Goal: Task Accomplishment & Management: Manage account settings

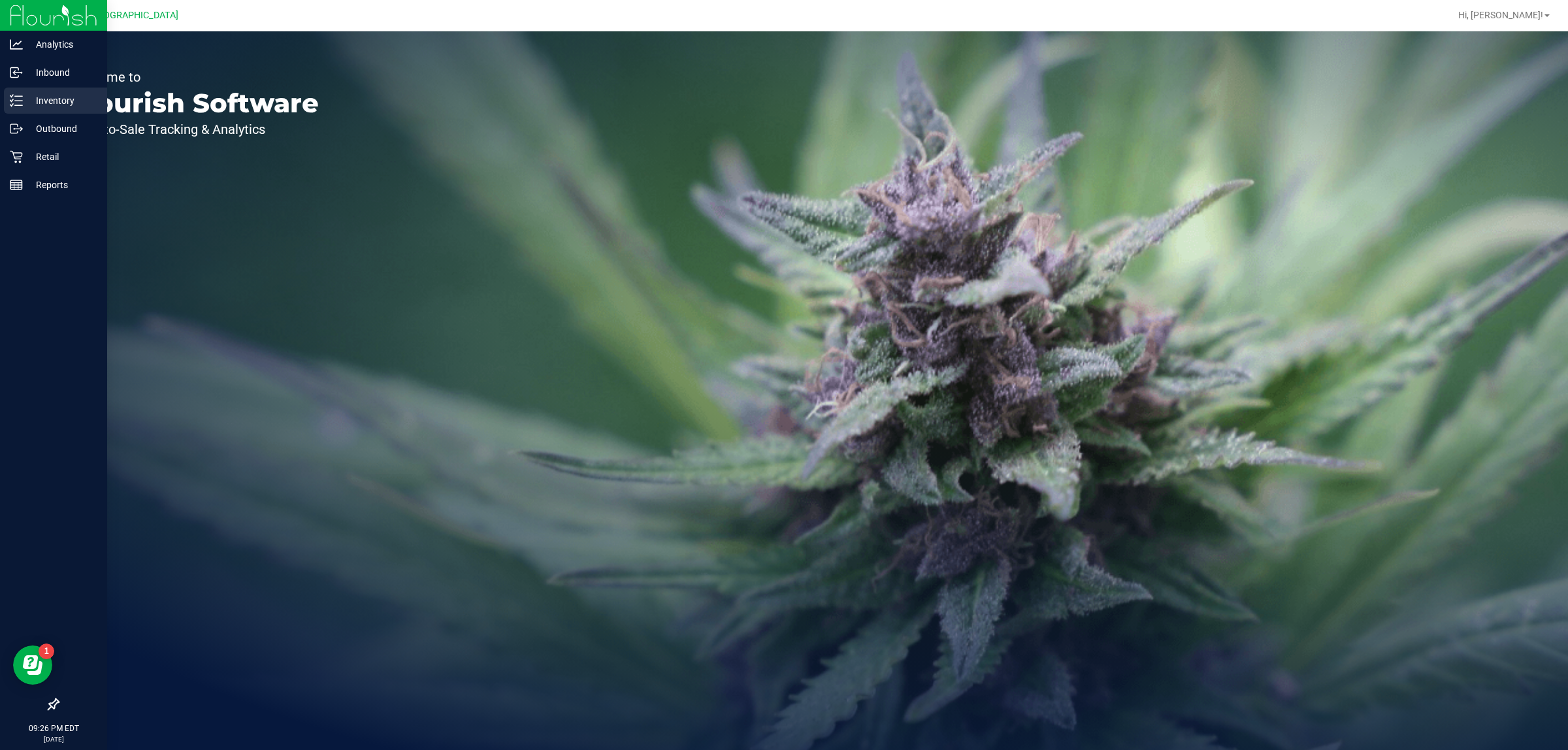
click at [43, 108] on p "Inventory" at bounding box center [62, 100] width 79 height 16
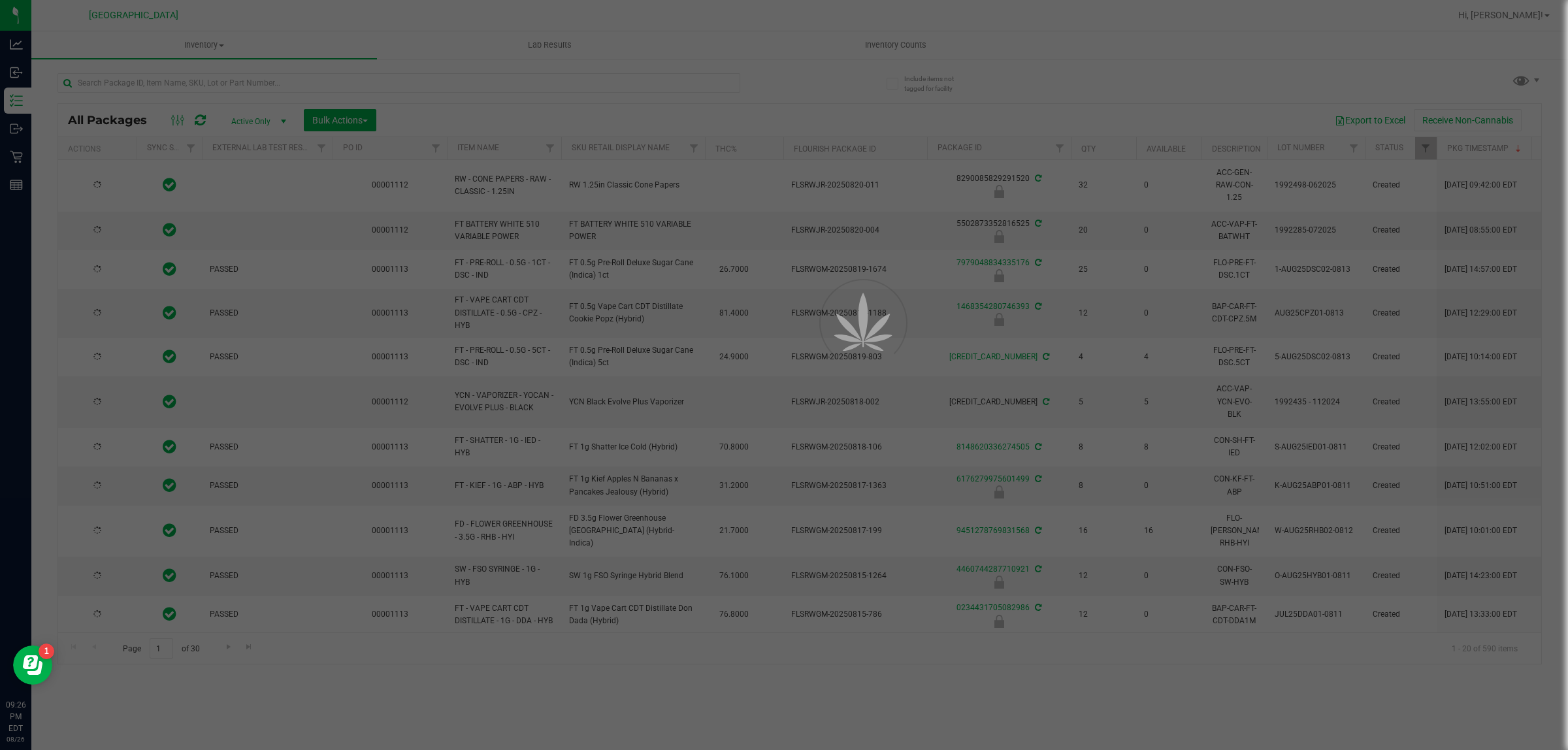
click at [903, 34] on div at bounding box center [784, 375] width 1568 height 750
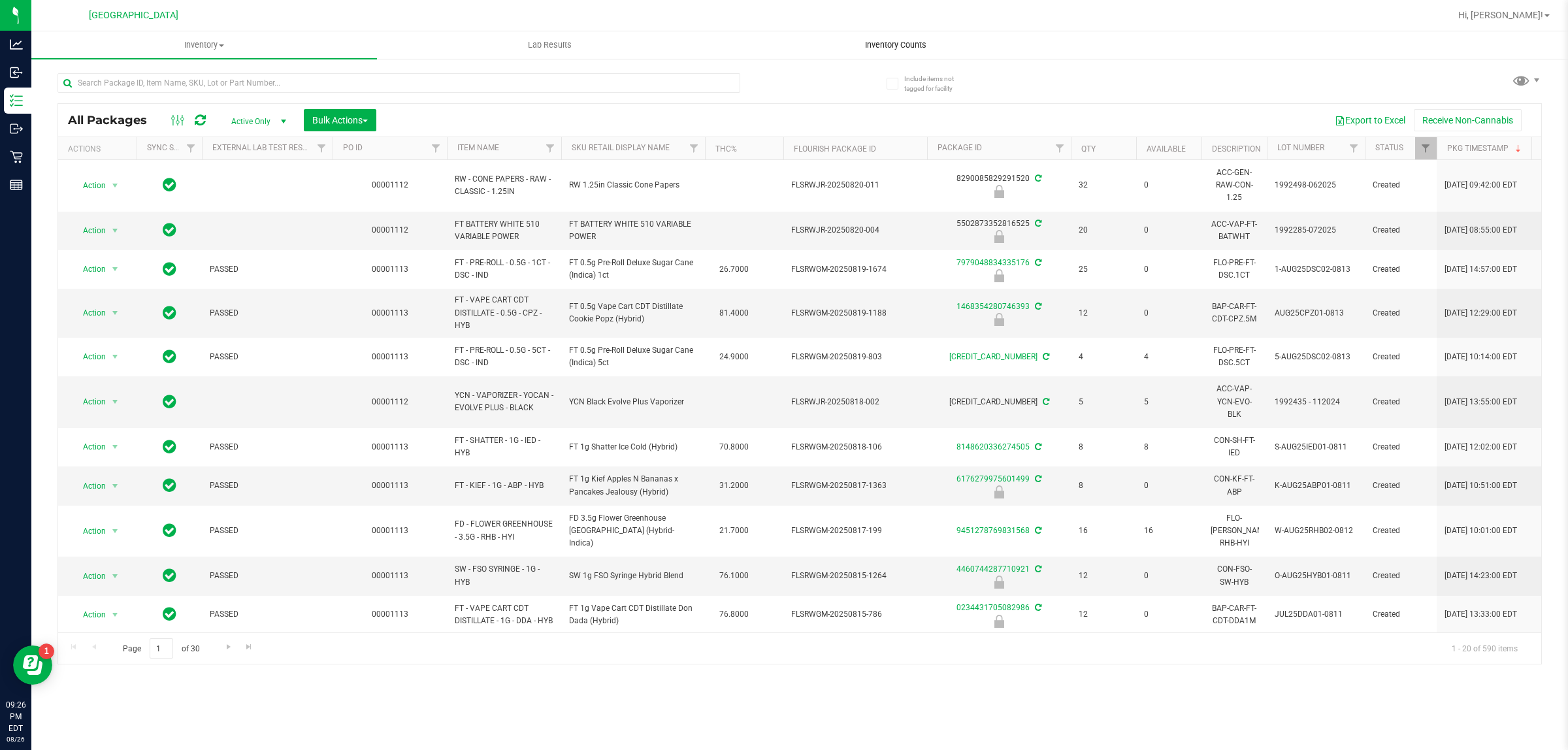
click at [885, 40] on span "Inventory Counts" at bounding box center [895, 44] width 96 height 11
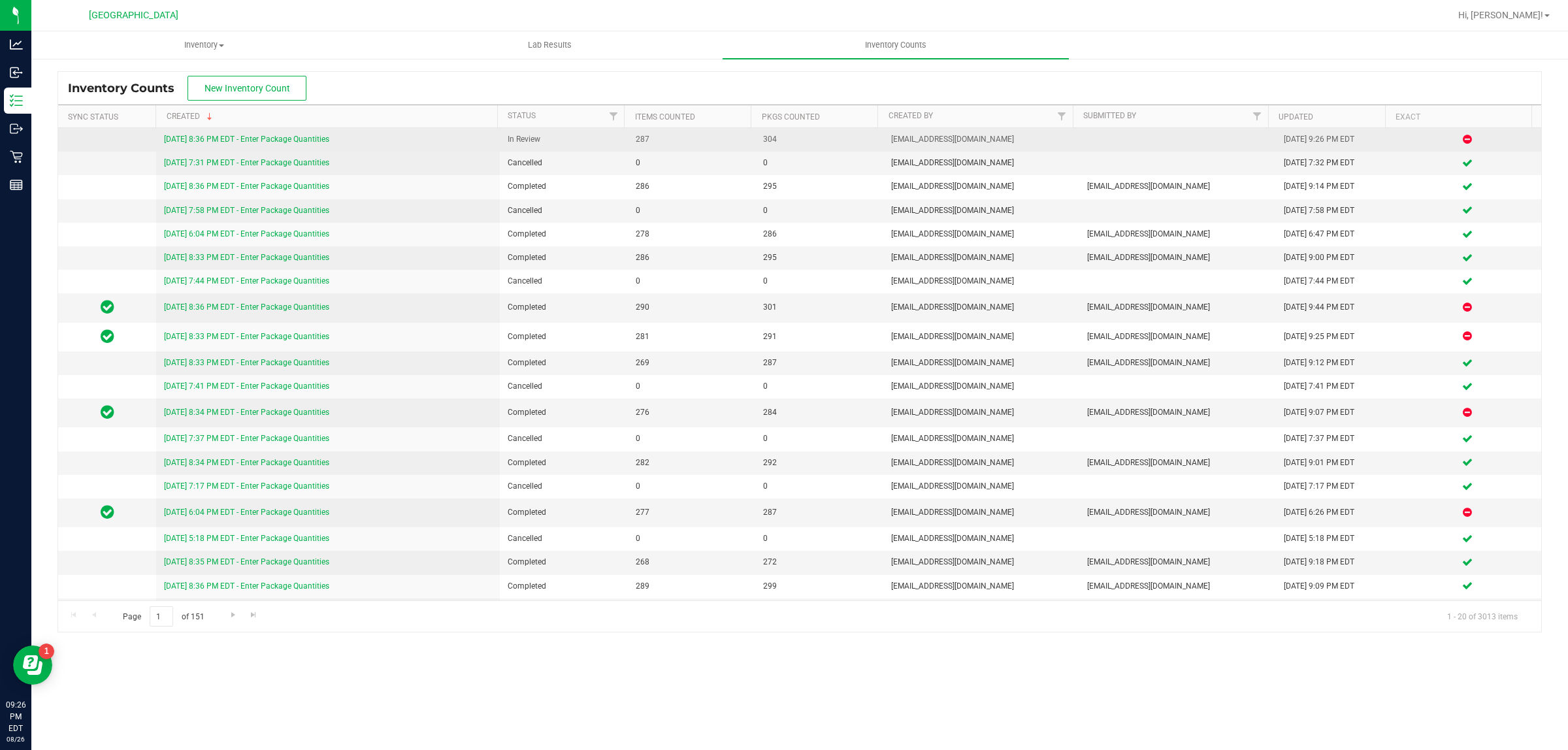
click at [268, 139] on link "[DATE] 8:36 PM EDT - Enter Package Quantities" at bounding box center [246, 139] width 165 height 9
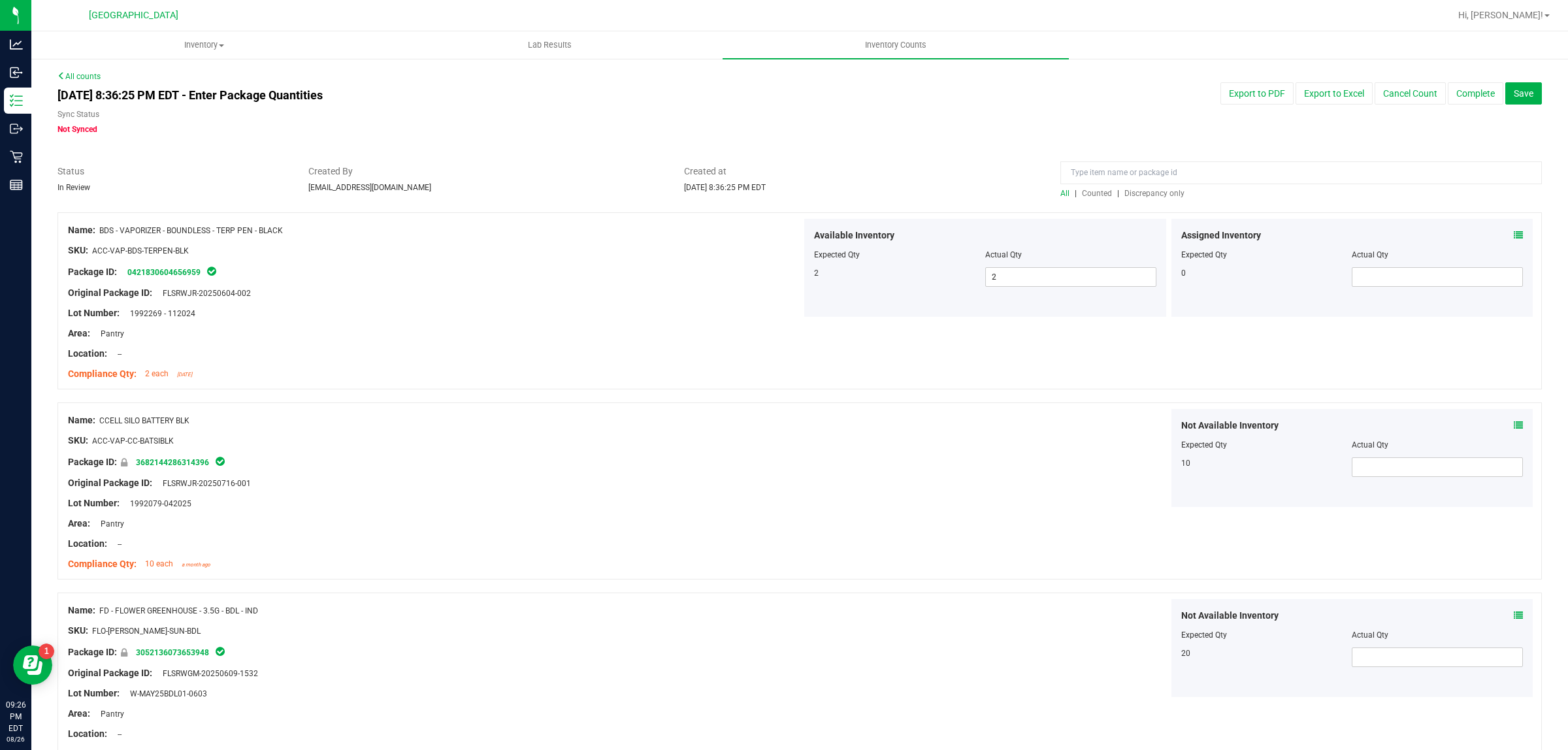
click at [1099, 184] on div at bounding box center [1301, 176] width 482 height 23
click at [1139, 190] on span "Discrepancy only" at bounding box center [1154, 193] width 60 height 9
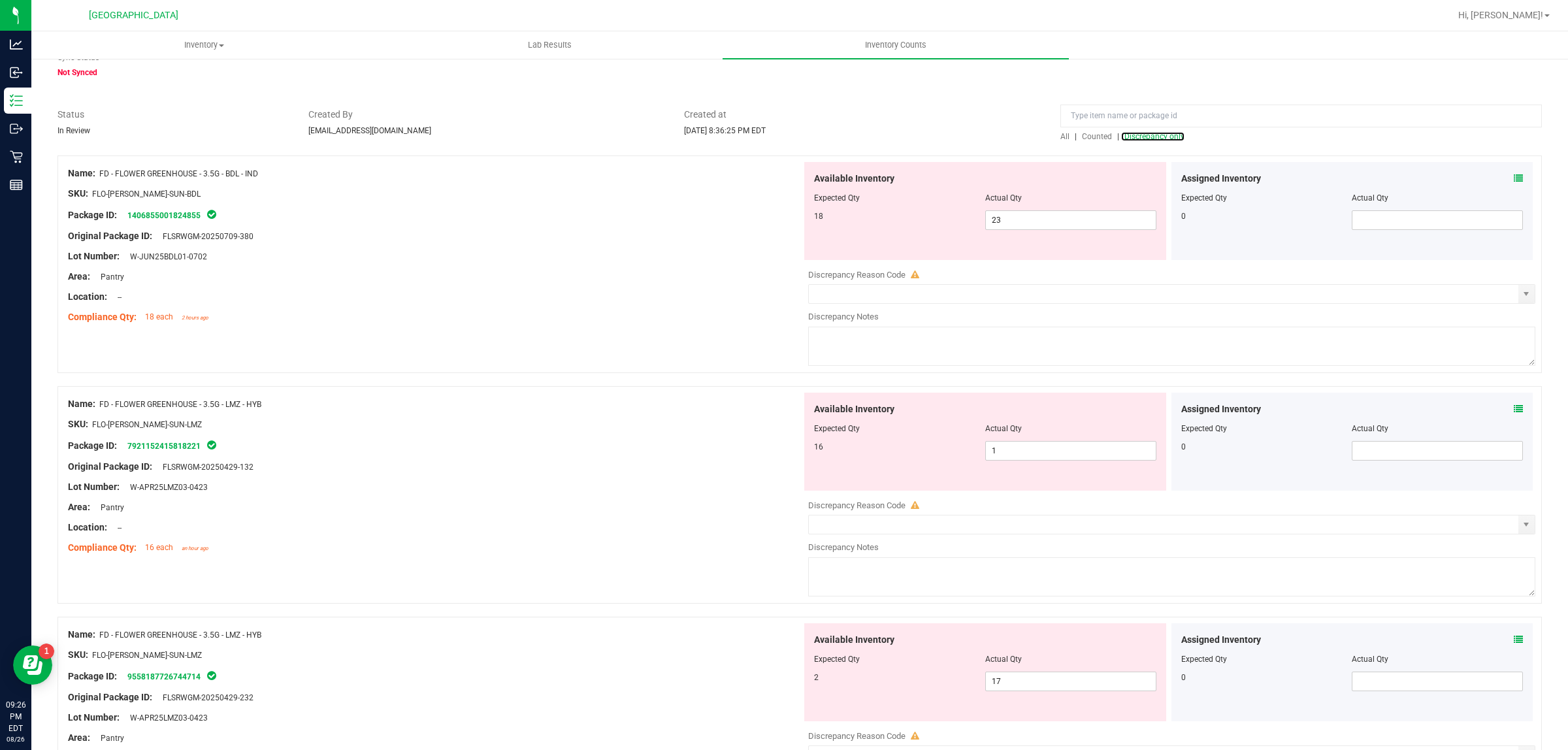
scroll to position [82, 0]
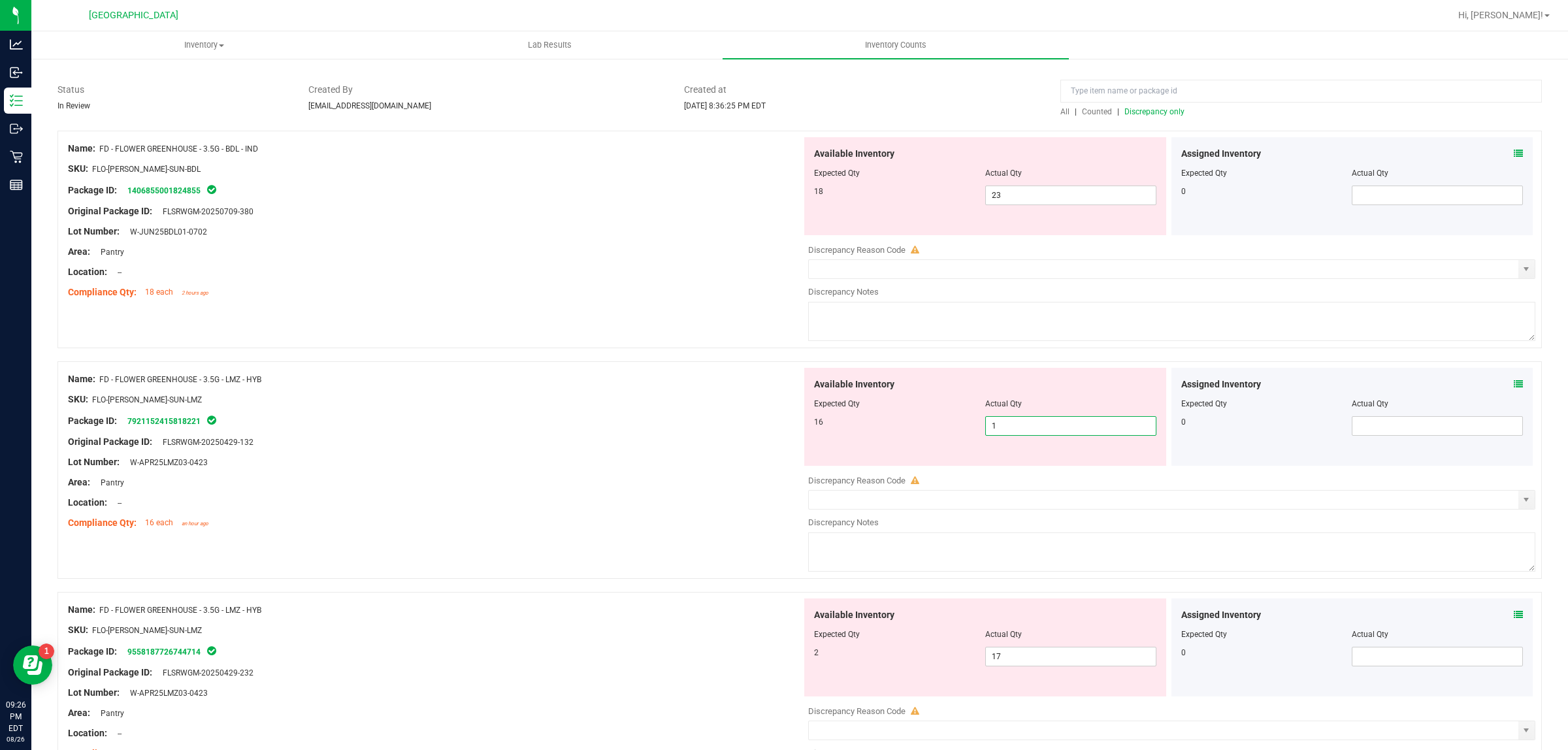
click at [1027, 430] on span "1 1" at bounding box center [1071, 426] width 171 height 20
type input "16"
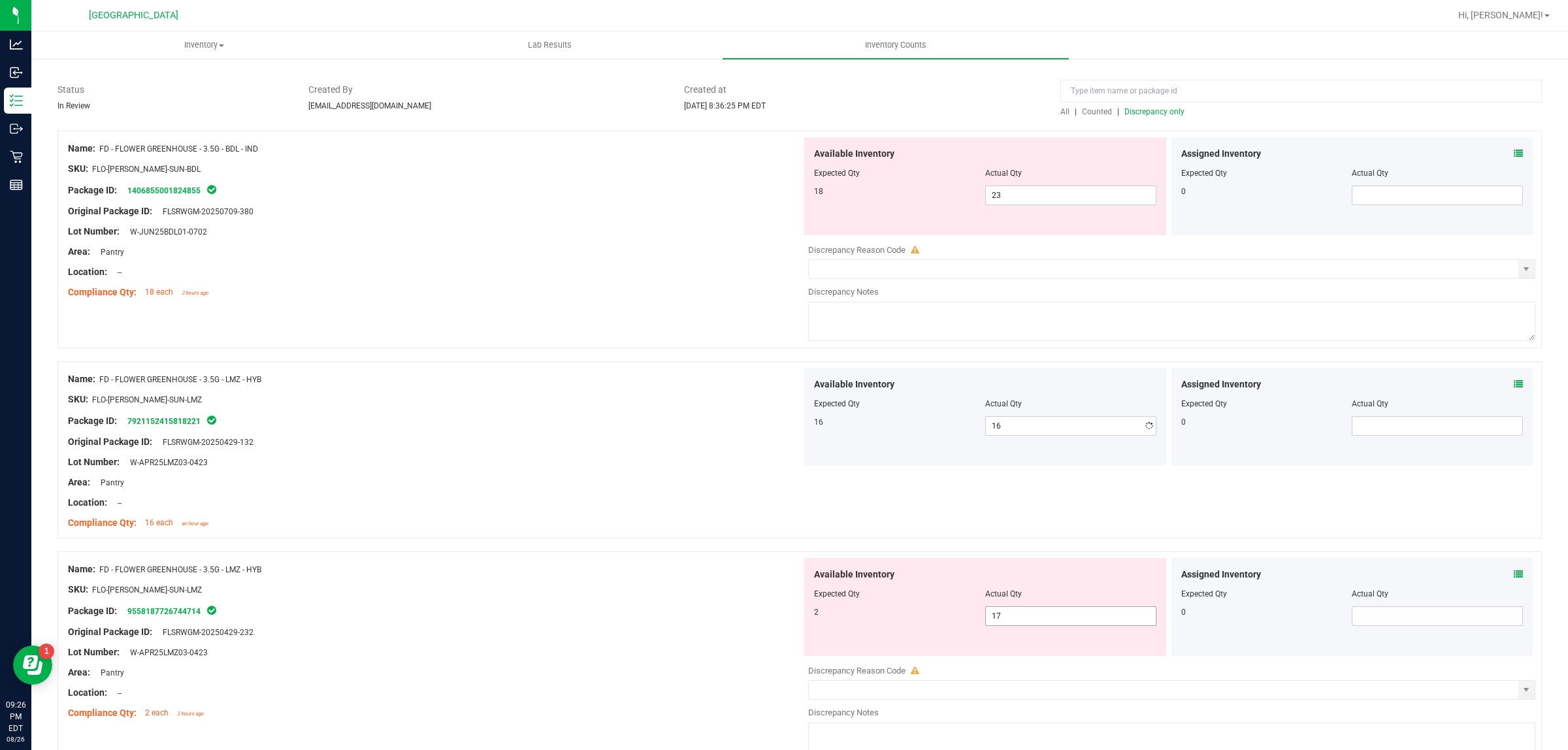
click at [1021, 667] on div "Available Inventory Expected Qty Actual Qty 2 17 17" at bounding box center [1169, 661] width 734 height 207
click at [1019, 619] on span "17 17" at bounding box center [1071, 616] width 171 height 20
type input "1"
type input "2"
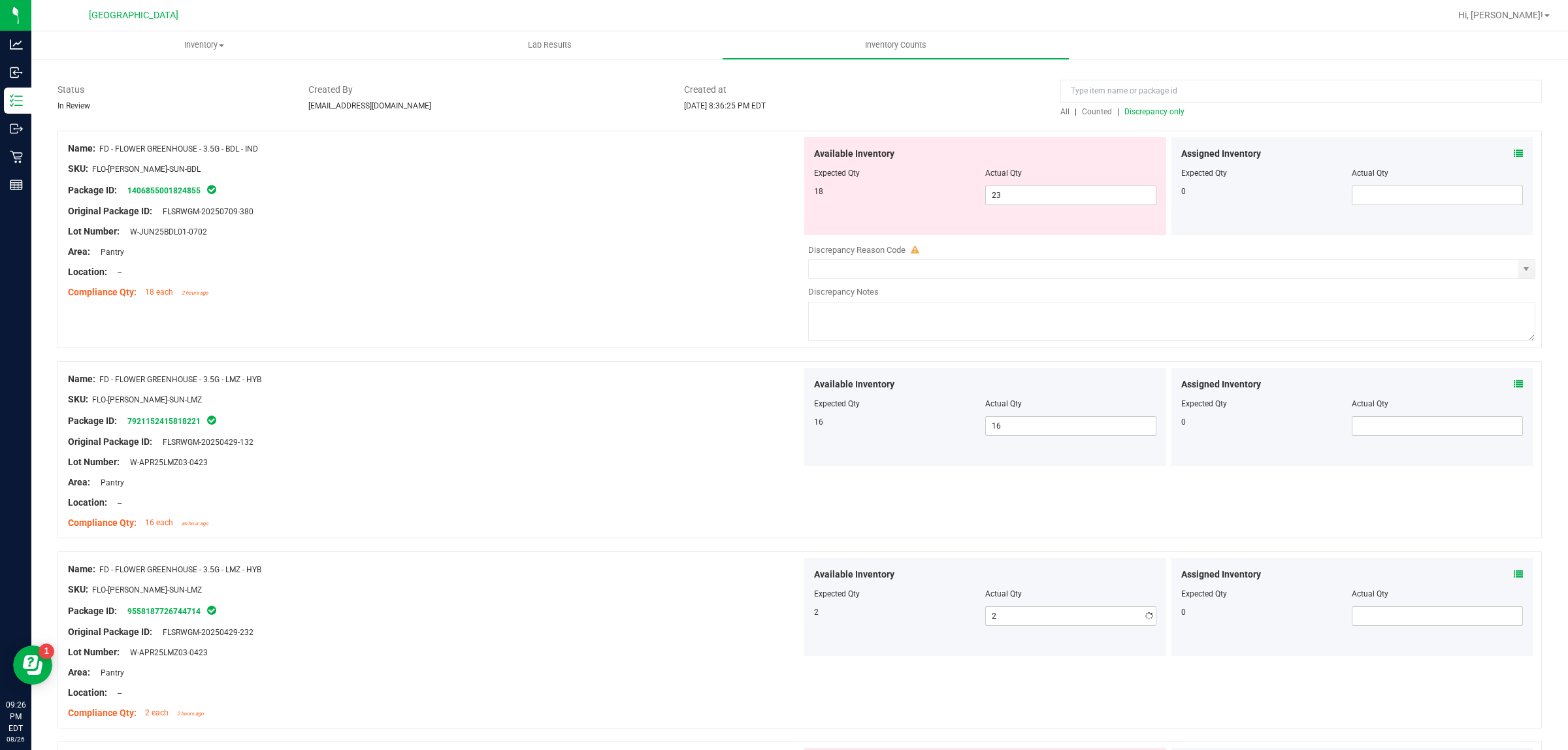
click at [631, 599] on div at bounding box center [435, 599] width 734 height 7
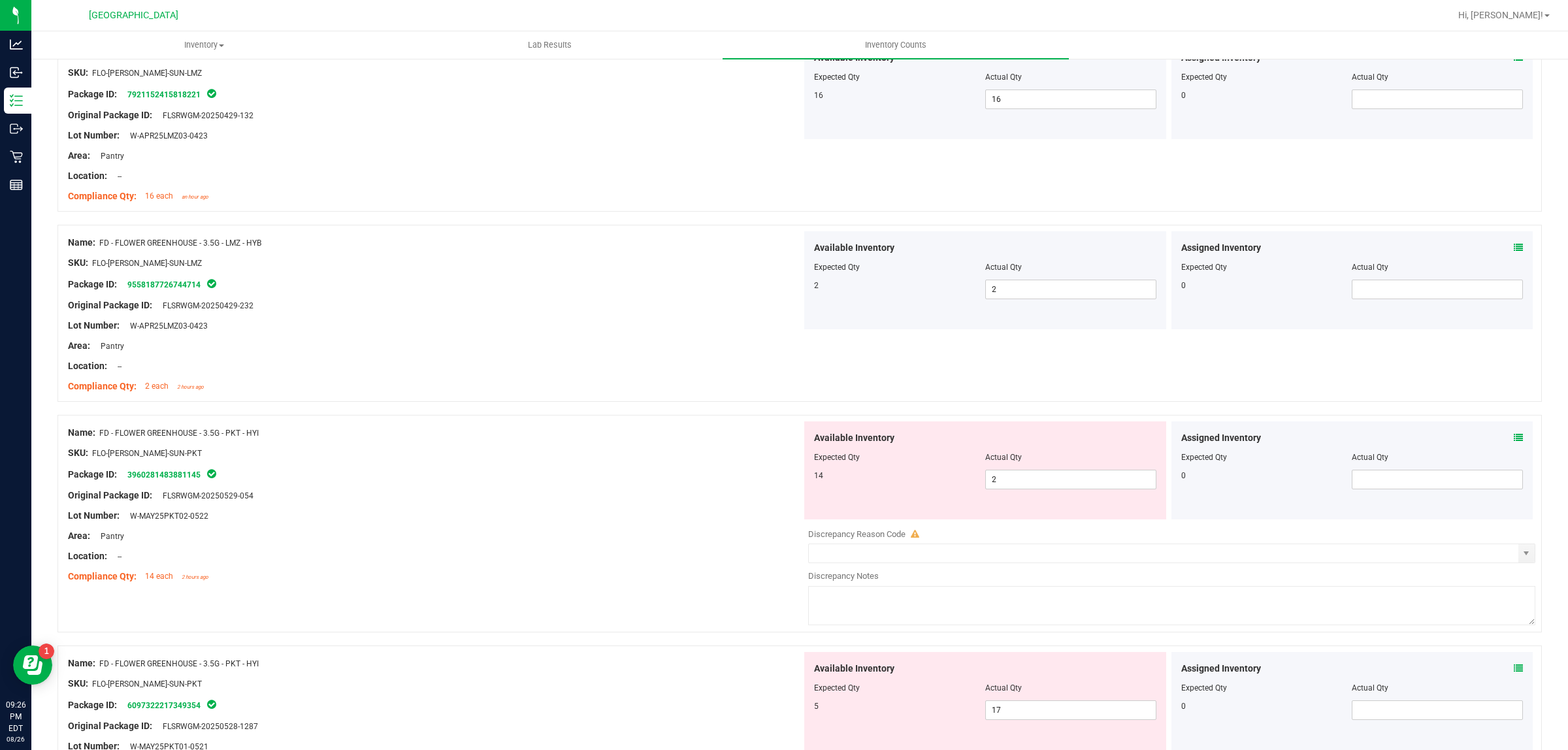
scroll to position [490, 0]
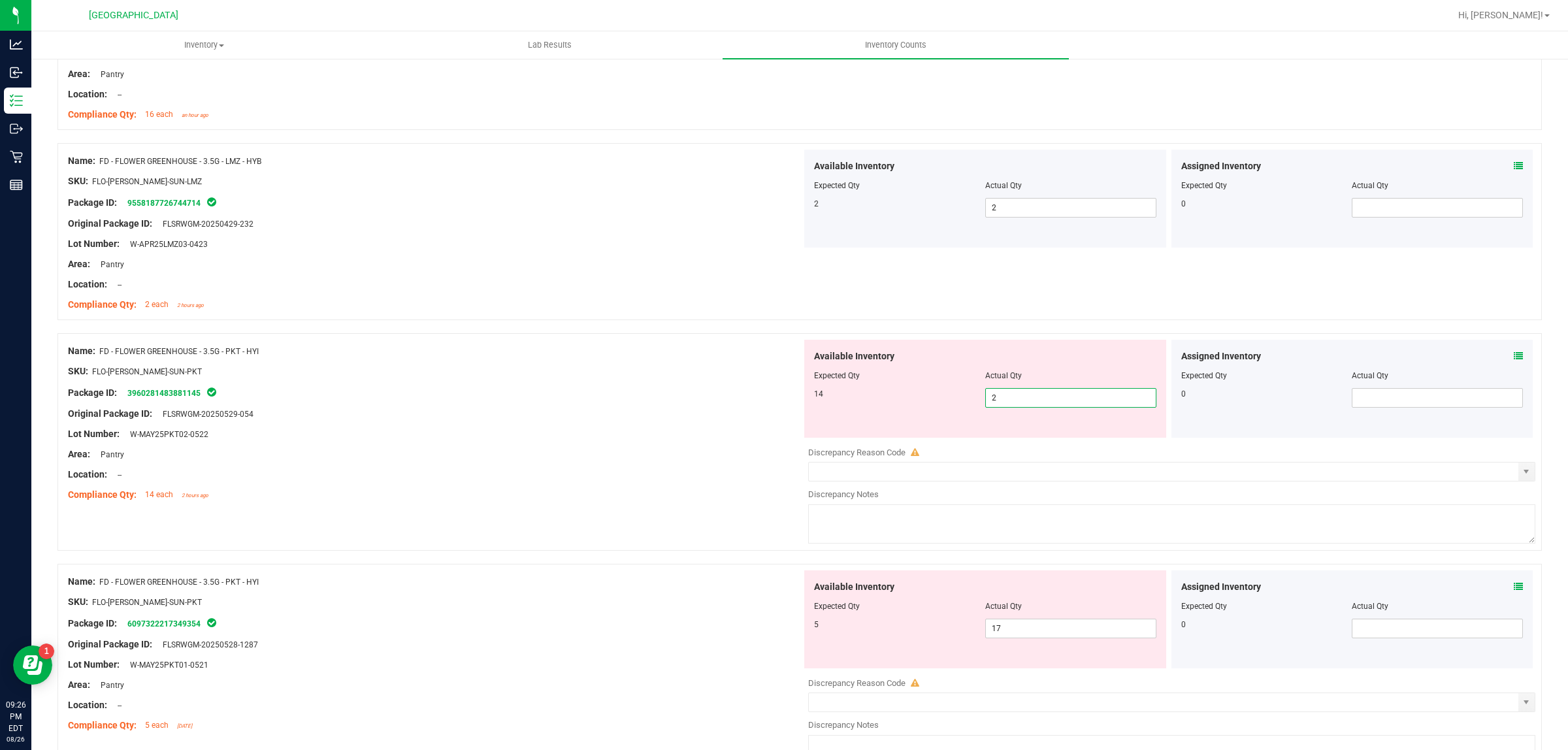
click at [1047, 393] on span "2 2" at bounding box center [1071, 398] width 171 height 20
type input "14"
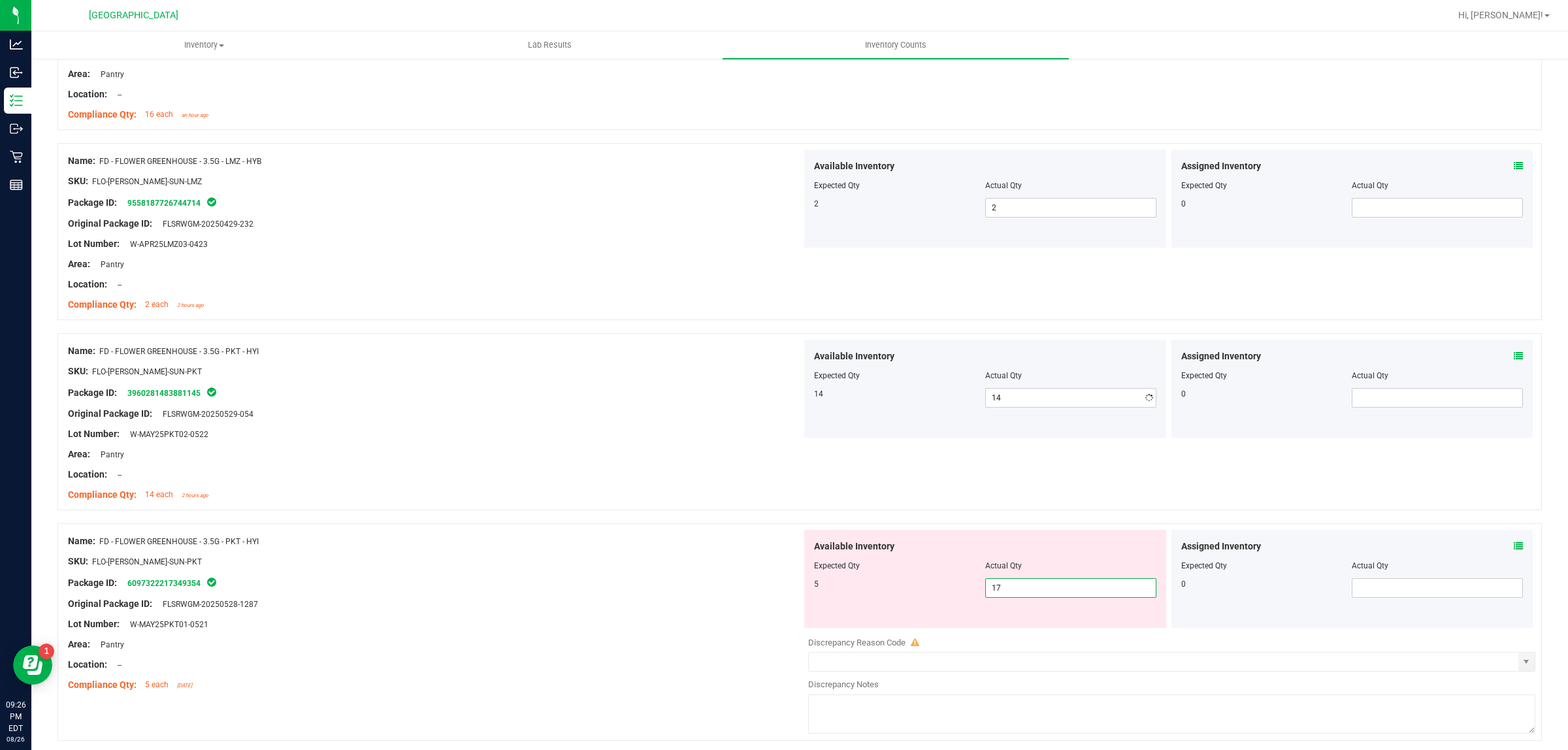
click at [1023, 622] on div "Available Inventory Expected Qty Actual Qty 5 17 17" at bounding box center [985, 579] width 362 height 98
type input "1"
type input "5"
click at [582, 591] on div "Package ID: 6097322217349354" at bounding box center [435, 583] width 734 height 16
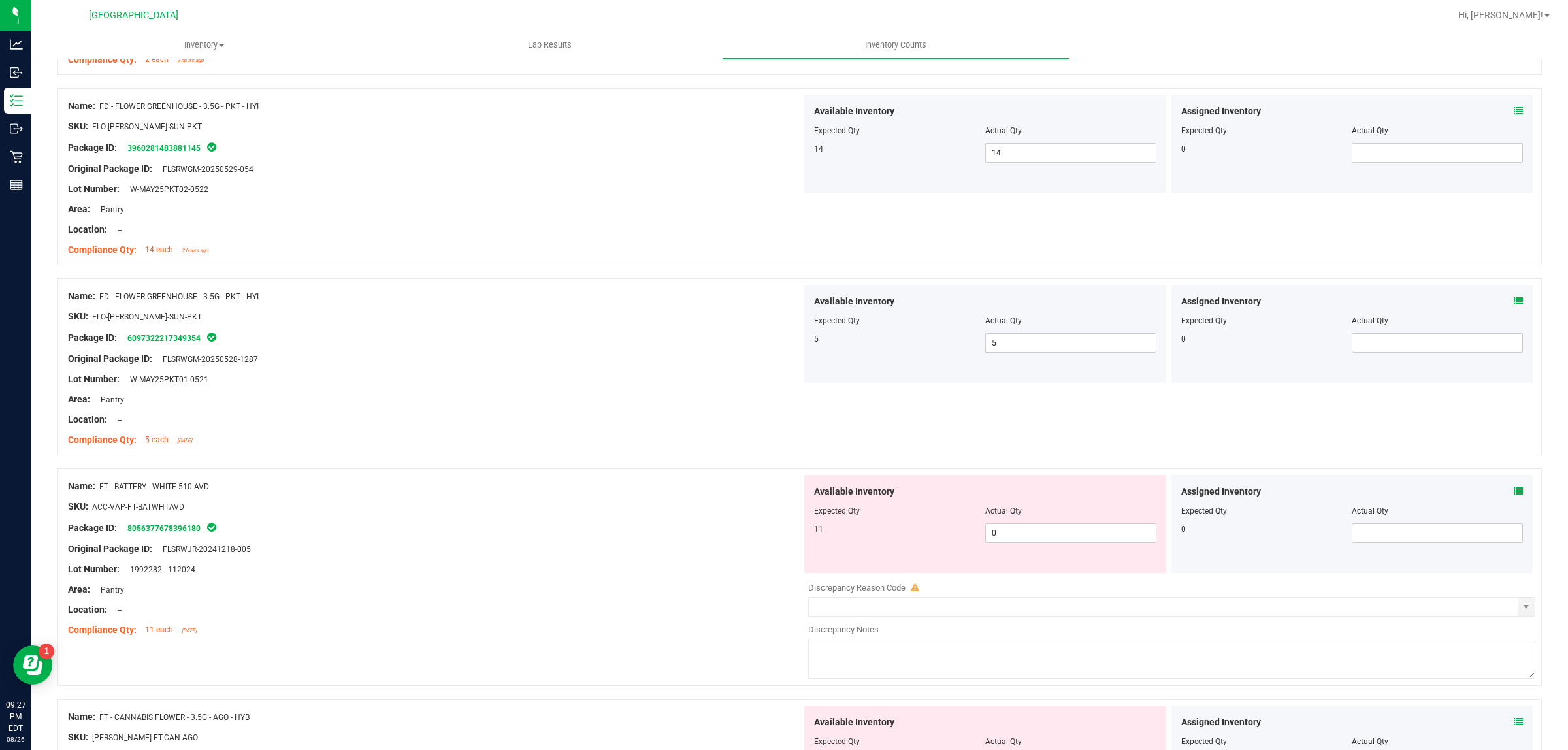
scroll to position [817, 0]
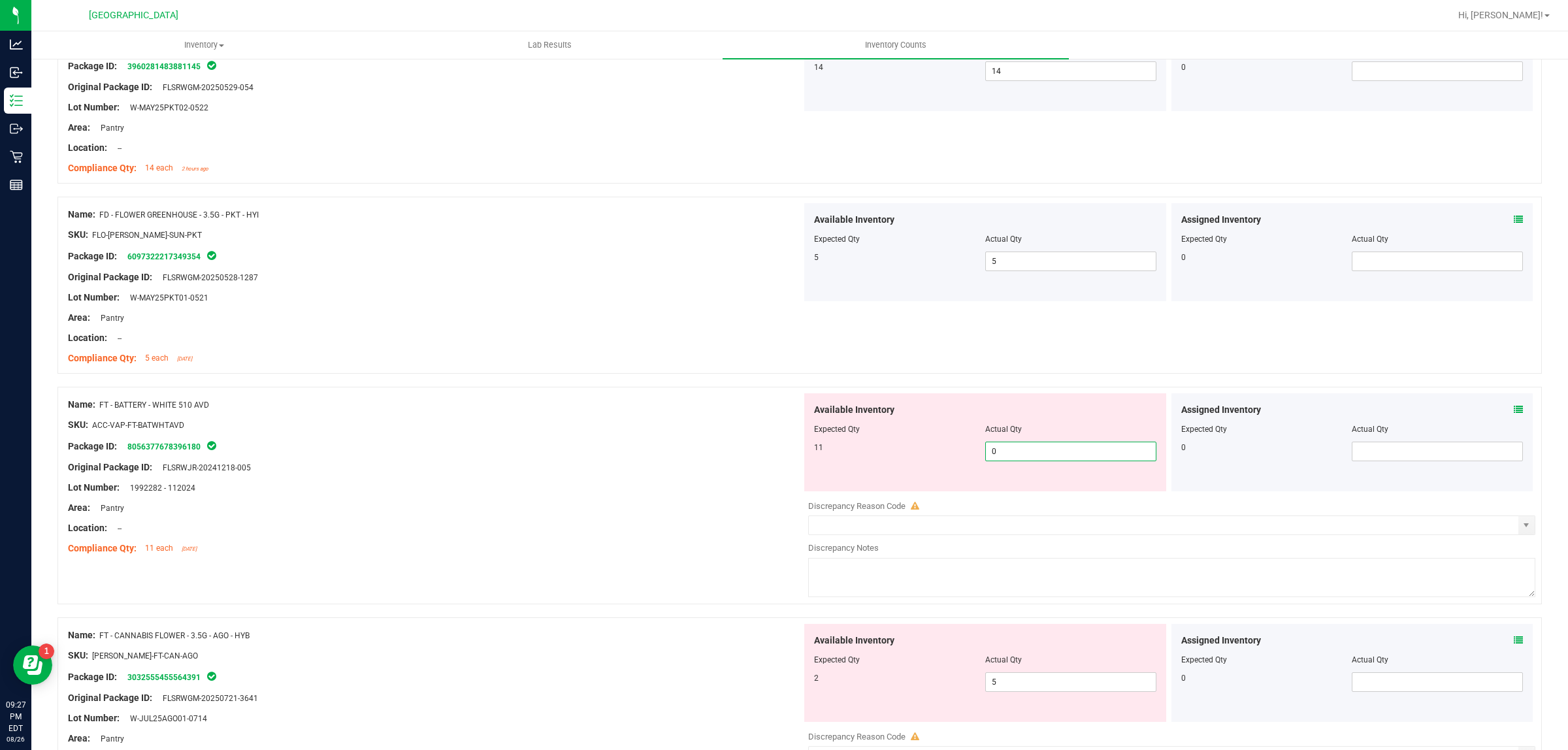
click at [1099, 446] on span "0 0" at bounding box center [1071, 452] width 171 height 20
type input "011"
type input "11"
click at [655, 508] on div "Area: Pantry" at bounding box center [435, 508] width 734 height 14
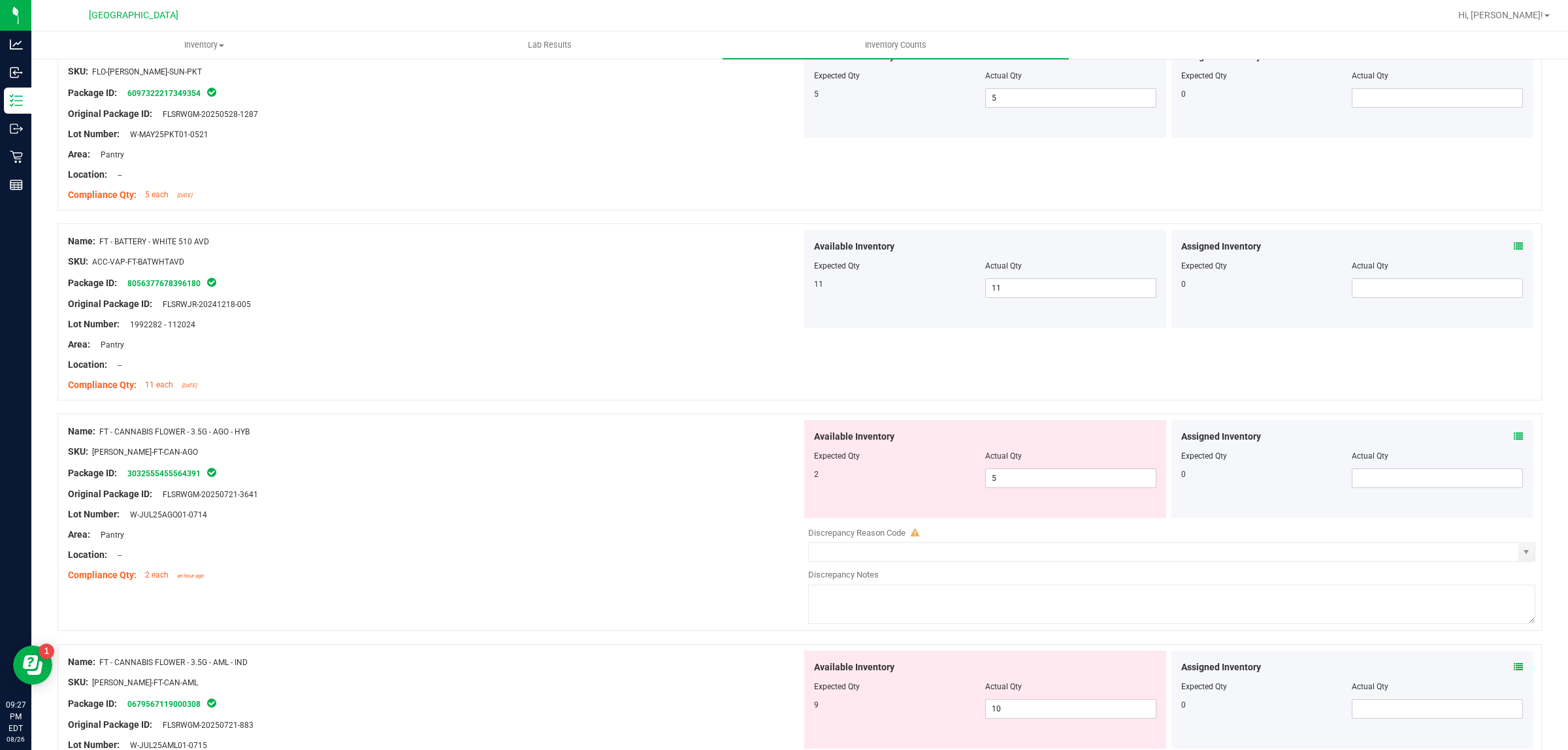
scroll to position [1062, 0]
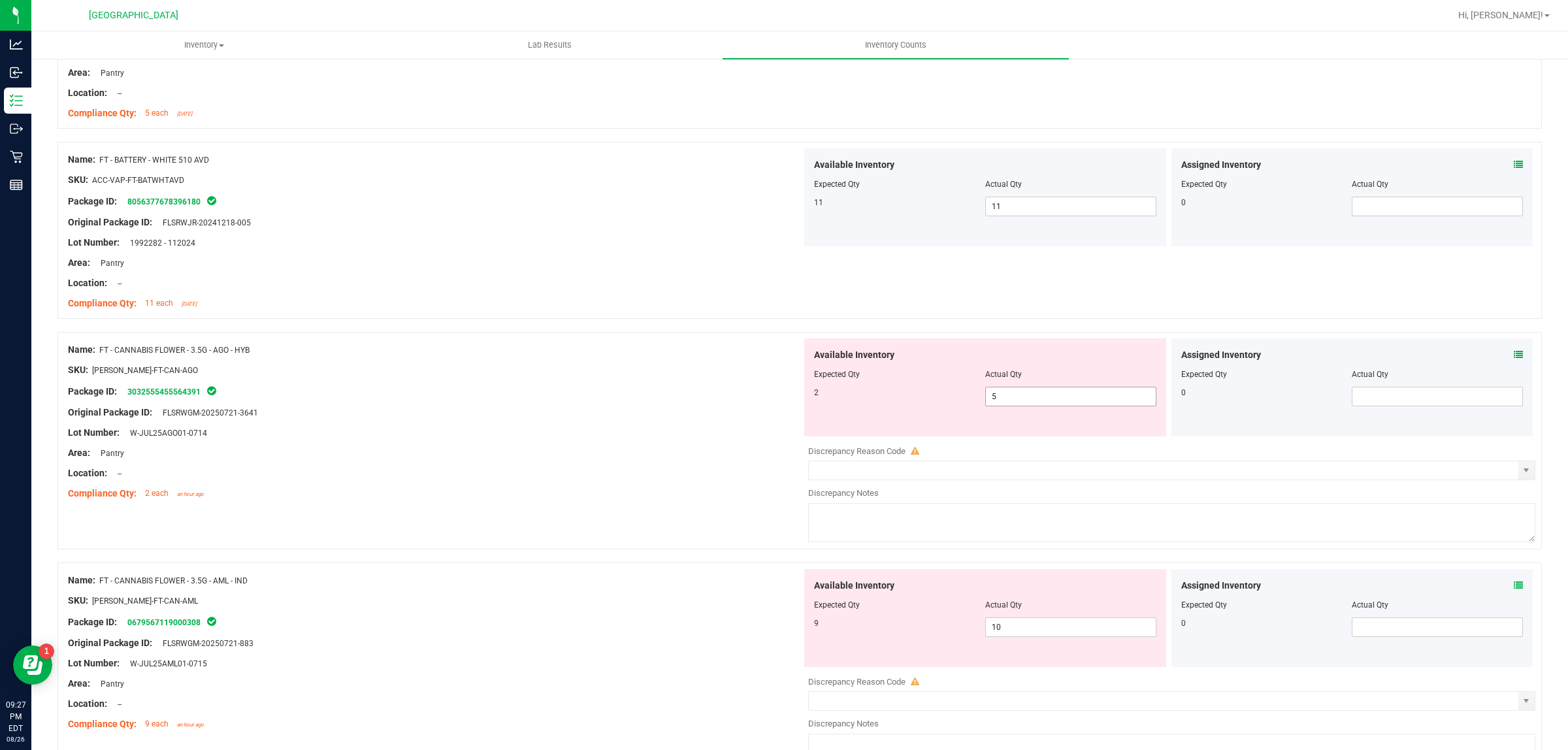
click at [1017, 406] on span "5 5" at bounding box center [1071, 397] width 171 height 20
type input "2"
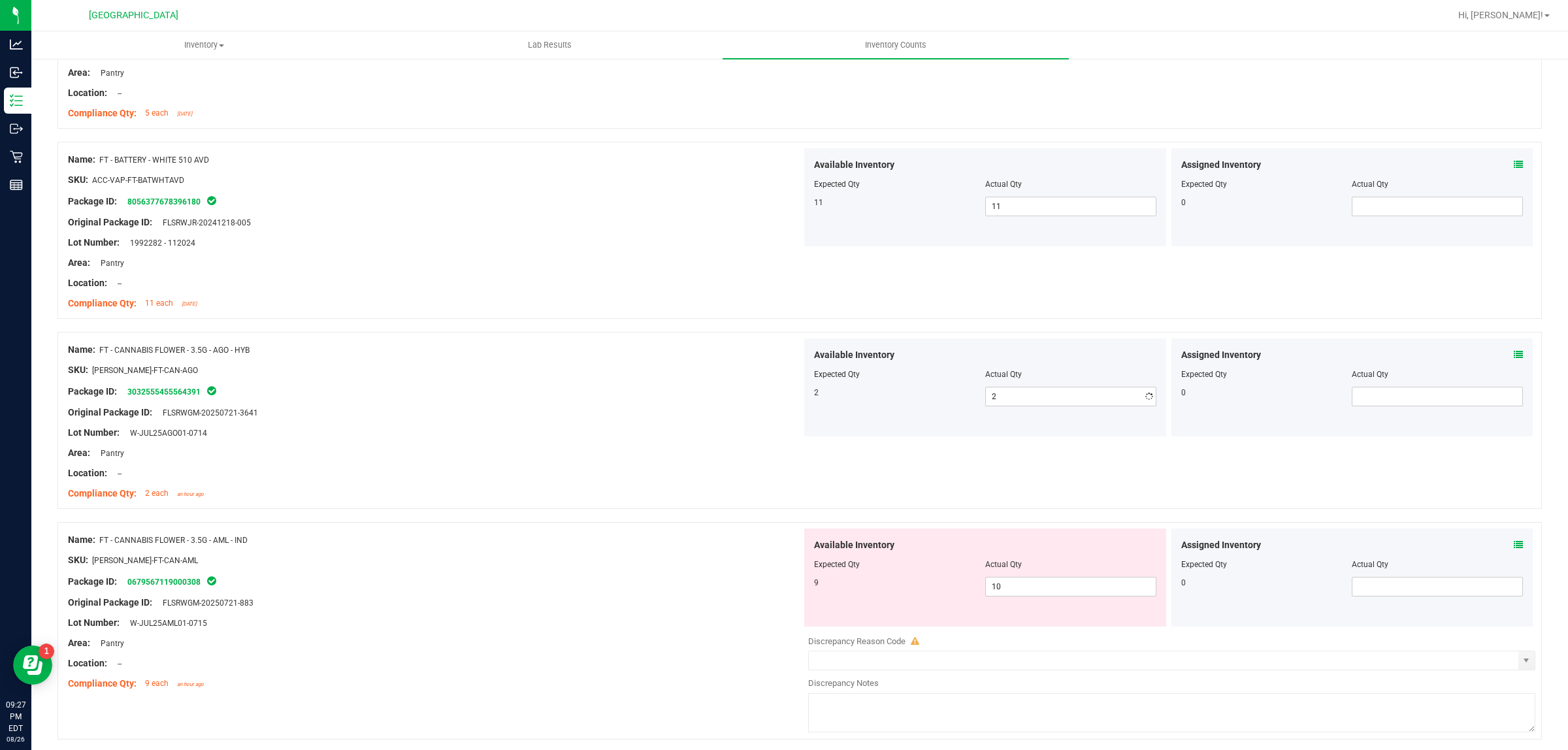
click at [605, 370] on div "SKU: [PERSON_NAME]-FT-CAN-AGO" at bounding box center [435, 370] width 734 height 14
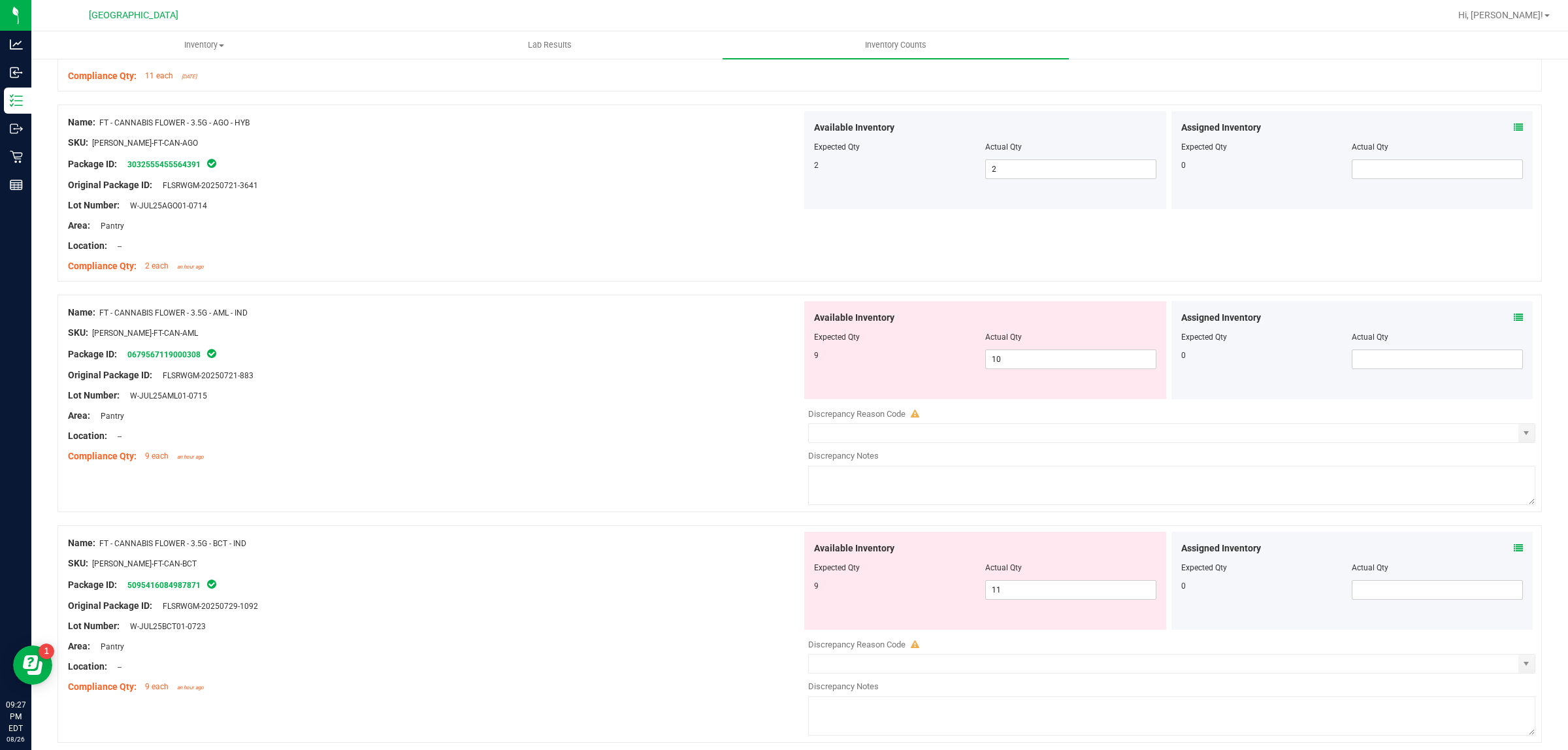
scroll to position [1307, 0]
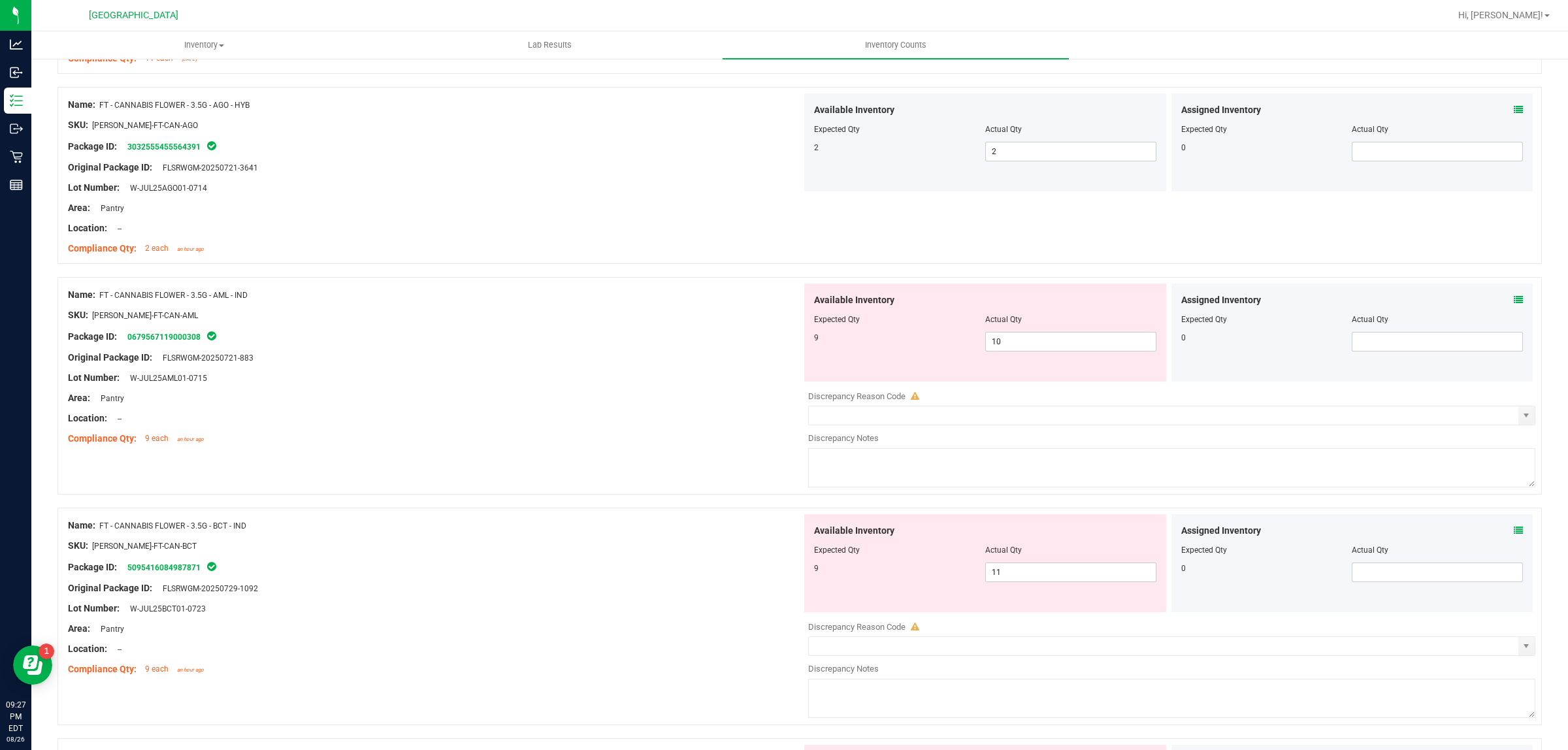
click at [1042, 332] on div at bounding box center [985, 329] width 342 height 7
click at [1018, 342] on span "10 10" at bounding box center [1071, 342] width 171 height 20
type input "1"
type input "9"
click at [1052, 583] on div "Available Inventory Expected Qty Actual Qty 9 11 11" at bounding box center [1169, 618] width 734 height 207
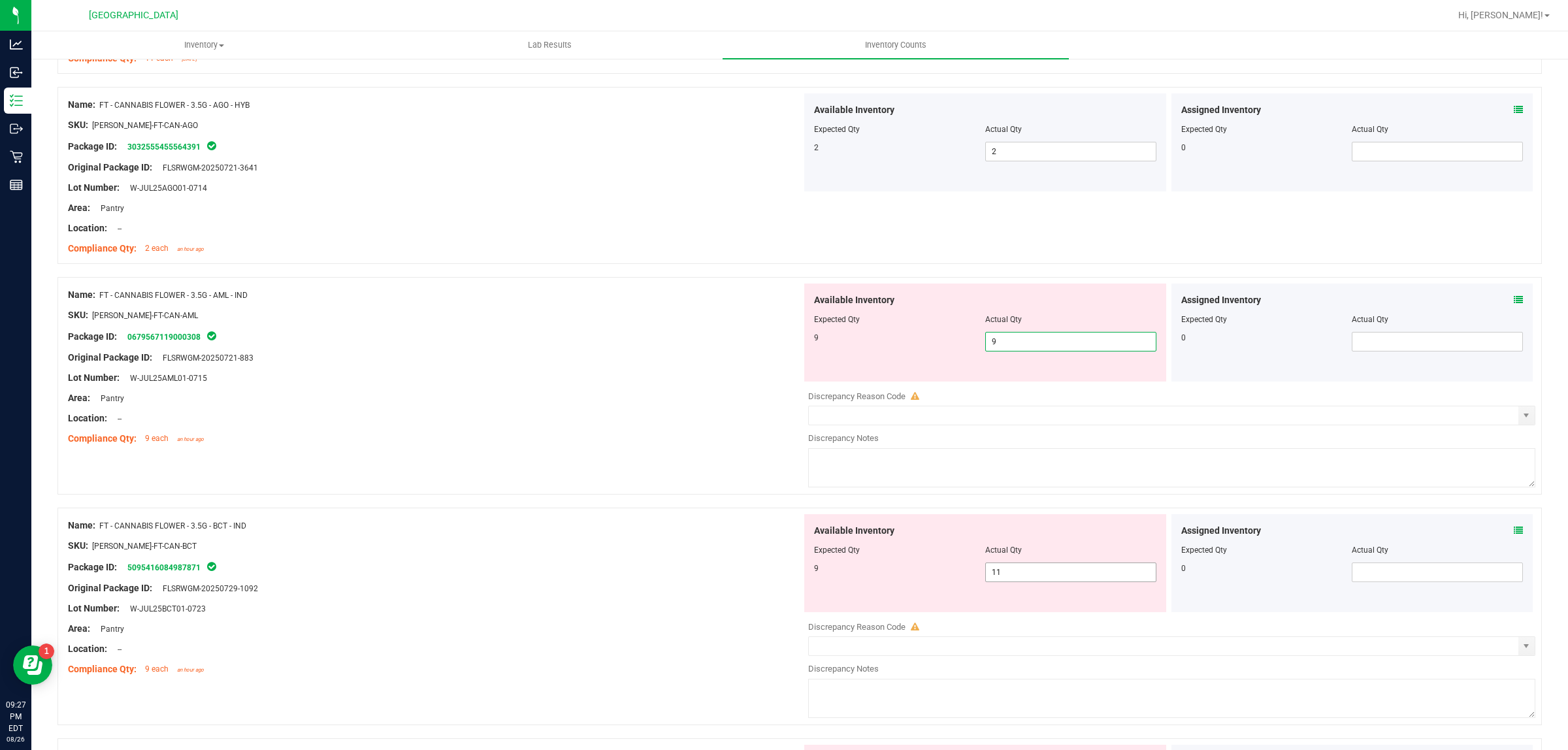
type input "9"
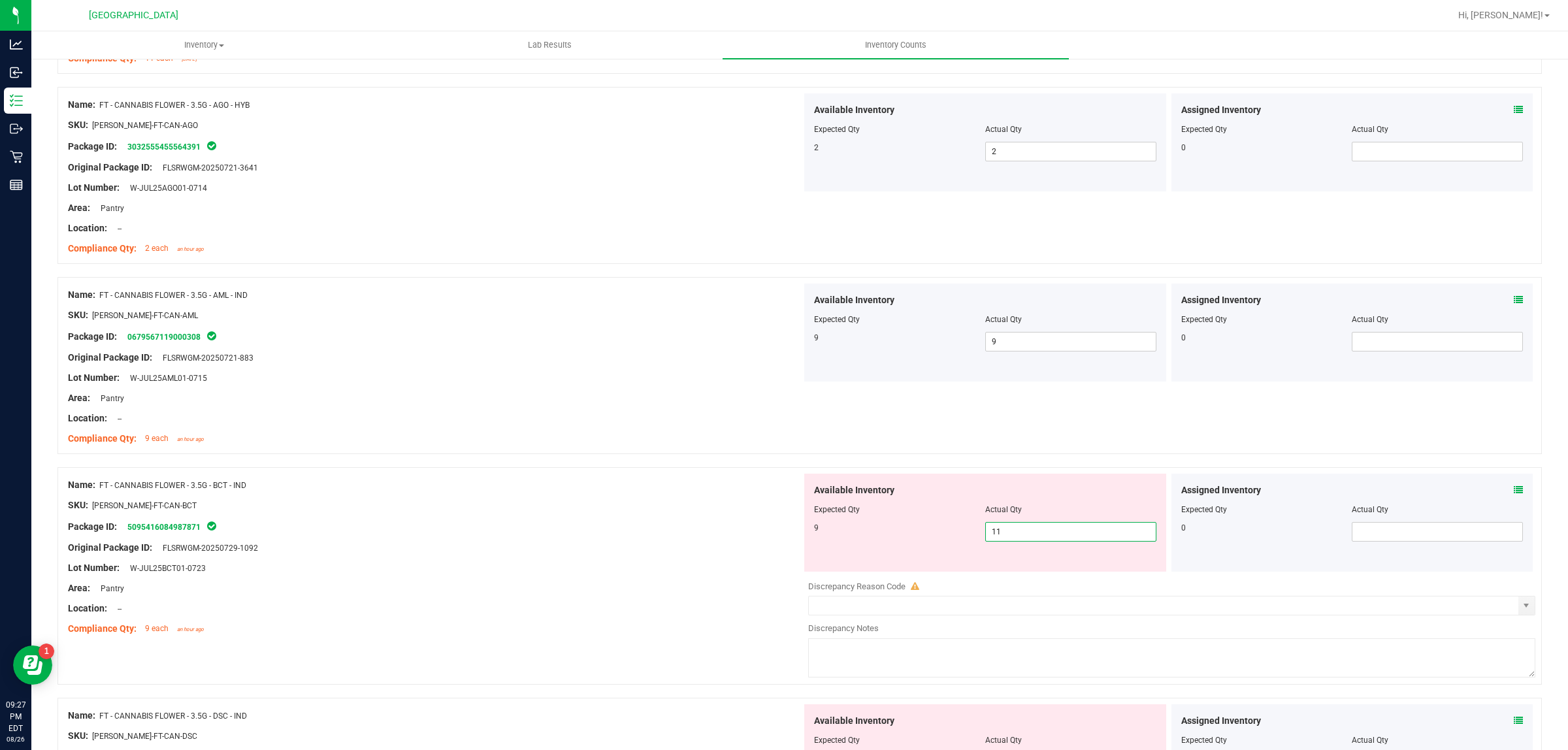
type input "1"
type input "8"
type input "9"
click at [638, 578] on div at bounding box center [435, 578] width 734 height 7
type input "9"
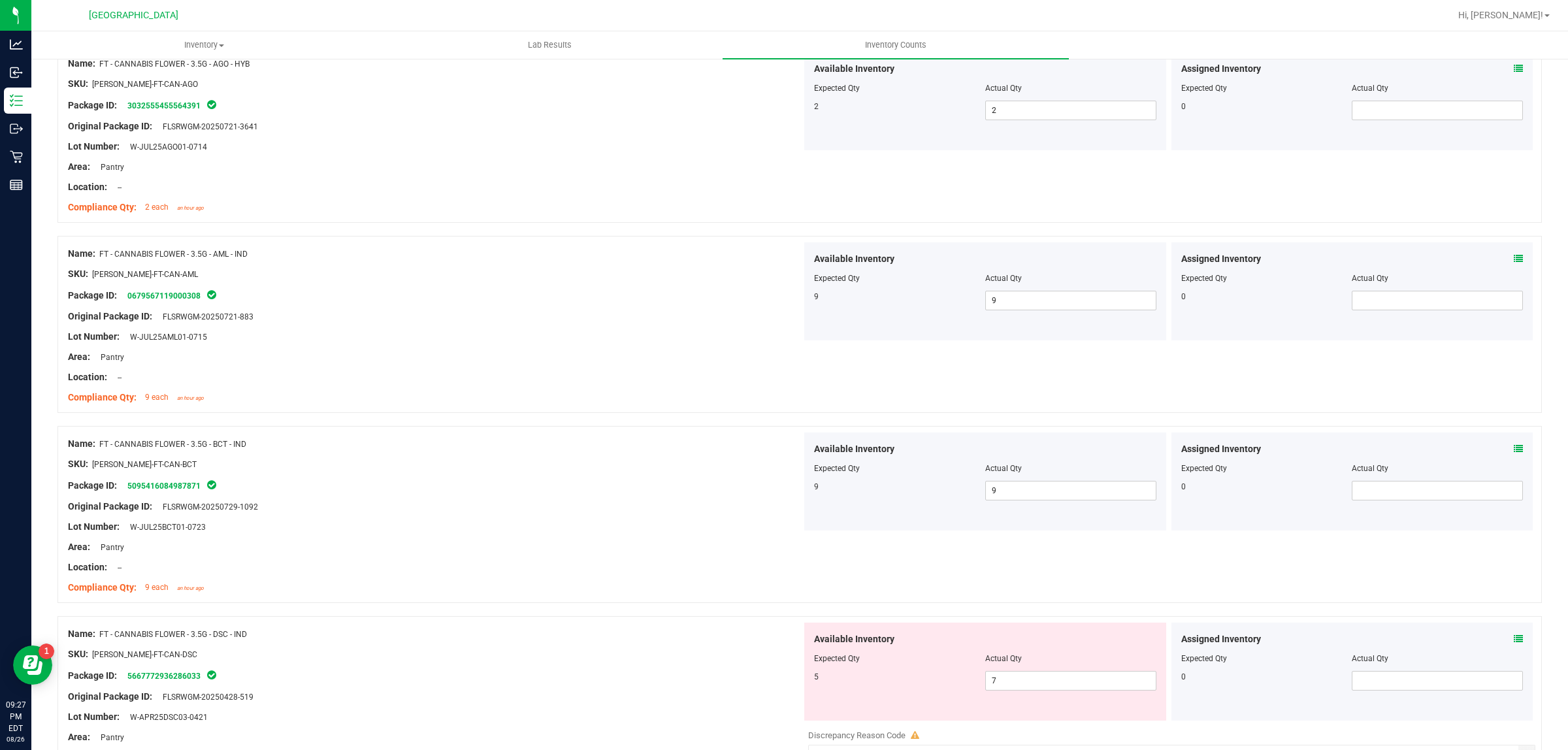
scroll to position [1388, 0]
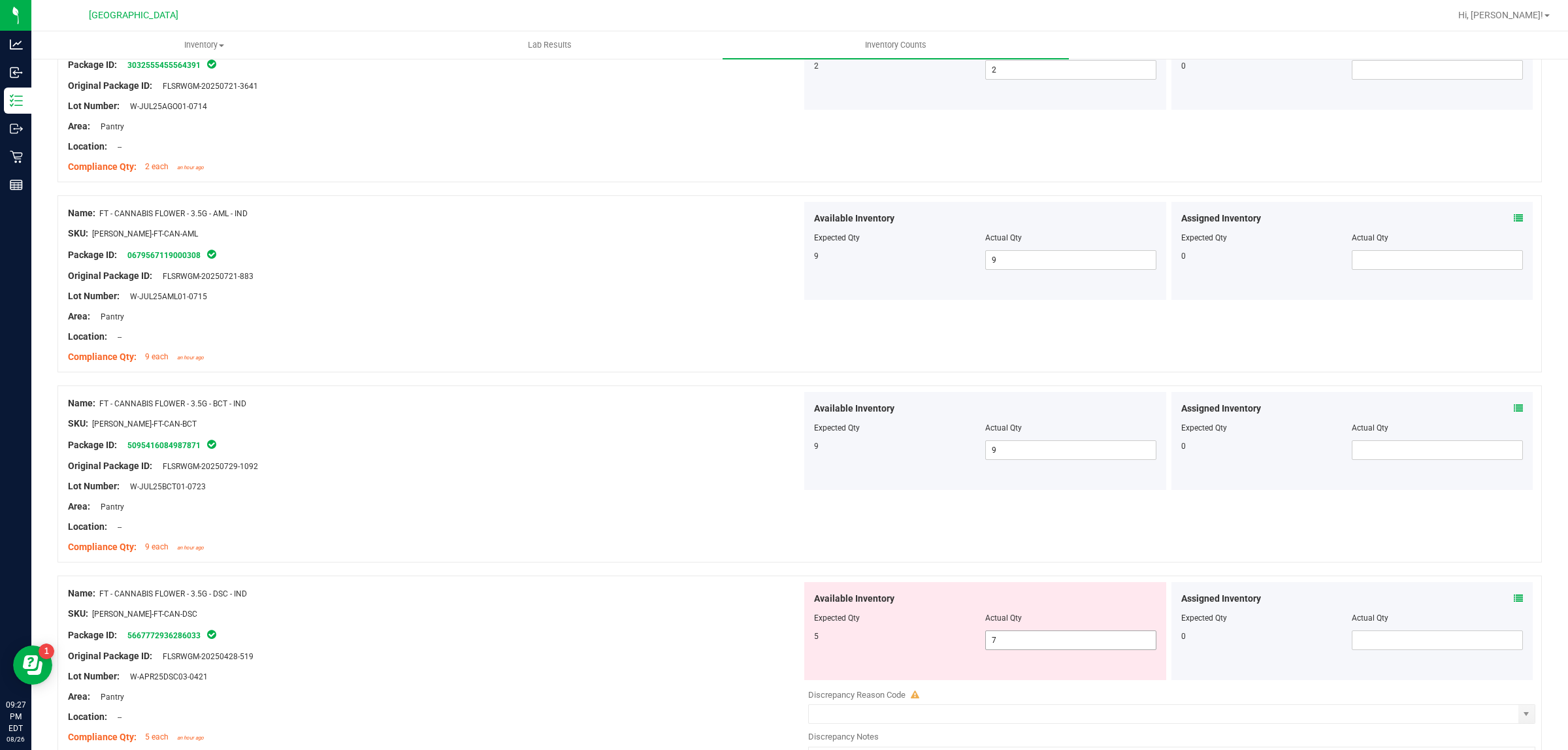
click at [1013, 642] on span "7 7" at bounding box center [1071, 641] width 171 height 20
type input "5"
click at [716, 643] on div "Package ID: 5667772936286033" at bounding box center [435, 635] width 734 height 16
type input "5"
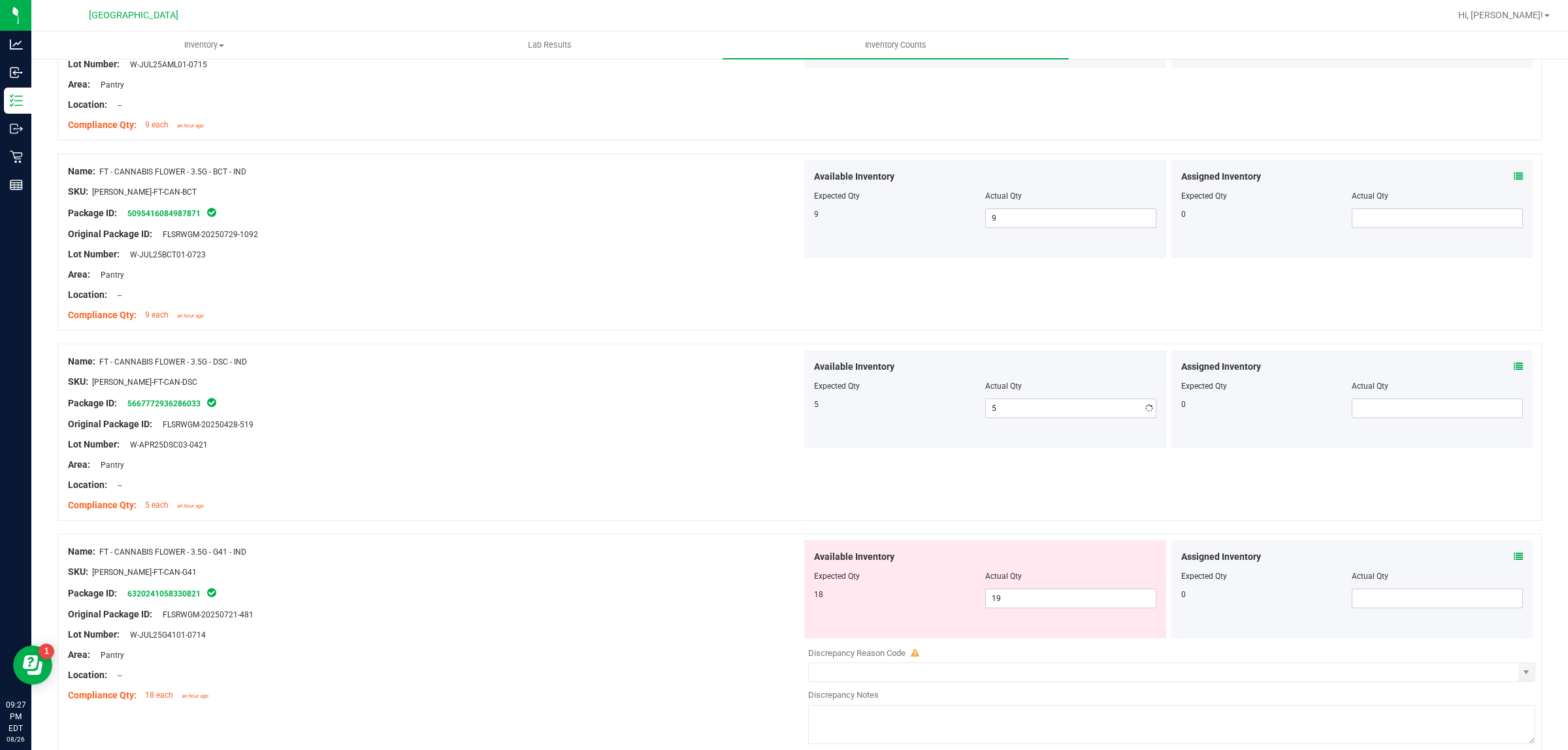
scroll to position [1633, 0]
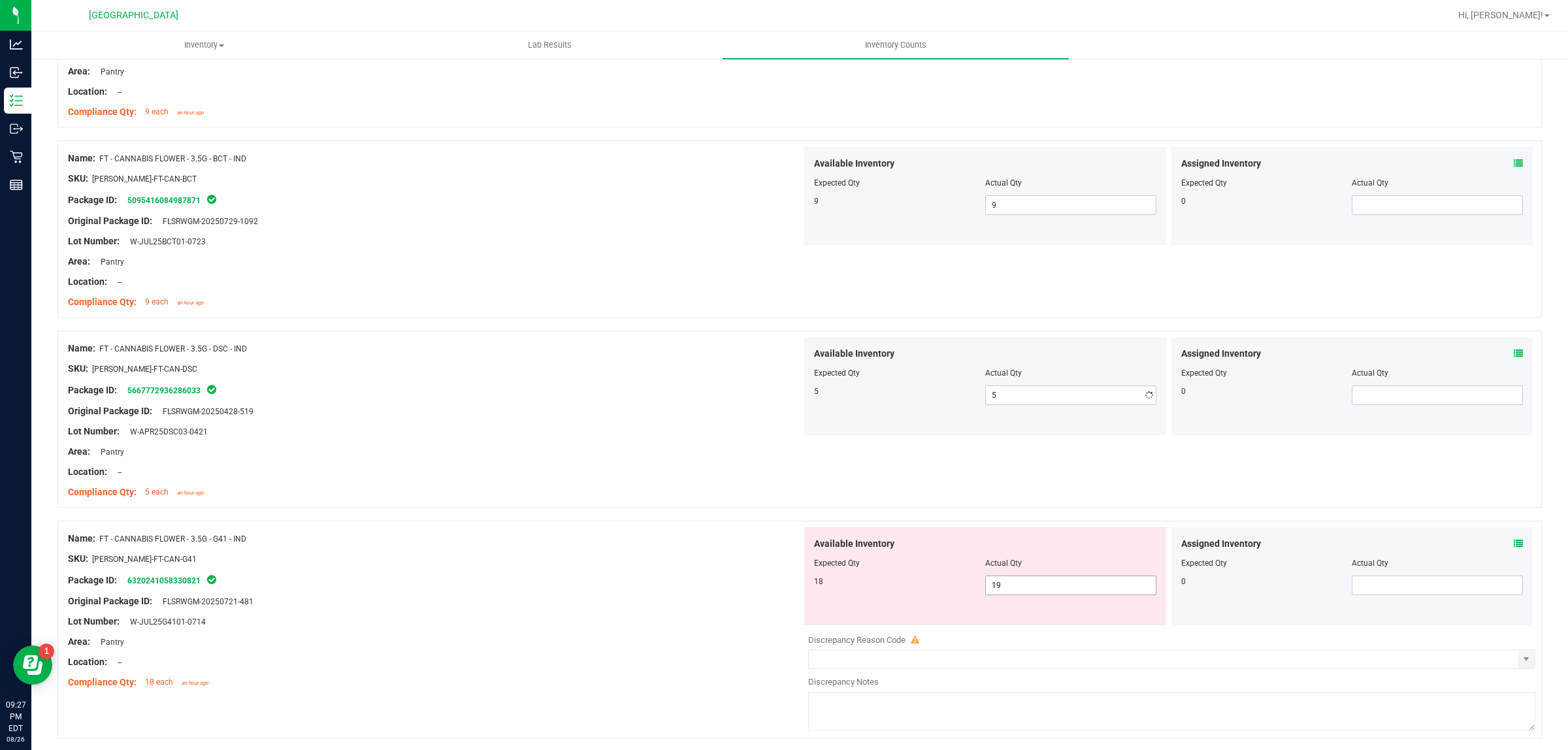
click at [1040, 588] on span "19 19" at bounding box center [1071, 586] width 171 height 20
type input "18"
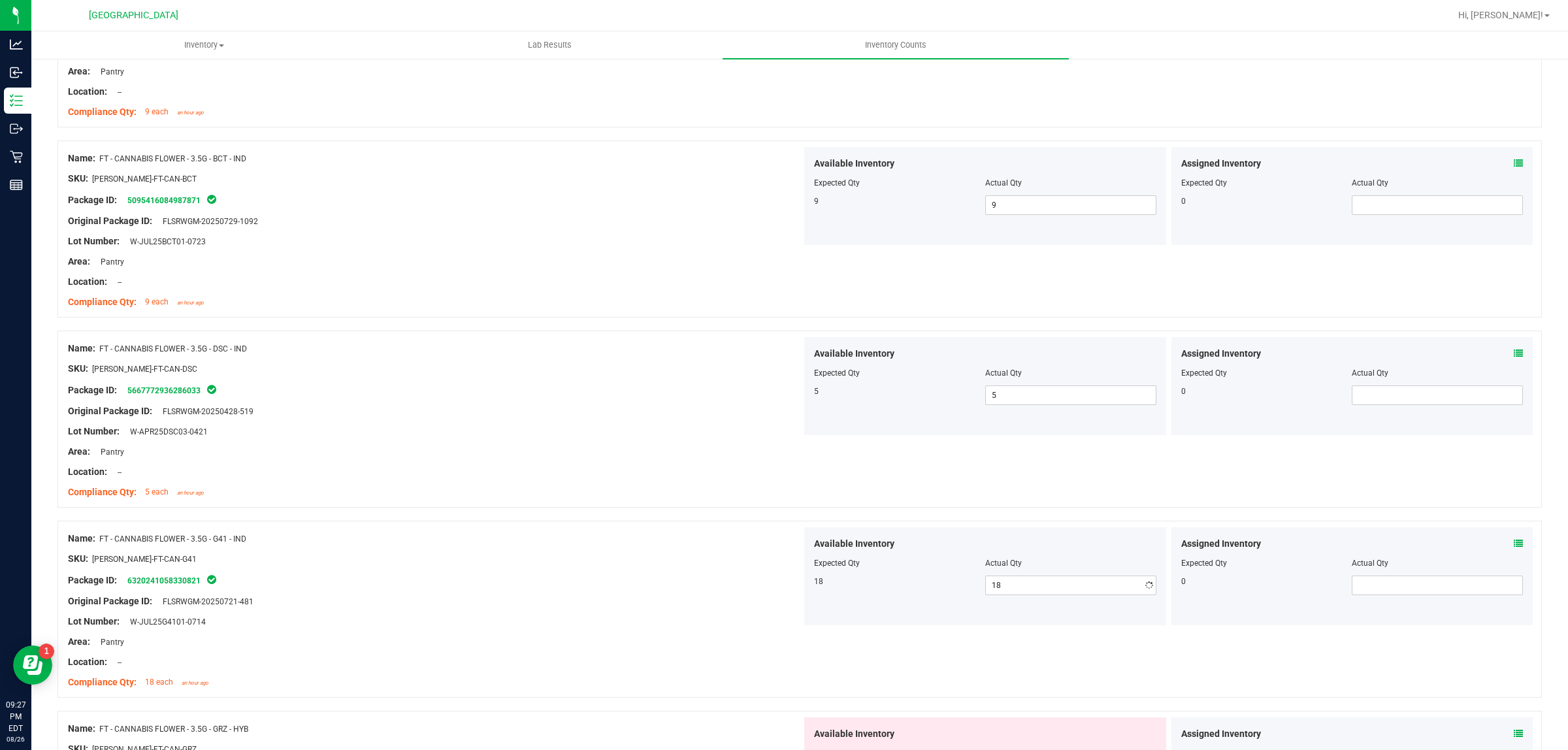
click at [511, 583] on div "Package ID: 6320241058330821" at bounding box center [435, 580] width 734 height 16
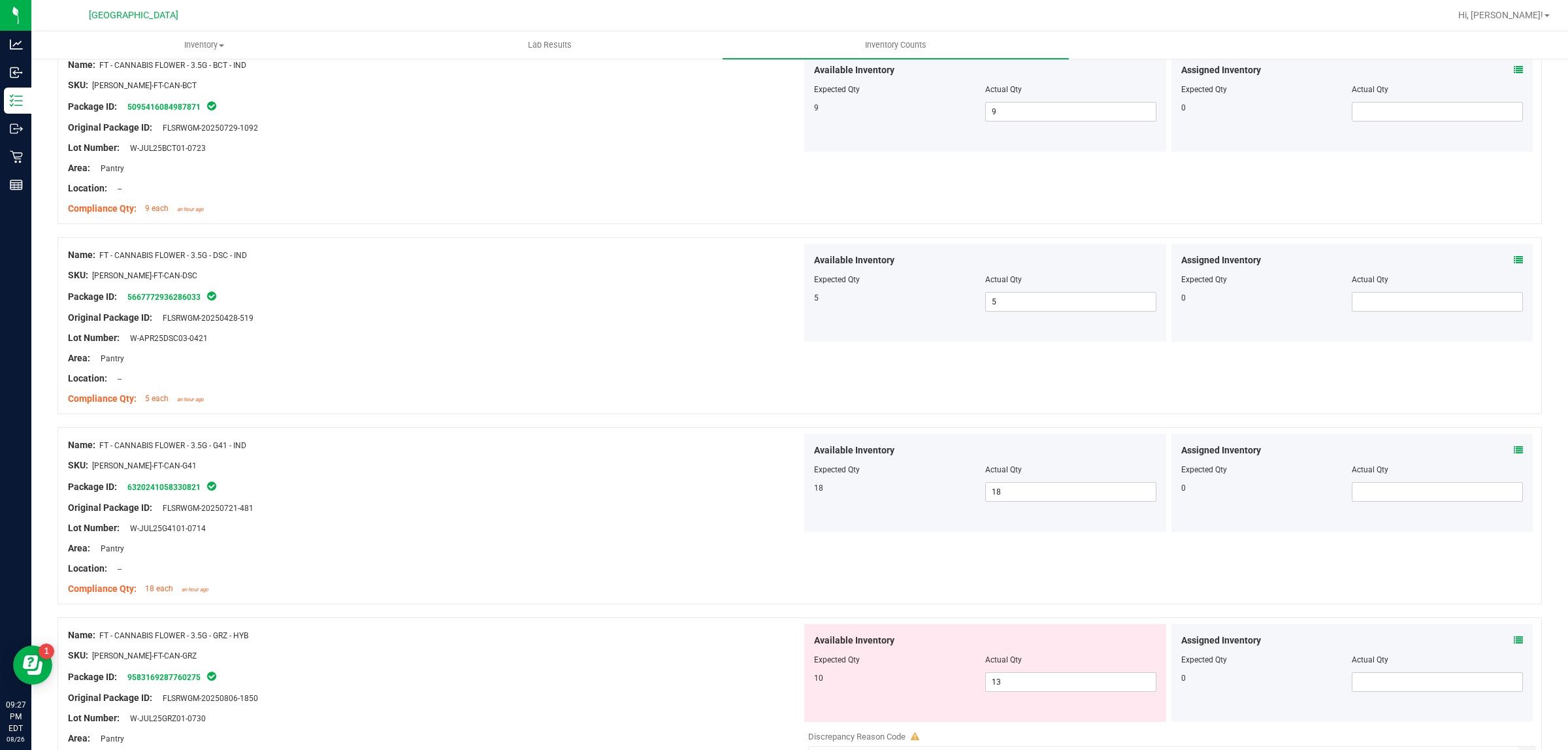
scroll to position [1878, 0]
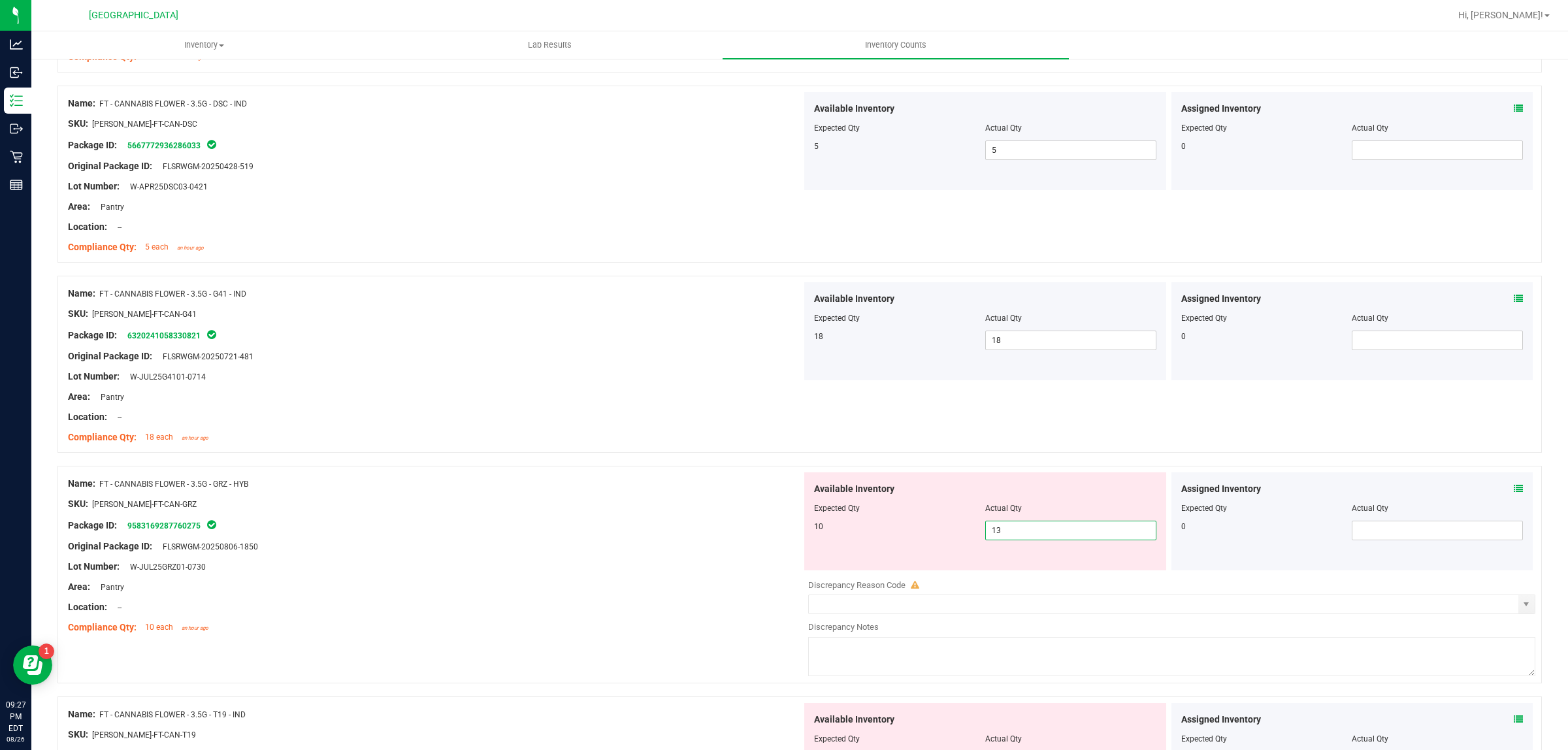
click at [1023, 534] on span "13 13" at bounding box center [1071, 531] width 171 height 20
type input "10"
click at [626, 550] on div "Original Package ID: FLSRWGM-20250806-1850" at bounding box center [435, 547] width 734 height 14
type input "10"
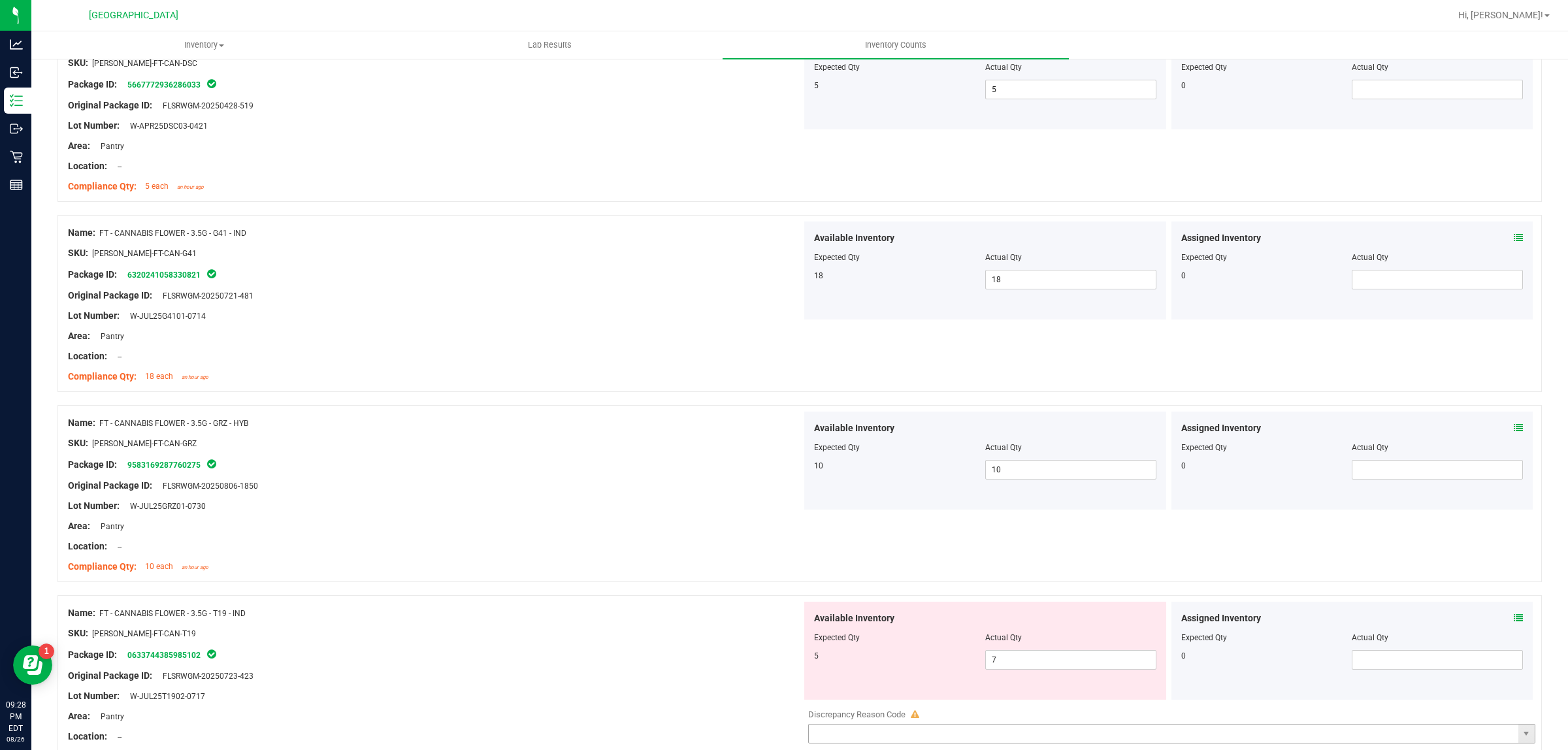
scroll to position [2042, 0]
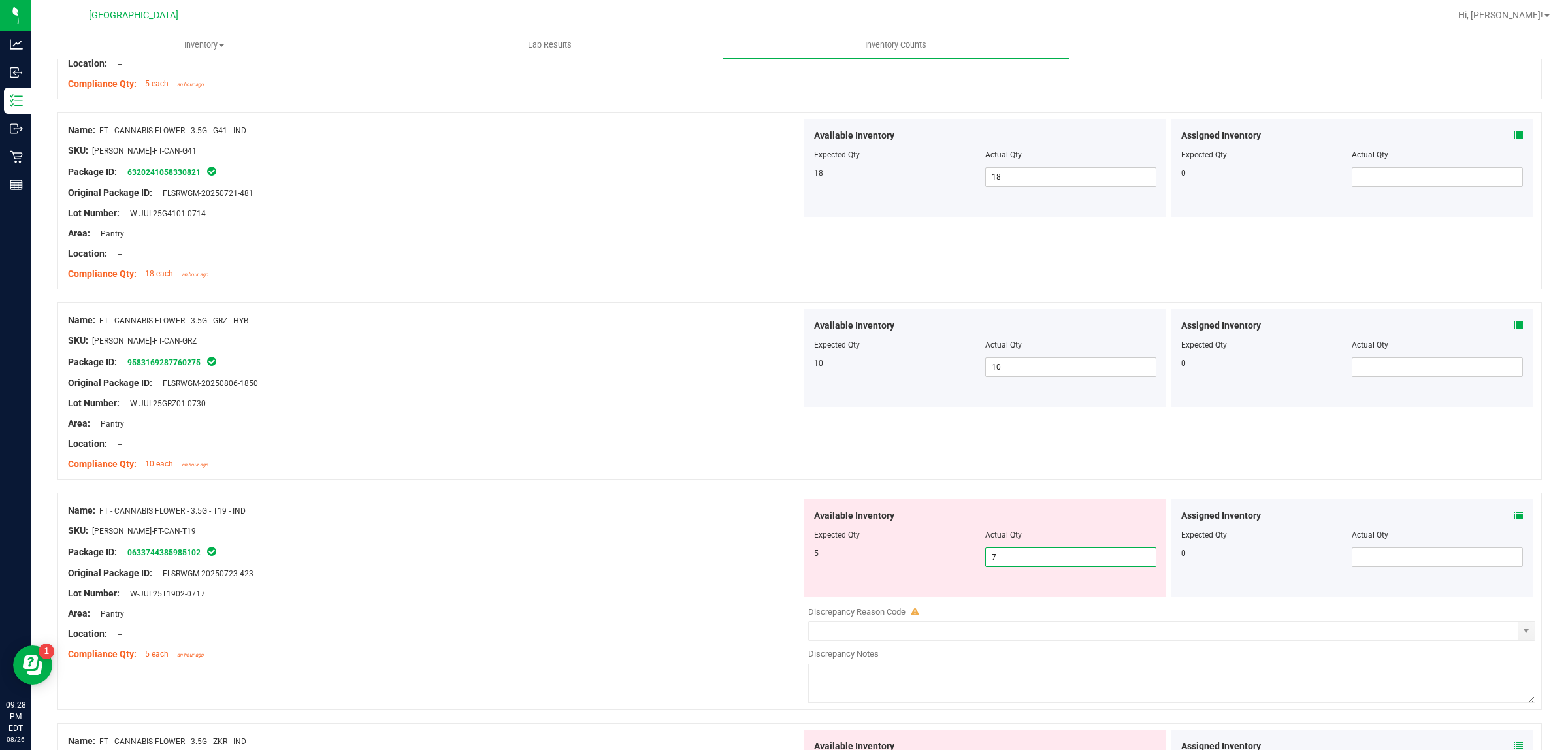
click at [1020, 560] on span "7 7" at bounding box center [1071, 557] width 171 height 20
type input "5"
click at [546, 586] on div at bounding box center [435, 583] width 734 height 7
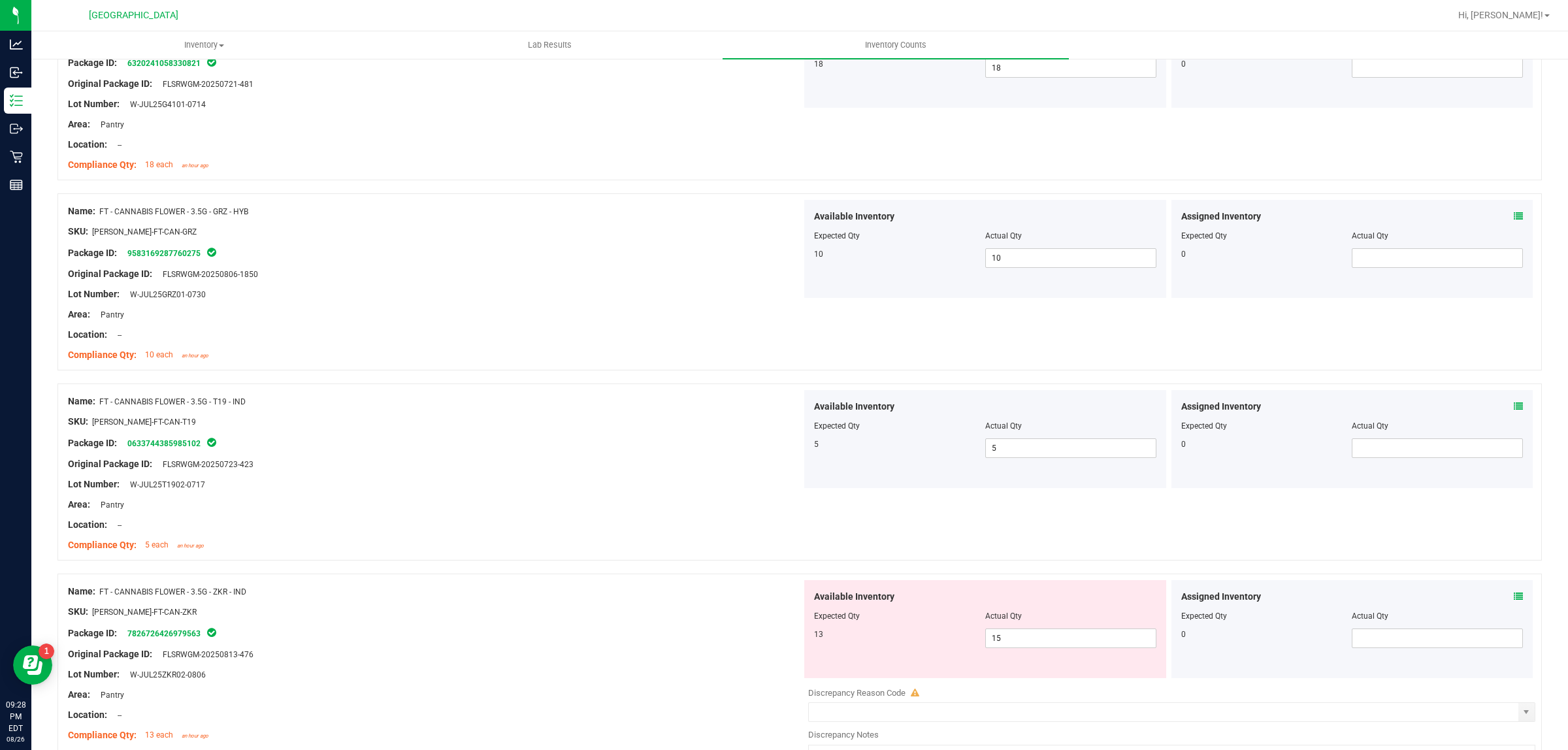
scroll to position [2287, 0]
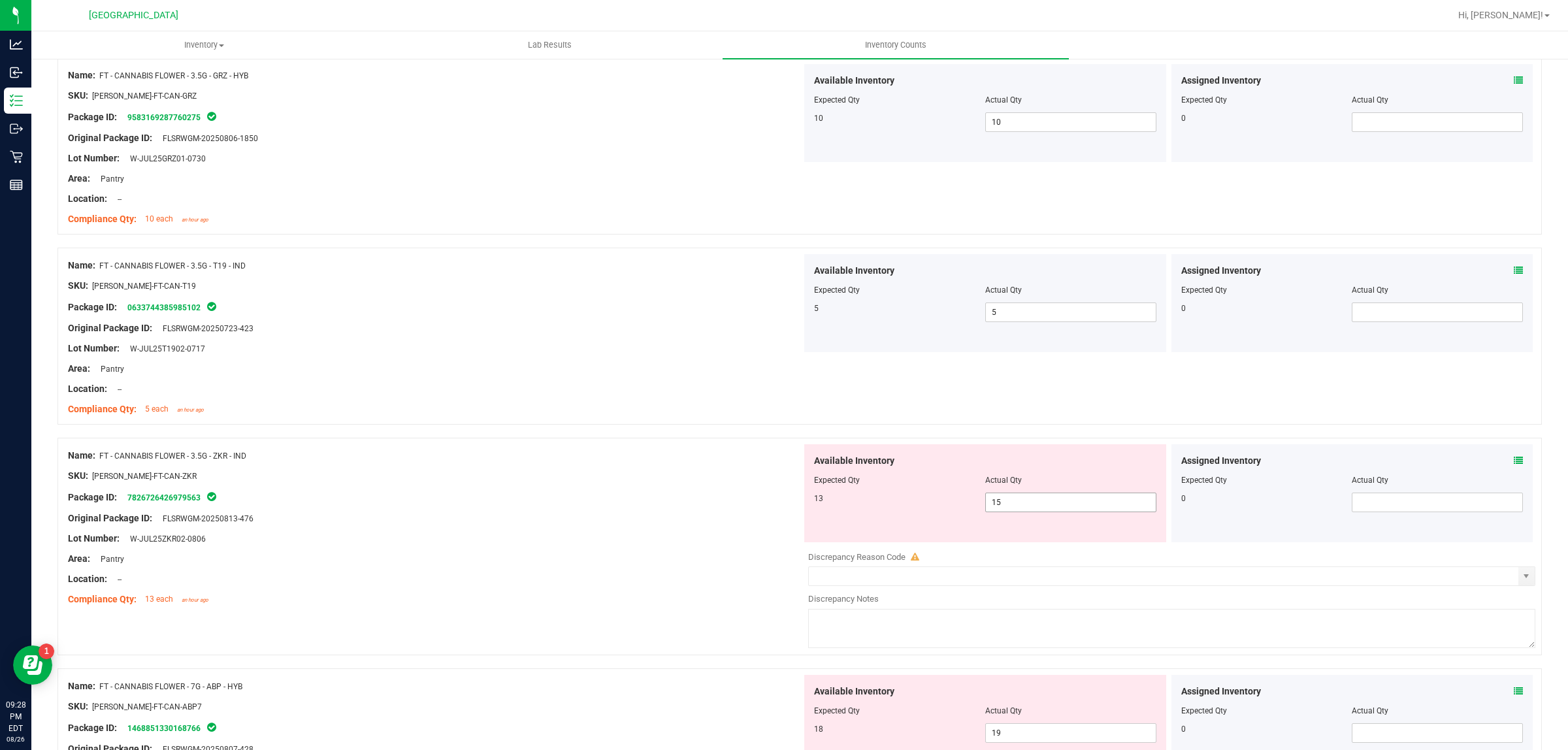
click at [1050, 510] on span "15 15" at bounding box center [1071, 502] width 171 height 20
type input "13"
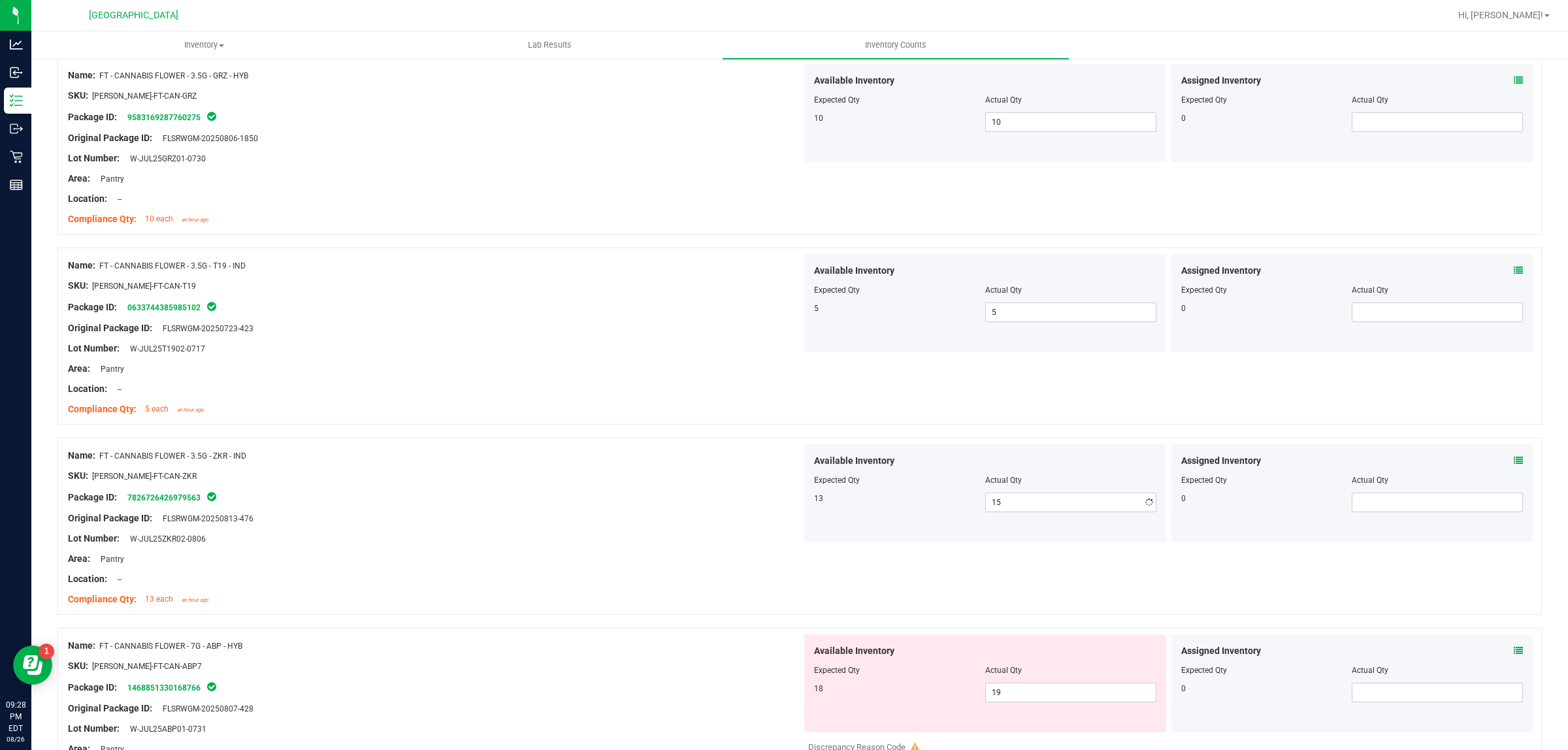
type input "13"
click at [622, 546] on div "Lot Number: W-JUL25ZKR02-0806" at bounding box center [435, 539] width 734 height 14
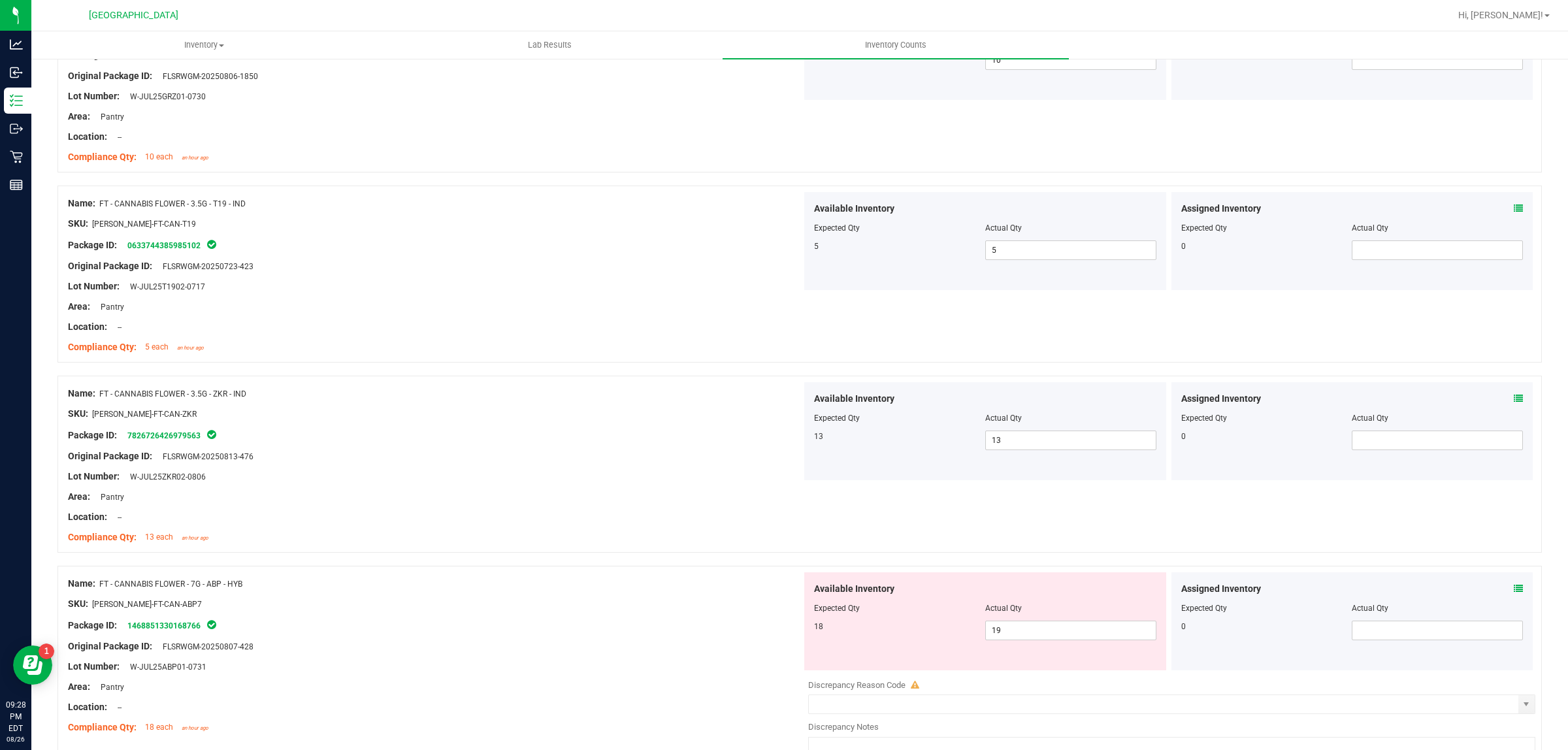
scroll to position [2450, 0]
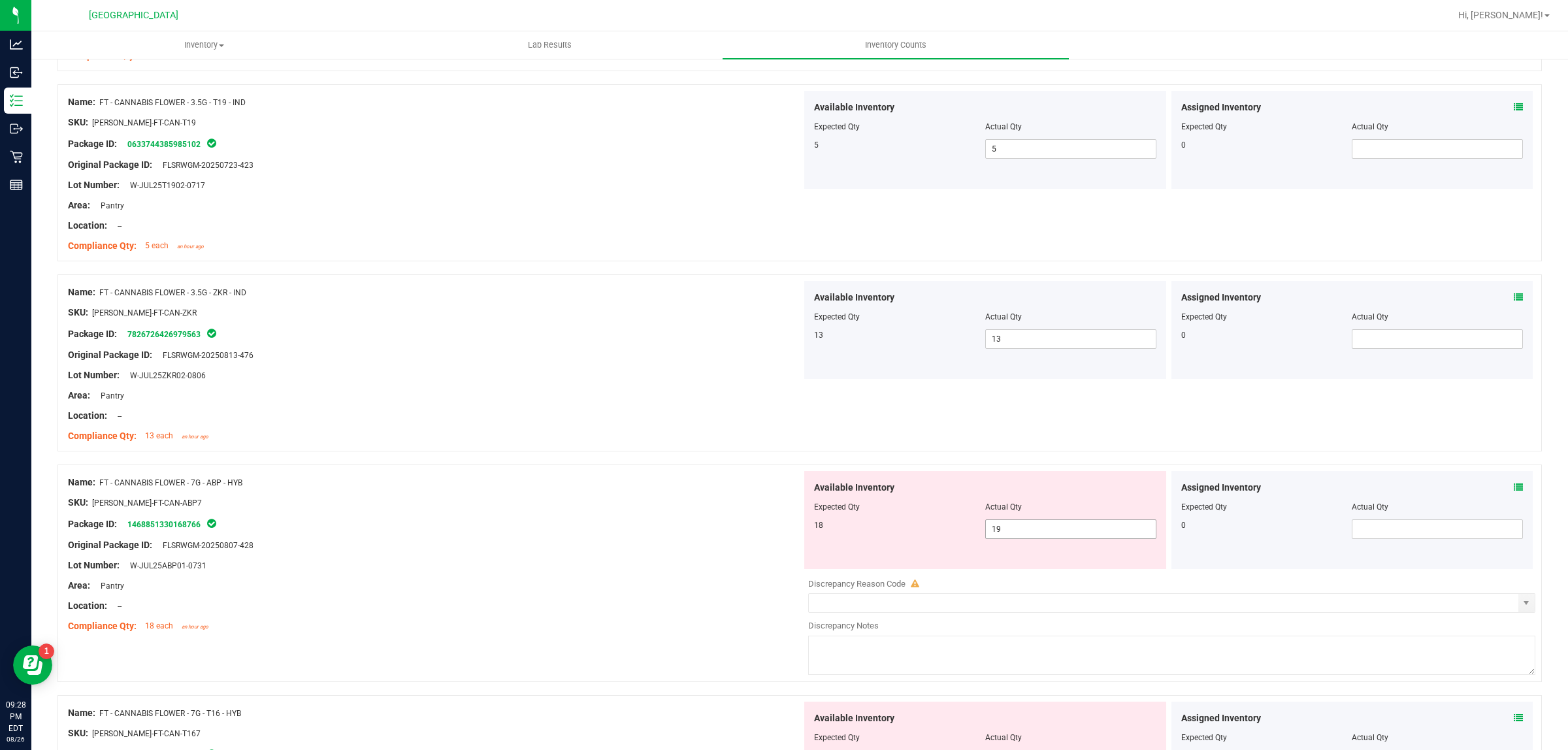
click at [1032, 537] on span "19 19" at bounding box center [1071, 529] width 171 height 20
type input "18"
click at [573, 563] on div "Lot Number: W-JUL25ABP01-0731" at bounding box center [435, 566] width 734 height 14
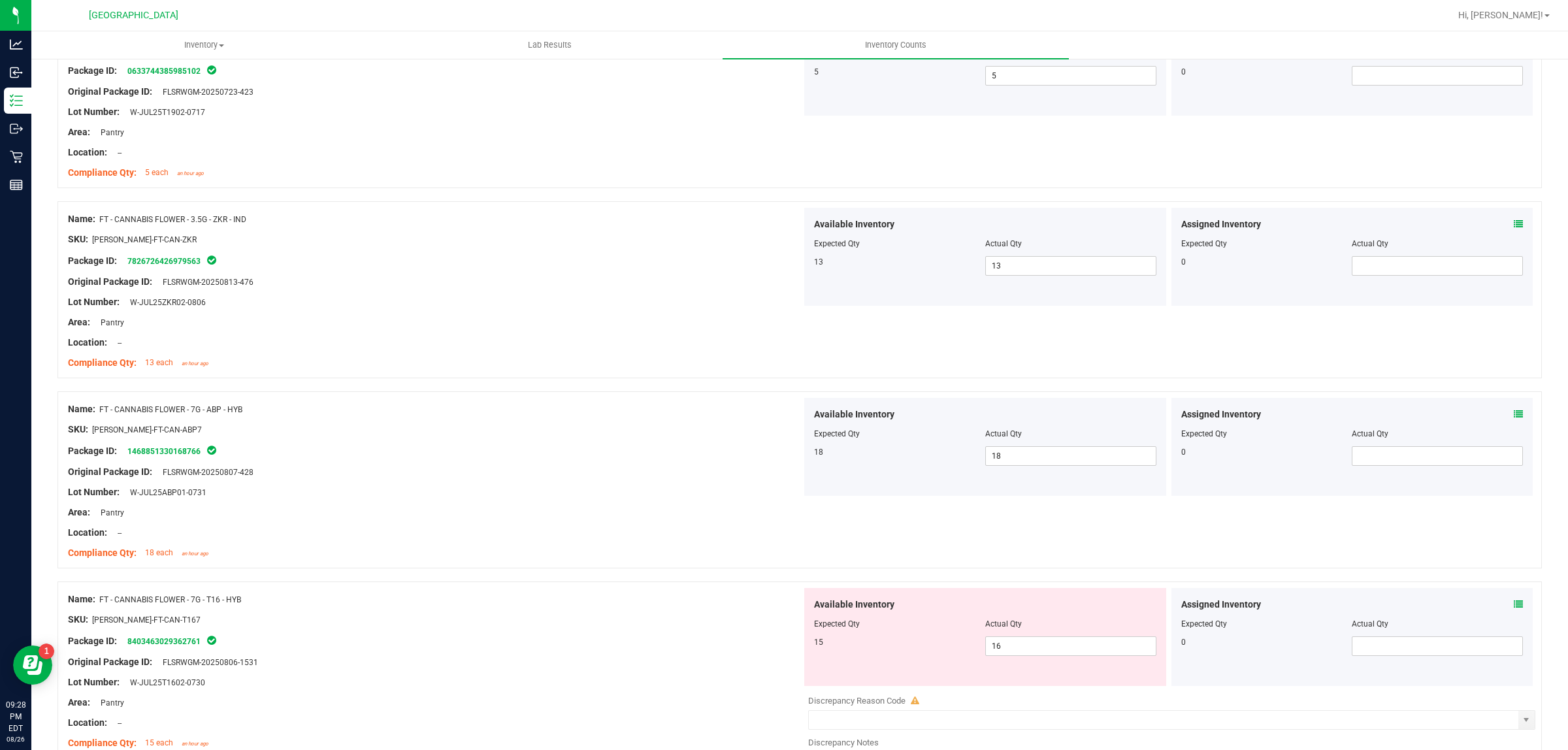
scroll to position [2613, 0]
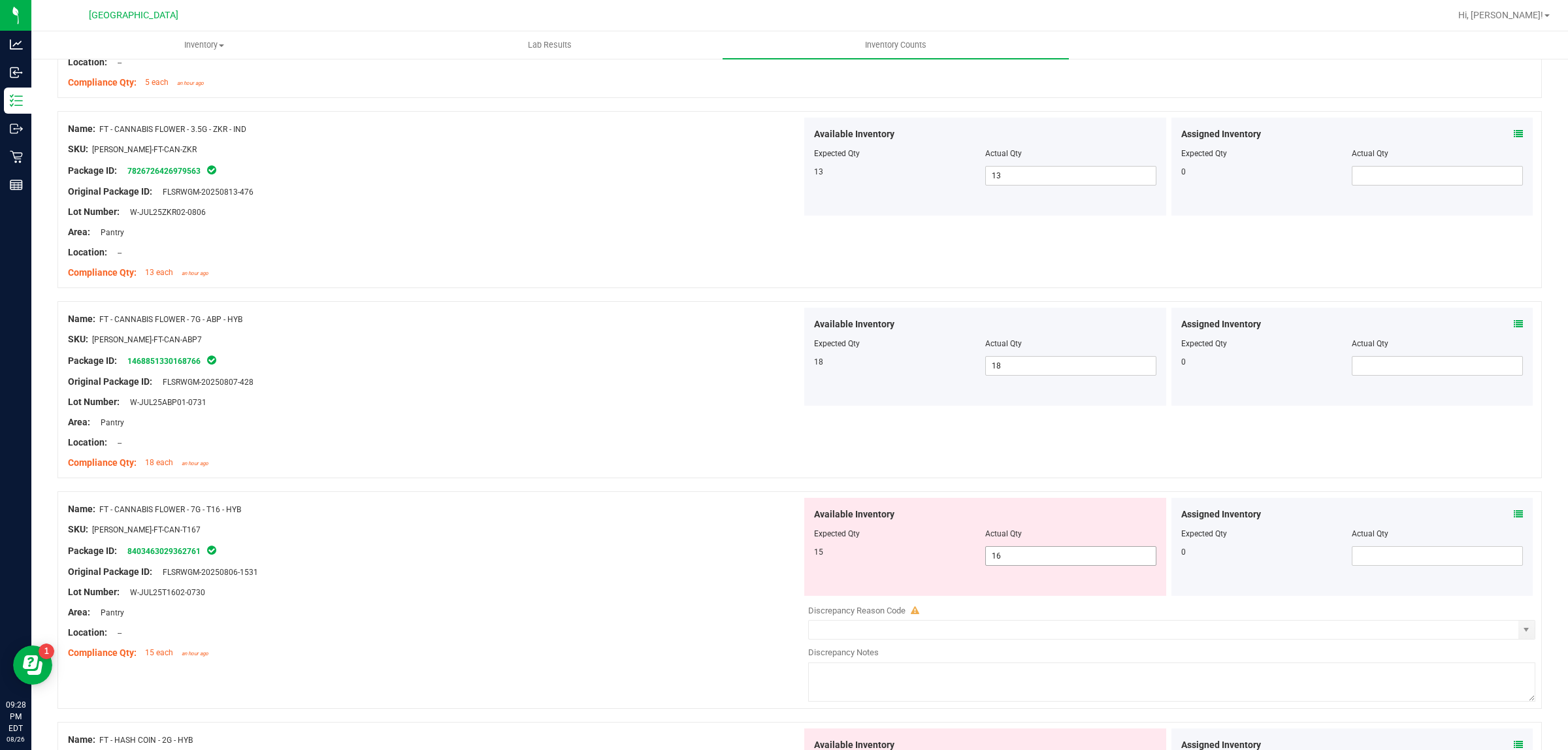
click at [1018, 560] on span "16 16" at bounding box center [1071, 556] width 171 height 20
type input "15"
click at [732, 586] on div at bounding box center [435, 582] width 734 height 7
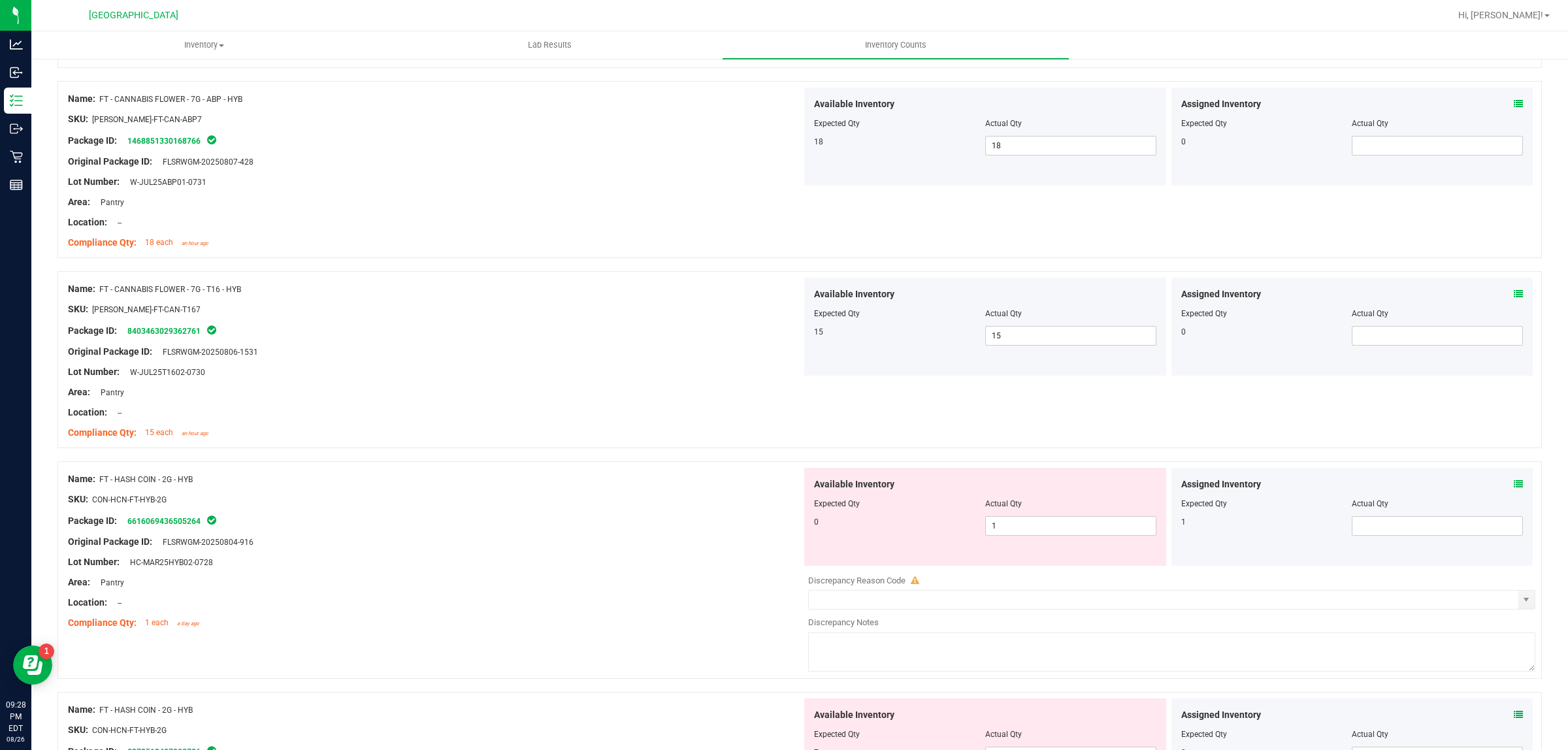
scroll to position [2859, 0]
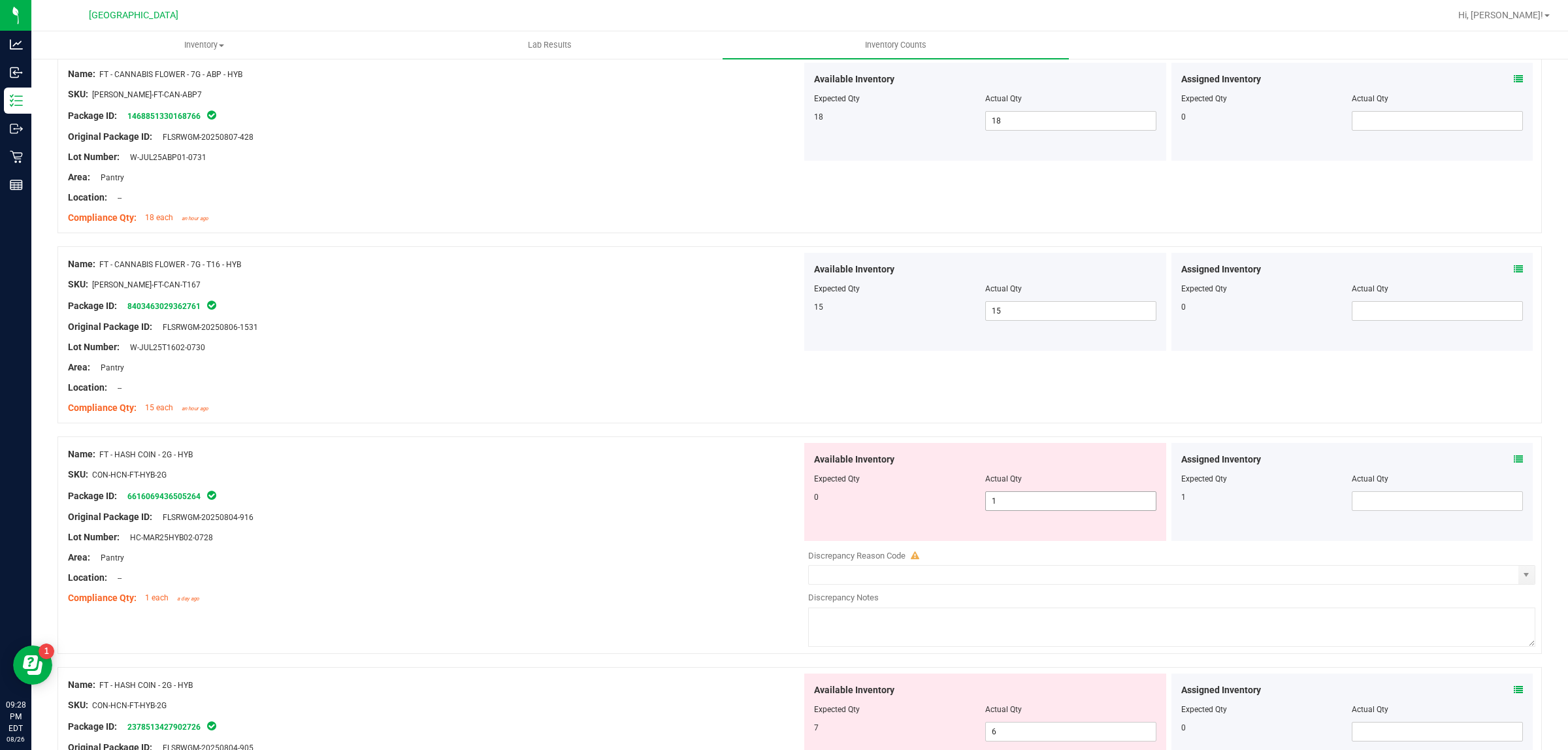
click at [1037, 504] on span "1 1" at bounding box center [1071, 502] width 171 height 20
type input "0"
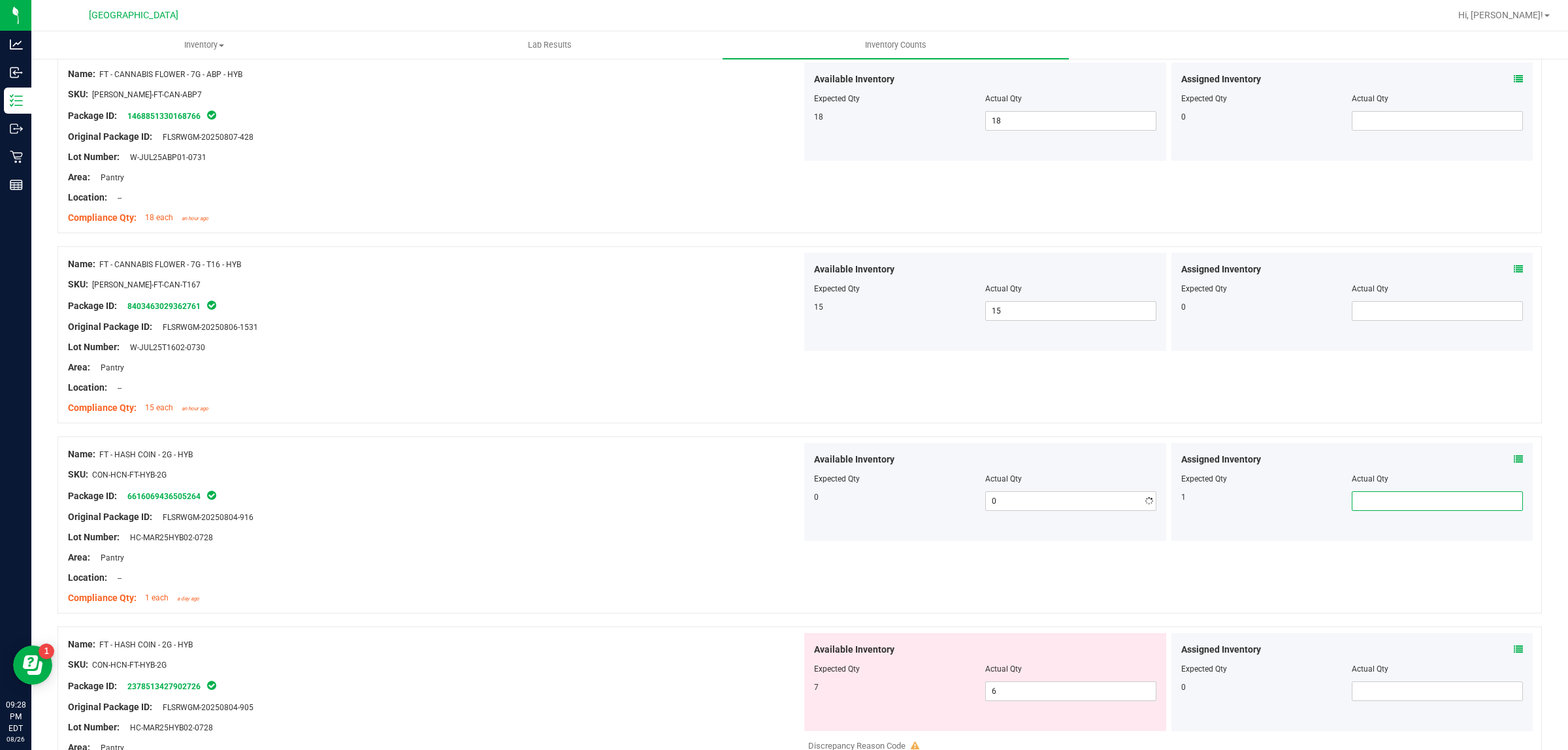
click at [1365, 501] on span at bounding box center [1437, 502] width 171 height 20
type input "1"
click at [719, 544] on div "Lot Number: HC-MAR25HYB02-0728" at bounding box center [435, 537] width 734 height 14
click at [1070, 700] on span "6 6" at bounding box center [1071, 691] width 171 height 20
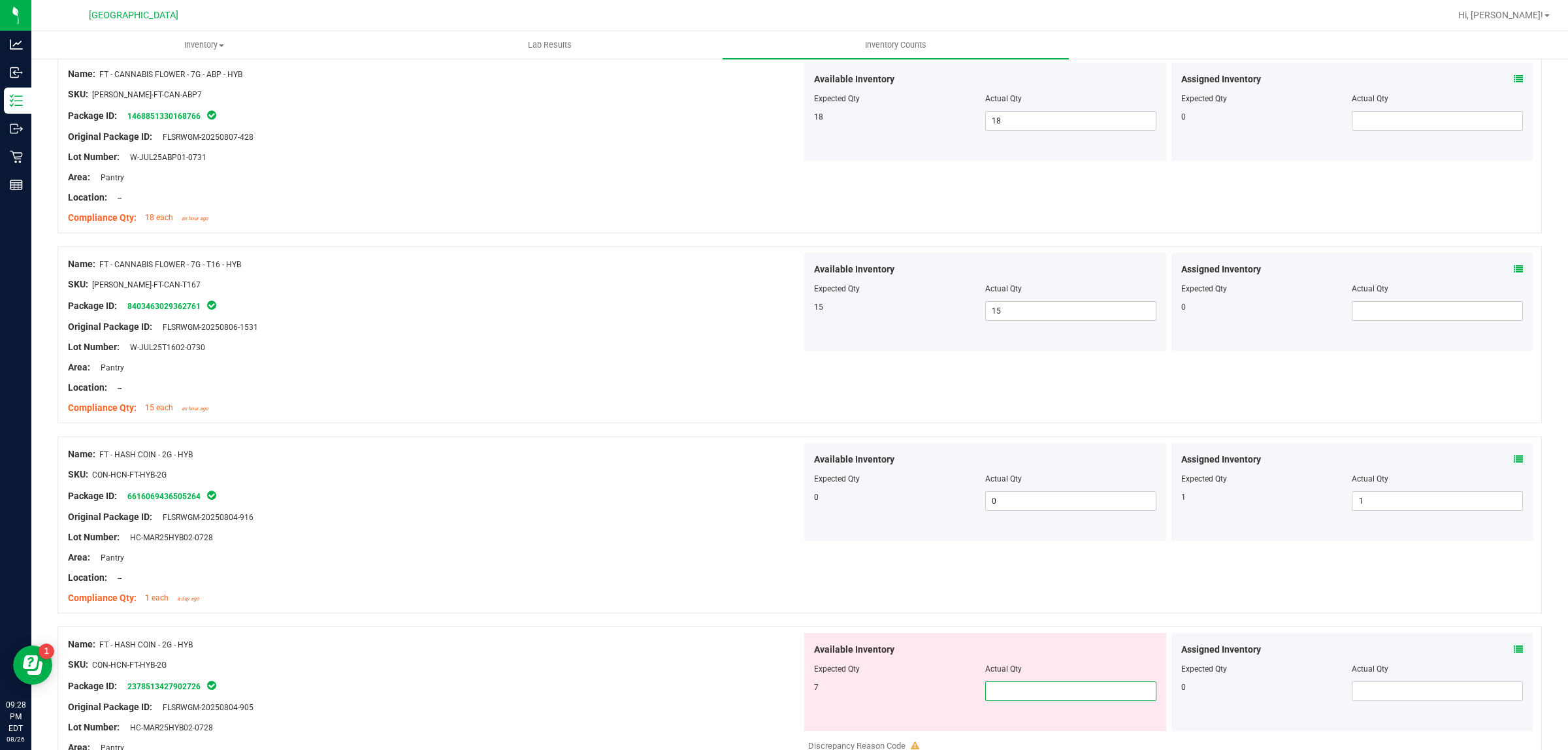
type input "7"
click at [546, 510] on div at bounding box center [435, 507] width 734 height 7
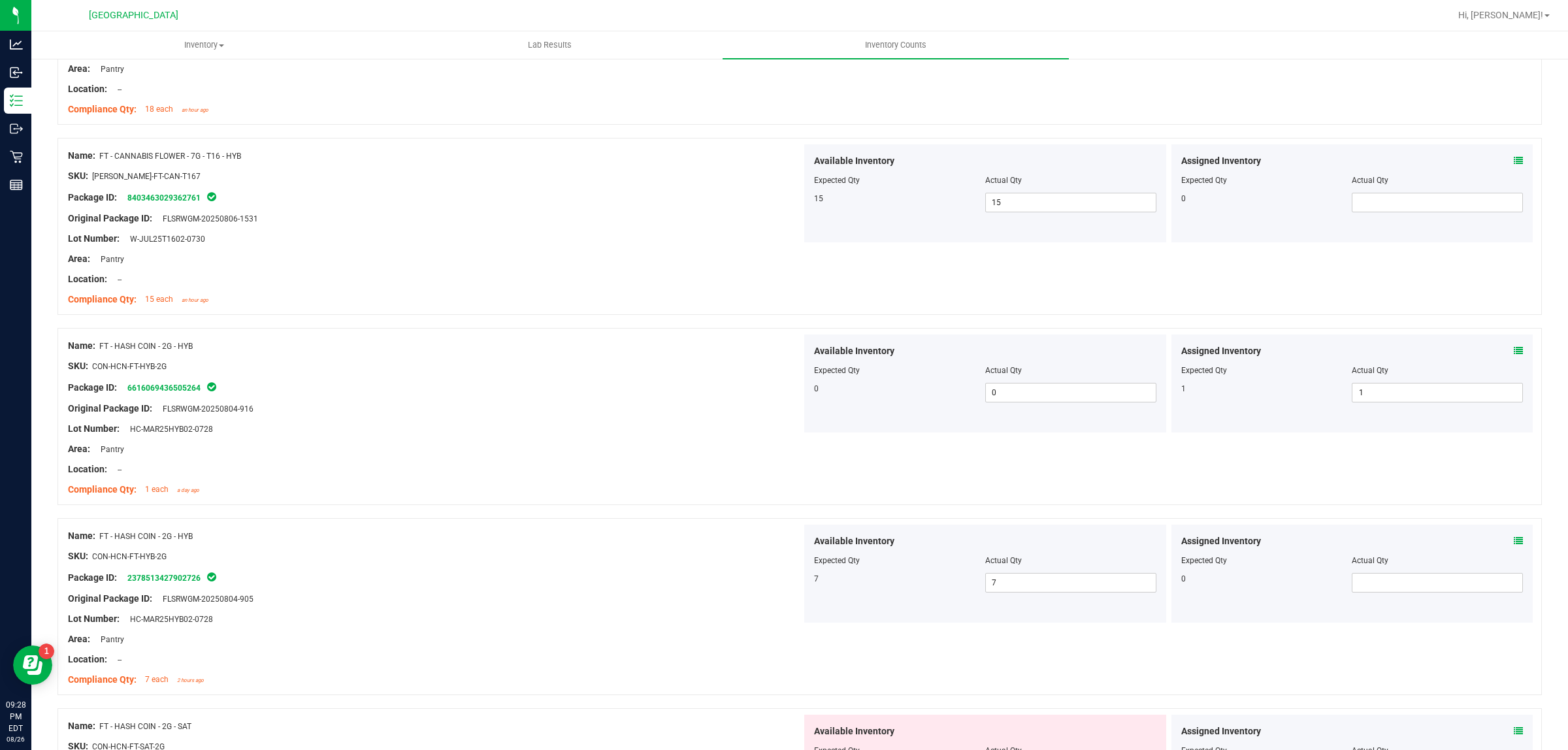
scroll to position [3185, 0]
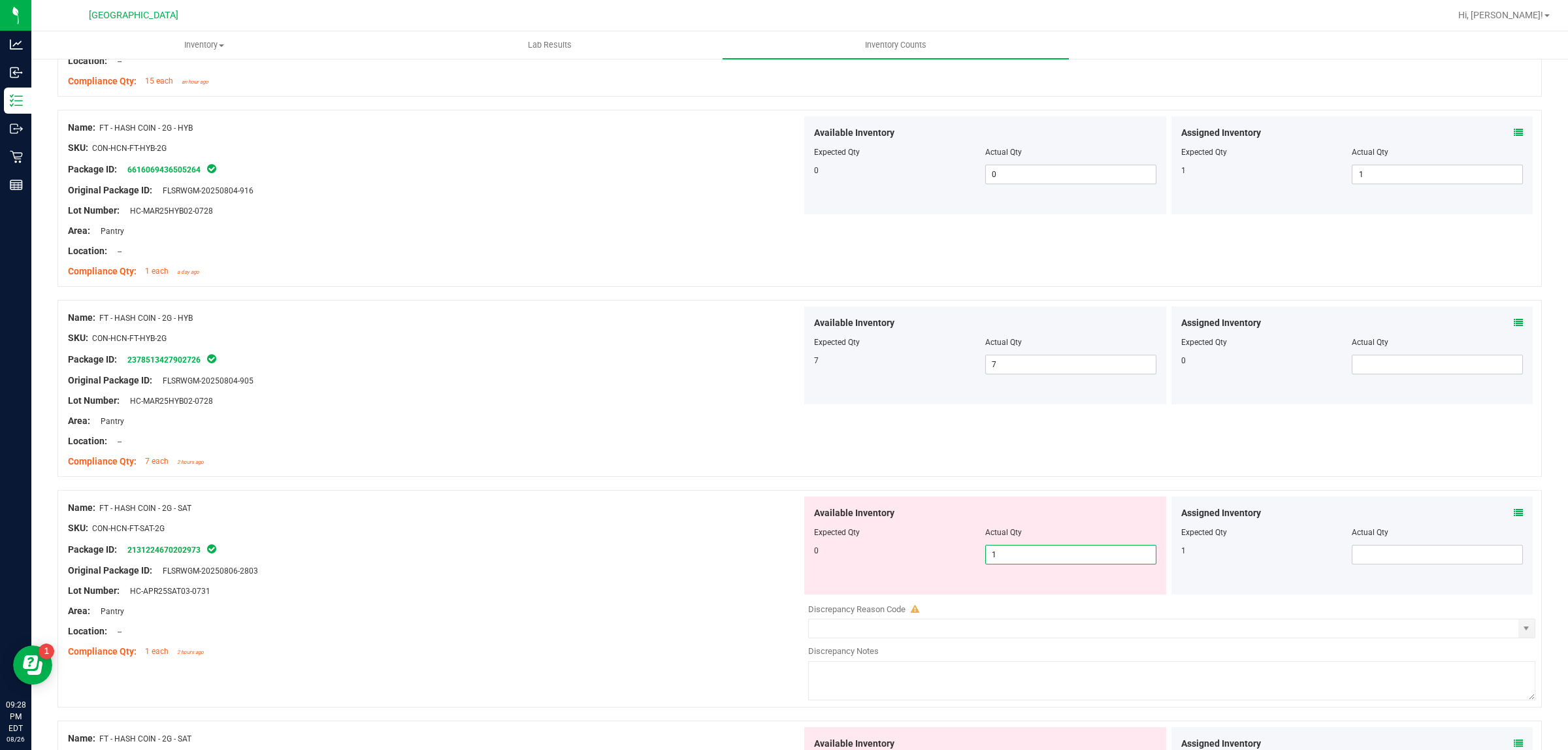
click at [1034, 559] on span "1 1" at bounding box center [1071, 555] width 171 height 20
type input "0"
click at [569, 535] on div "SKU: CON-HCN-FT-SAT-2G" at bounding box center [435, 528] width 734 height 14
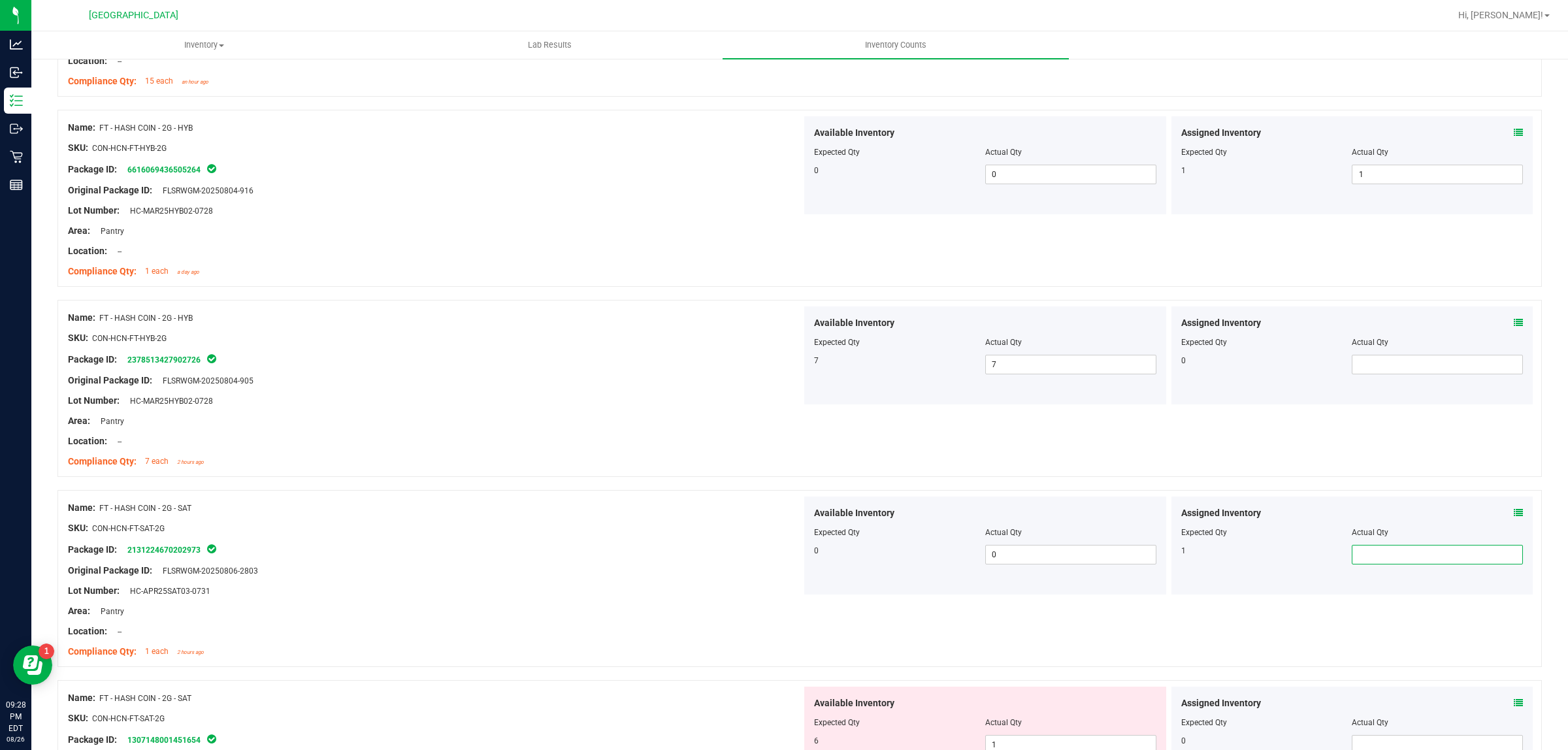
click at [1396, 559] on span at bounding box center [1437, 555] width 171 height 20
type input "1"
click at [541, 596] on div "Lot Number: HC-APR25SAT03-0731" at bounding box center [435, 591] width 734 height 14
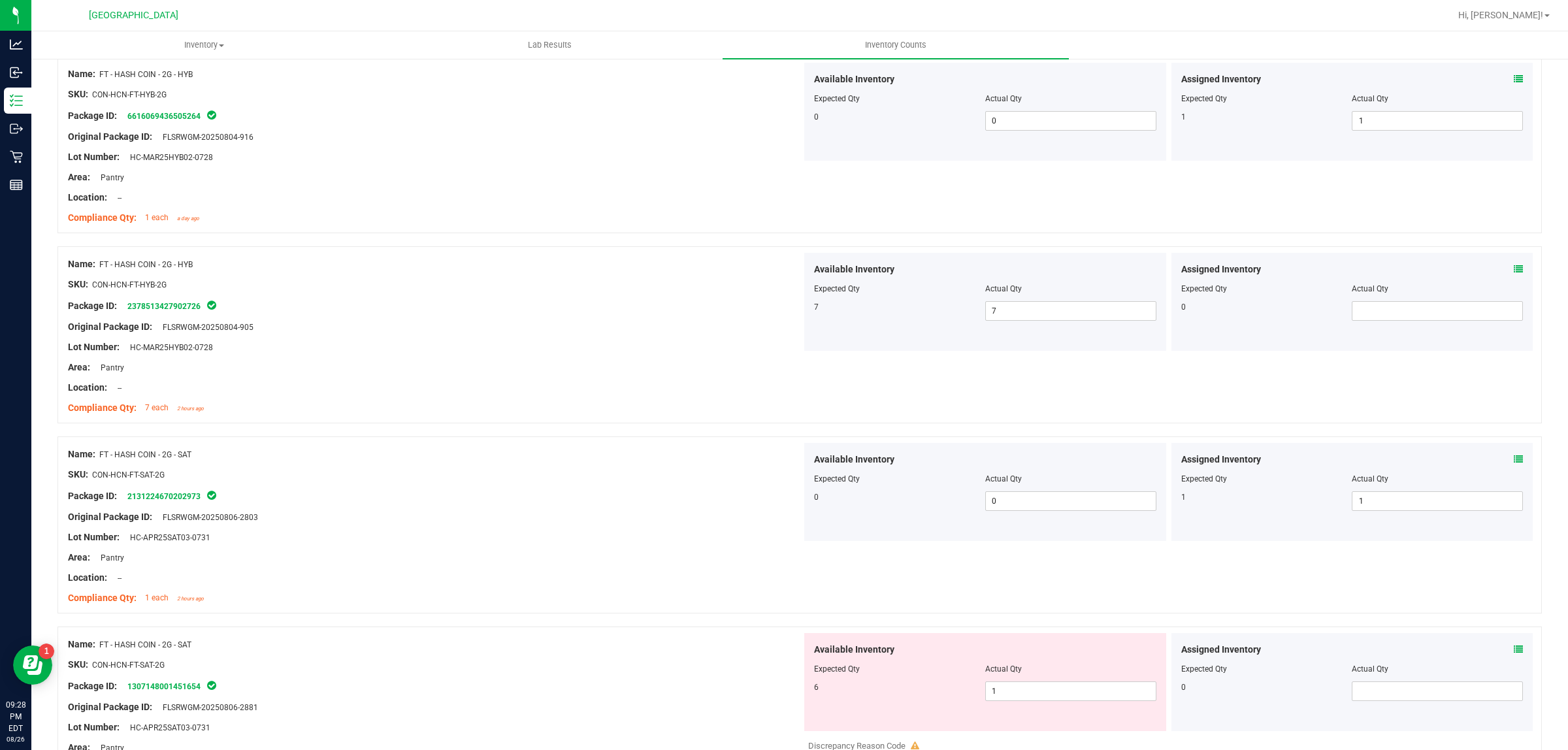
scroll to position [3267, 0]
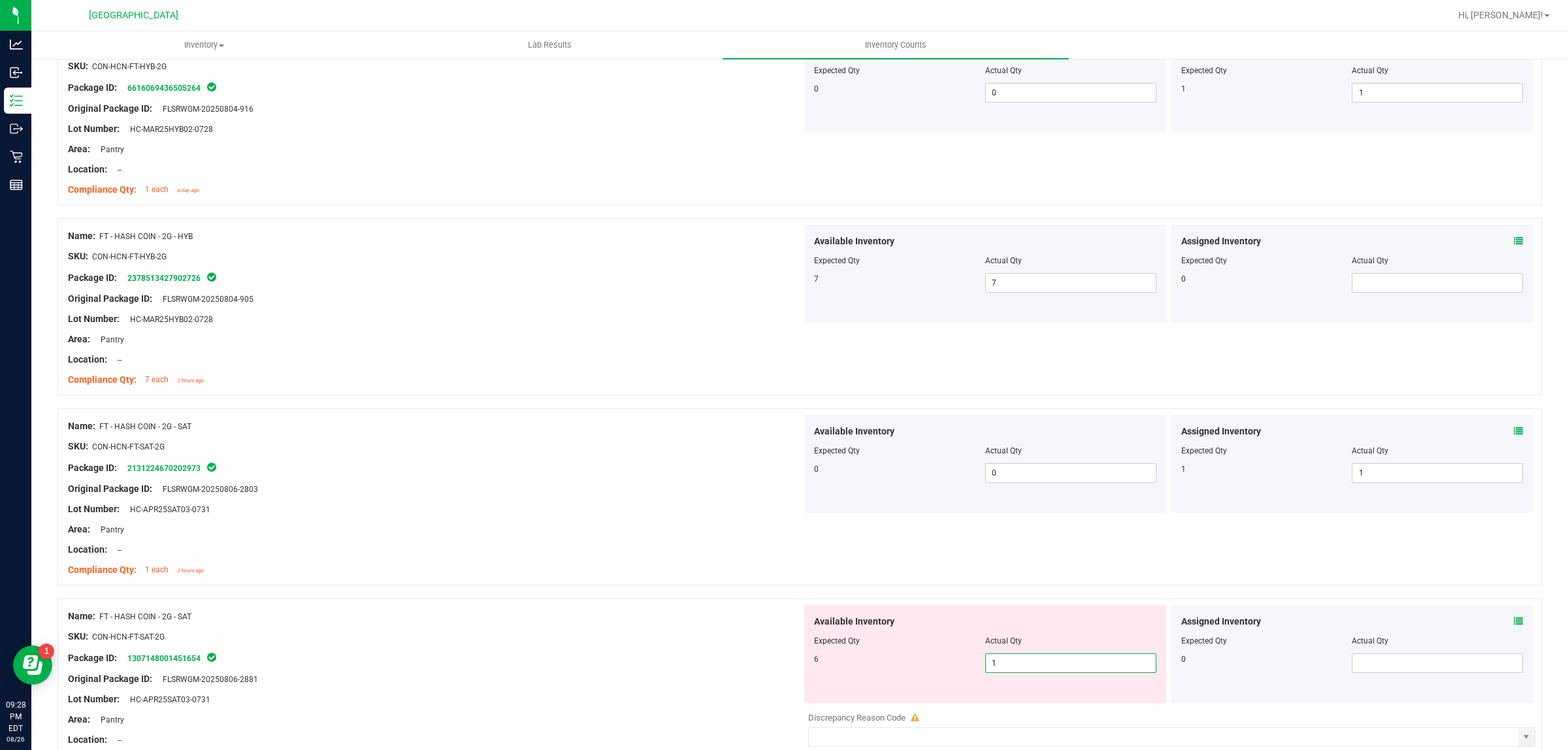
click at [1008, 670] on span "1 1" at bounding box center [1071, 664] width 171 height 20
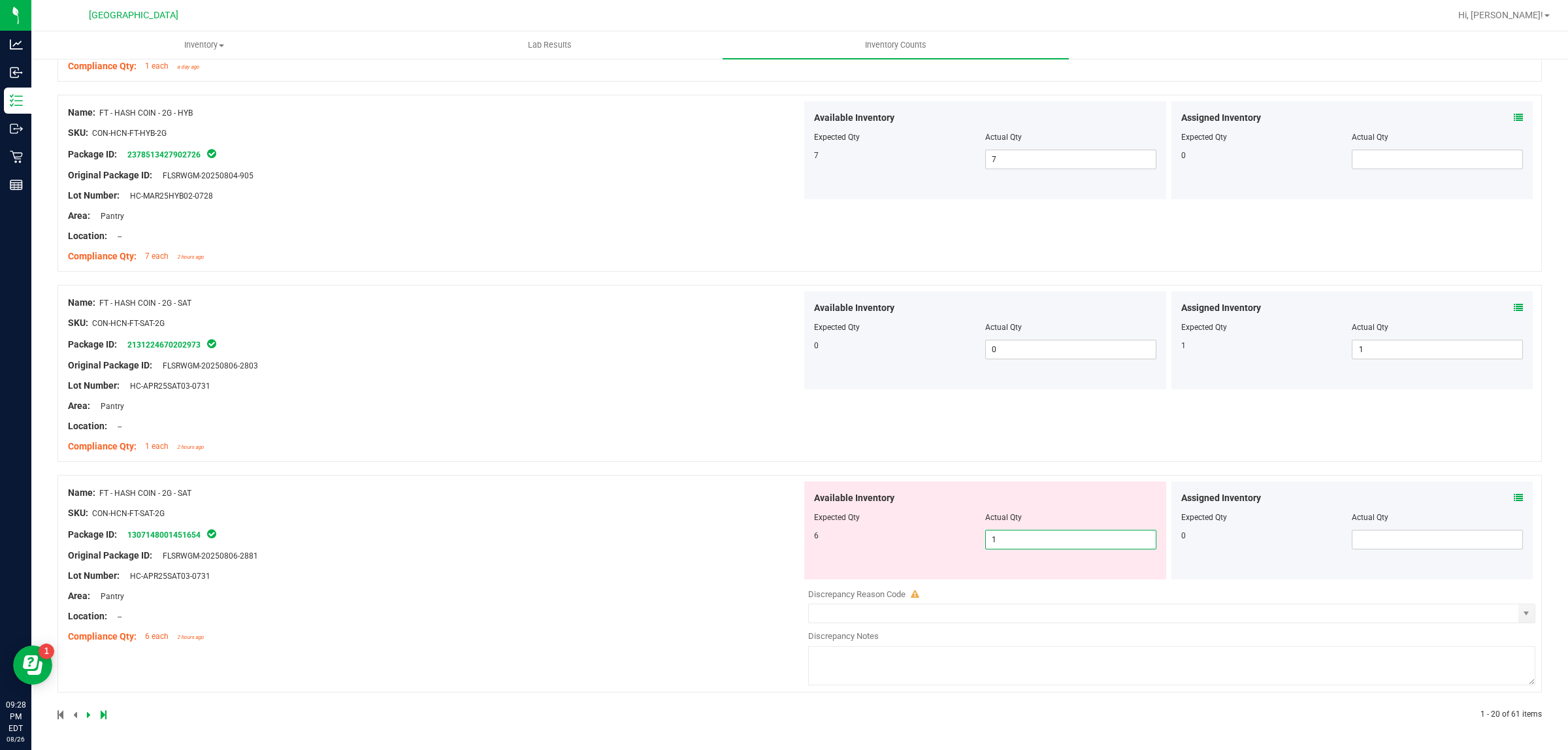
scroll to position [3395, 0]
type input "6"
click at [609, 706] on div at bounding box center [800, 699] width 1485 height 13
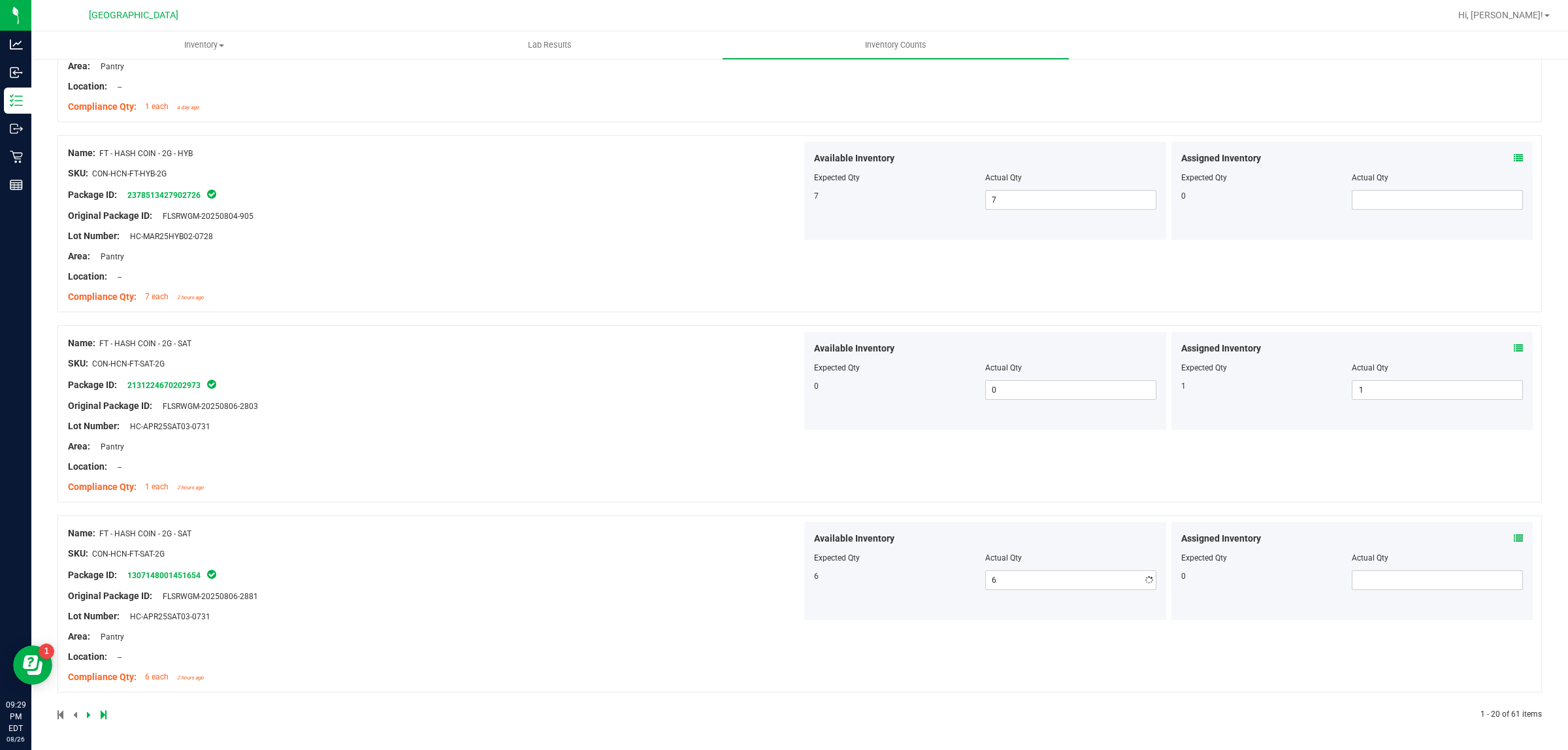
scroll to position [3355, 0]
click at [88, 713] on icon at bounding box center [89, 715] width 4 height 8
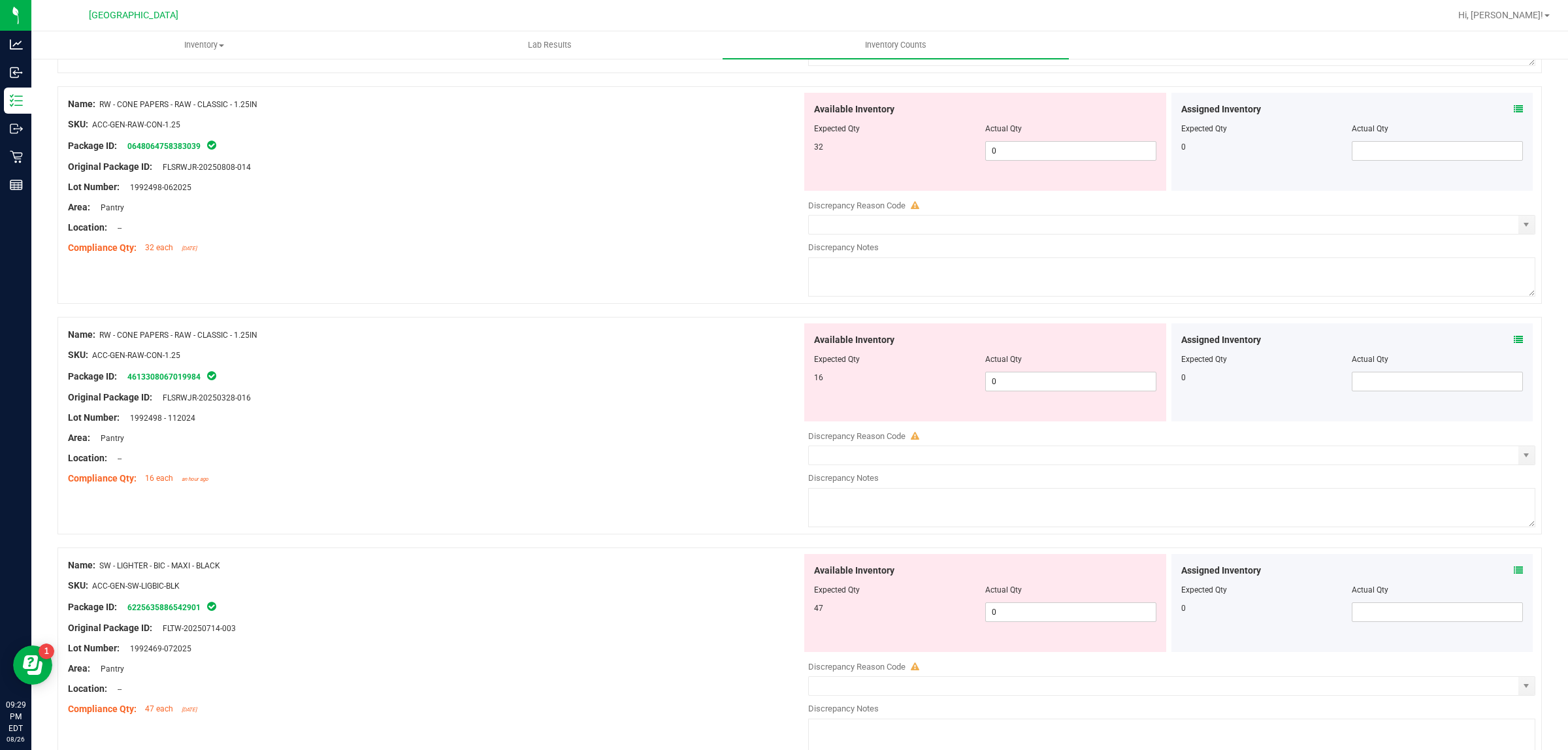
scroll to position [0, 0]
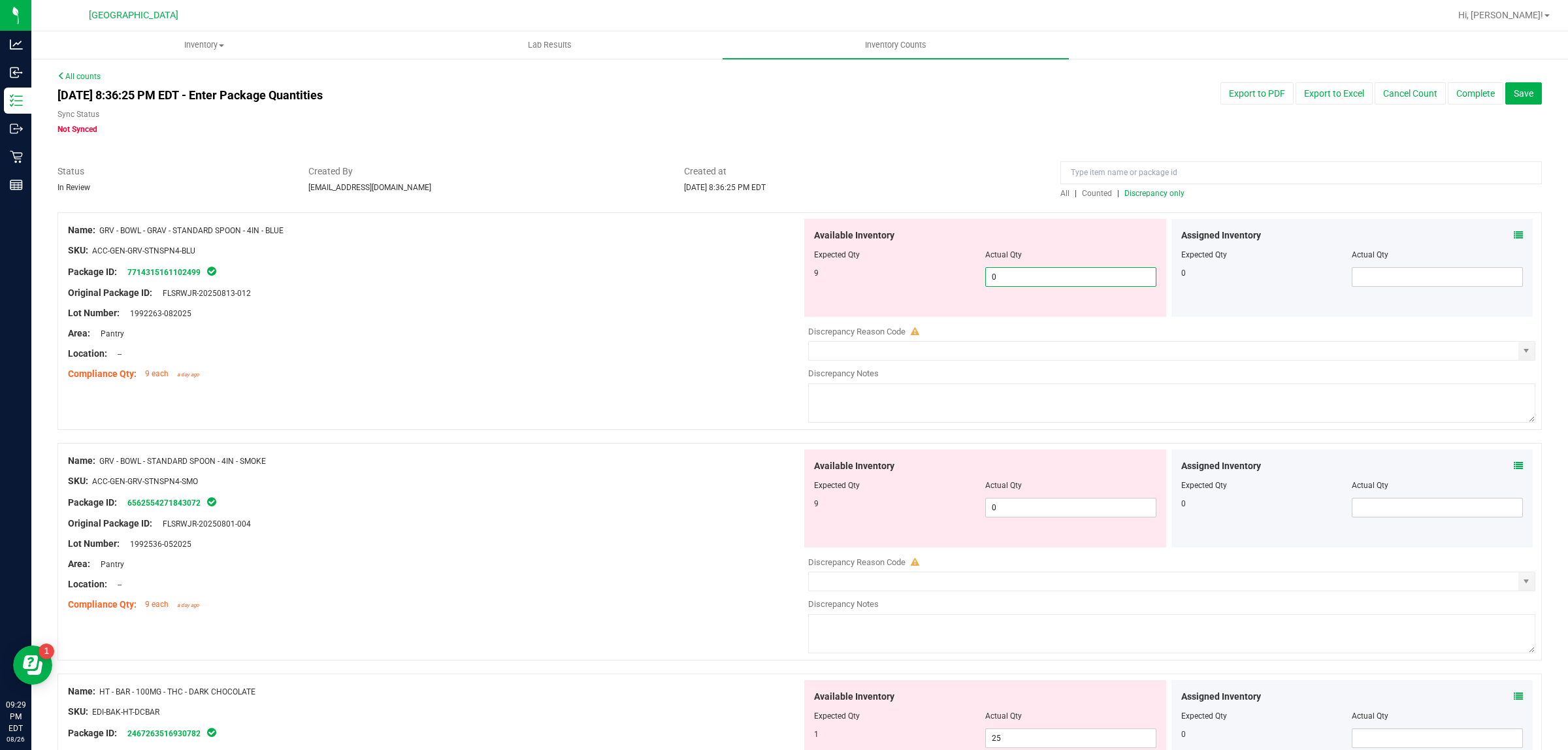
click at [1044, 285] on span "0 0" at bounding box center [1071, 278] width 171 height 20
type input "9"
click at [688, 315] on div "Lot Number: 1992263-082025" at bounding box center [435, 313] width 734 height 14
type input "9"
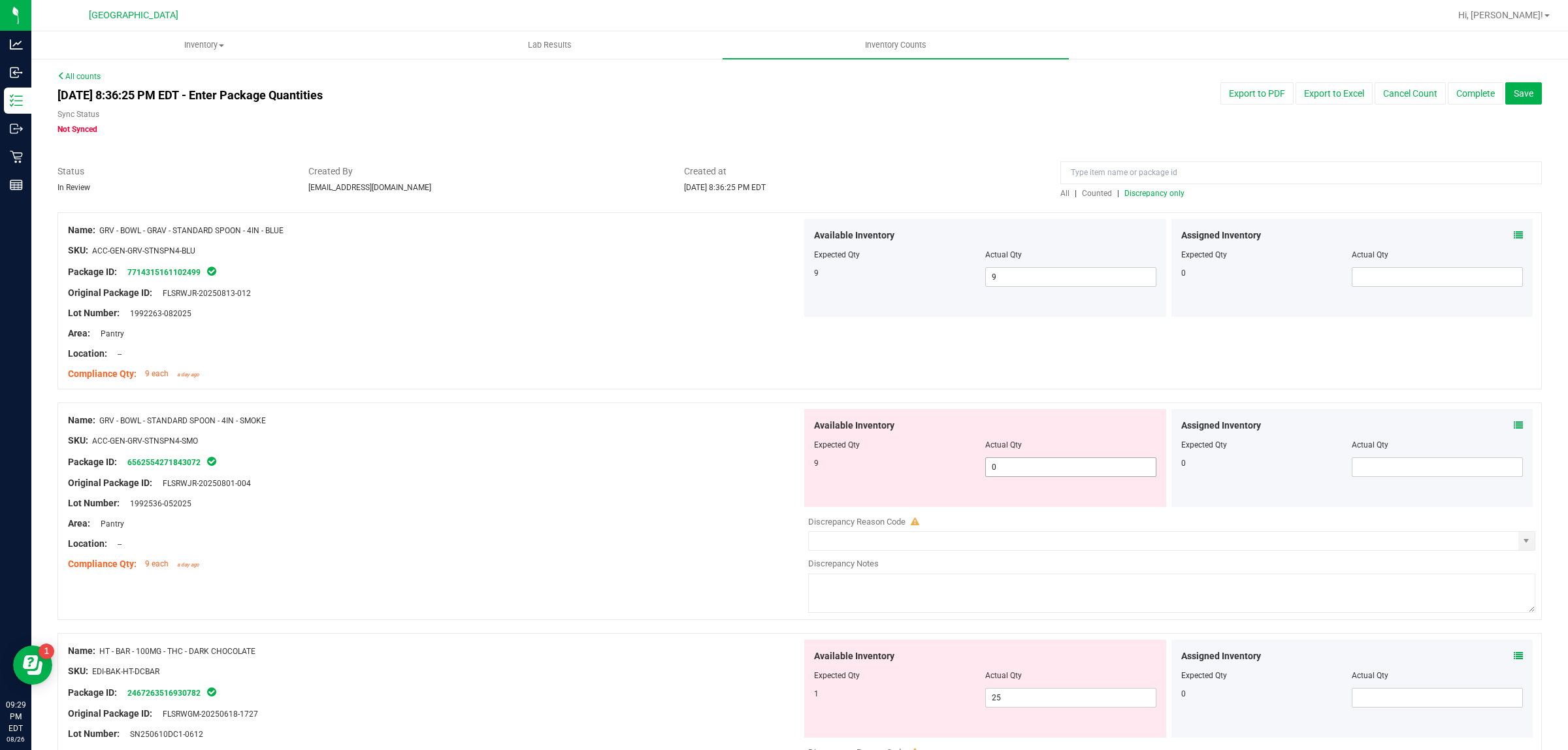
click at [1034, 474] on span "0 0" at bounding box center [1071, 467] width 171 height 20
type input "09"
type input "9"
click at [660, 510] on div "Lot Number: 1992536-052025" at bounding box center [435, 503] width 734 height 14
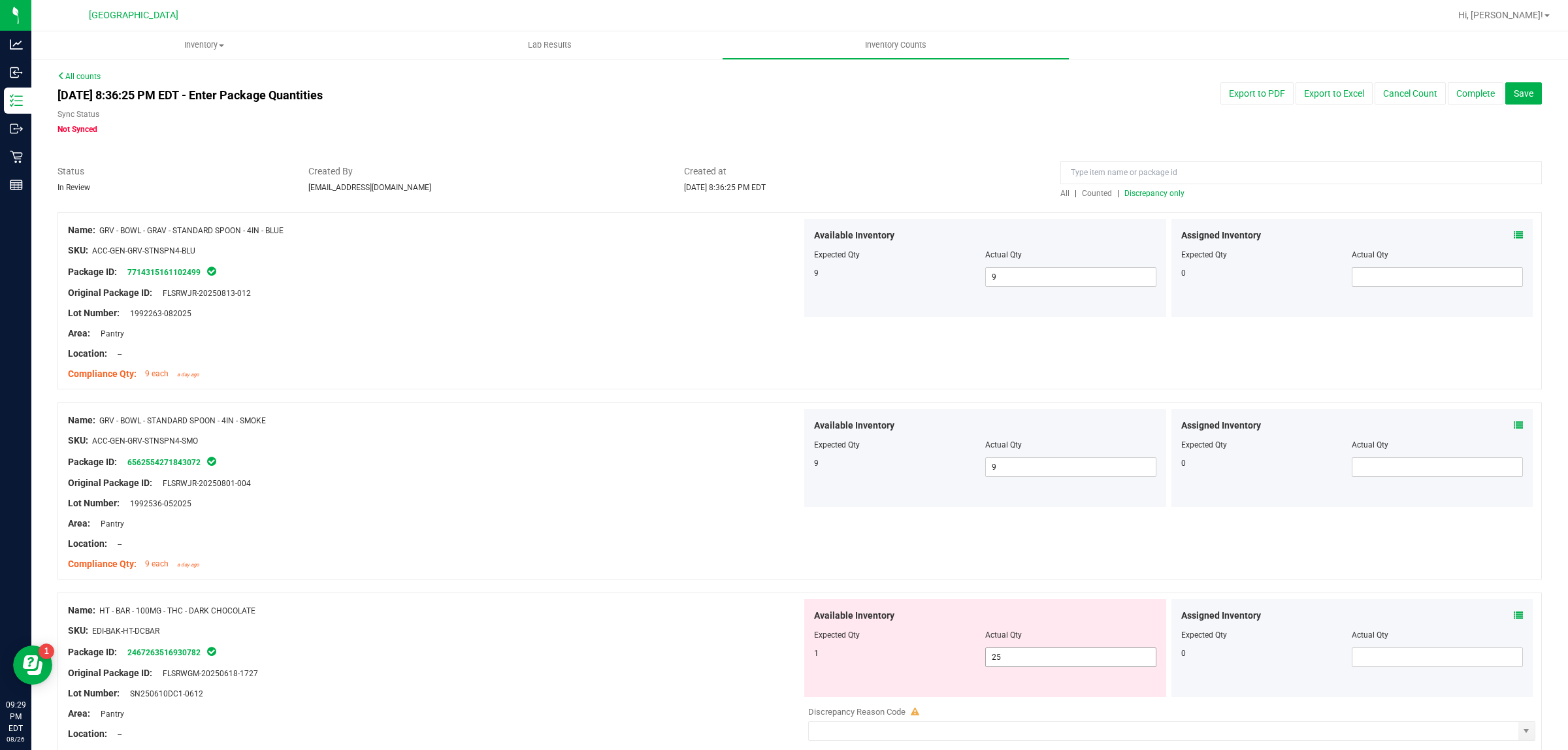
click at [1011, 658] on span "25 25" at bounding box center [1071, 657] width 171 height 20
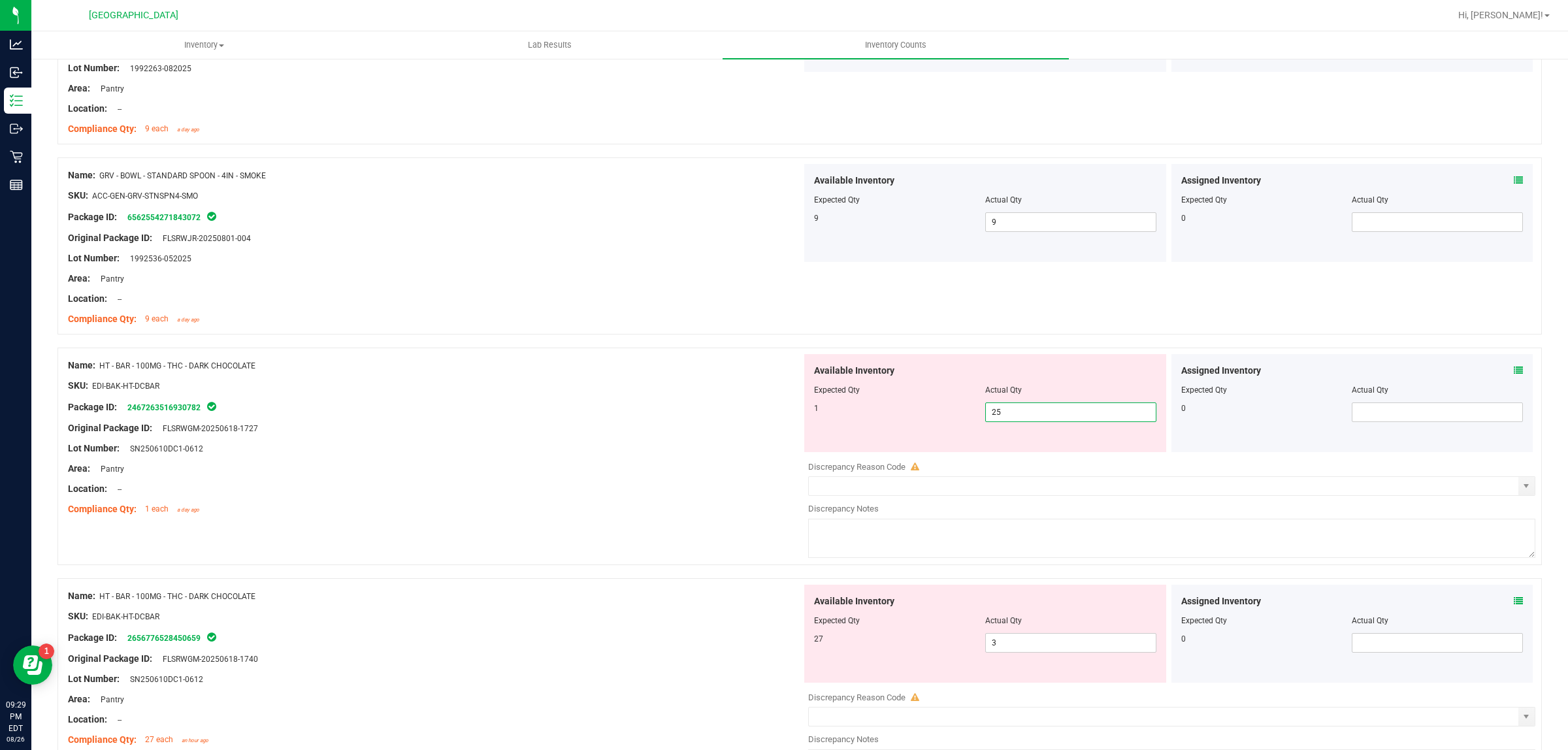
type input "2"
type input "1"
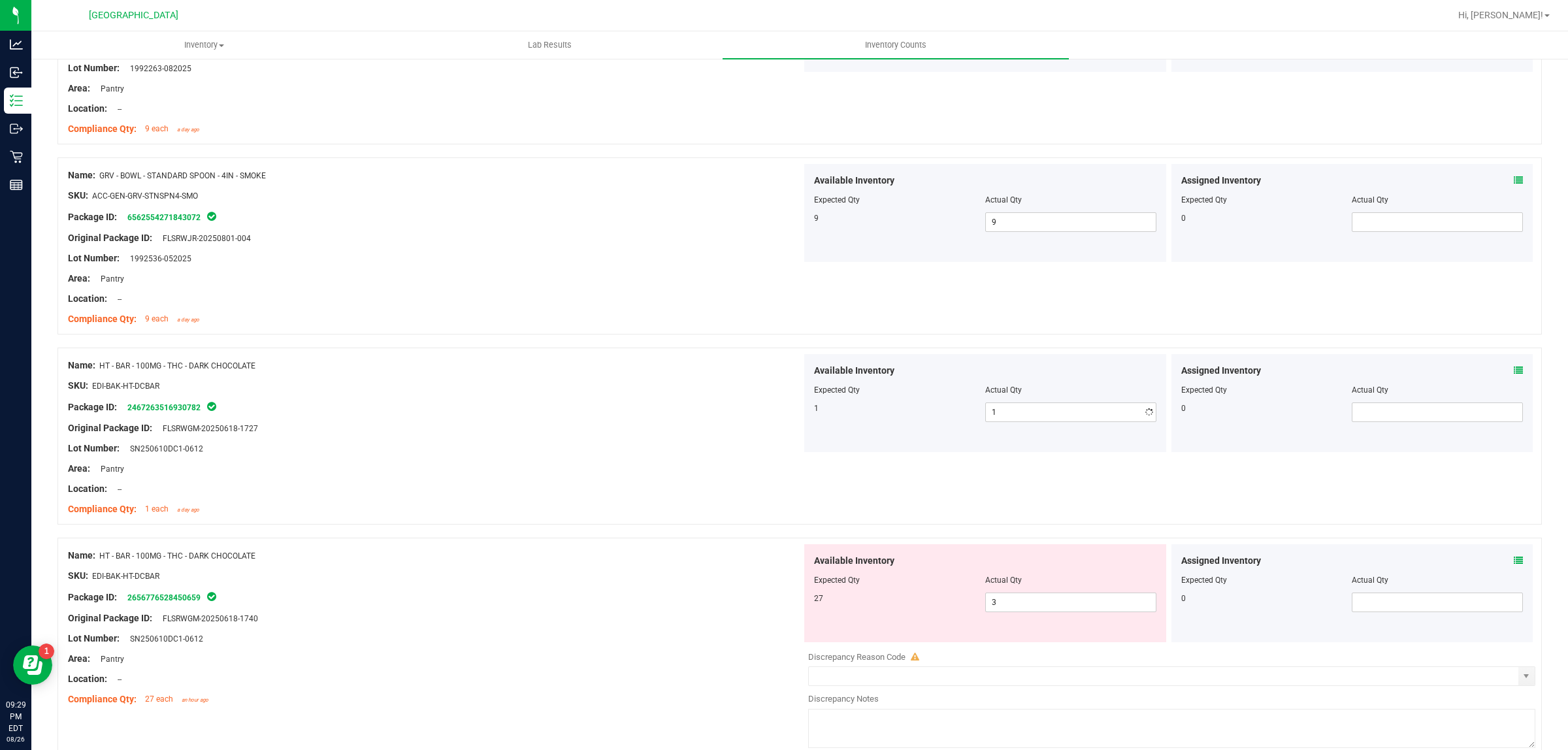
drag, startPoint x: 608, startPoint y: 428, endPoint x: 634, endPoint y: 428, distance: 26.0
click at [609, 428] on div "Original Package ID: FLSRWGM-20250618-1727" at bounding box center [435, 428] width 734 height 14
click at [1030, 599] on span "3 3" at bounding box center [1071, 602] width 171 height 20
type input "27"
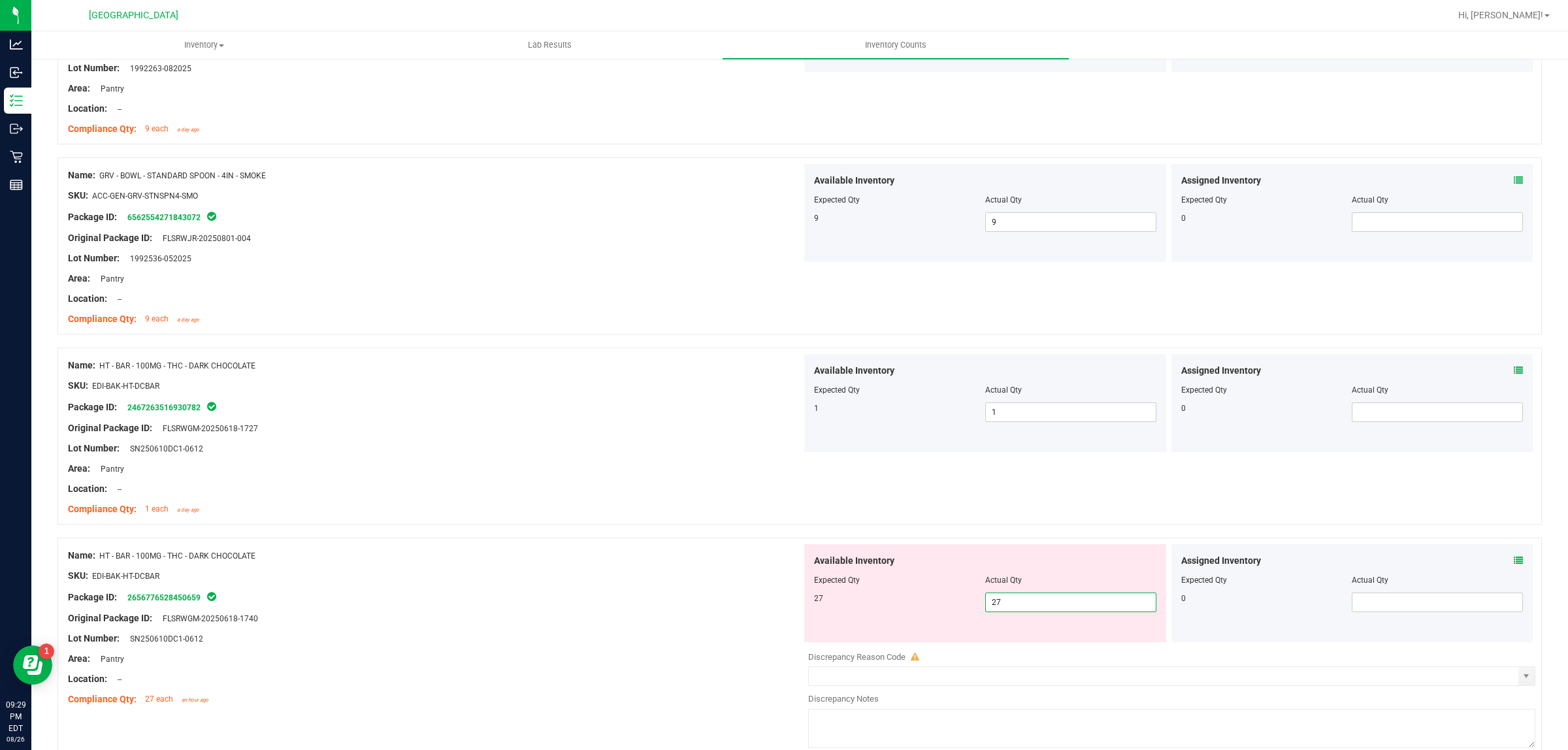
click at [573, 589] on div at bounding box center [435, 586] width 734 height 7
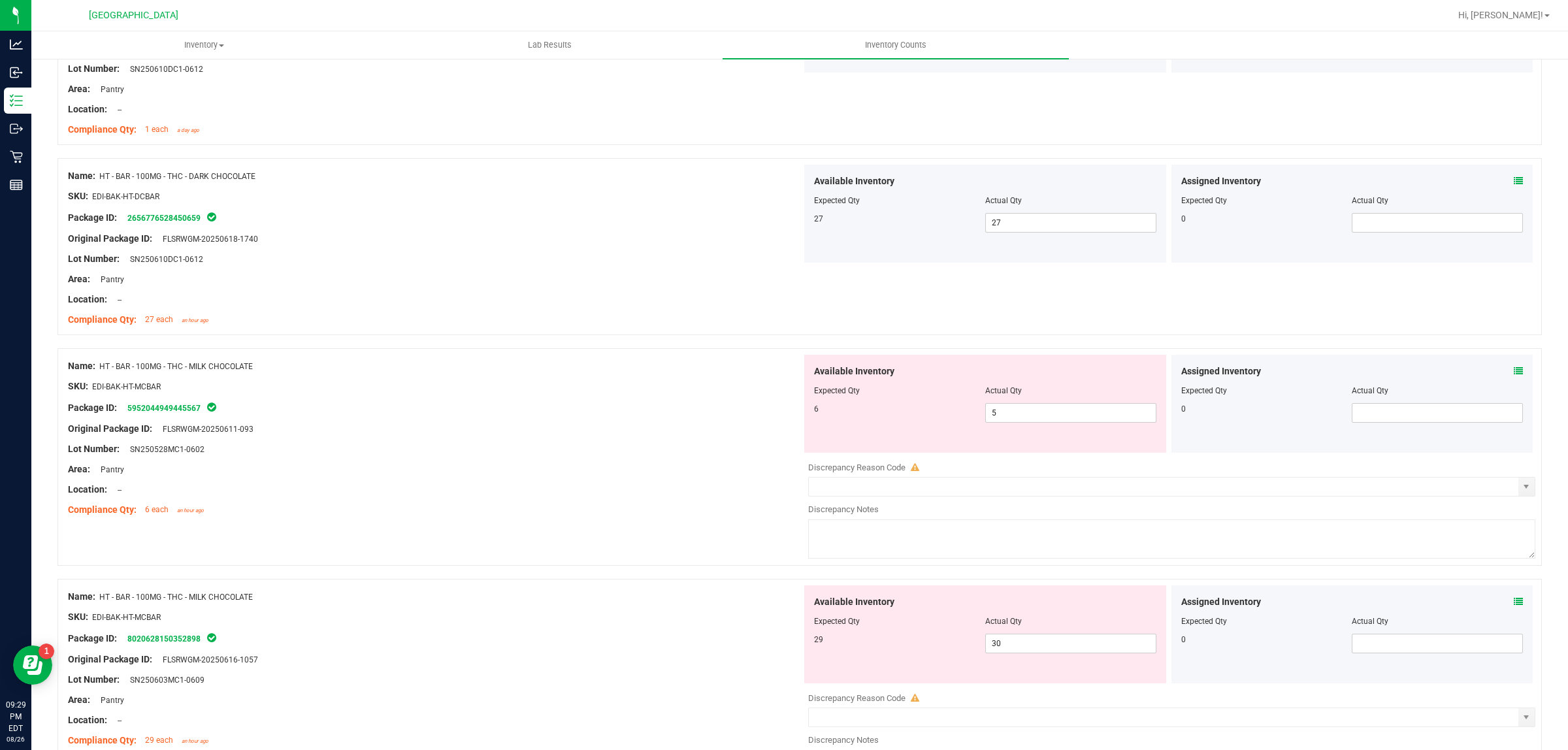
scroll to position [654, 0]
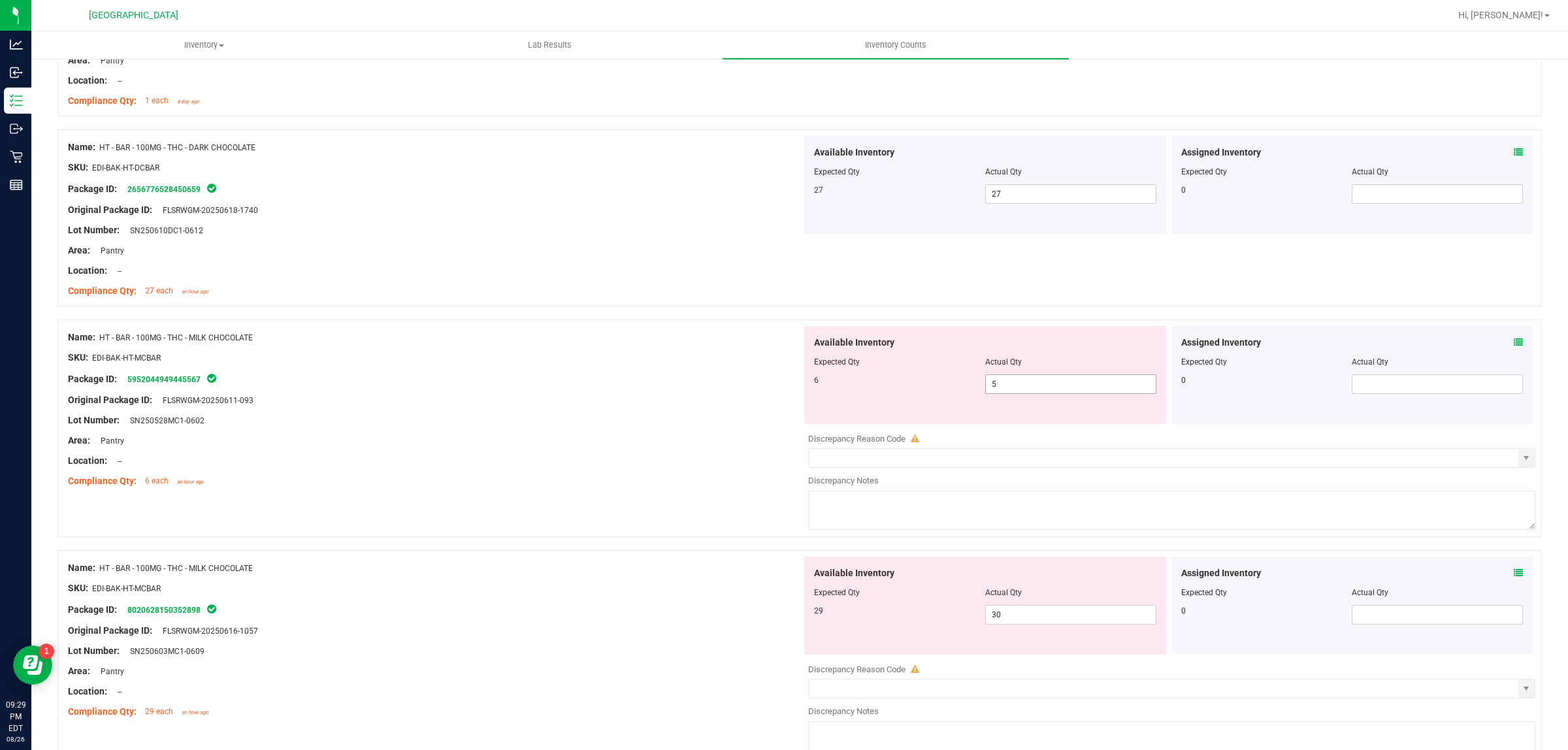
click at [1040, 389] on span "5 5" at bounding box center [1071, 385] width 171 height 20
type input "6"
click at [697, 438] on div "Area: Pantry" at bounding box center [435, 440] width 734 height 14
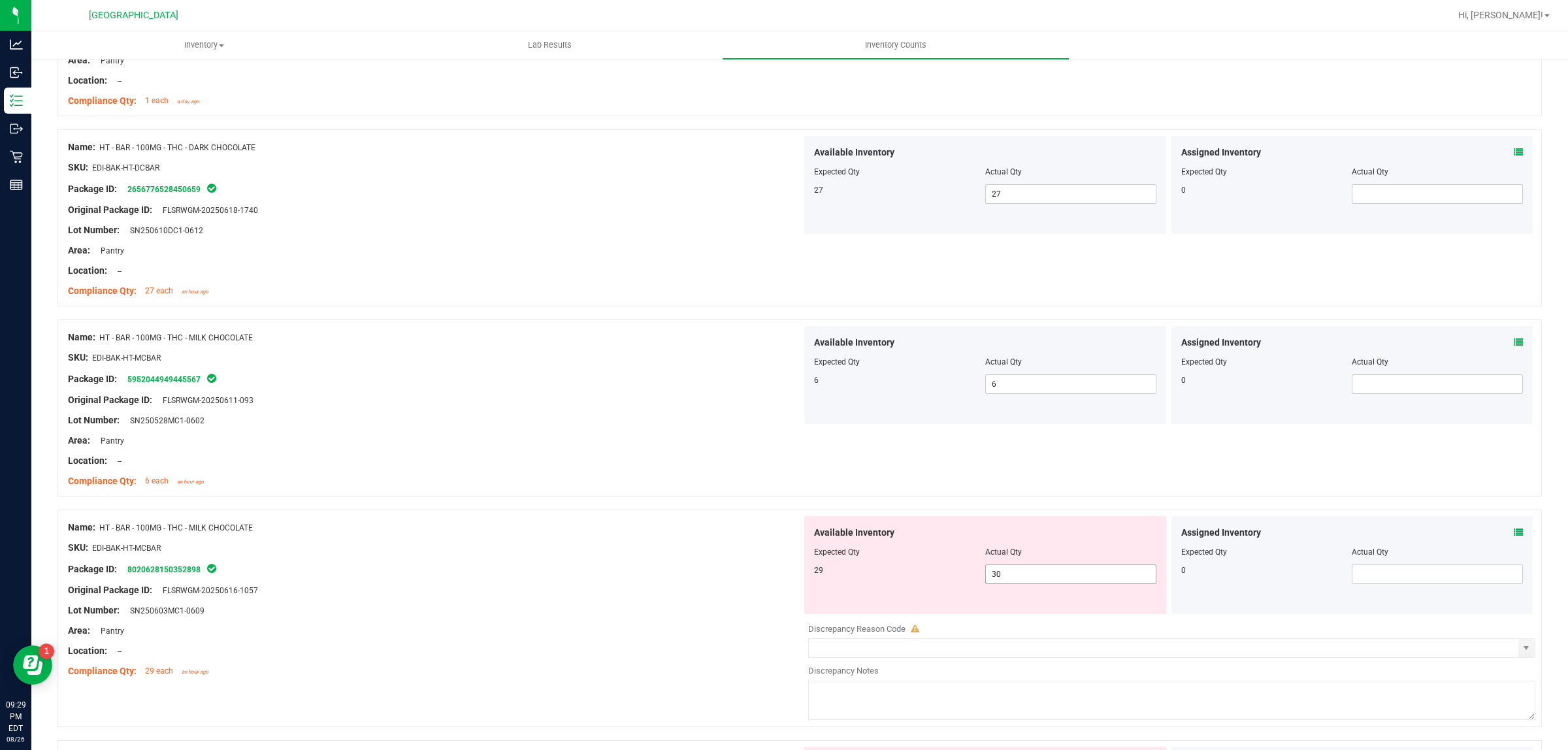
click at [1027, 582] on span "30 30" at bounding box center [1071, 574] width 171 height 20
type input "3"
type input "29"
click at [537, 366] on div at bounding box center [435, 368] width 734 height 7
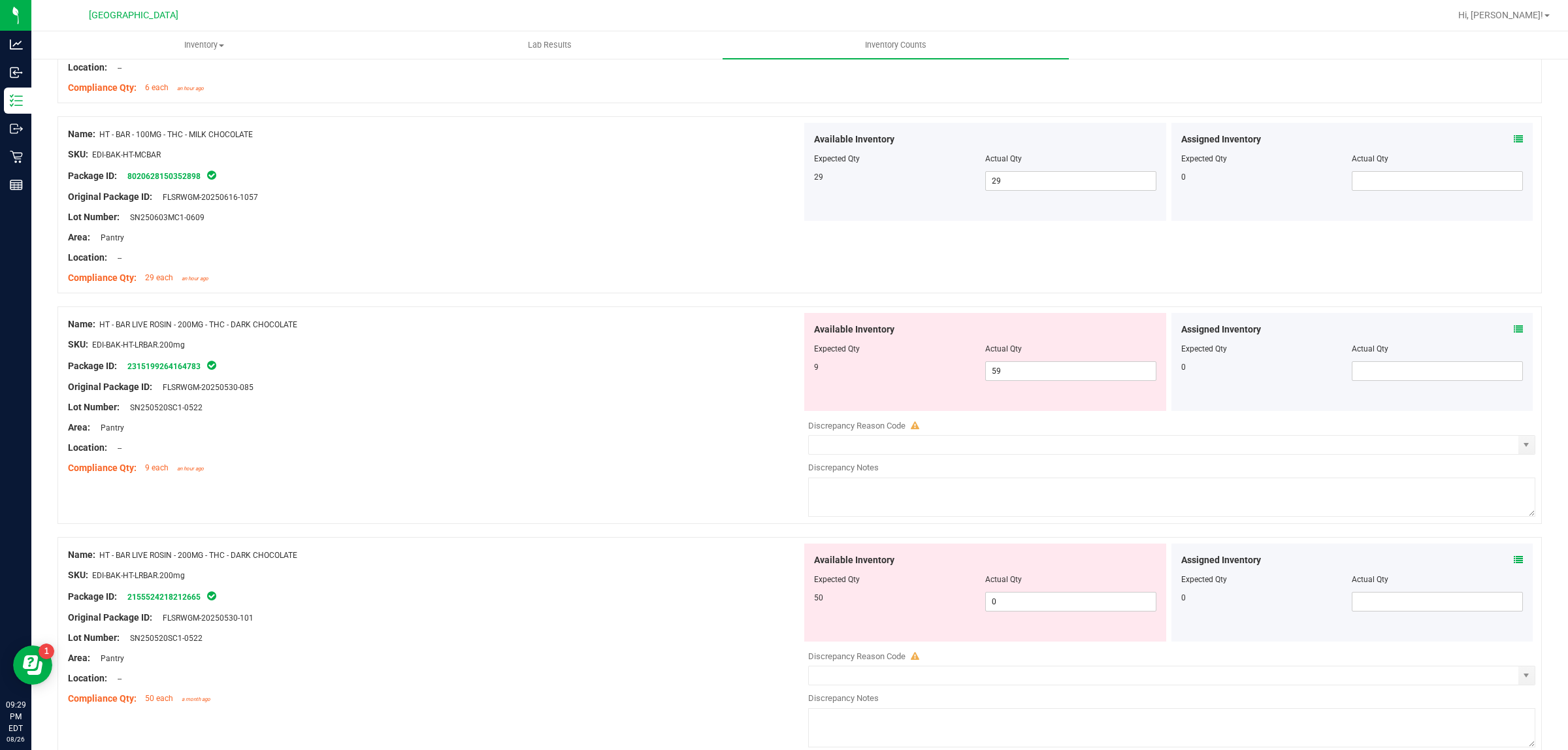
scroll to position [1062, 0]
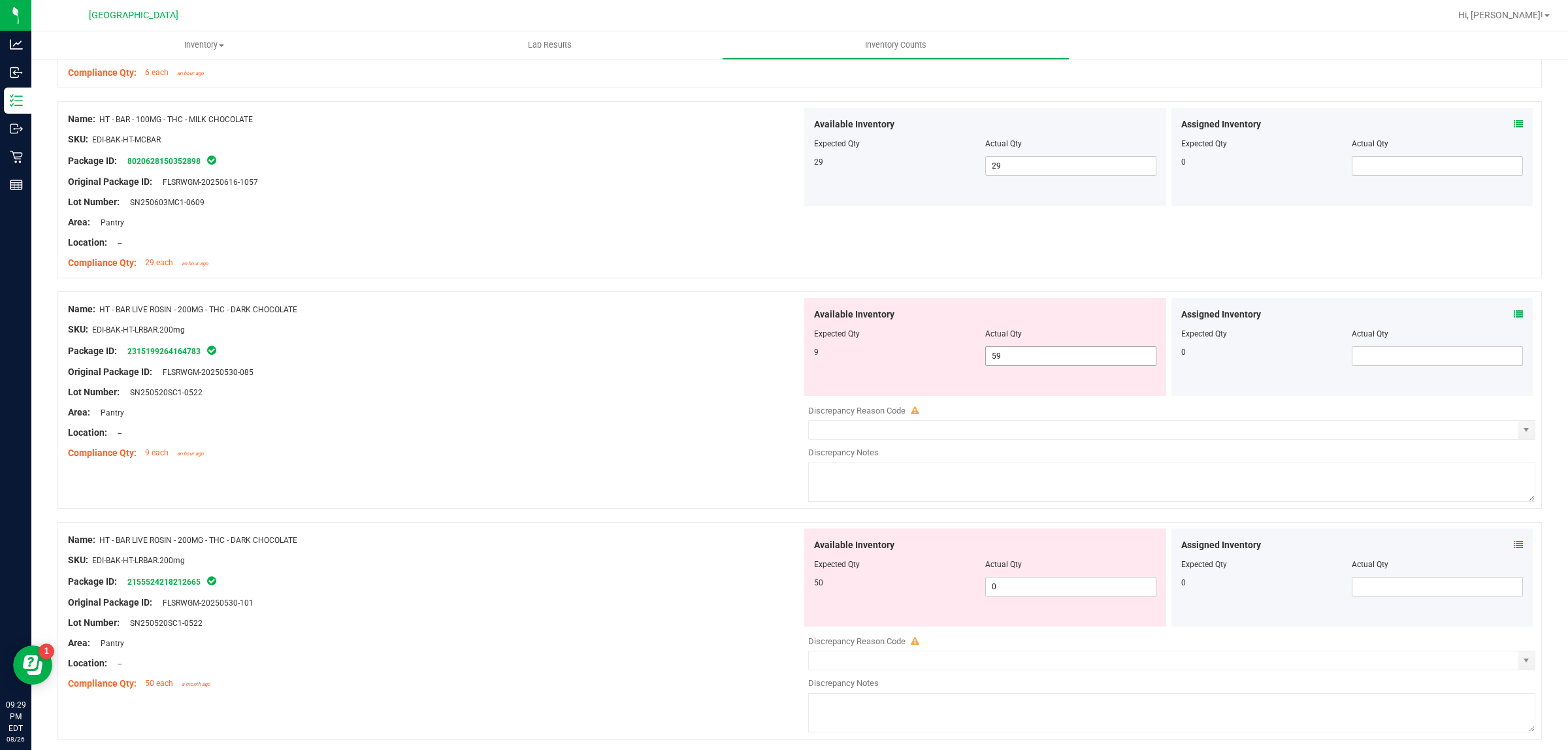
click at [1016, 359] on span "59 59" at bounding box center [1071, 356] width 171 height 20
type input "5"
type input "9"
click at [647, 324] on div "SKU: EDI-BAK-HT-LRBAR.200mg" at bounding box center [435, 330] width 734 height 14
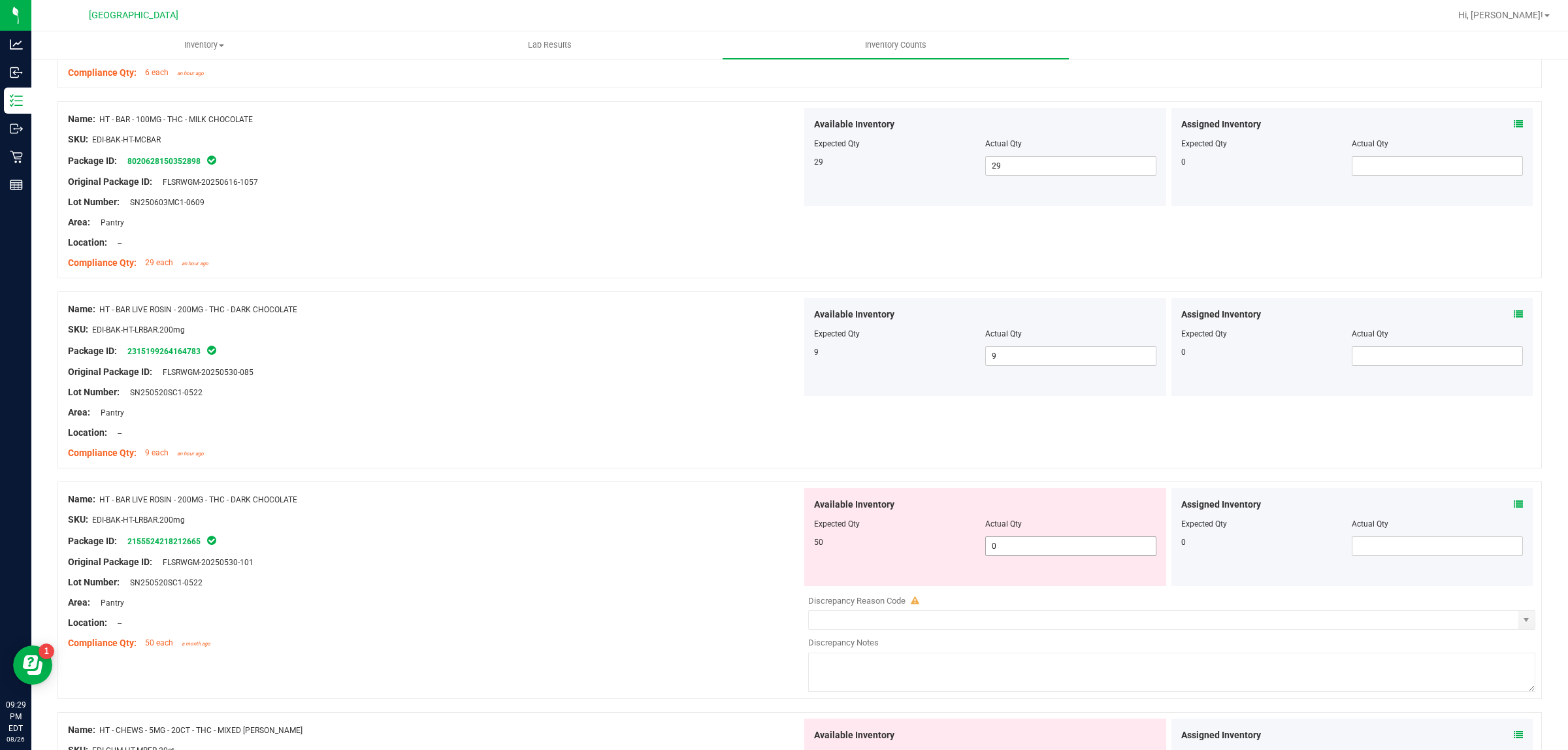
click at [1073, 553] on span "0 0" at bounding box center [1071, 547] width 171 height 20
type input "50"
click at [638, 613] on div at bounding box center [435, 612] width 734 height 7
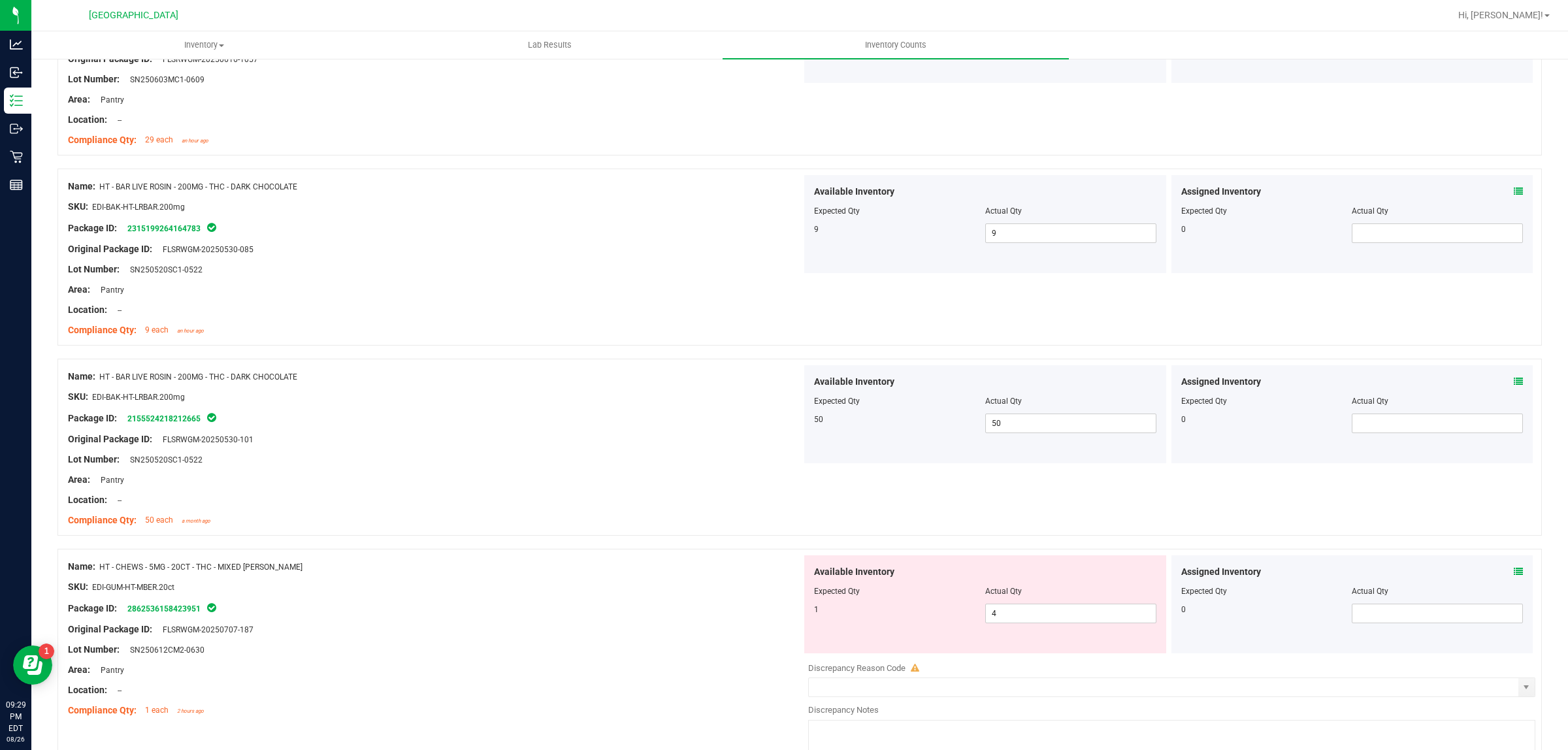
scroll to position [1307, 0]
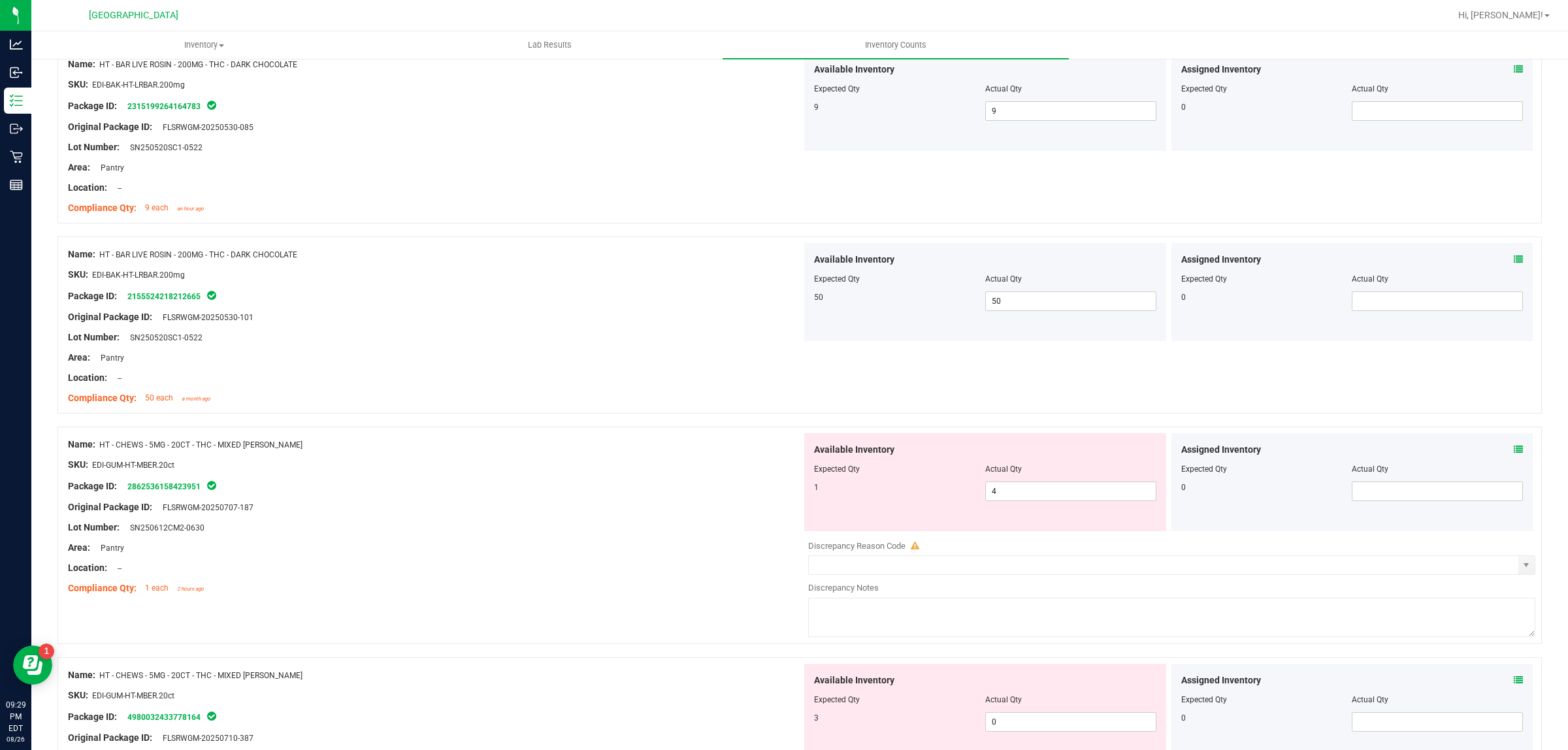
click at [1035, 505] on div "Available Inventory Expected Qty Actual Qty 1 4 4" at bounding box center [985, 482] width 362 height 98
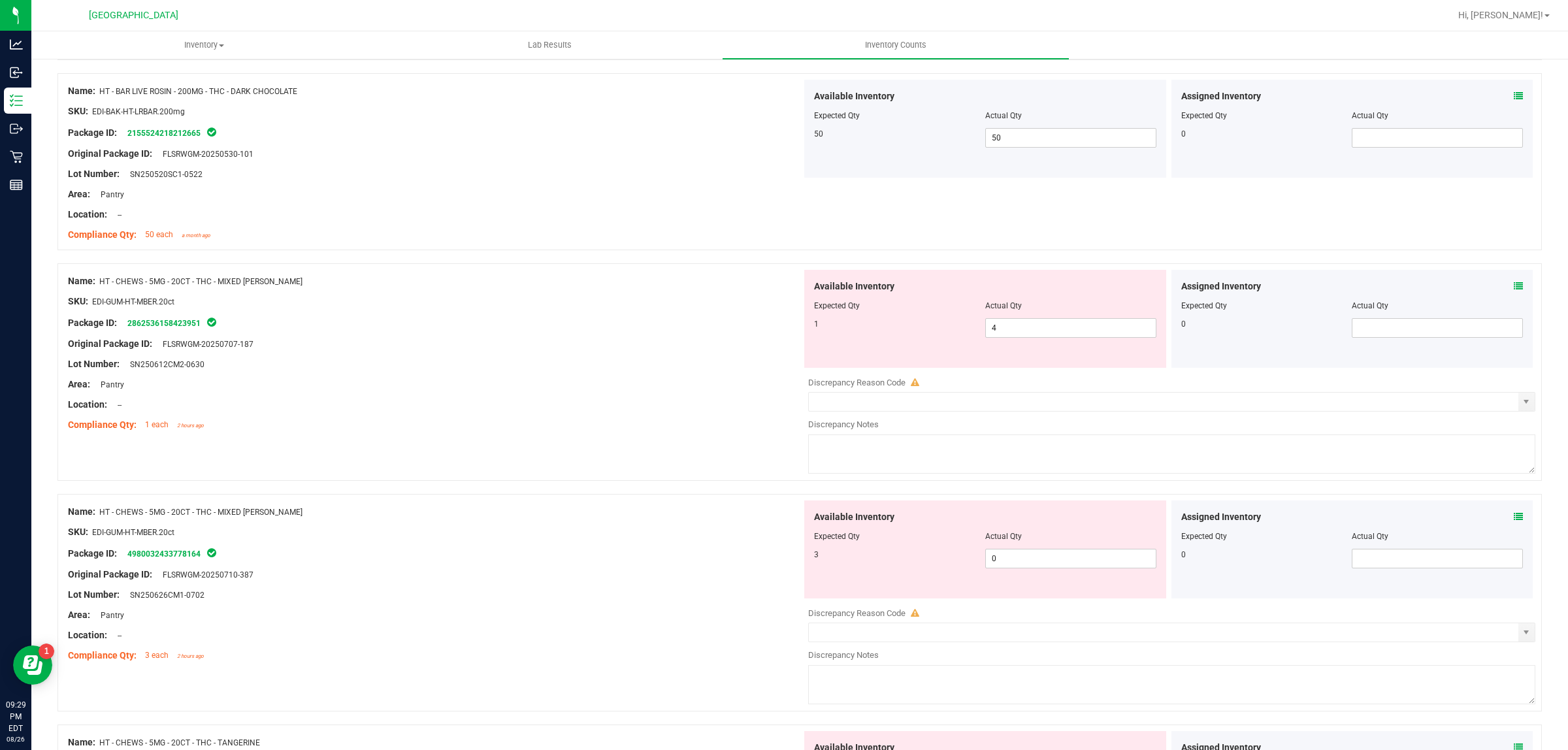
scroll to position [1388, 0]
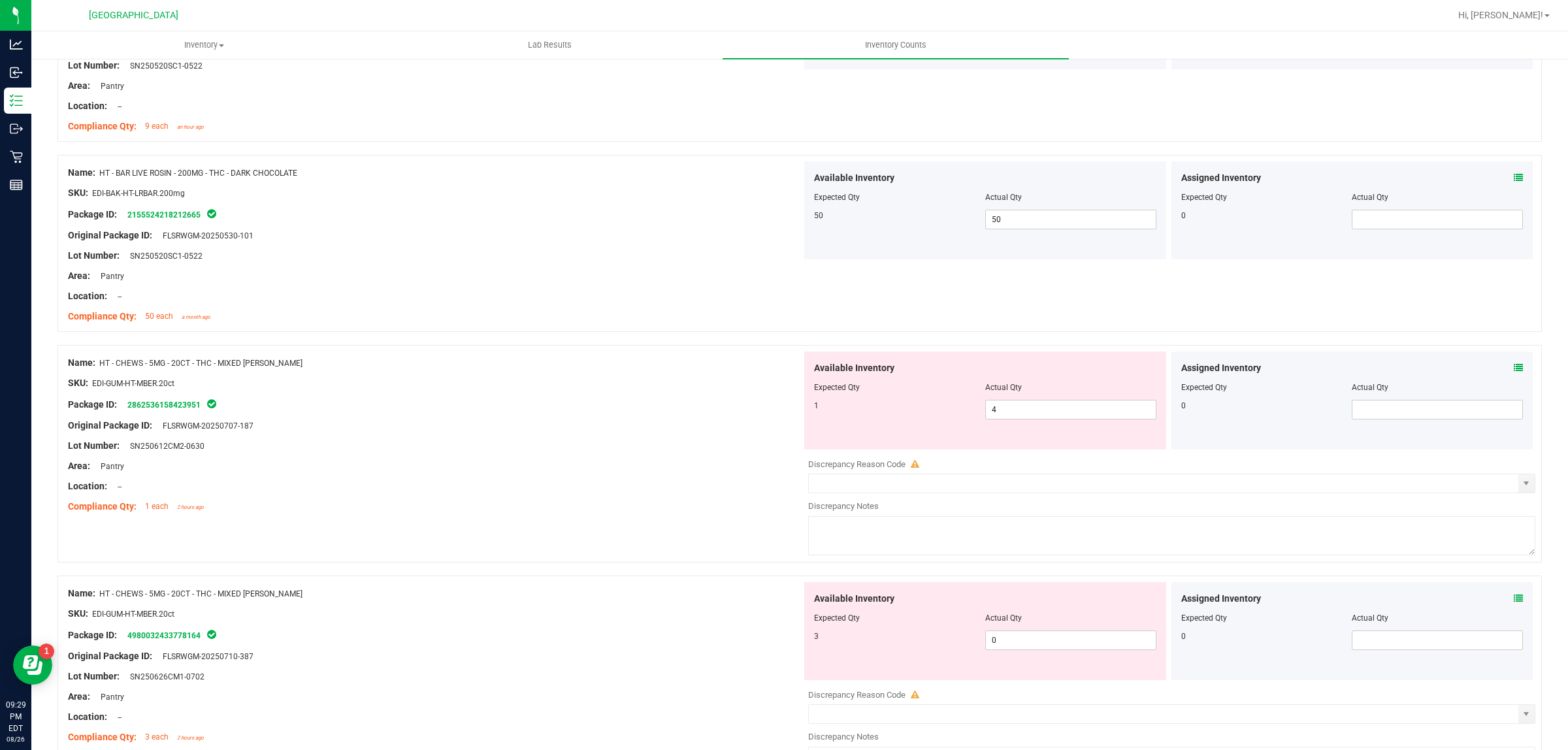
click at [994, 396] on div at bounding box center [985, 396] width 342 height 7
click at [997, 406] on span "4 4" at bounding box center [1071, 410] width 171 height 20
type input "1"
click at [585, 433] on div "Original Package ID: FLSRWGM-20250707-187" at bounding box center [435, 426] width 734 height 14
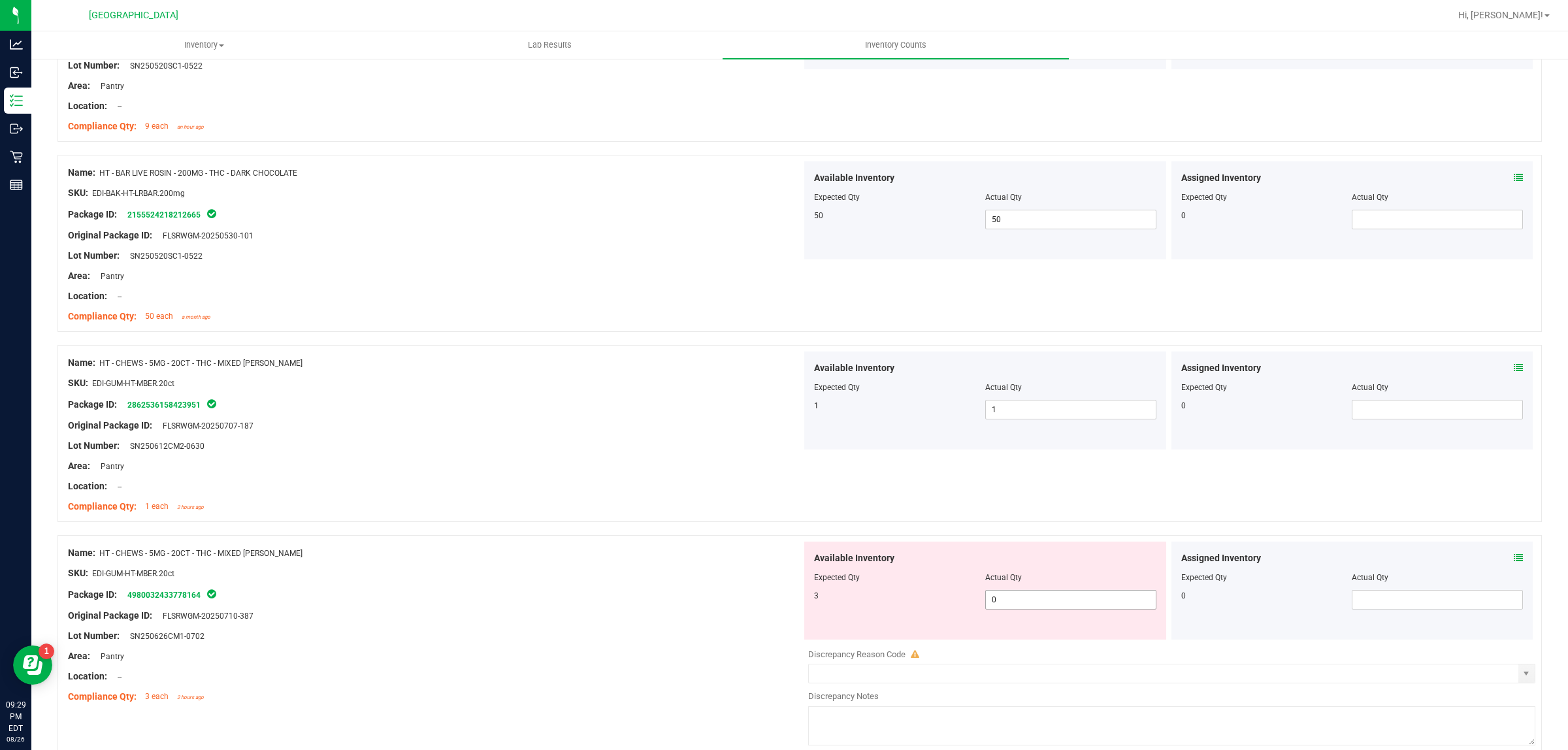
click at [1069, 602] on span "0 0" at bounding box center [1071, 600] width 171 height 20
type input "03"
type input "3"
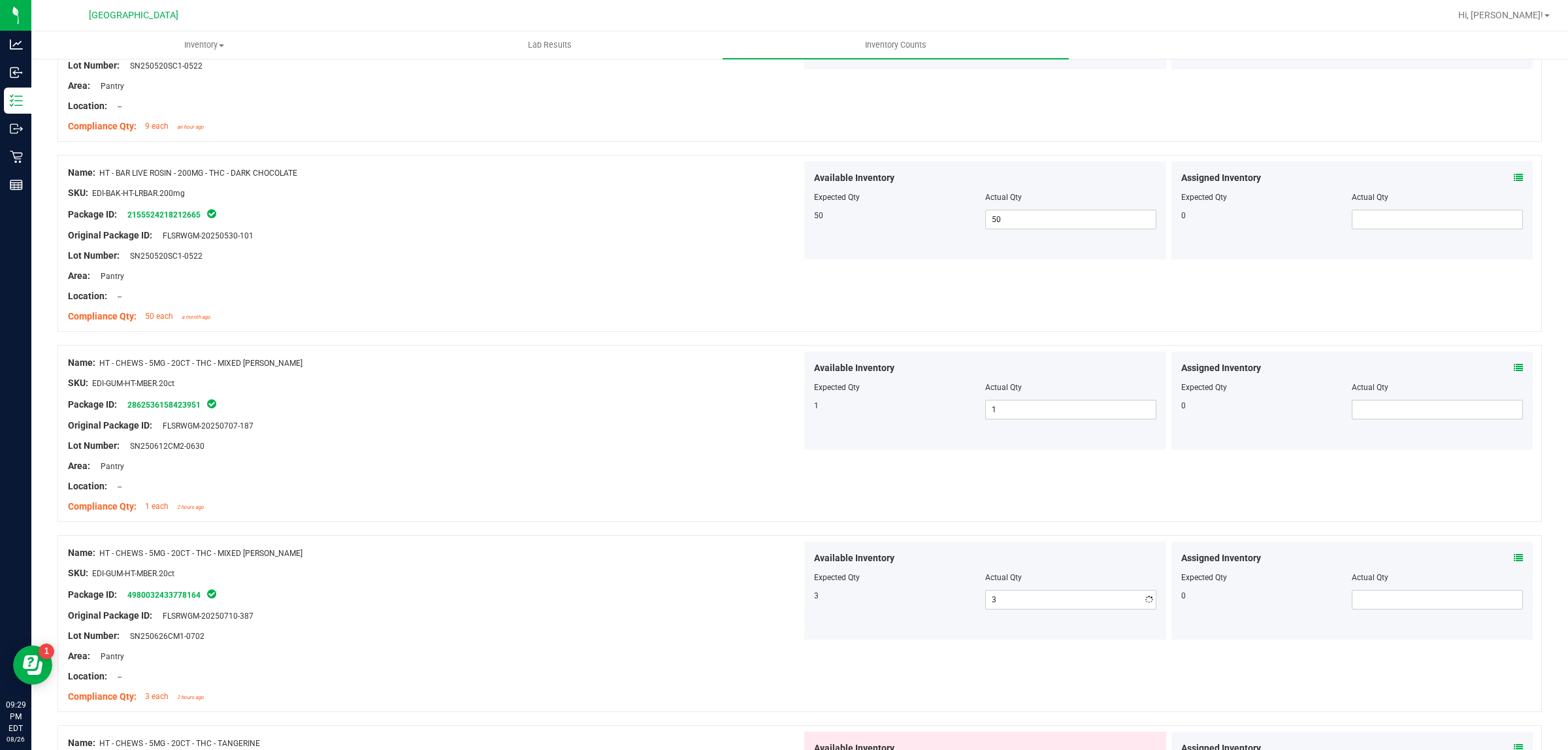
click at [635, 591] on div "Package ID: 4980032433778164" at bounding box center [435, 594] width 734 height 16
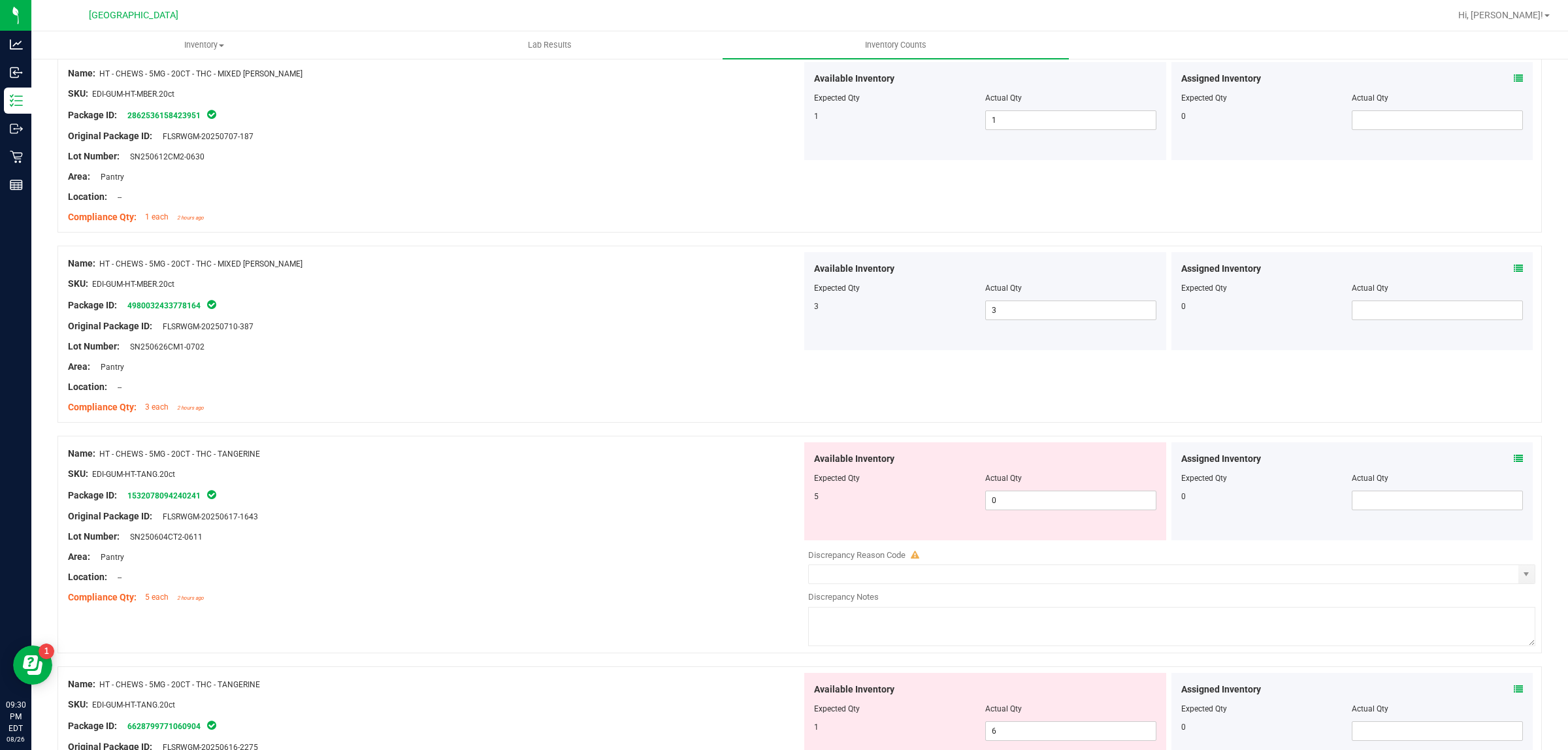
scroll to position [1715, 0]
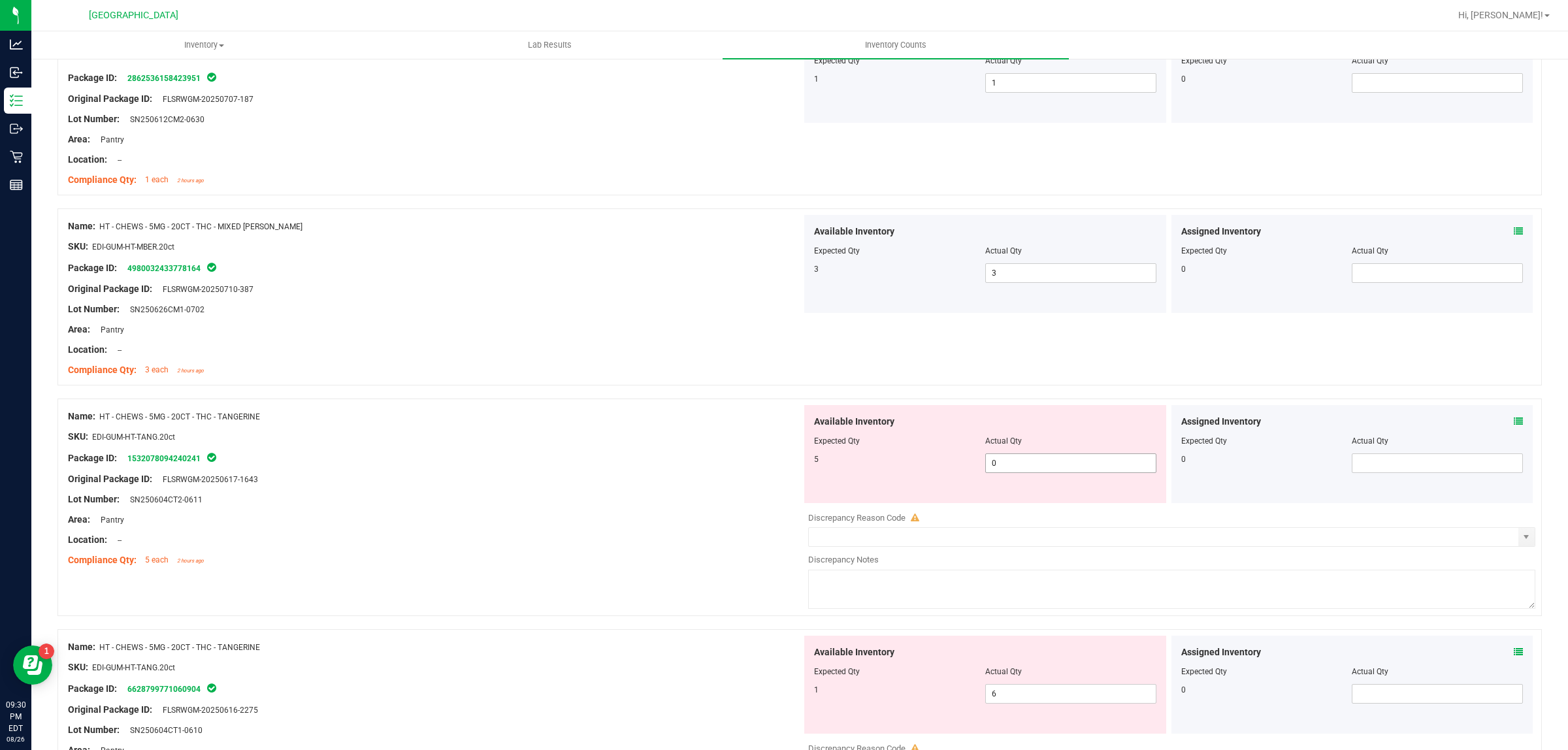
click at [1053, 466] on span "0 0" at bounding box center [1071, 463] width 171 height 20
type input "05"
type input "5"
click at [680, 521] on div "Area: Pantry" at bounding box center [435, 520] width 734 height 14
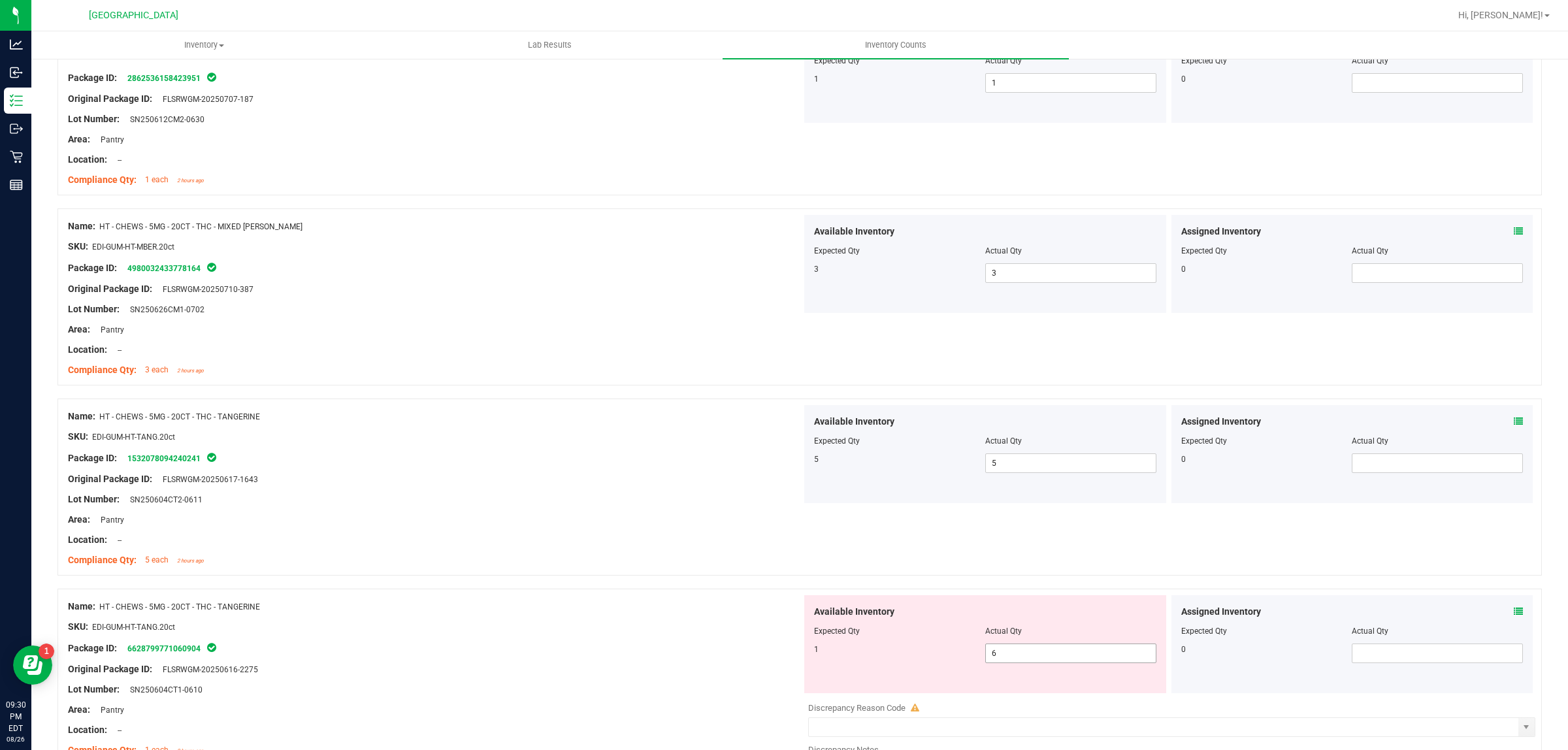
click at [1037, 663] on span "6 6" at bounding box center [1071, 654] width 171 height 20
type input "1"
click at [539, 531] on div at bounding box center [435, 530] width 734 height 7
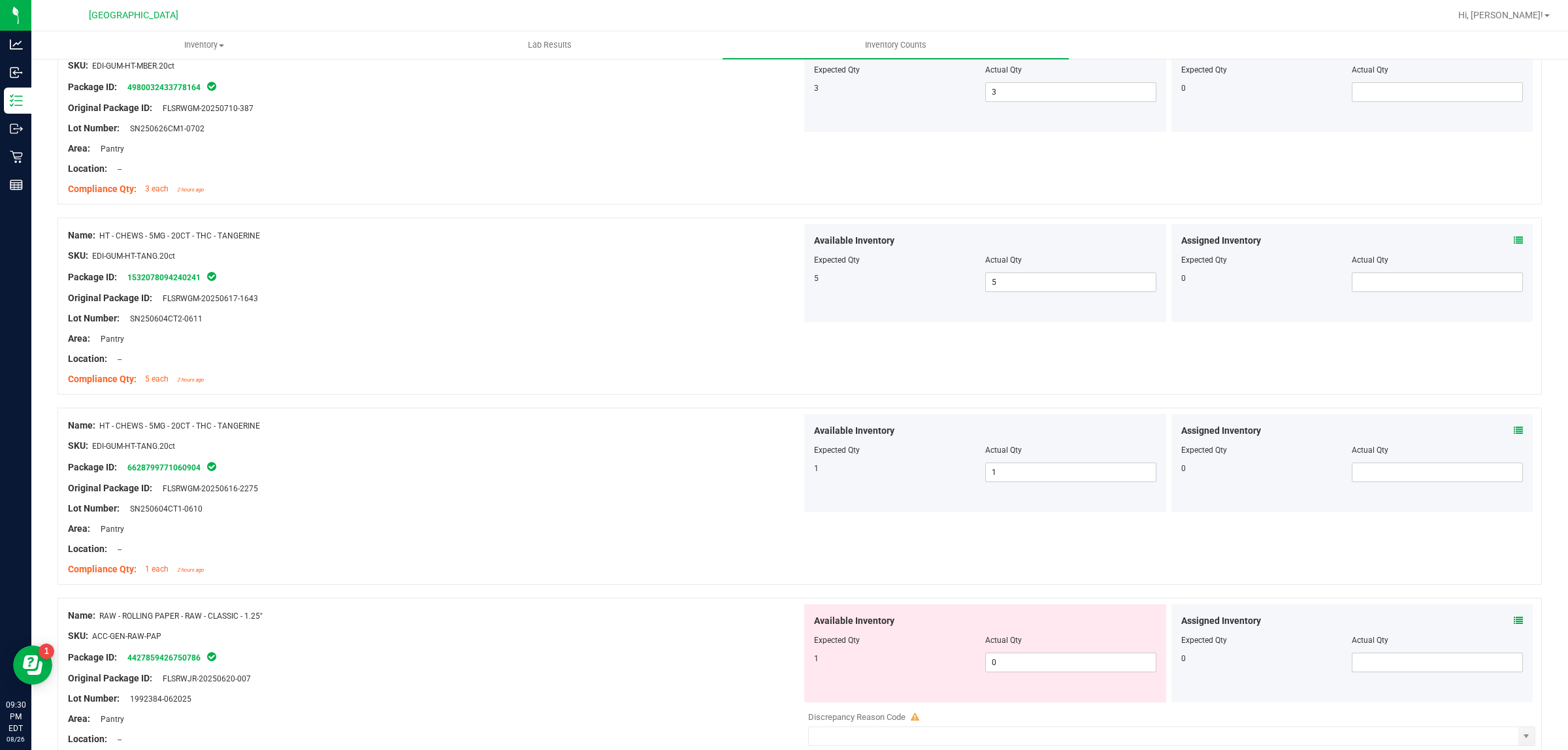
scroll to position [2123, 0]
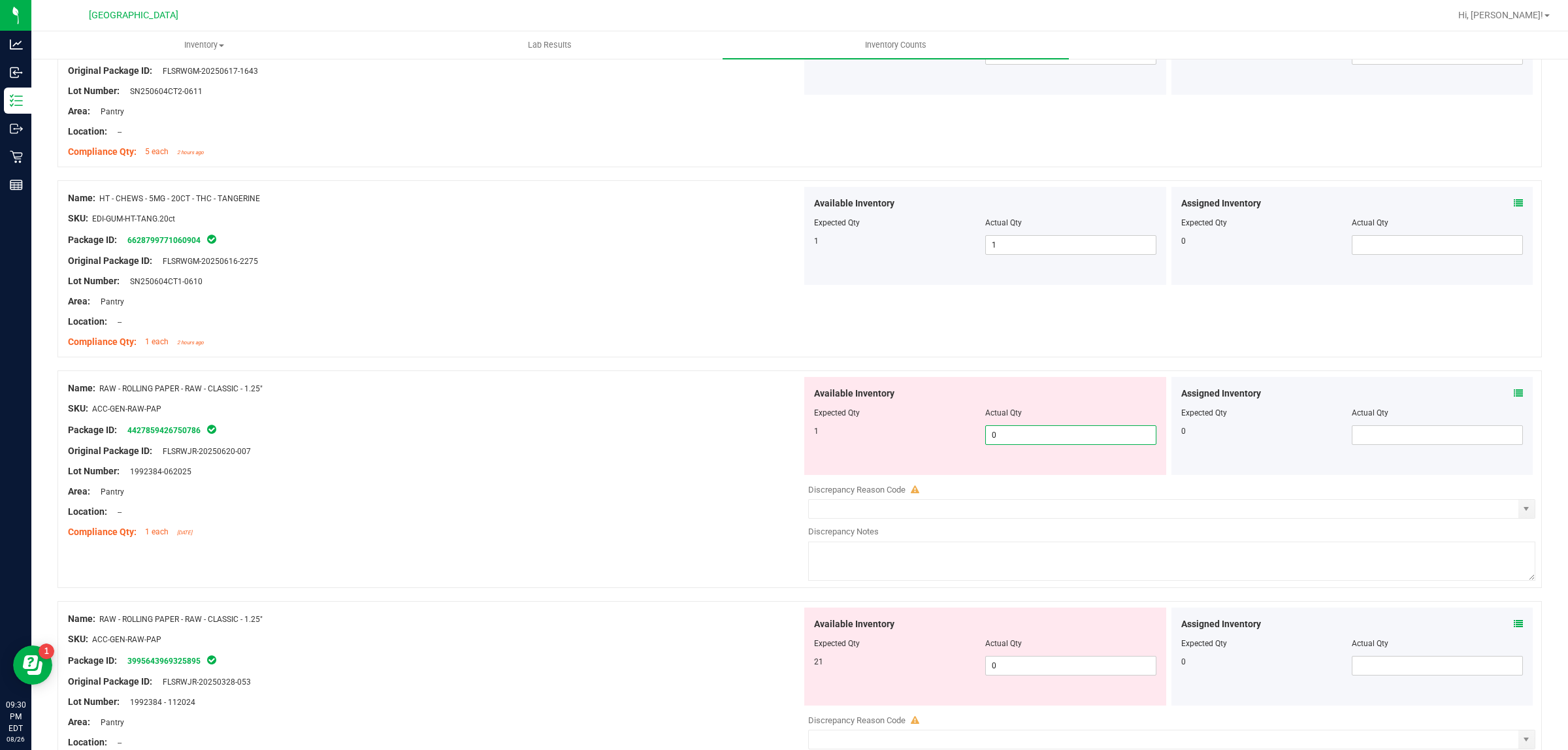
click at [1042, 439] on span "0 0" at bounding box center [1071, 435] width 171 height 20
type input "01"
type input "1"
click at [592, 532] on div "Compliance Qty: 1 each [DATE]" at bounding box center [435, 532] width 734 height 14
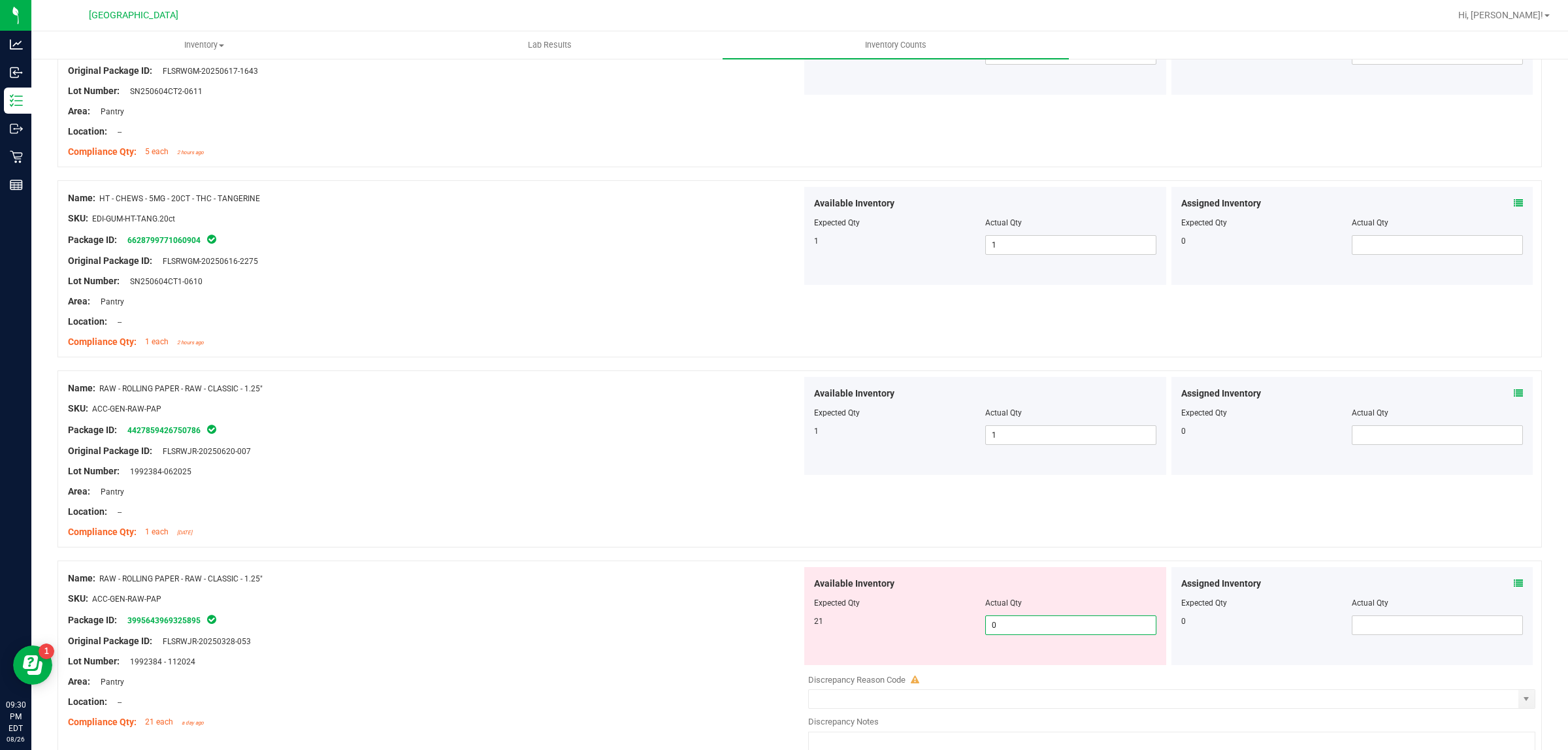
click at [1011, 631] on span "0 0" at bounding box center [1071, 625] width 171 height 20
type input "021"
type input "21"
click at [608, 606] on div "SKU: ACC-GEN-RAW-PAP" at bounding box center [435, 599] width 734 height 14
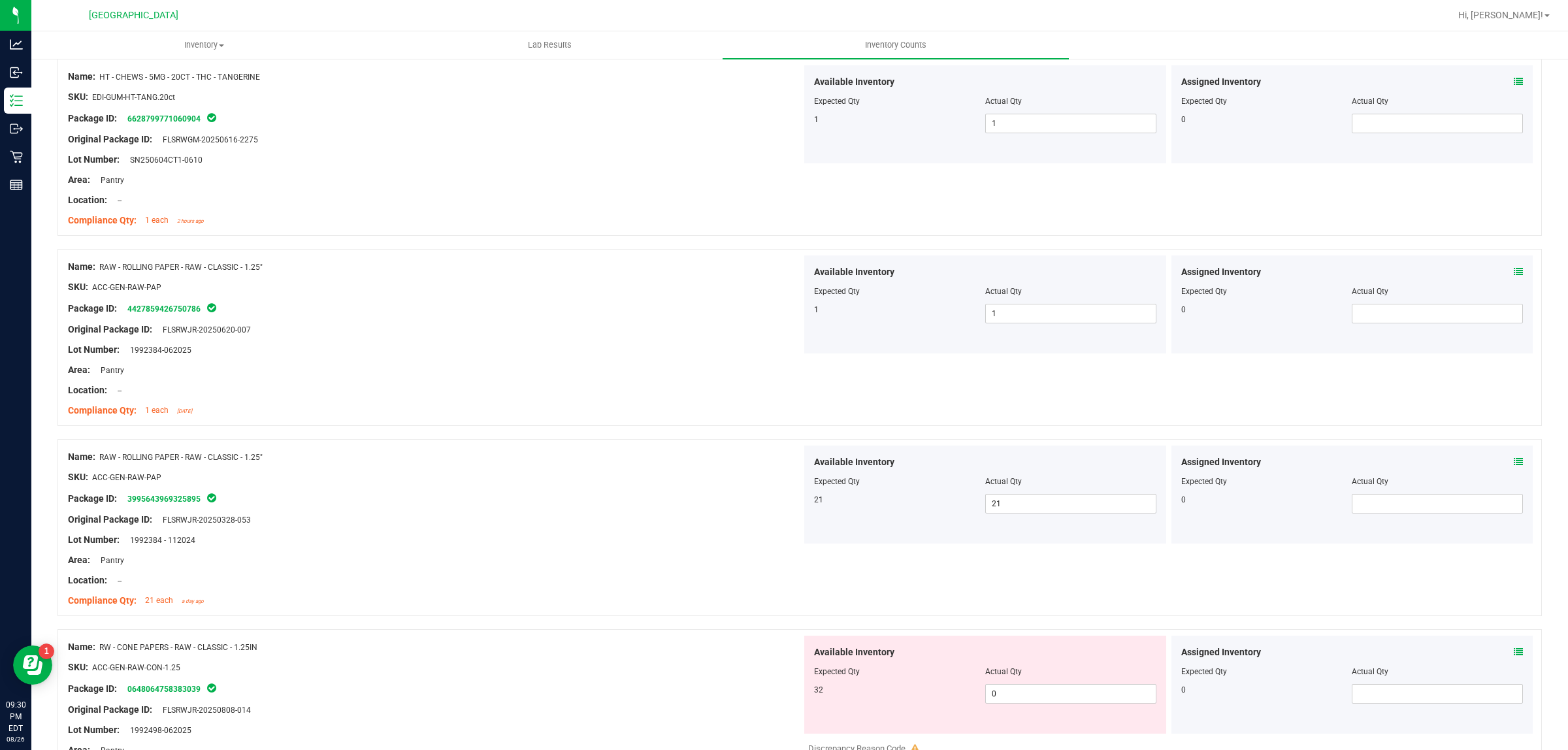
scroll to position [2369, 0]
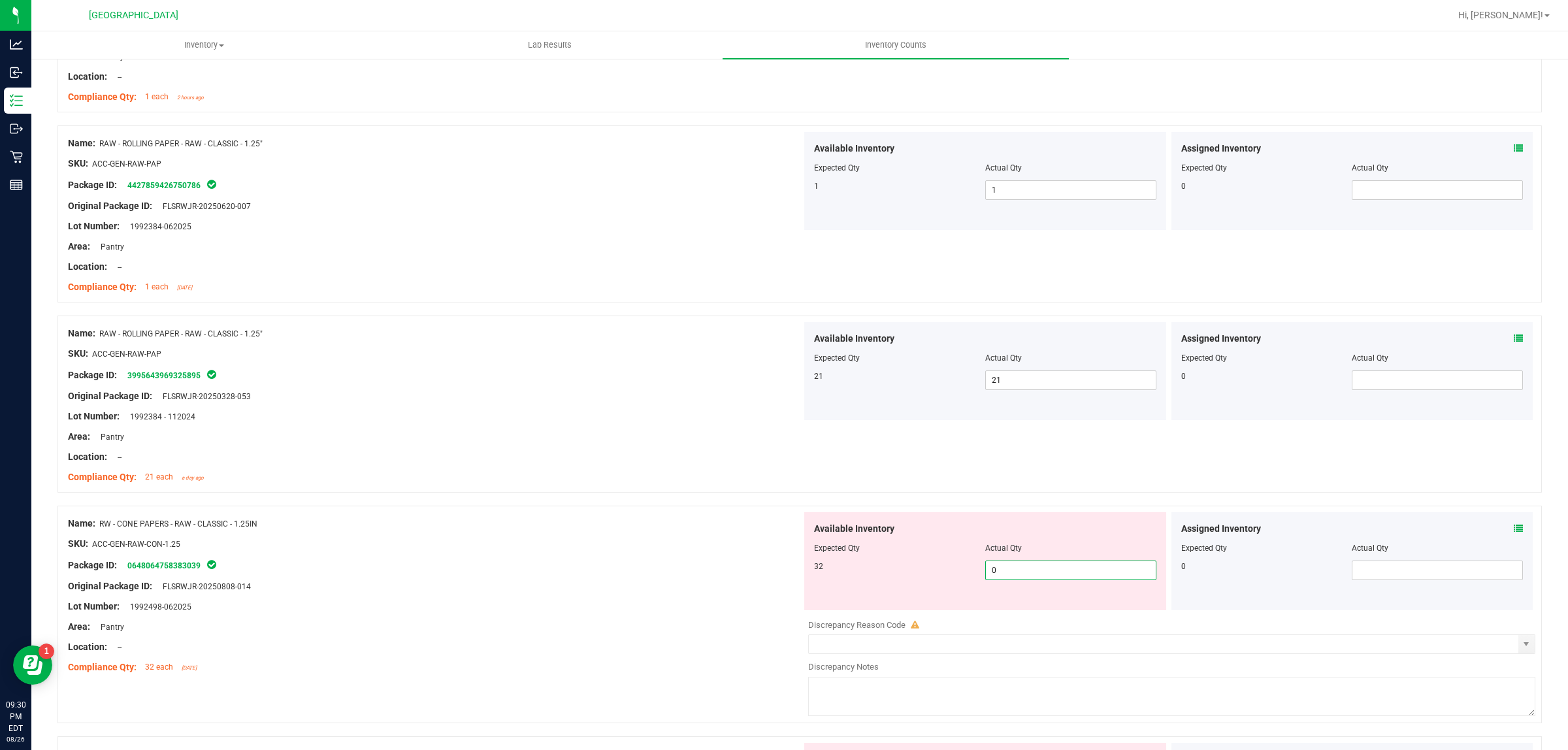
click at [1017, 570] on span "0 0" at bounding box center [1071, 570] width 171 height 20
type input "032"
type input "32"
click at [657, 580] on div at bounding box center [435, 576] width 734 height 7
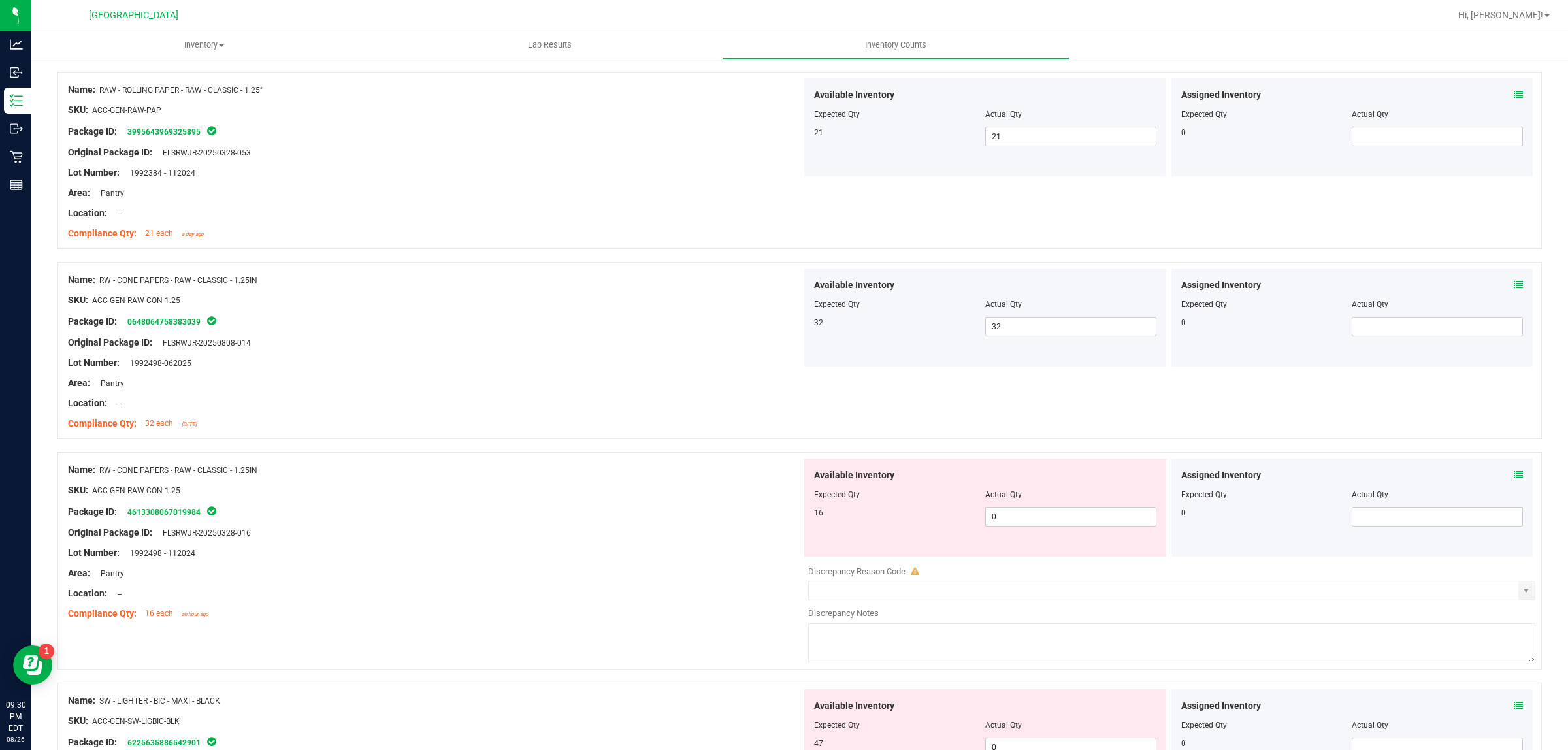
scroll to position [2613, 0]
click at [1044, 515] on span "0 0" at bounding box center [1071, 515] width 171 height 20
type input "016"
type input "16"
click at [722, 563] on div at bounding box center [435, 562] width 734 height 7
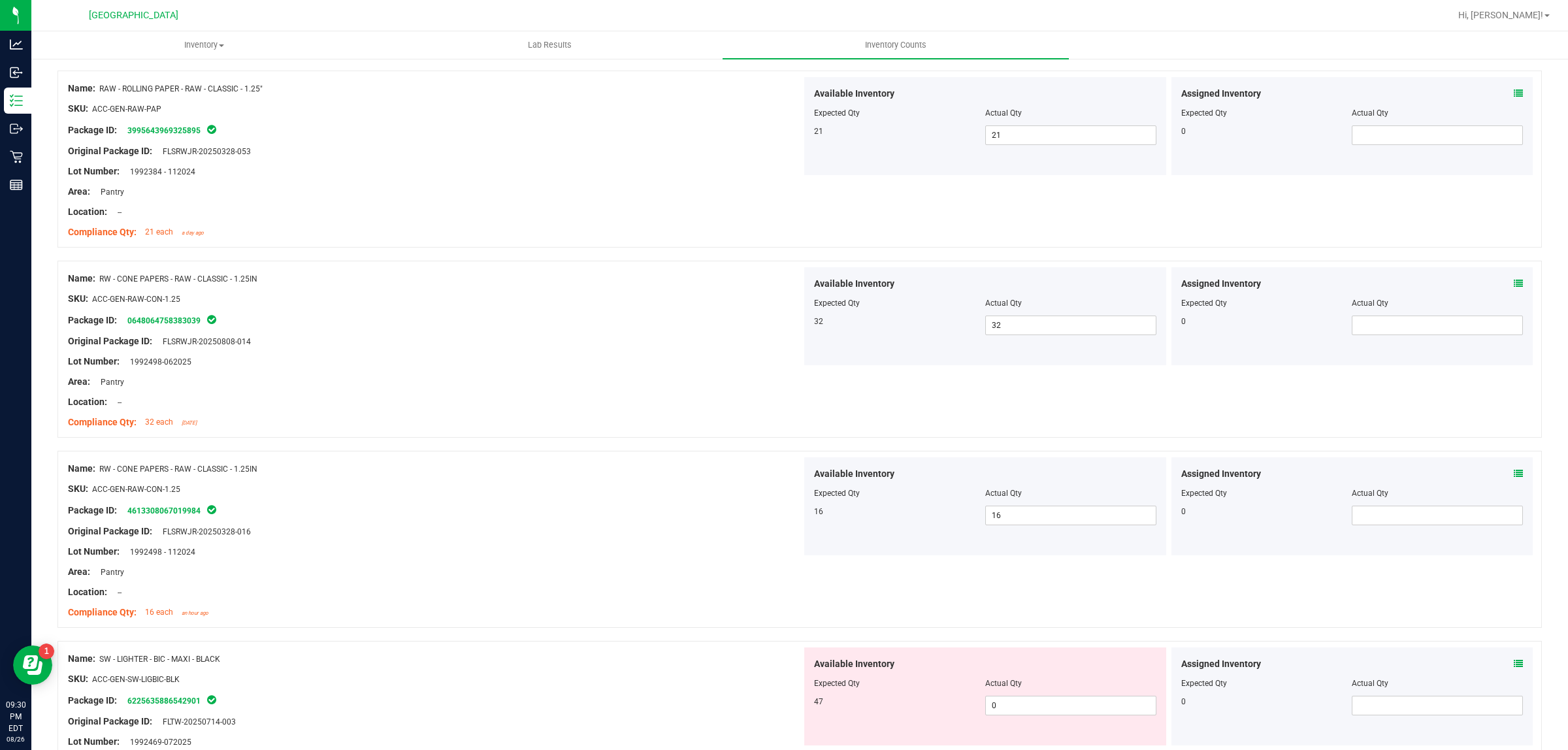
scroll to position [2777, 0]
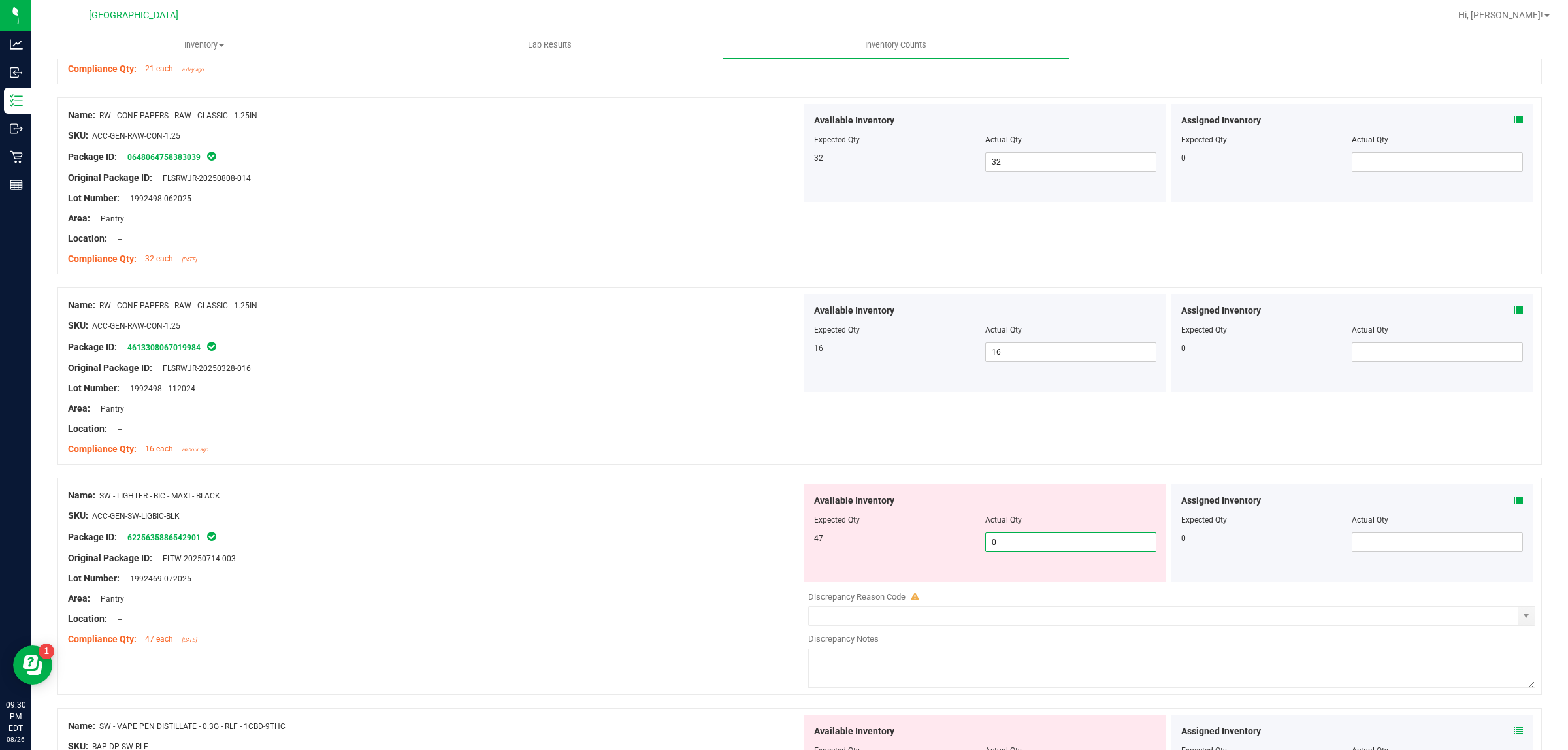
click at [1037, 552] on span "0 0" at bounding box center [1071, 542] width 171 height 20
type input "047"
type input "47"
click at [676, 590] on div at bounding box center [435, 589] width 734 height 7
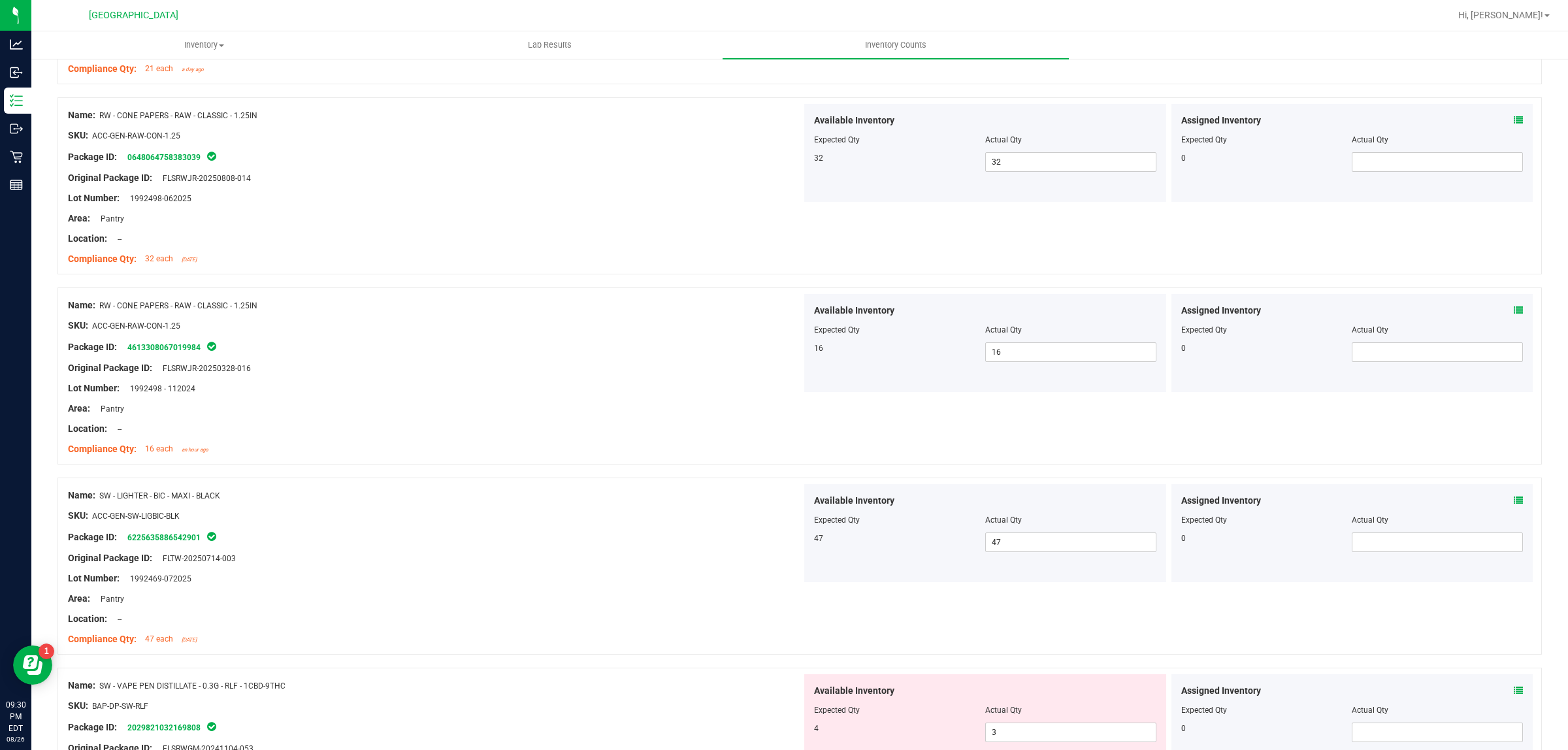
scroll to position [2940, 0]
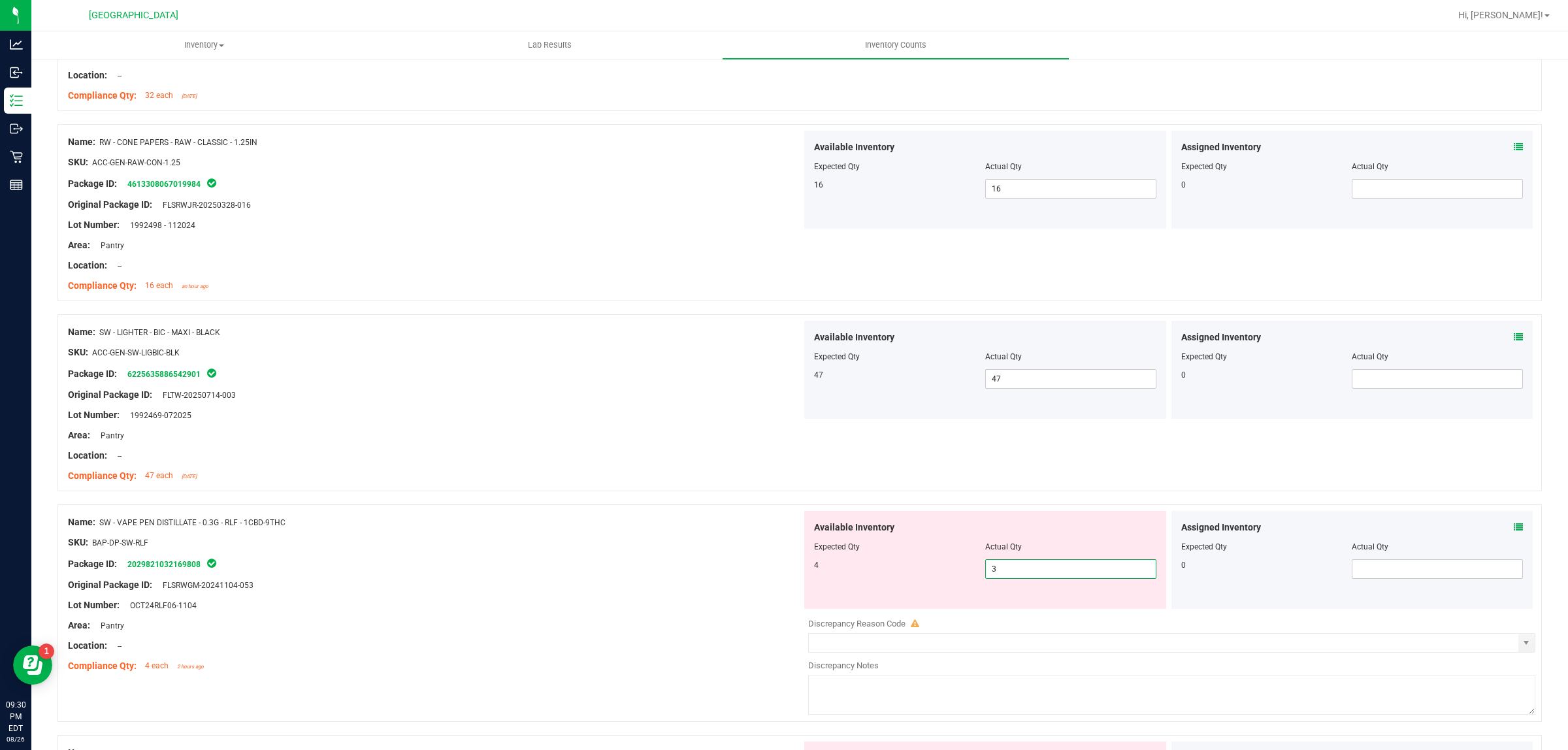
click at [1018, 579] on span "3 3" at bounding box center [1071, 570] width 171 height 20
type input "4"
click at [542, 578] on div at bounding box center [435, 575] width 734 height 7
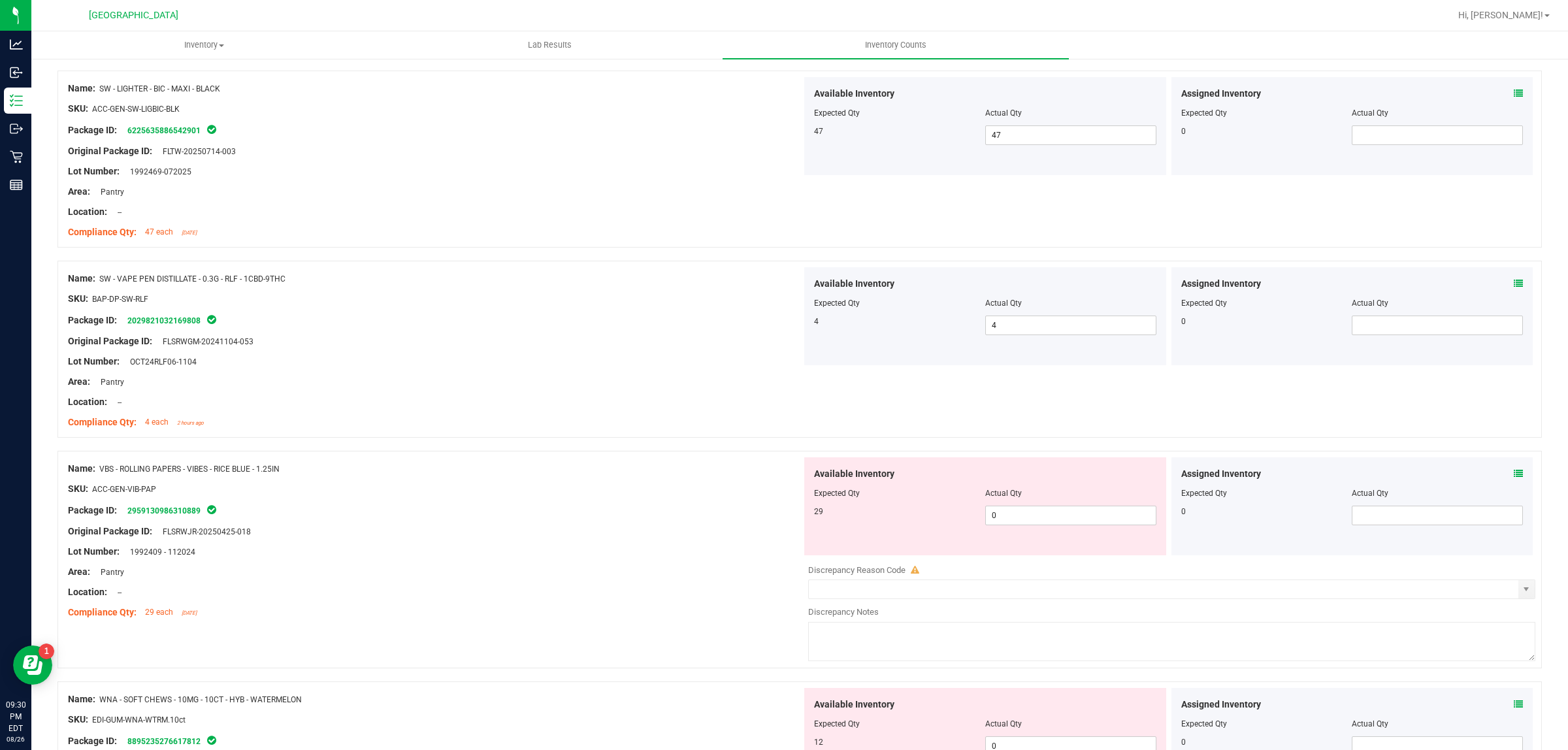
scroll to position [3185, 0]
click at [1026, 519] on span "0 0" at bounding box center [1071, 515] width 171 height 20
type input "029"
type input "29"
click at [557, 563] on div at bounding box center [435, 560] width 734 height 7
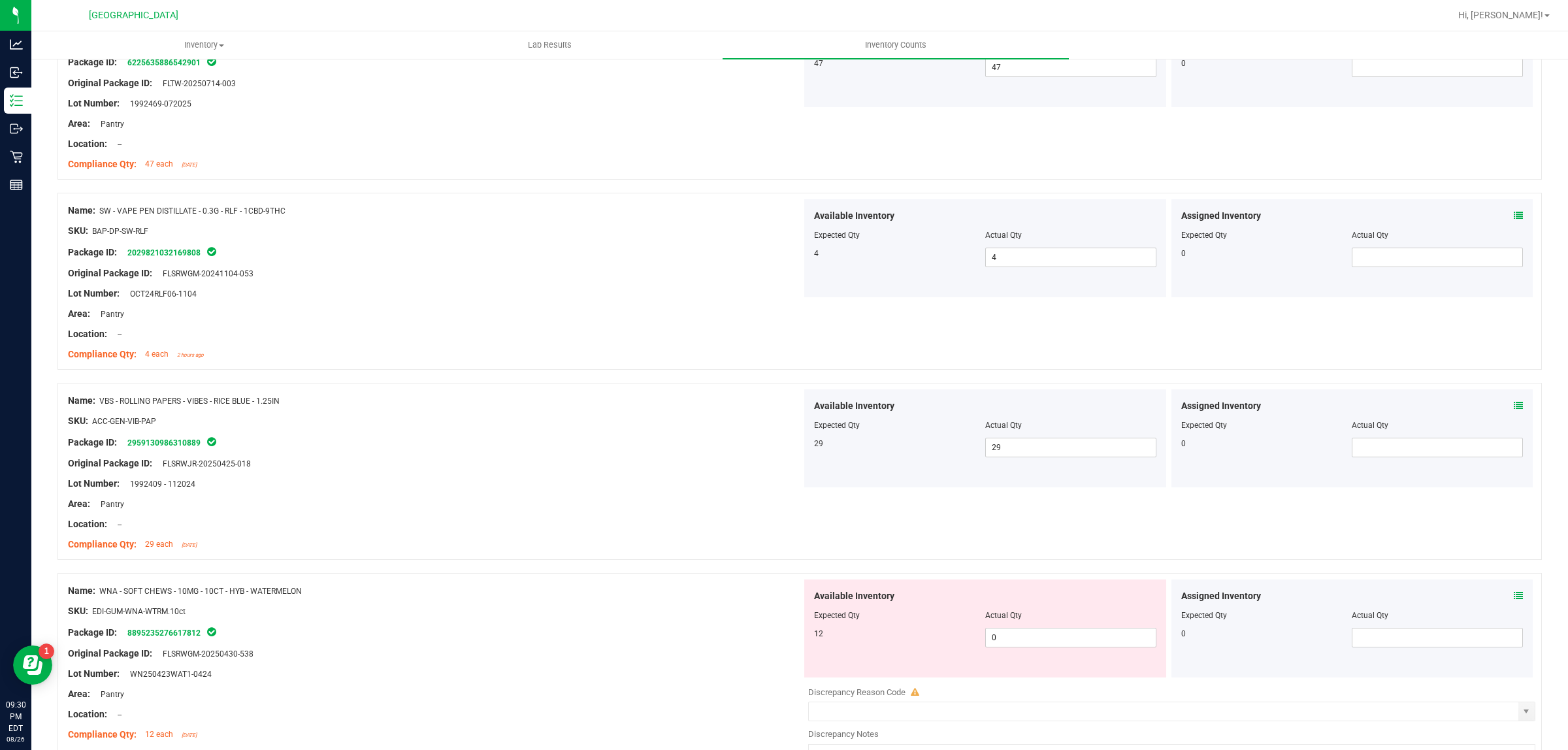
scroll to position [3349, 0]
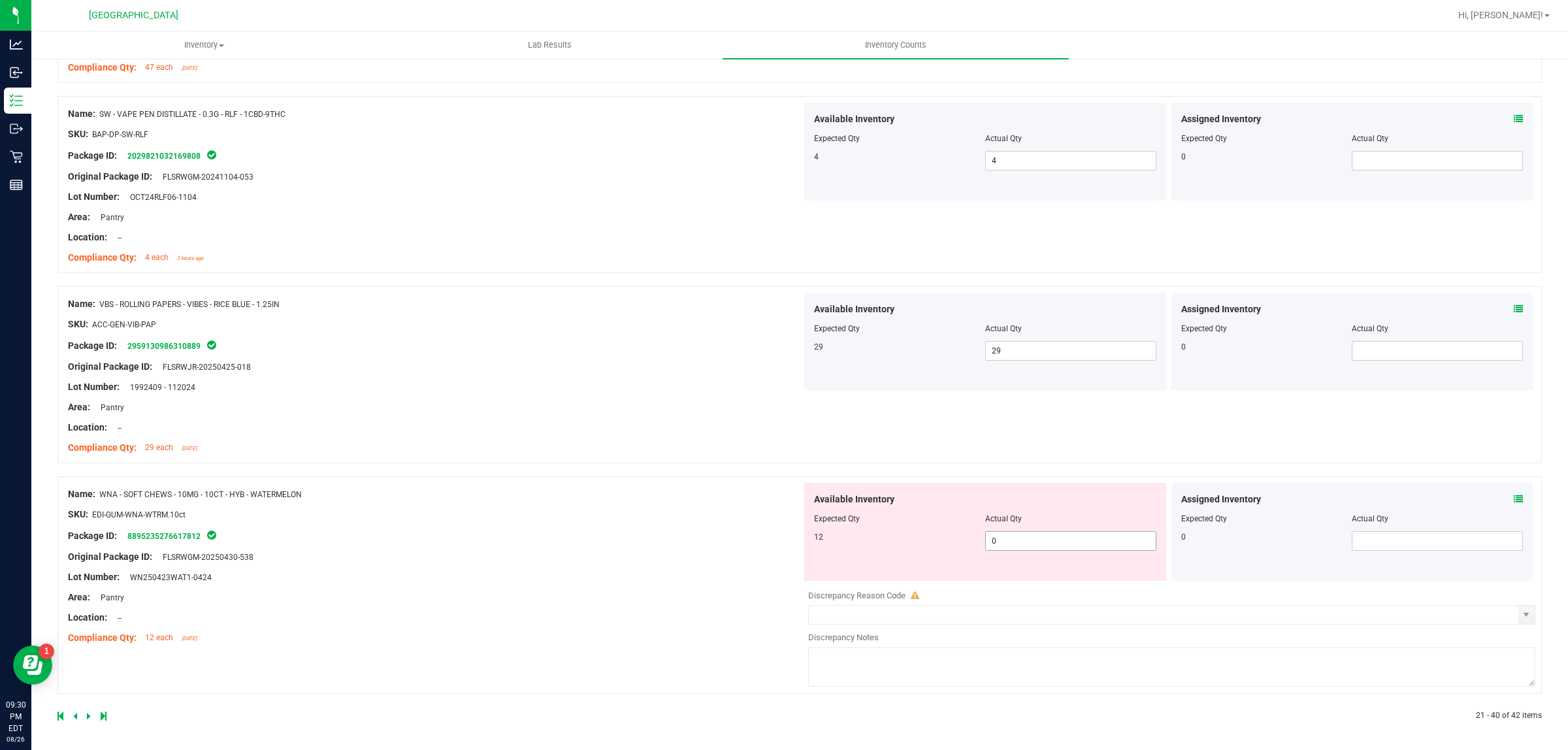
drag, startPoint x: 1075, startPoint y: 554, endPoint x: 1063, endPoint y: 554, distance: 12.0
click at [1075, 550] on span "0 0" at bounding box center [1071, 541] width 171 height 20
type input "012"
type input "12"
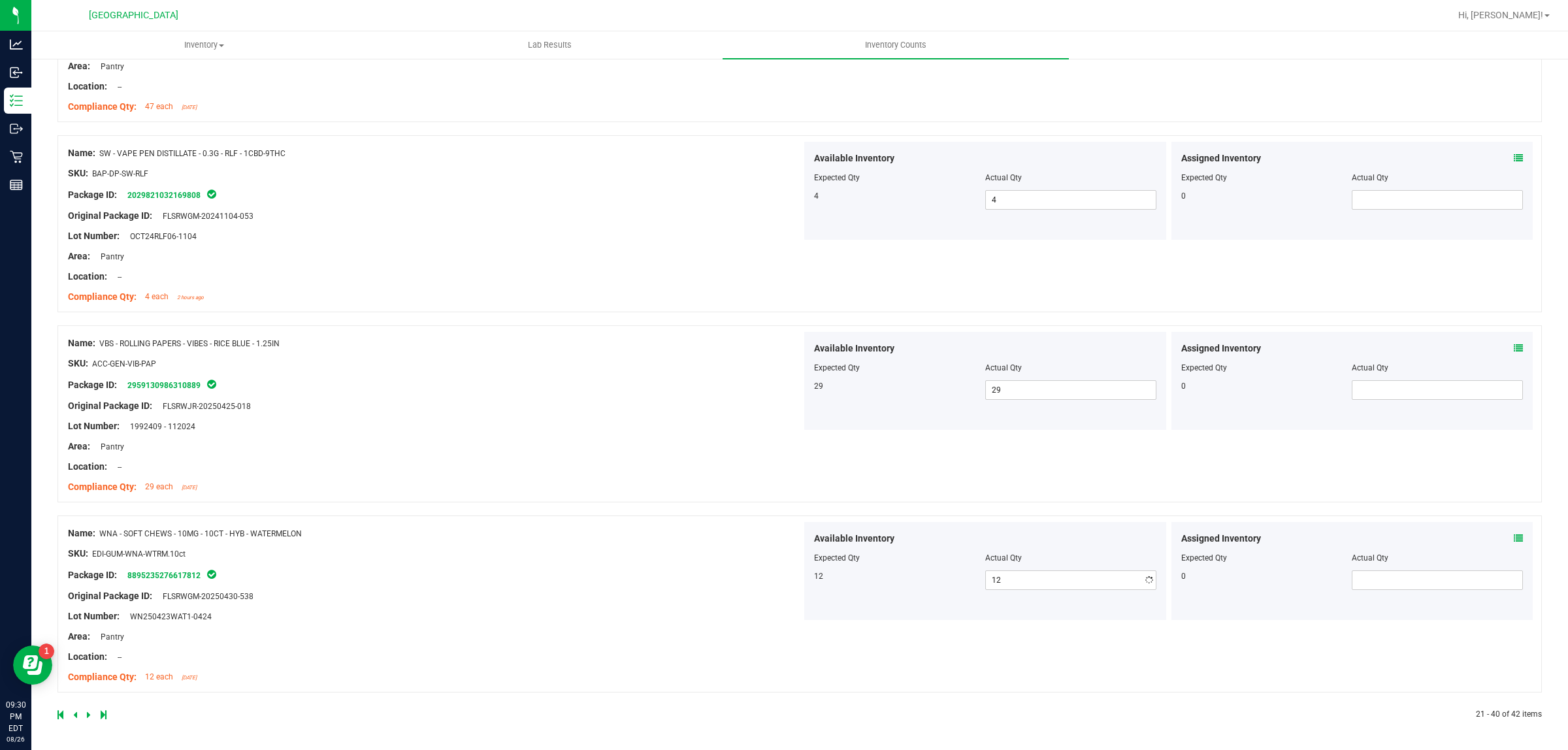
click at [463, 625] on div "Name: WNA - SOFT CHEWS - 10MG - 10CT - HYB - WATERMELON SKU: EDI-GUM-WNA-WTRM.1…" at bounding box center [435, 606] width 734 height 167
click at [86, 711] on div at bounding box center [428, 714] width 742 height 11
click at [92, 712] on div at bounding box center [428, 714] width 742 height 11
click at [92, 712] on link at bounding box center [90, 715] width 6 height 9
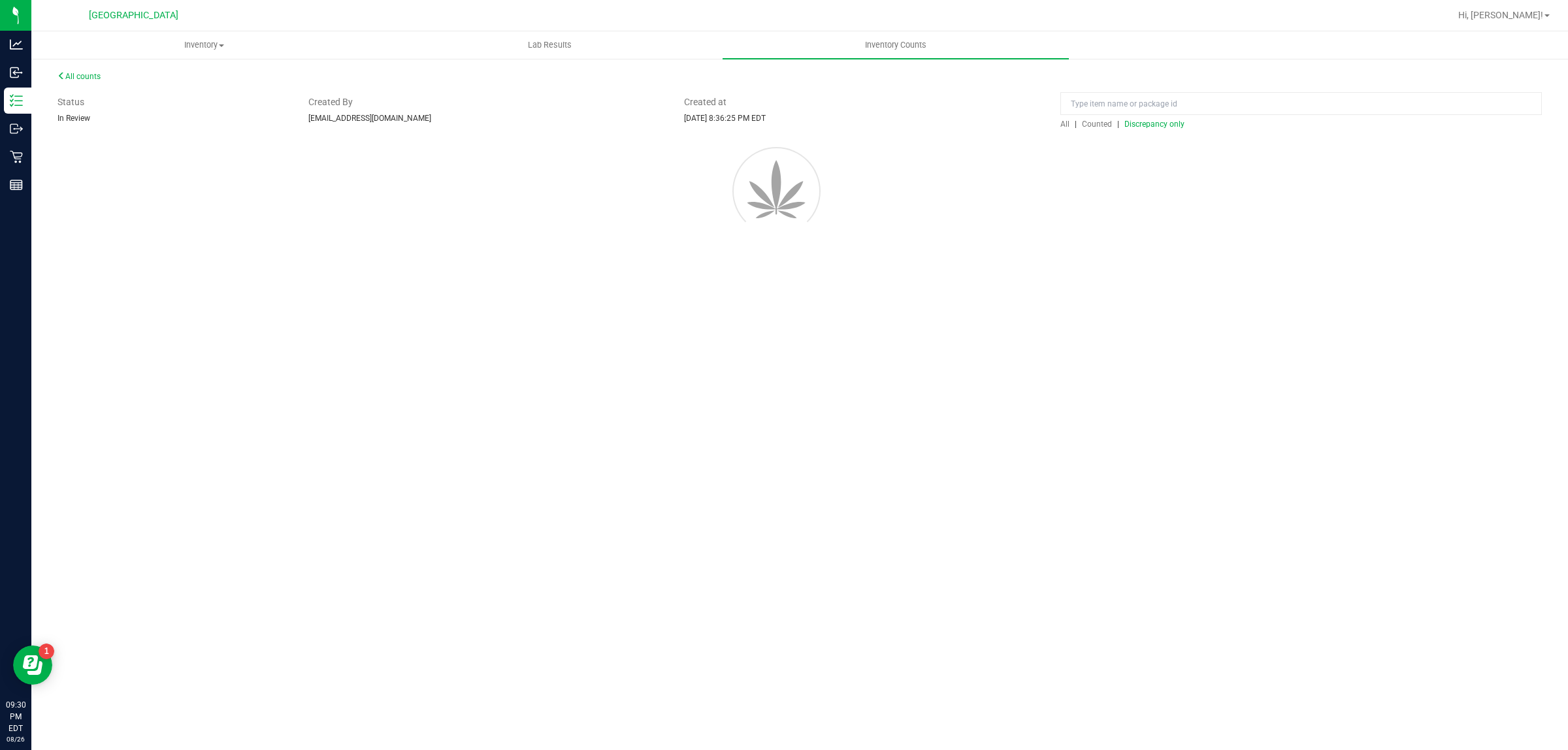
scroll to position [0, 0]
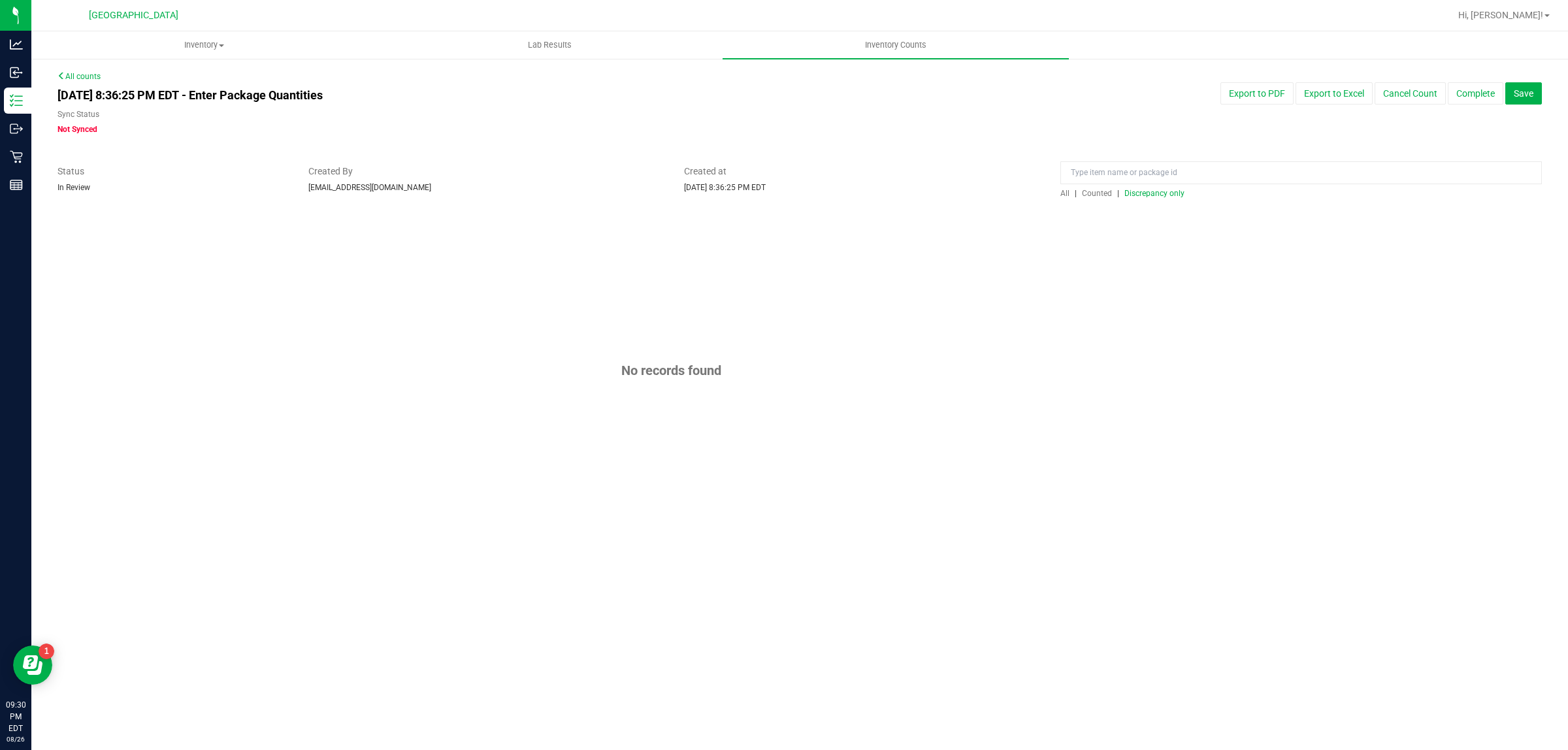
click at [1103, 191] on span "Counted" at bounding box center [1096, 193] width 30 height 9
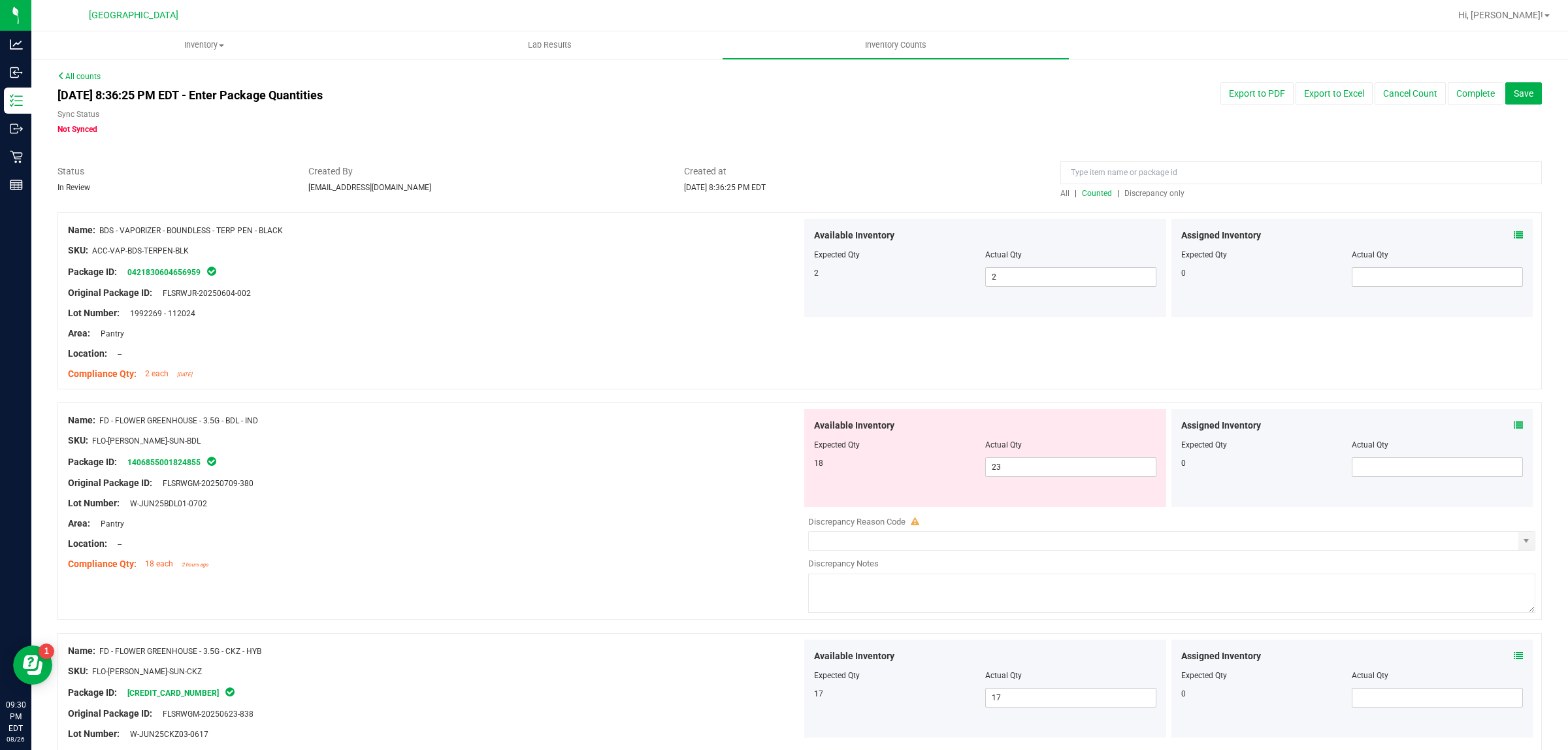
click at [1135, 187] on div "All | Counted | Discrepancy only" at bounding box center [1301, 193] width 482 height 11
click at [1128, 193] on span "Discrepancy only" at bounding box center [1154, 193] width 60 height 9
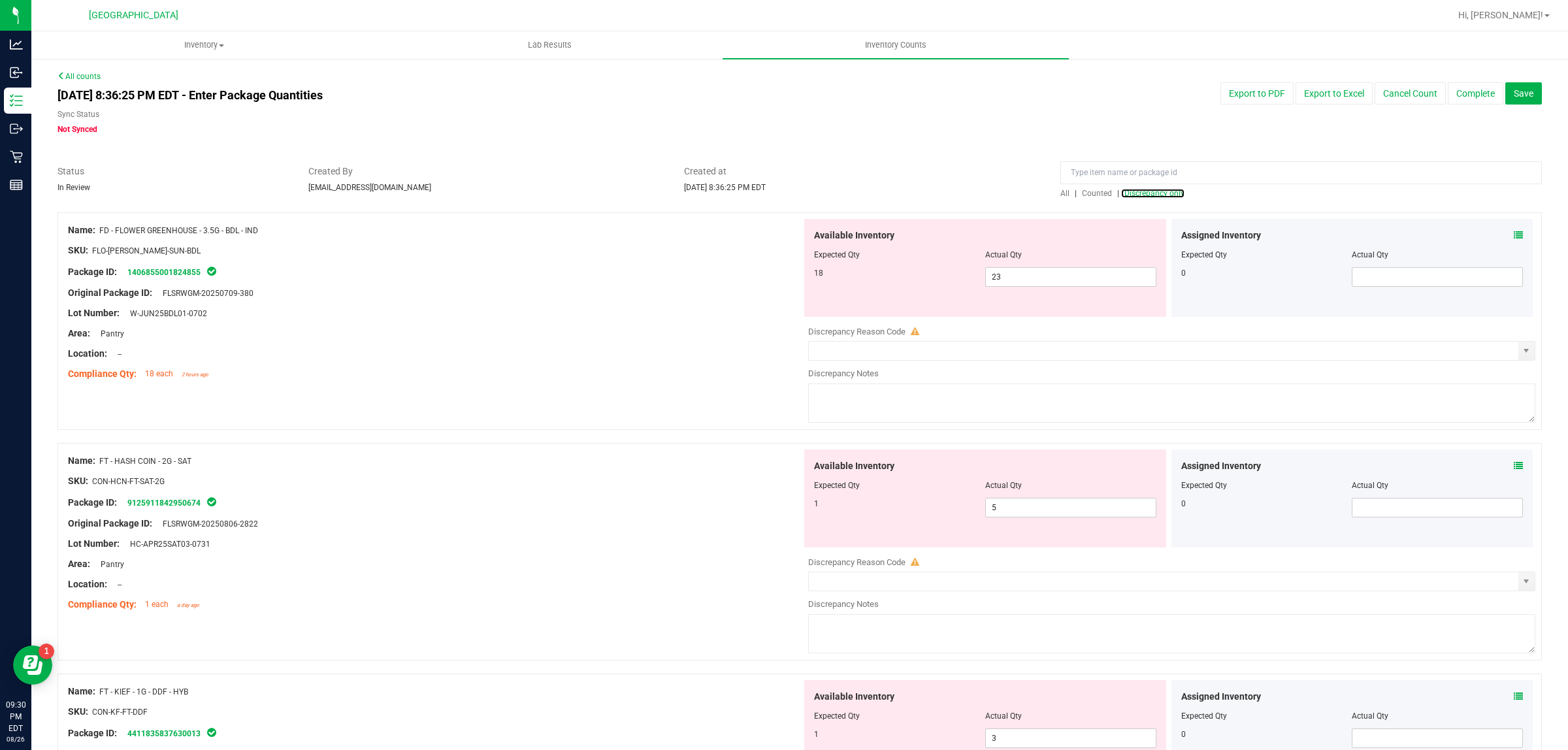
scroll to position [82, 0]
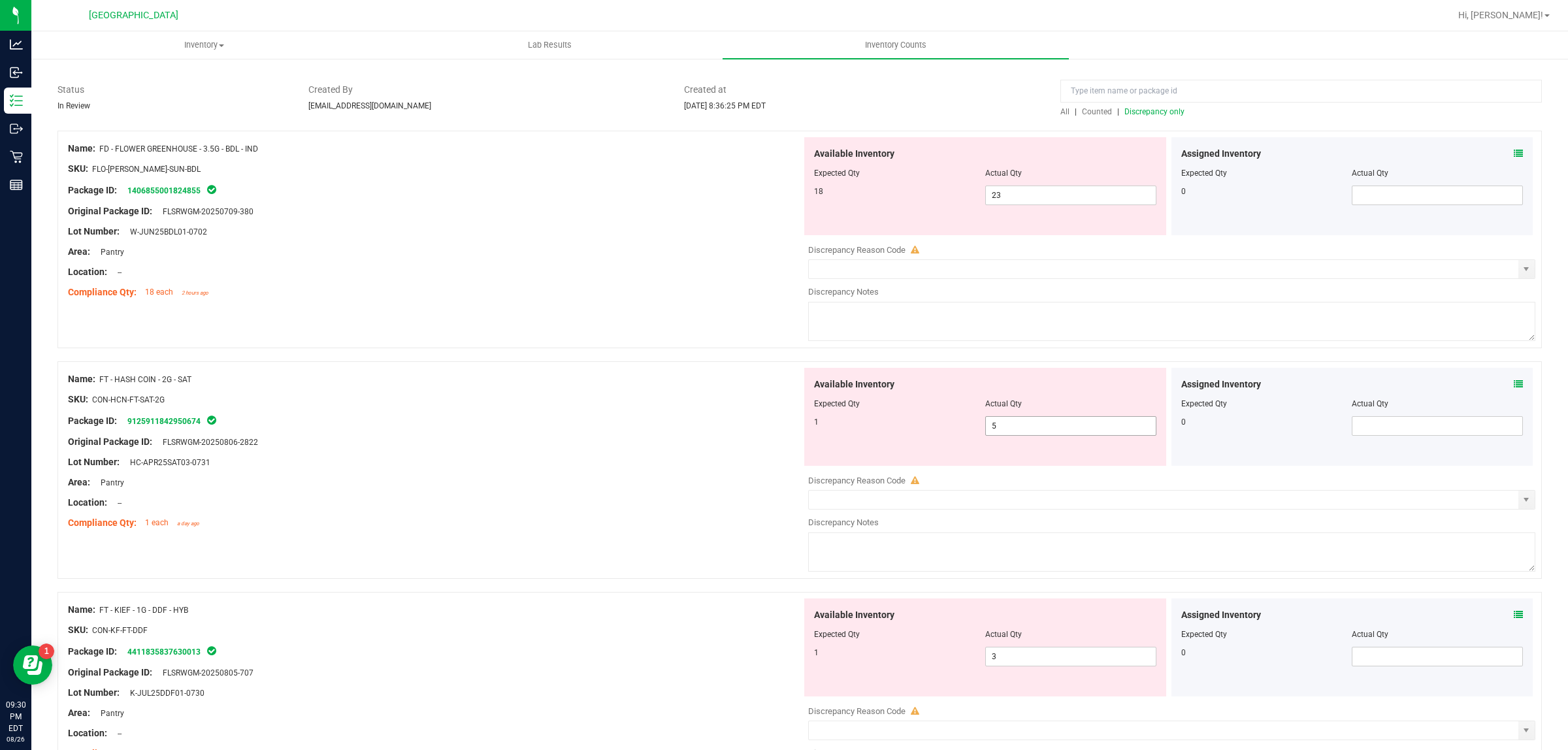
click at [1030, 424] on span "5 5" at bounding box center [1071, 426] width 171 height 20
type input "1"
click at [634, 463] on div "Lot Number: HC-APR25SAT03-0731" at bounding box center [435, 463] width 734 height 14
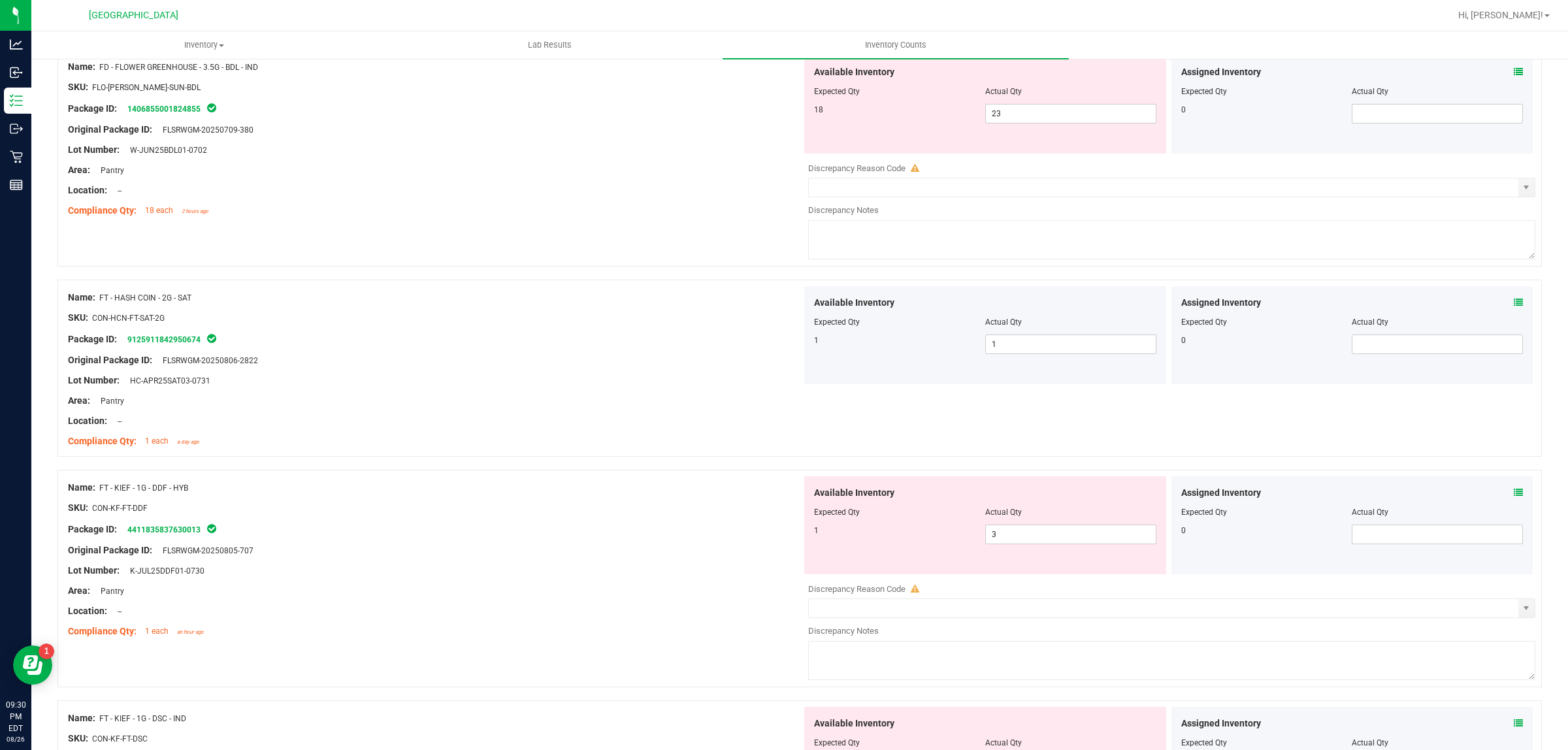
scroll to position [245, 0]
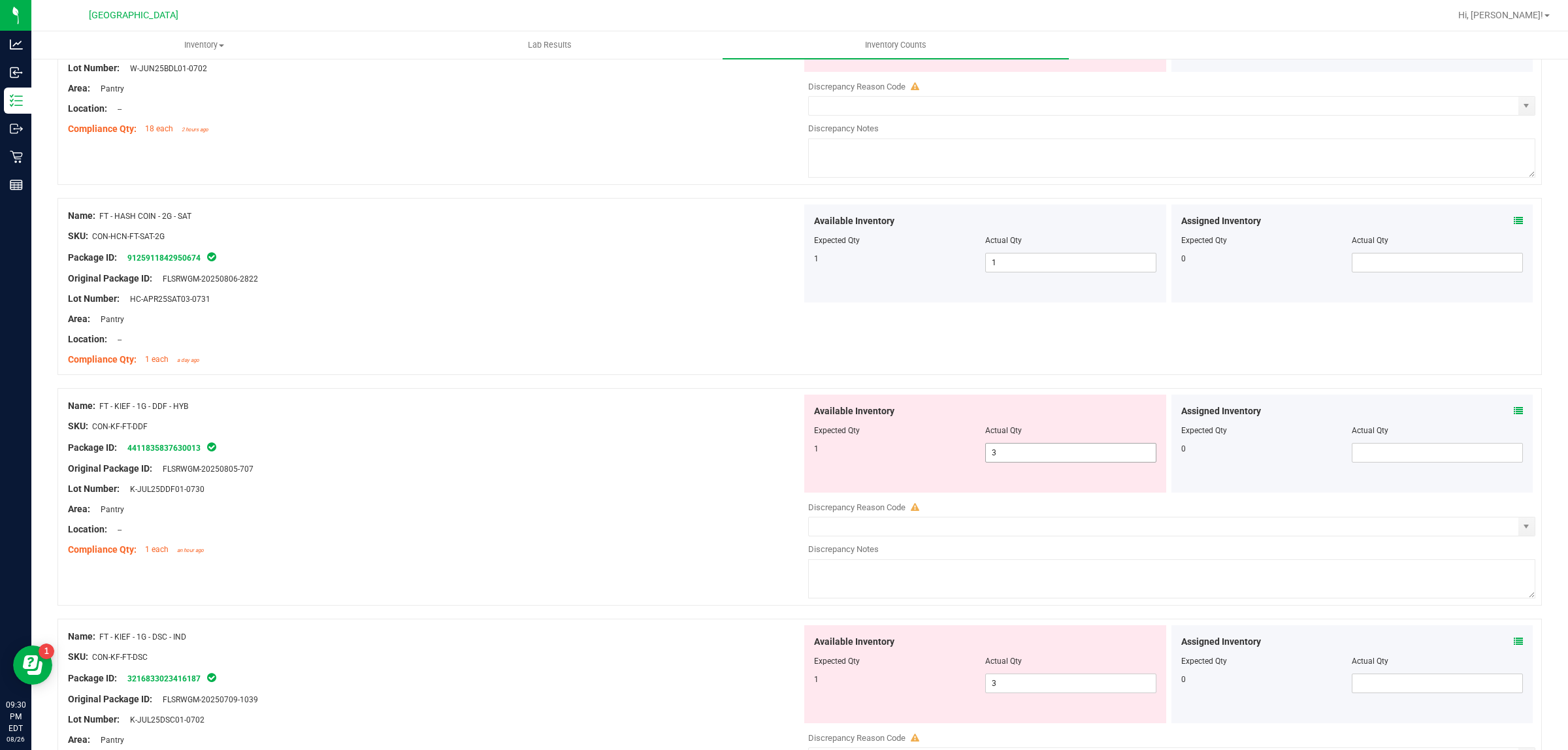
click at [1058, 456] on span "3 3" at bounding box center [1071, 453] width 171 height 20
type input "1"
click at [625, 515] on div "Area: Pantry" at bounding box center [435, 509] width 734 height 14
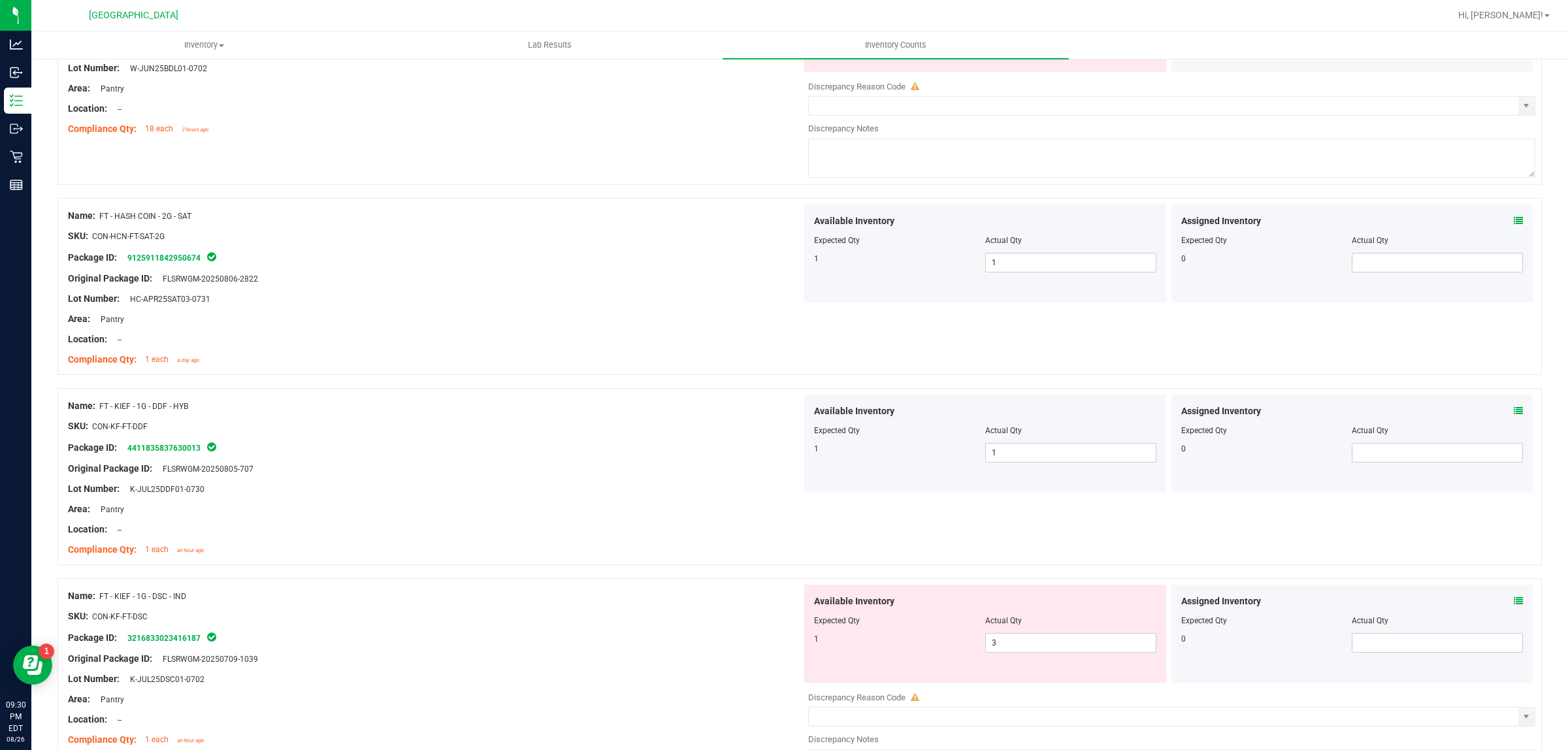
click at [1003, 633] on div at bounding box center [985, 630] width 342 height 7
click at [1018, 649] on span "3 3" at bounding box center [1071, 643] width 171 height 20
type input "1"
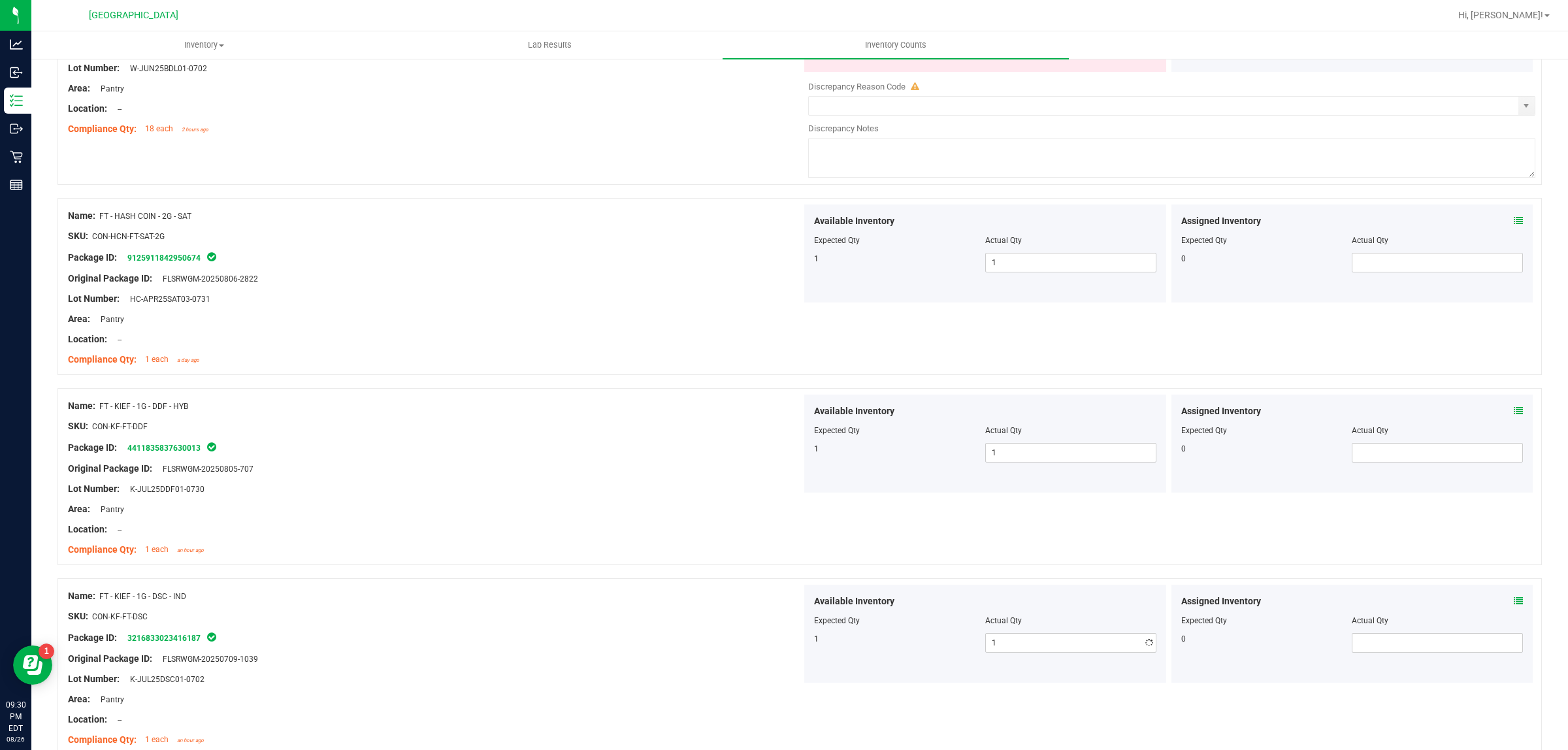
click at [621, 547] on div "Compliance Qty: 1 each an hour ago" at bounding box center [435, 550] width 734 height 14
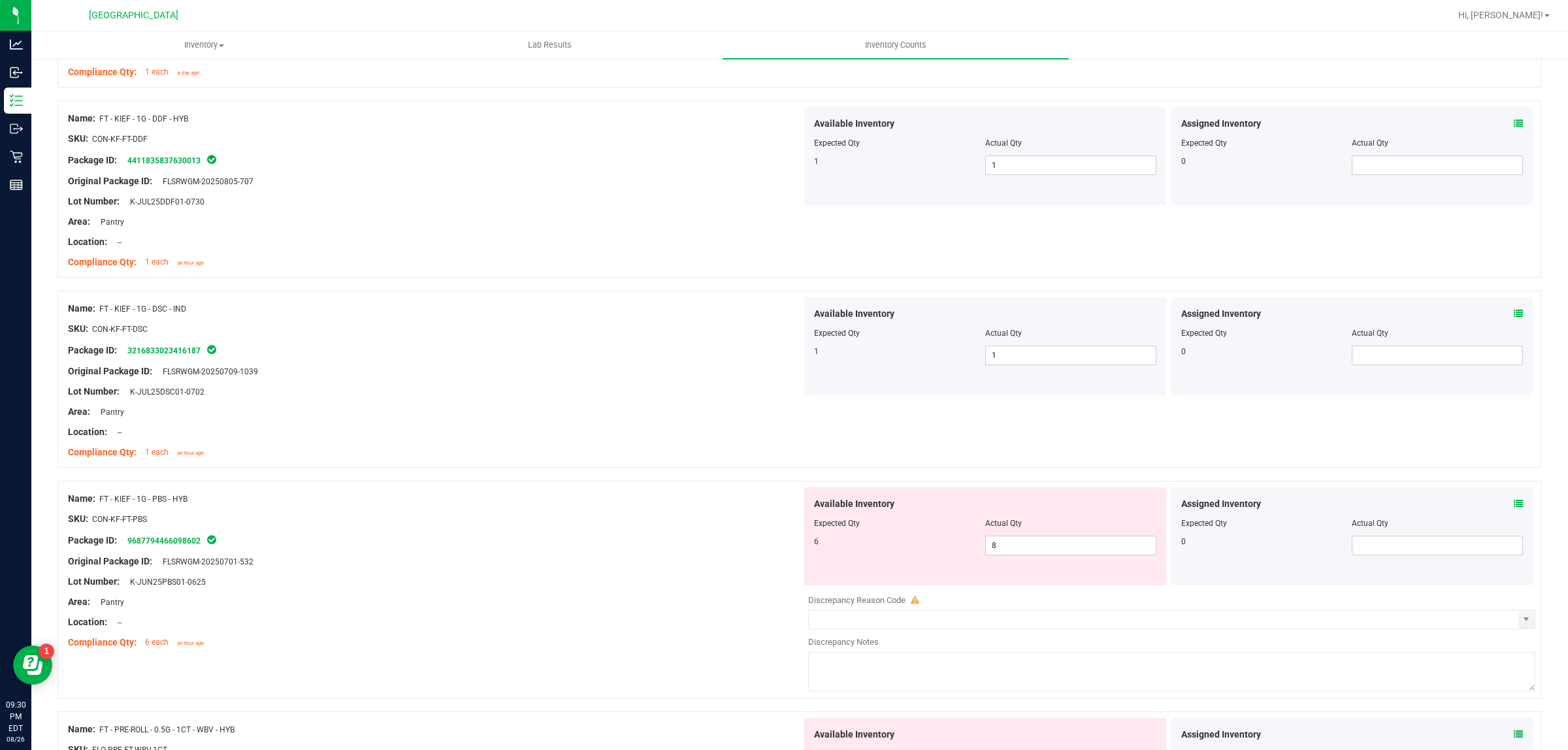
scroll to position [572, 0]
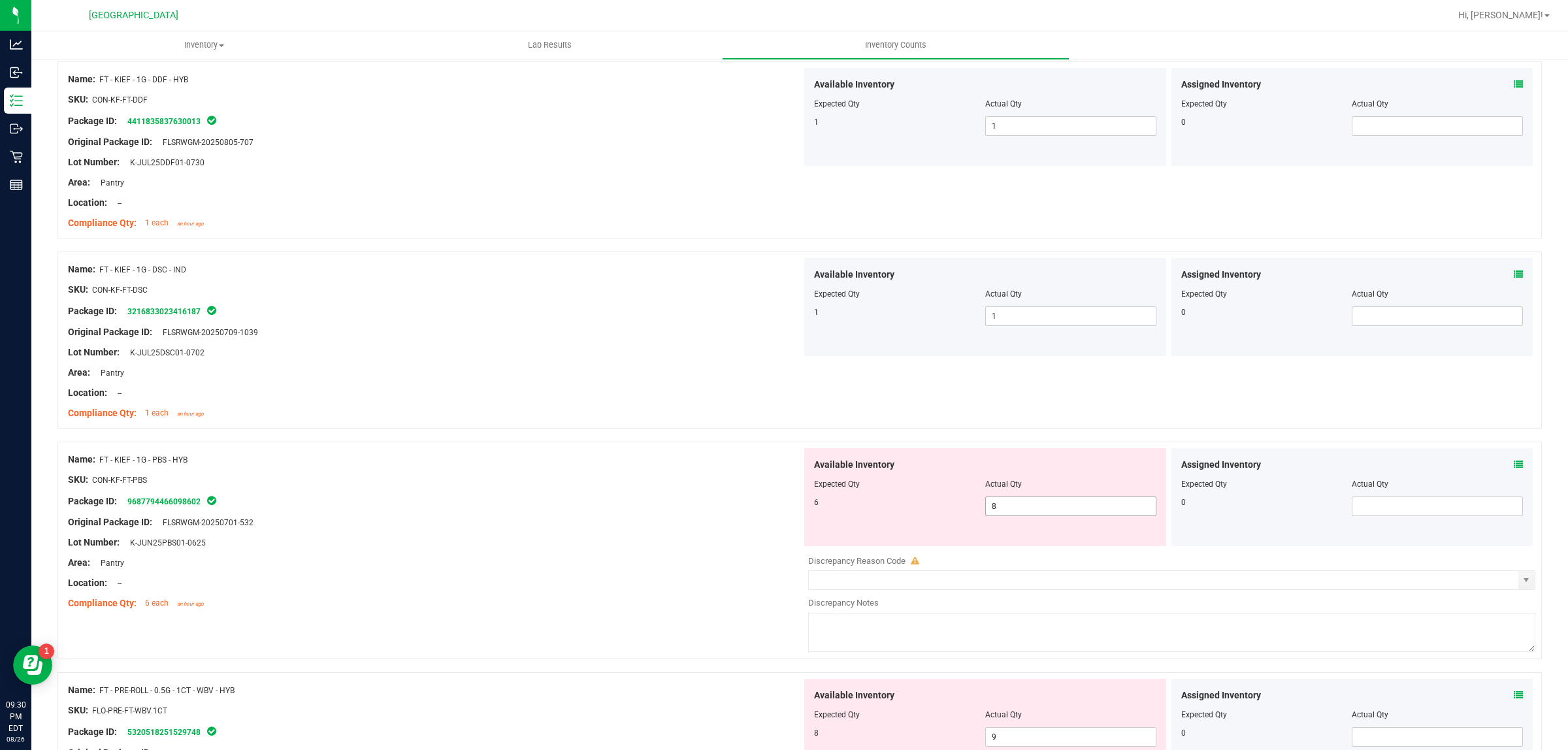
click at [1033, 511] on span "8 8" at bounding box center [1071, 506] width 171 height 20
type input "6"
click at [647, 582] on div "Location: --" at bounding box center [435, 583] width 734 height 14
type input "6"
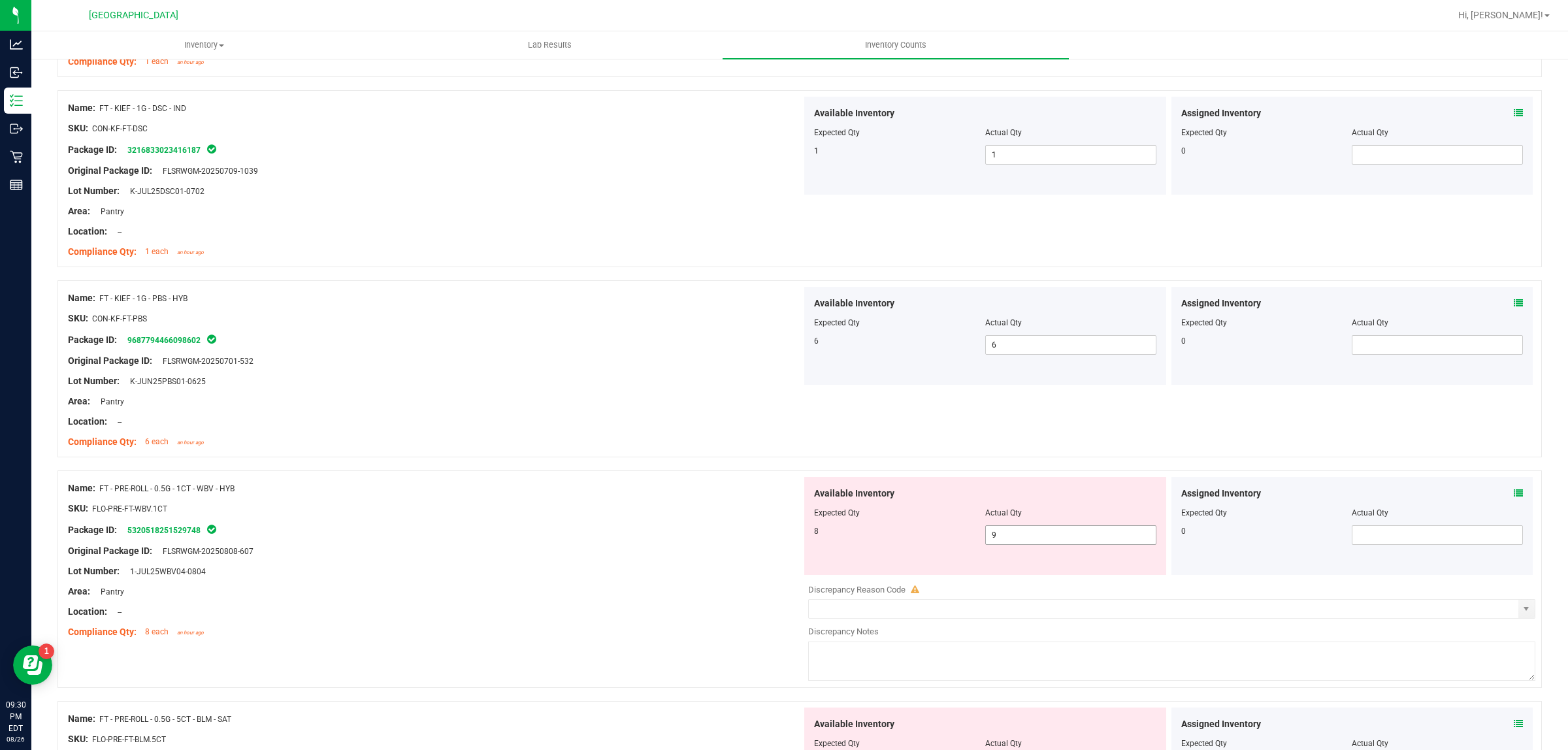
scroll to position [735, 0]
click at [1043, 537] on span "9 9" at bounding box center [1071, 534] width 171 height 20
type input "8"
click at [696, 531] on div "Package ID: 5320518251529748" at bounding box center [435, 528] width 734 height 16
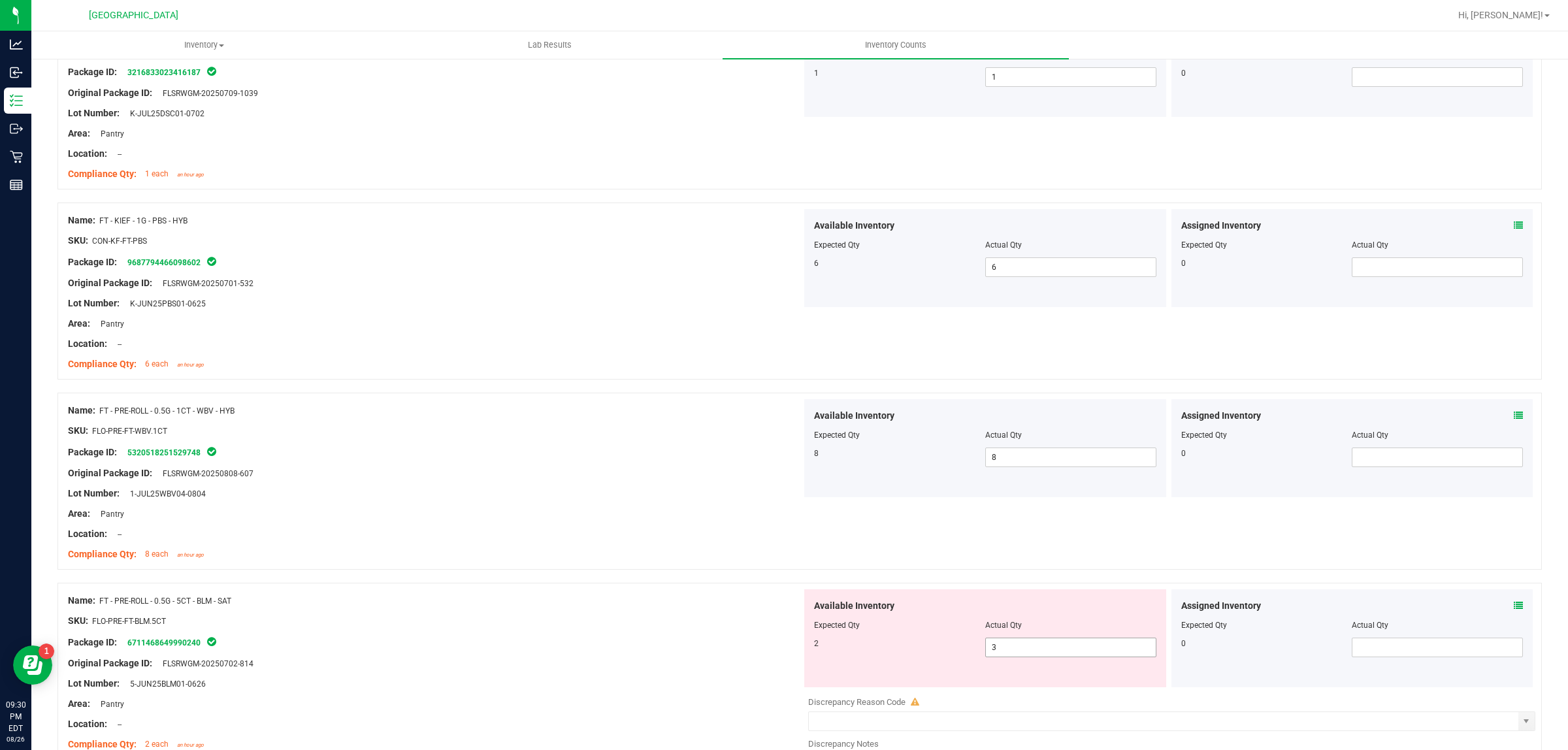
scroll to position [898, 0]
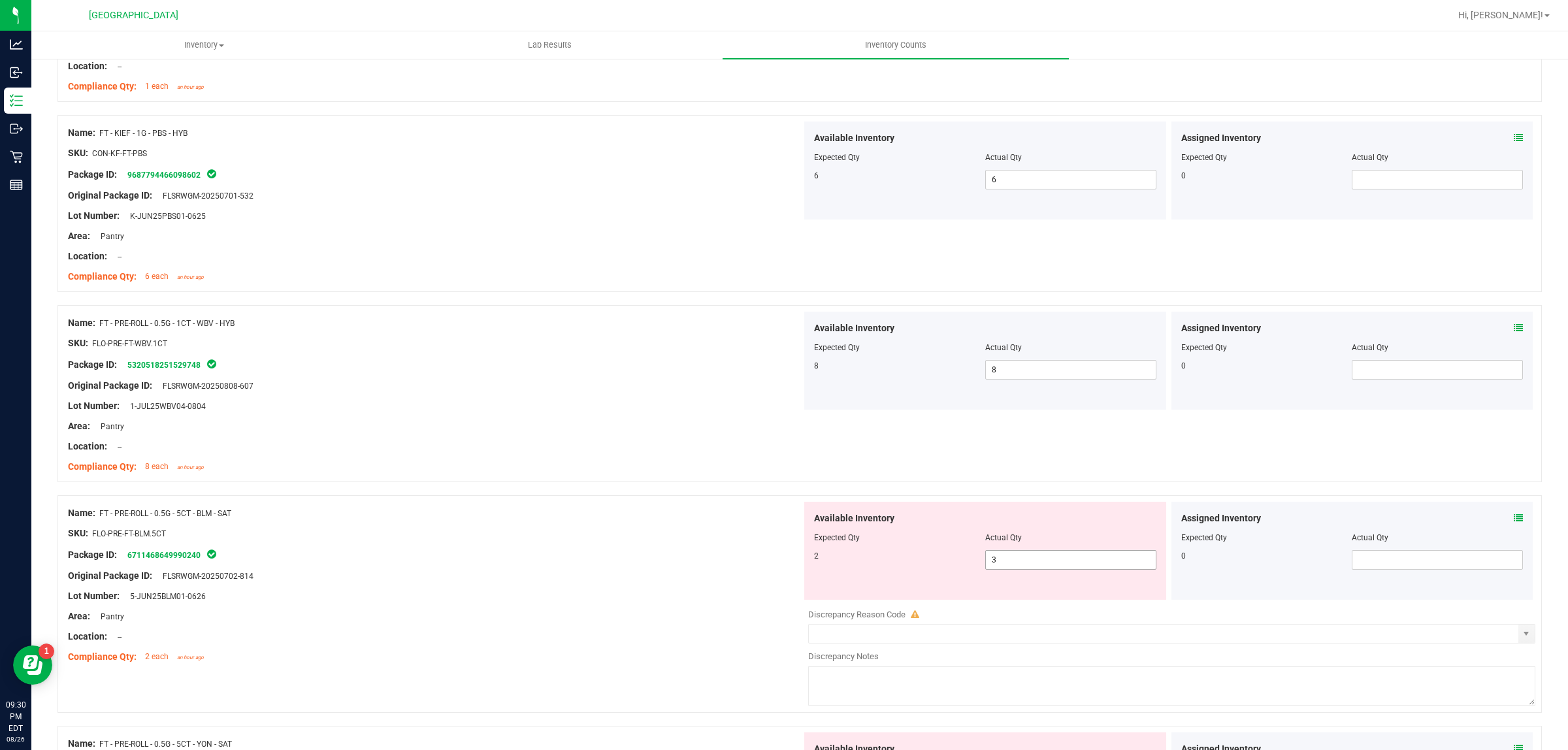
click at [1027, 560] on span "3 3" at bounding box center [1071, 560] width 171 height 20
type input "2"
click at [518, 576] on div "Original Package ID: FLSRWGM-20250702-814" at bounding box center [435, 576] width 734 height 14
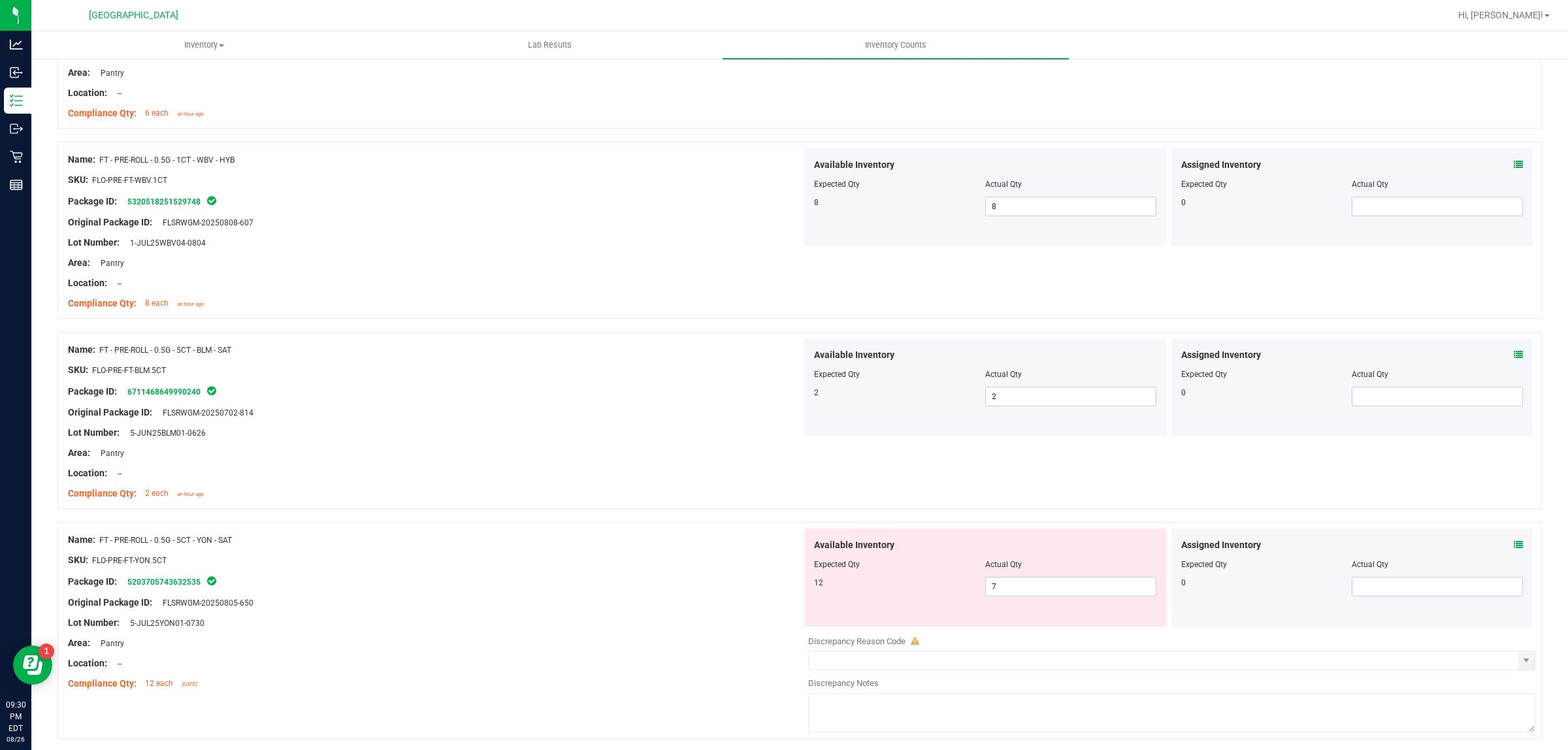
scroll to position [1143, 0]
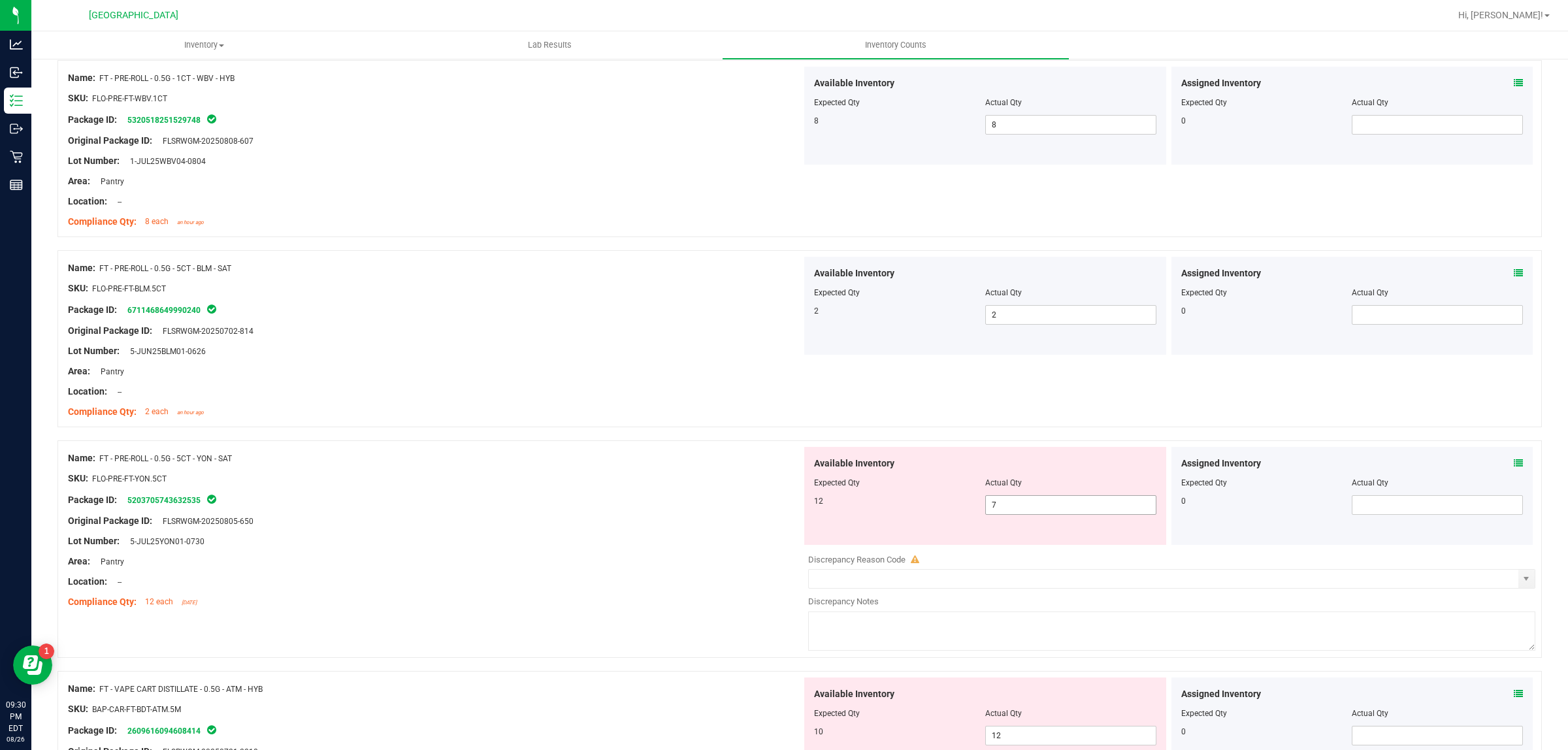
click at [1049, 503] on span "7 7" at bounding box center [1071, 505] width 171 height 20
type input "12"
click at [411, 583] on div "Location: --" at bounding box center [435, 582] width 734 height 14
type input "12"
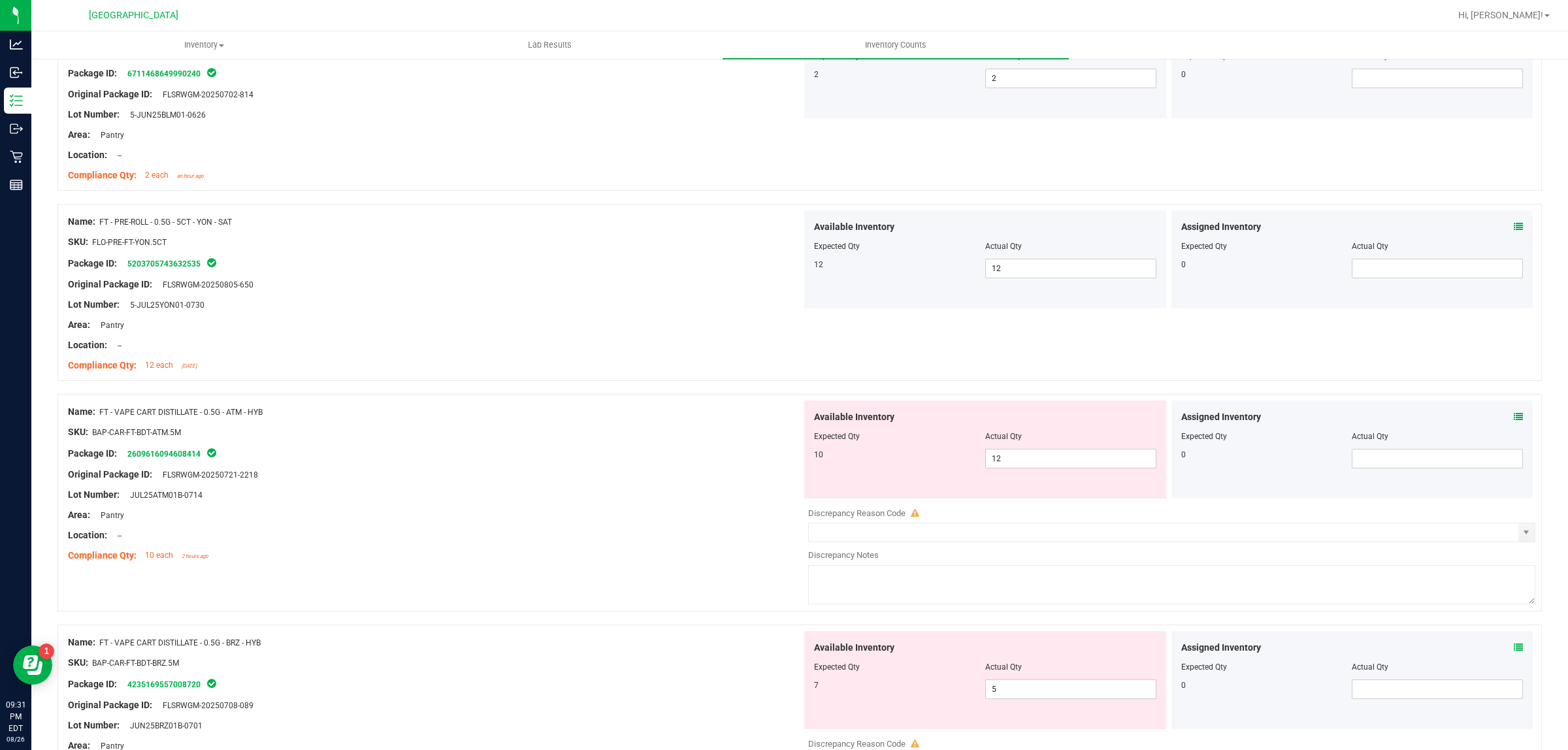
scroll to position [1388, 0]
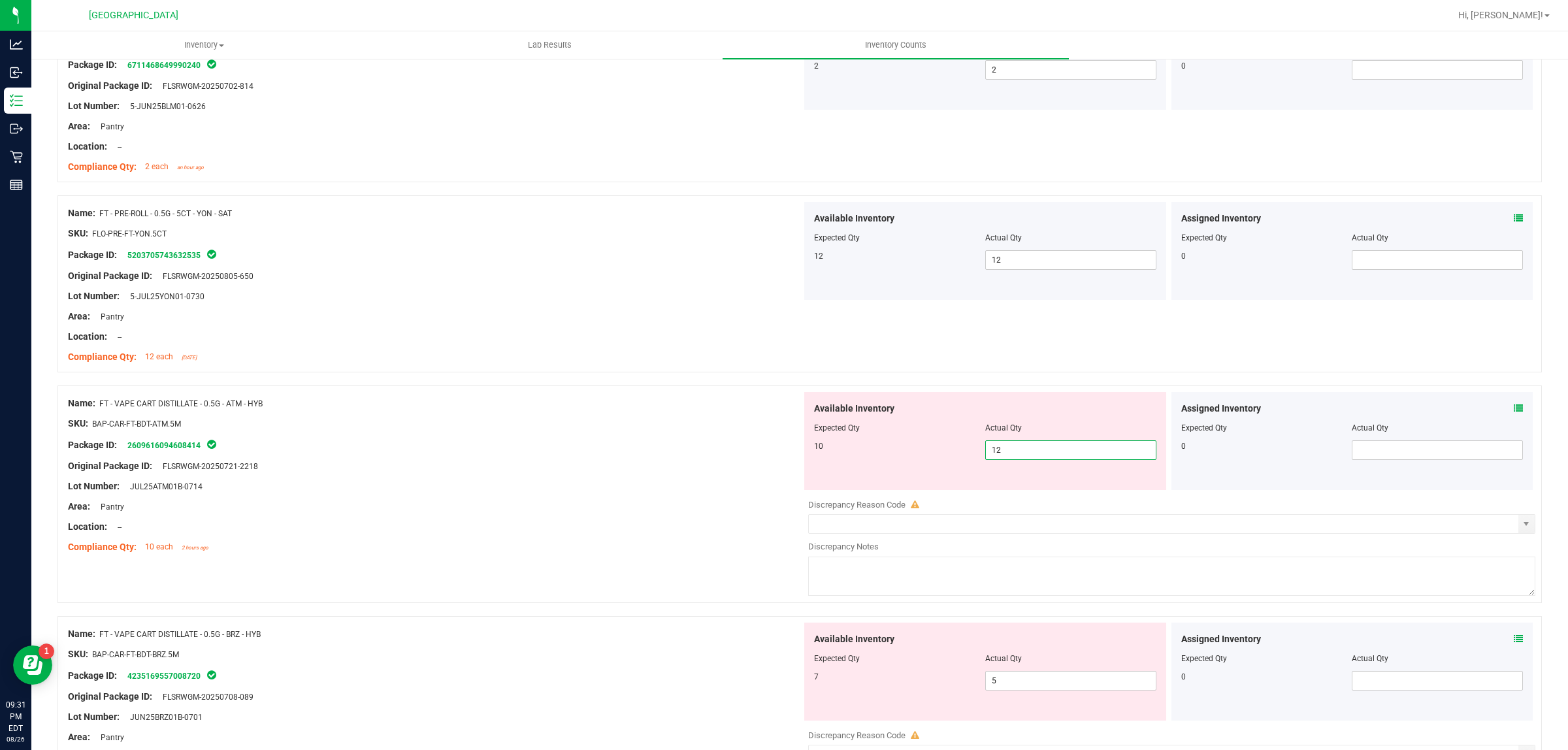
click at [1027, 454] on span "12 12" at bounding box center [1071, 450] width 171 height 20
type input "1"
type input "10"
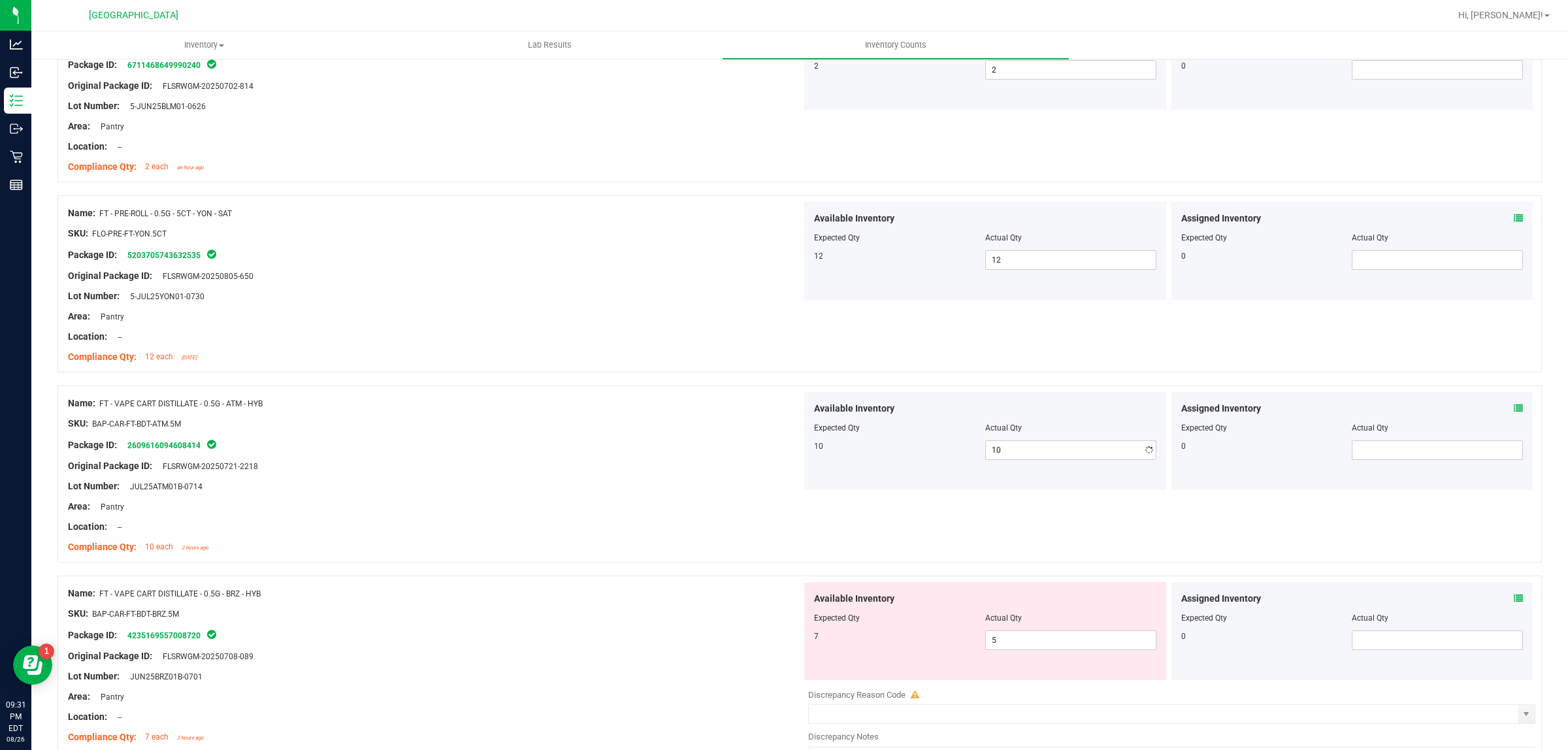
click at [560, 502] on div "Area: Pantry" at bounding box center [435, 507] width 734 height 14
click at [1018, 640] on span "5 5" at bounding box center [1071, 641] width 171 height 20
type input "7"
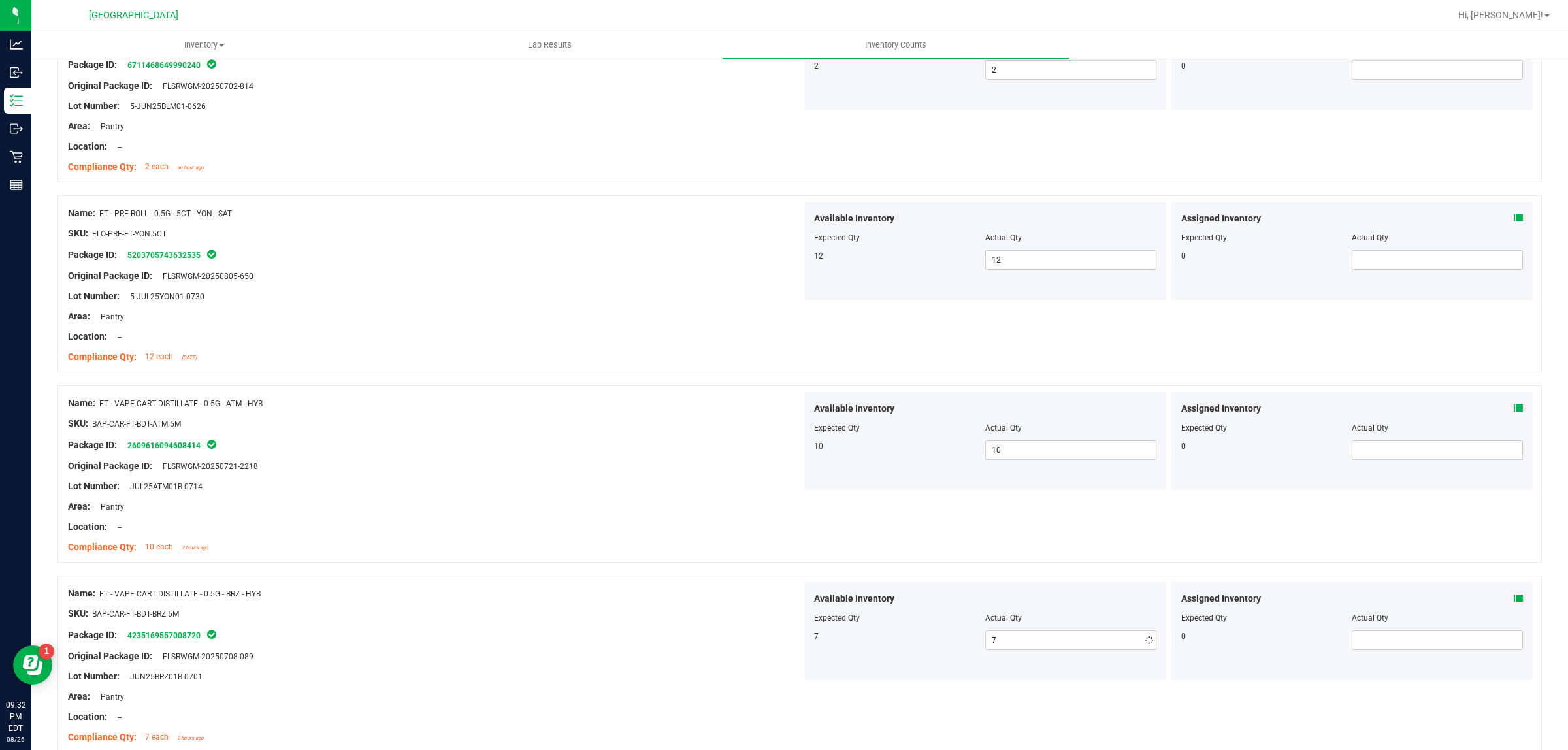
click at [537, 641] on div "Package ID: 4235169557008720" at bounding box center [435, 635] width 734 height 16
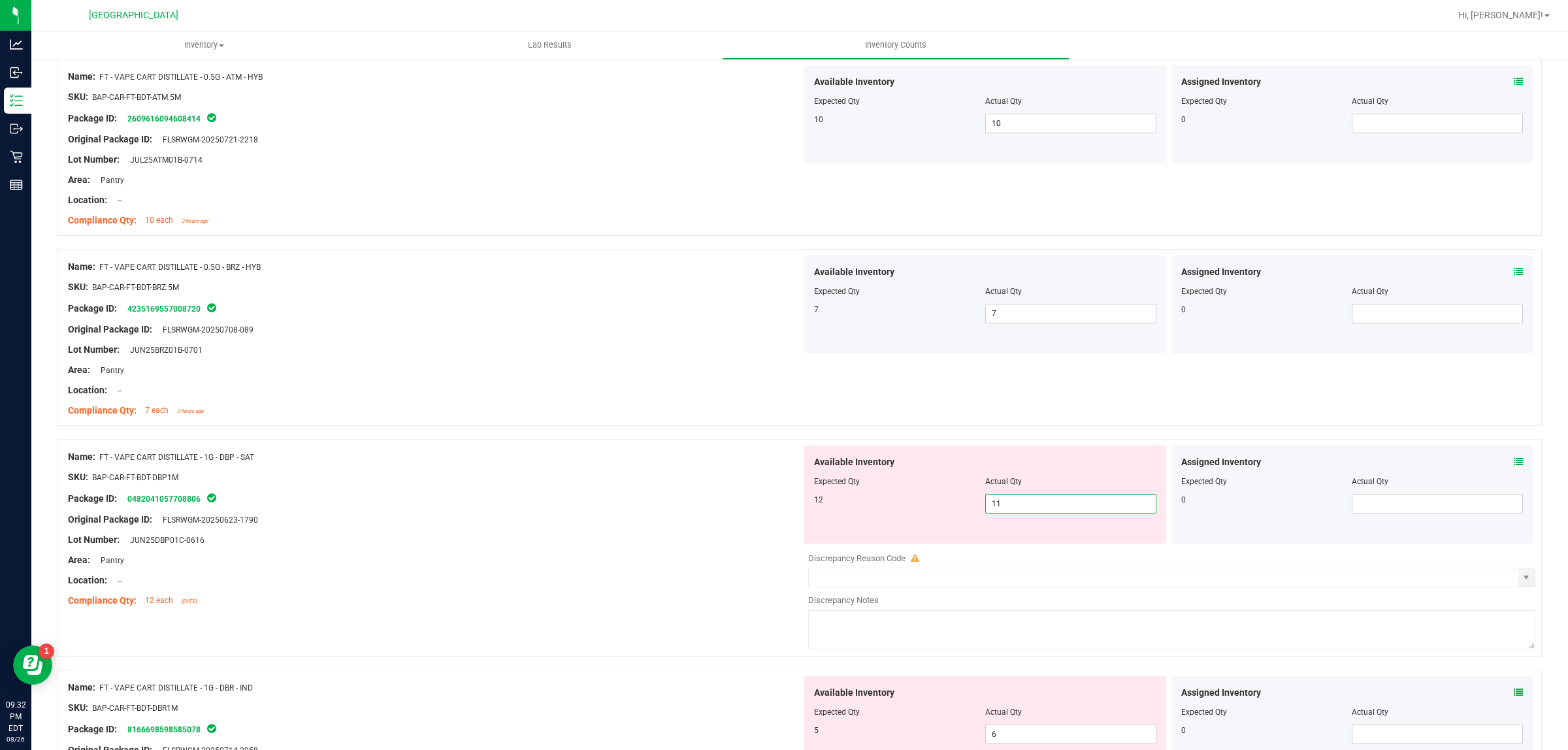
click at [1004, 504] on span "11 11" at bounding box center [1071, 504] width 171 height 20
type input "12"
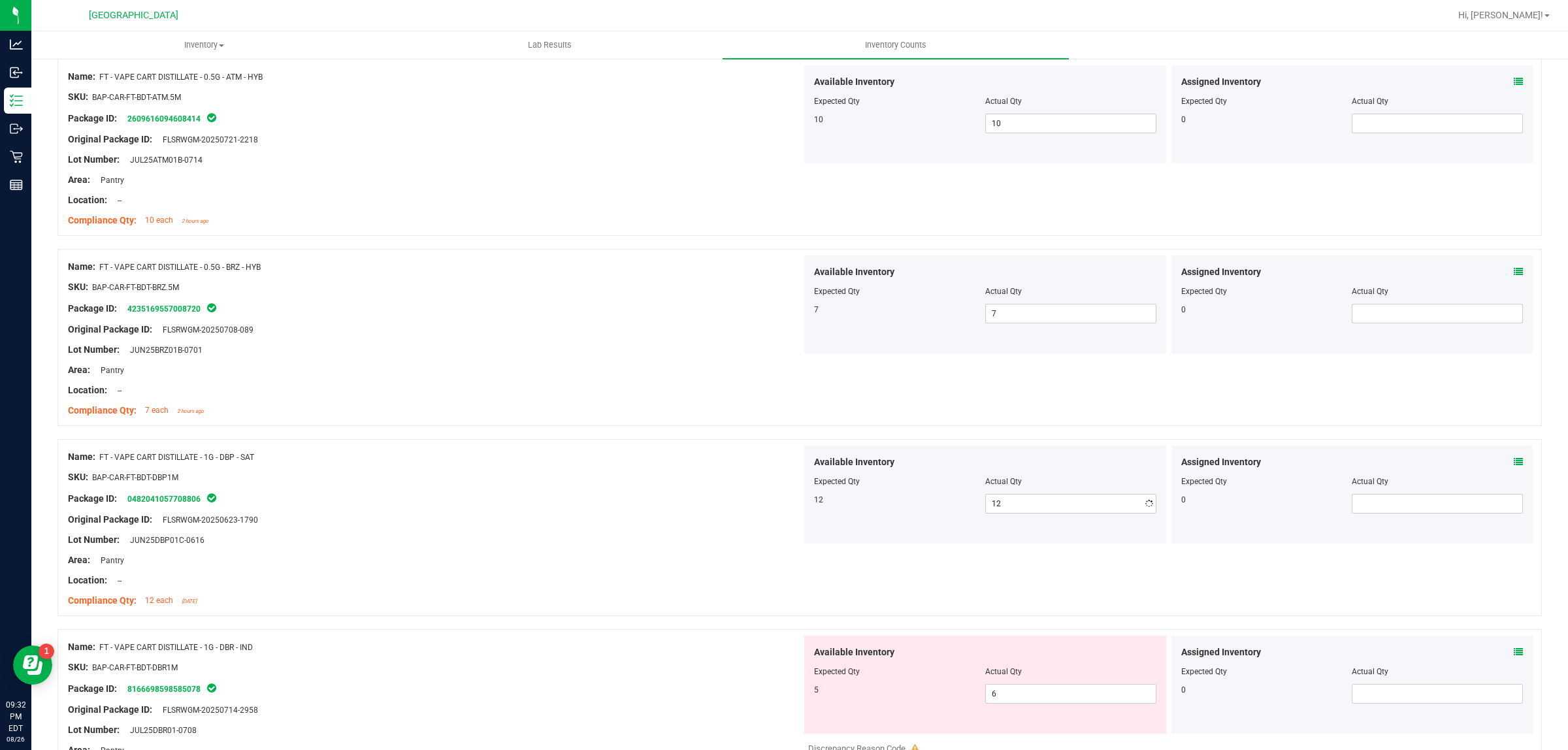
click at [619, 524] on div "Original Package ID: FLSRWGM-20250623-1790" at bounding box center [435, 520] width 734 height 14
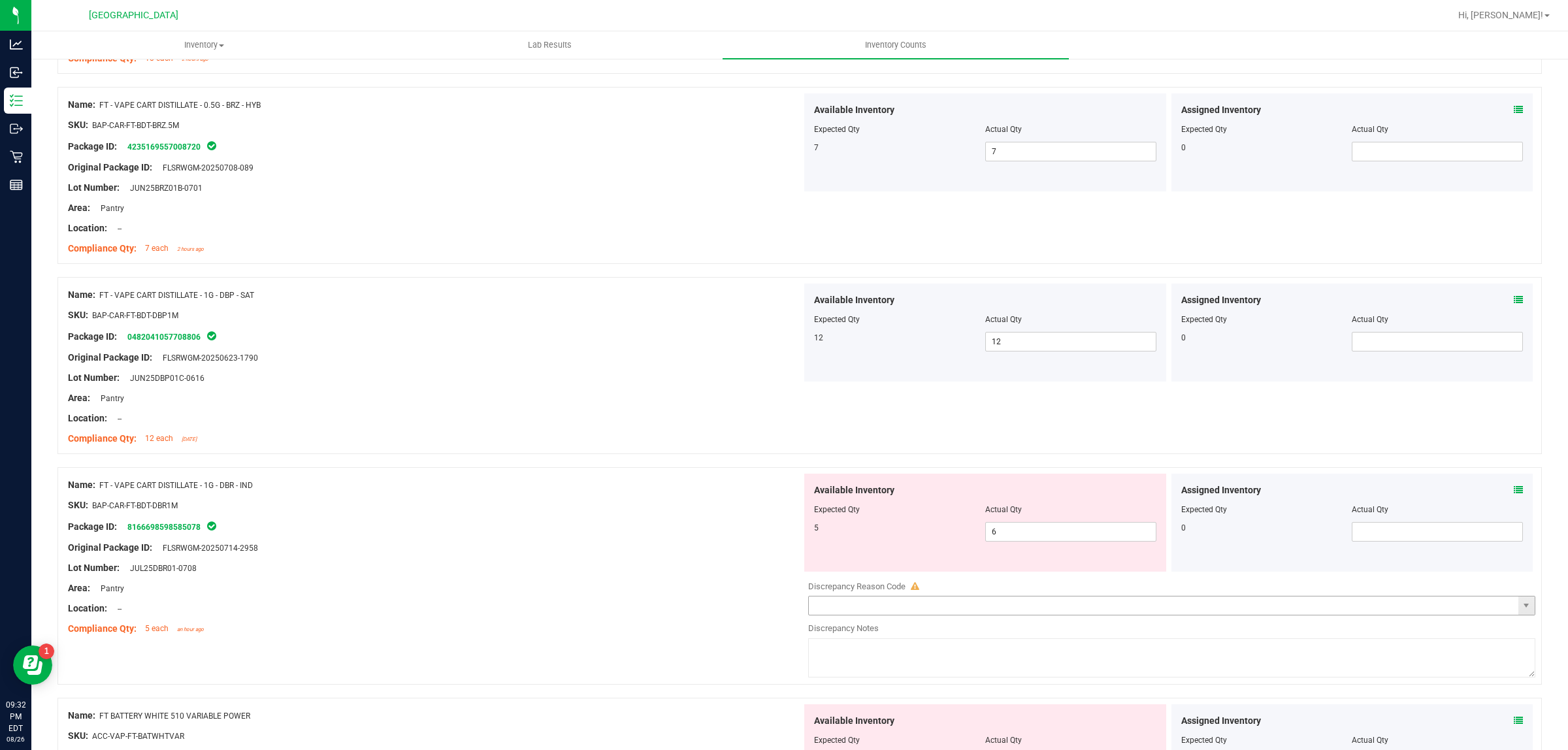
scroll to position [1878, 0]
click at [1031, 527] on span "6 6" at bounding box center [1071, 531] width 171 height 20
type input "5"
click at [668, 590] on div "Area: Pantry" at bounding box center [435, 587] width 734 height 14
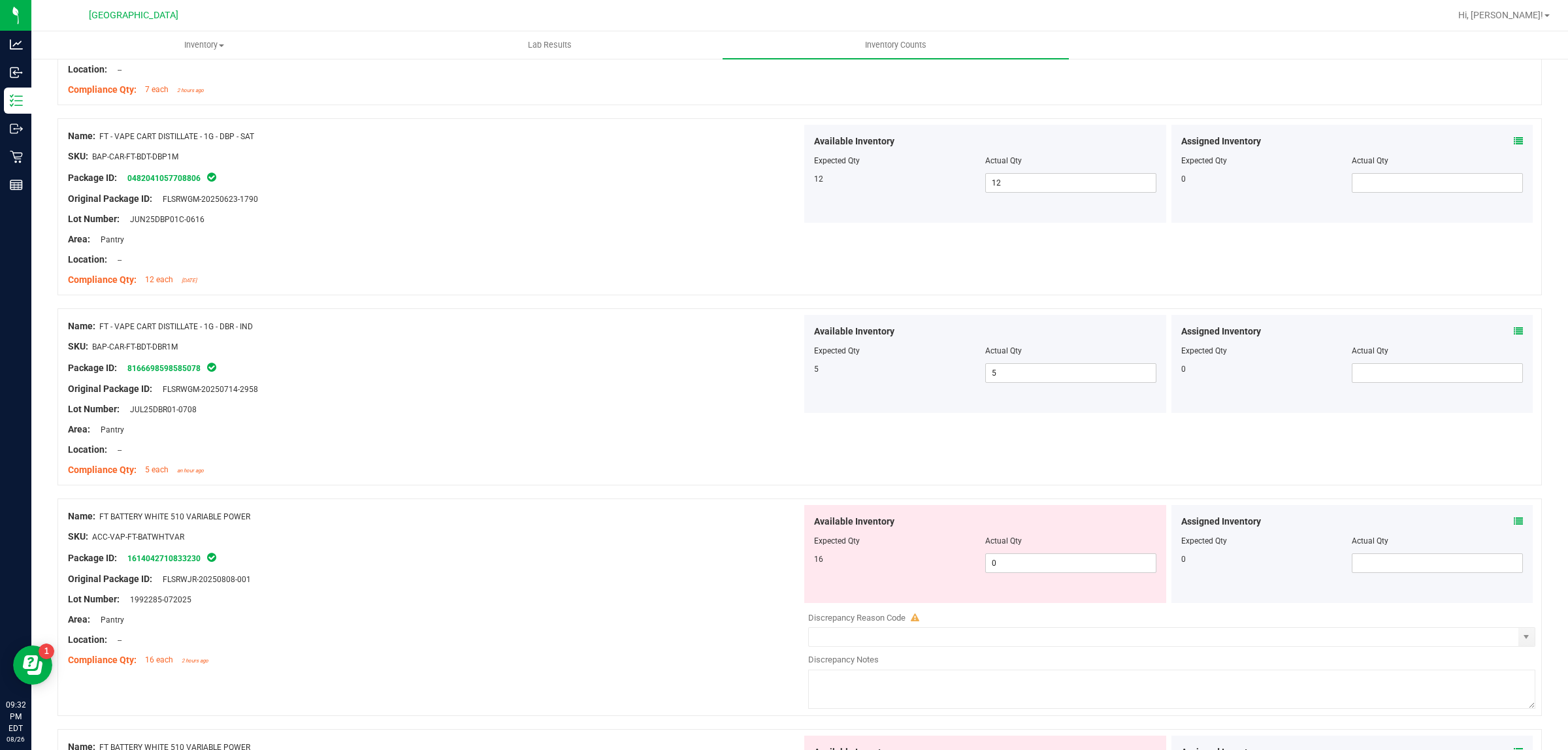
scroll to position [2042, 0]
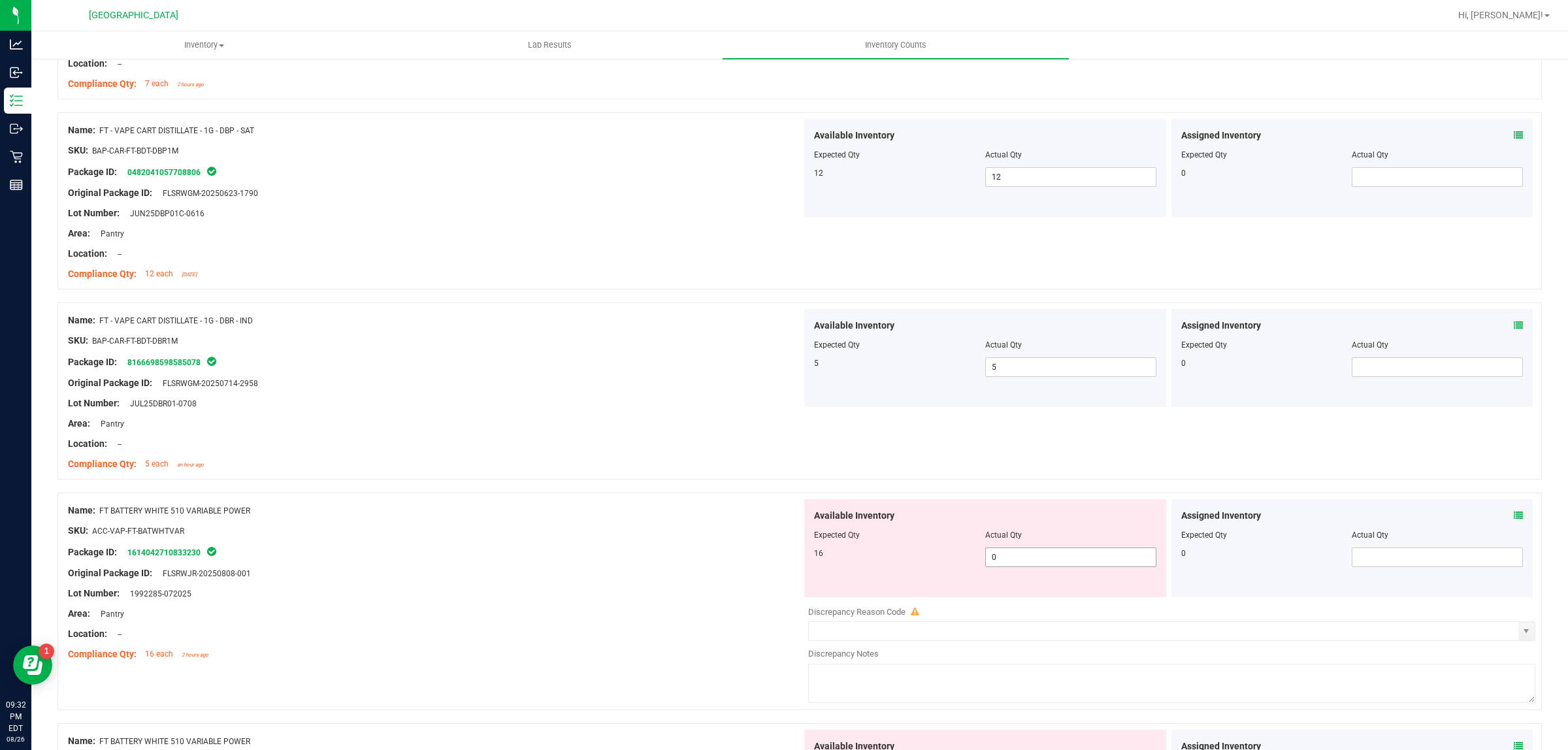
click at [1044, 563] on span "0 0" at bounding box center [1071, 557] width 171 height 20
type input "016"
type input "16"
click at [694, 599] on div "Lot Number: 1992285-072025" at bounding box center [435, 593] width 734 height 14
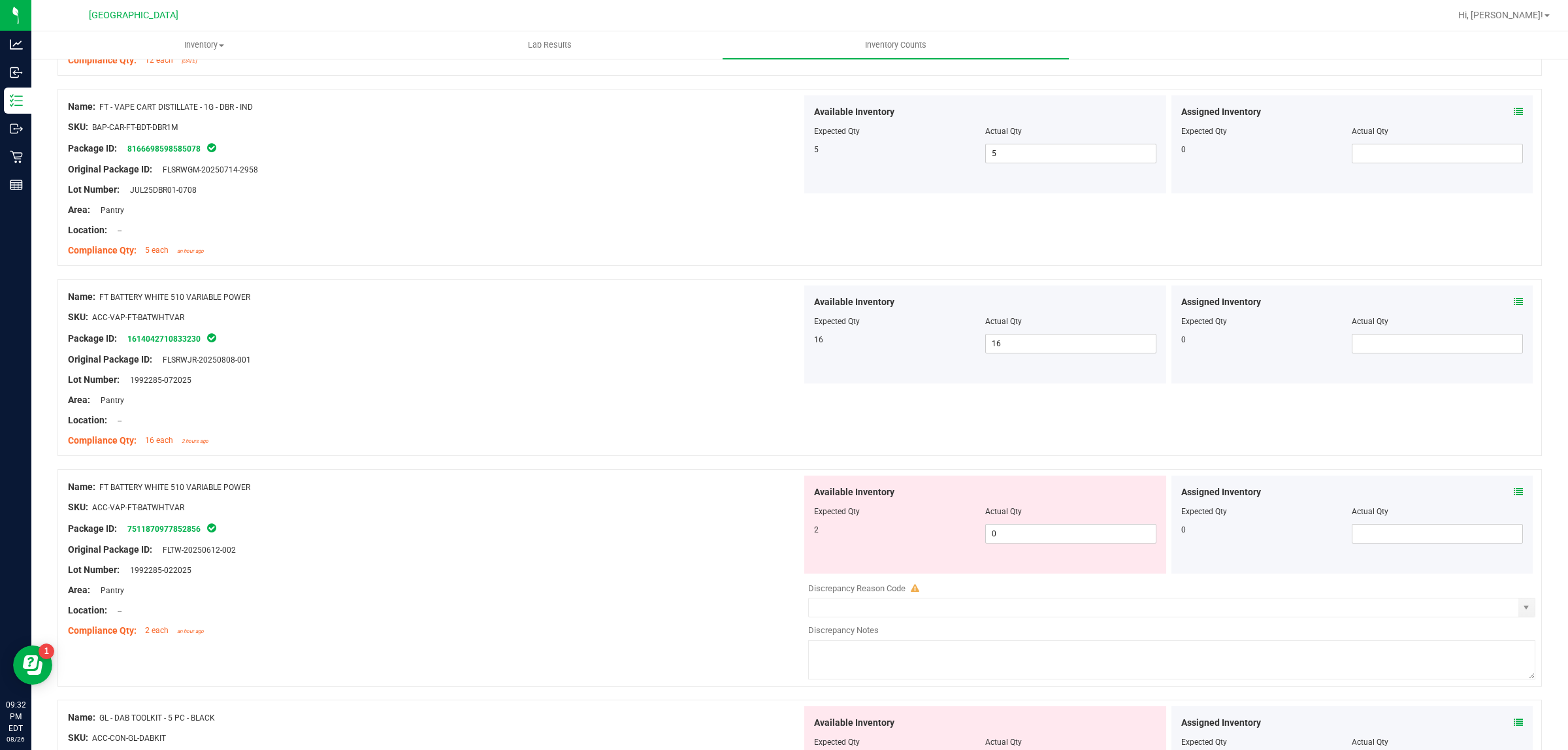
scroll to position [2287, 0]
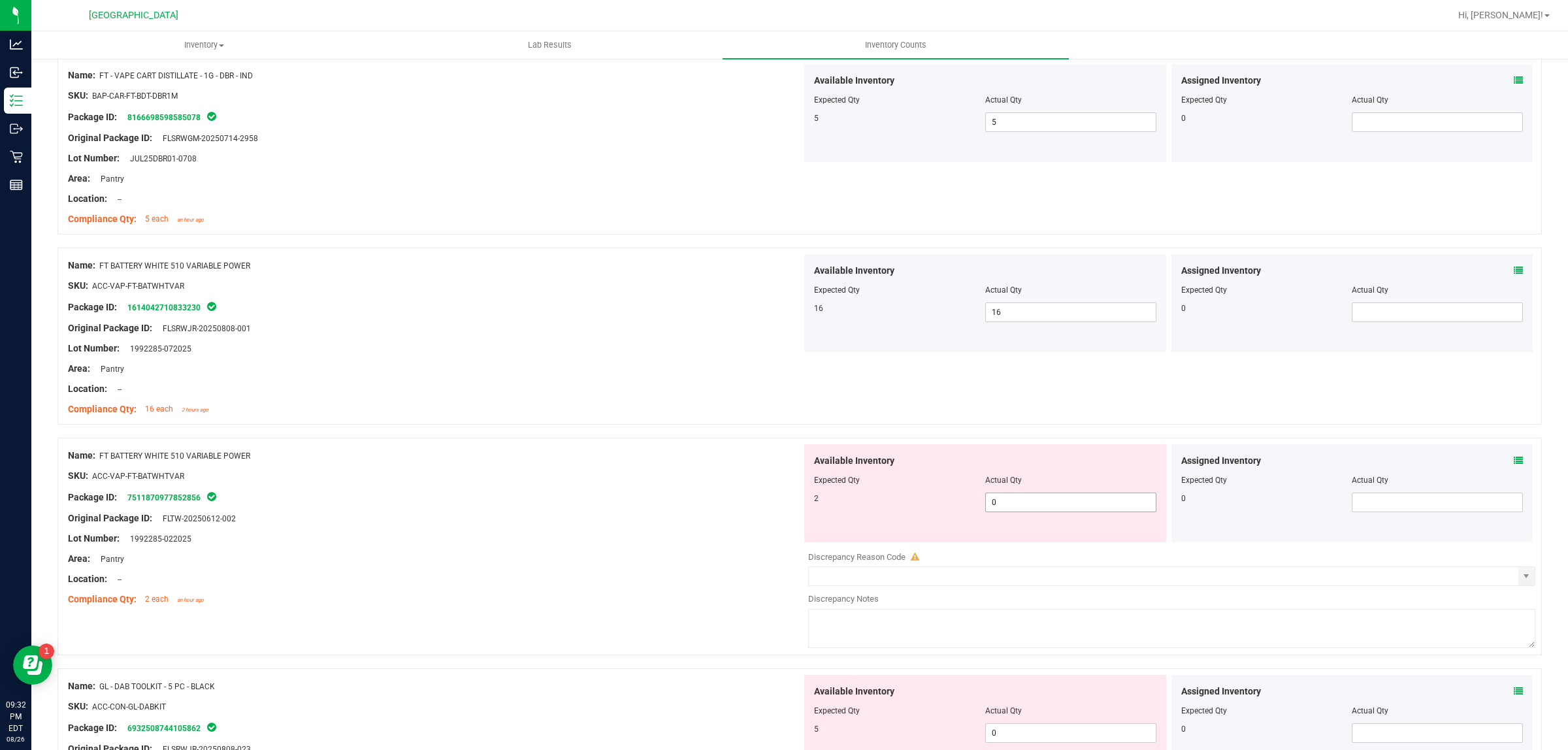
click at [1060, 507] on span "0 0" at bounding box center [1071, 502] width 171 height 20
type input "02"
type input "2"
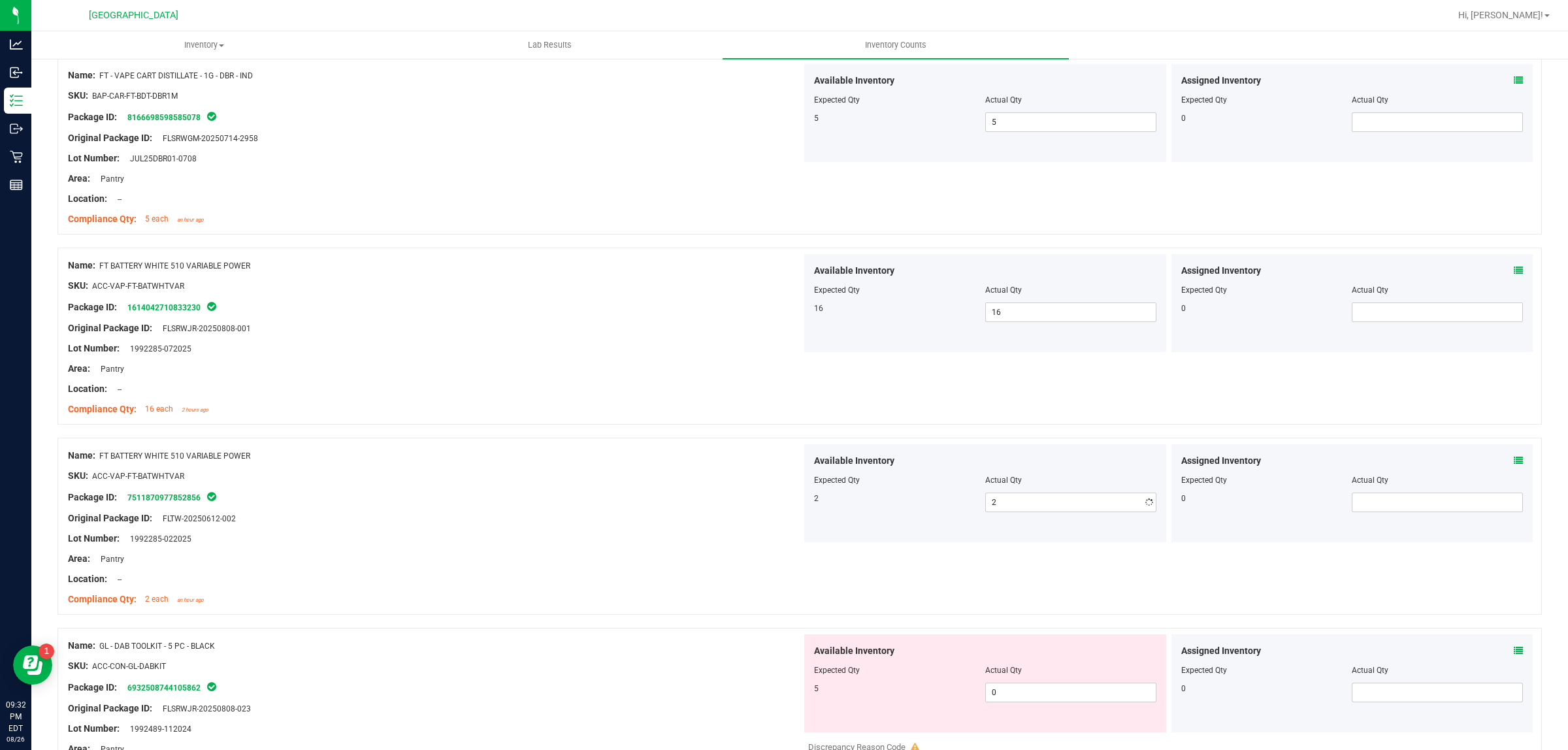
click at [696, 557] on div "Area: Pantry" at bounding box center [435, 559] width 734 height 14
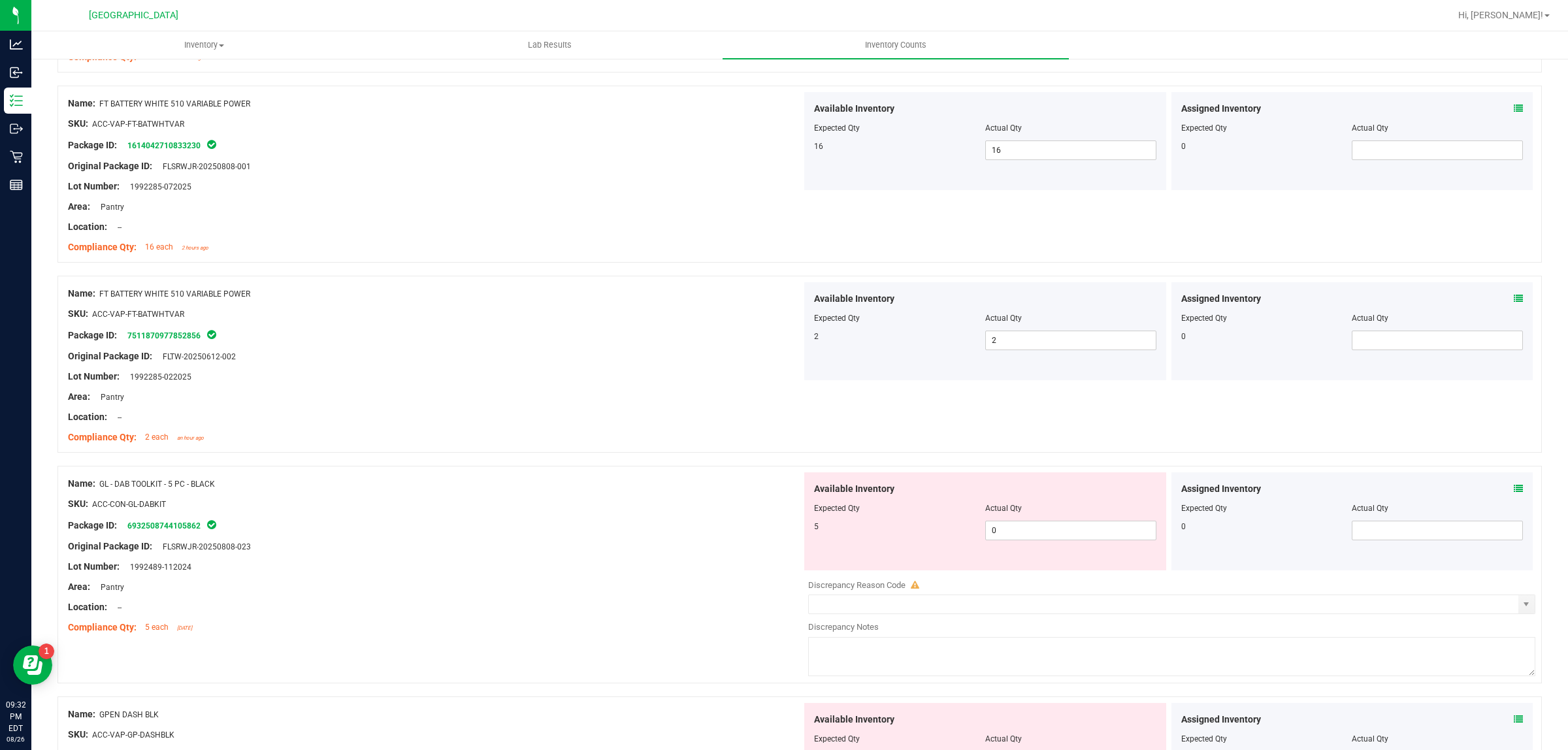
scroll to position [2450, 0]
click at [1050, 531] on span "0 0" at bounding box center [1071, 529] width 171 height 20
type input "05"
type input "5"
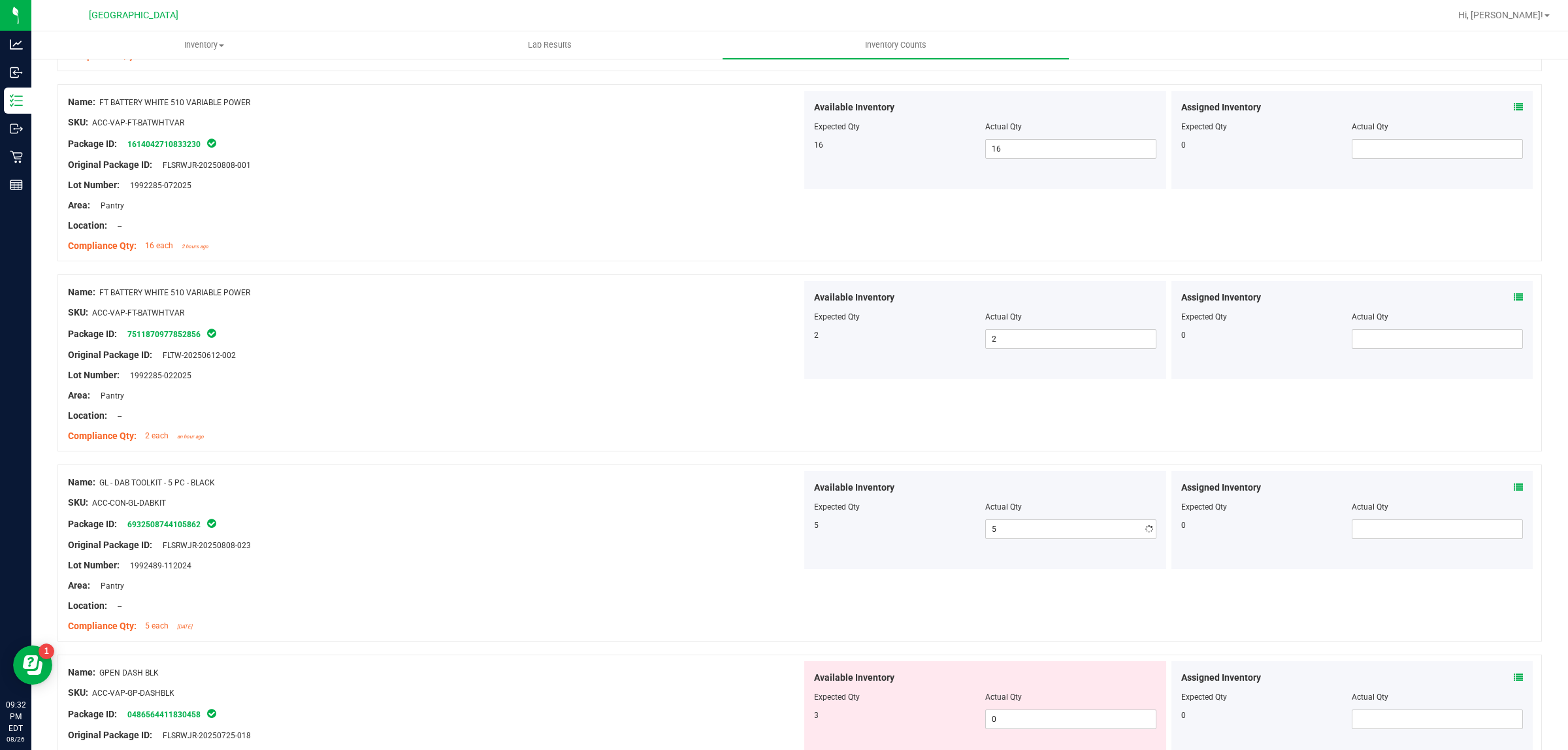
click at [726, 528] on div "Package ID: 6932508744105862" at bounding box center [435, 524] width 734 height 16
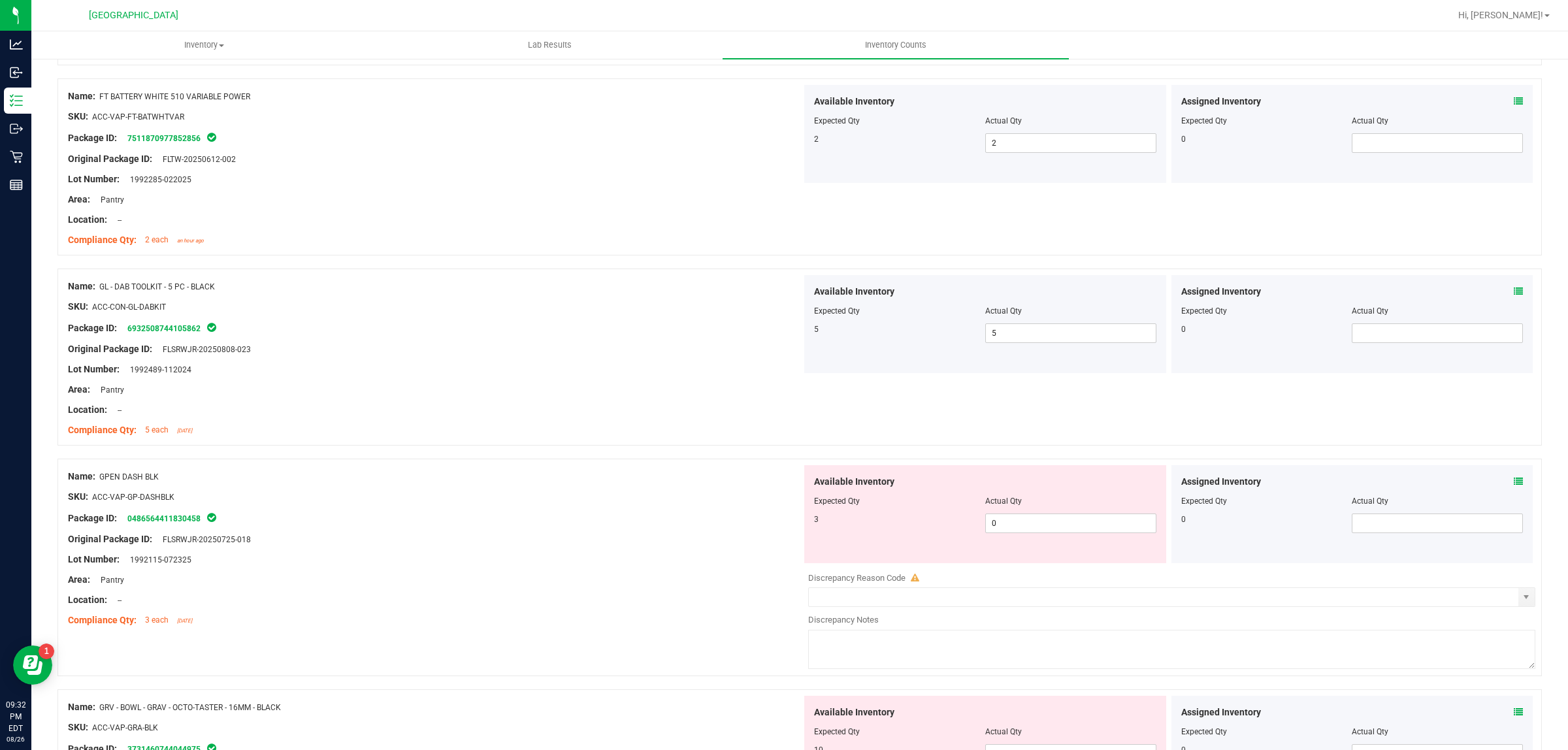
scroll to position [2695, 0]
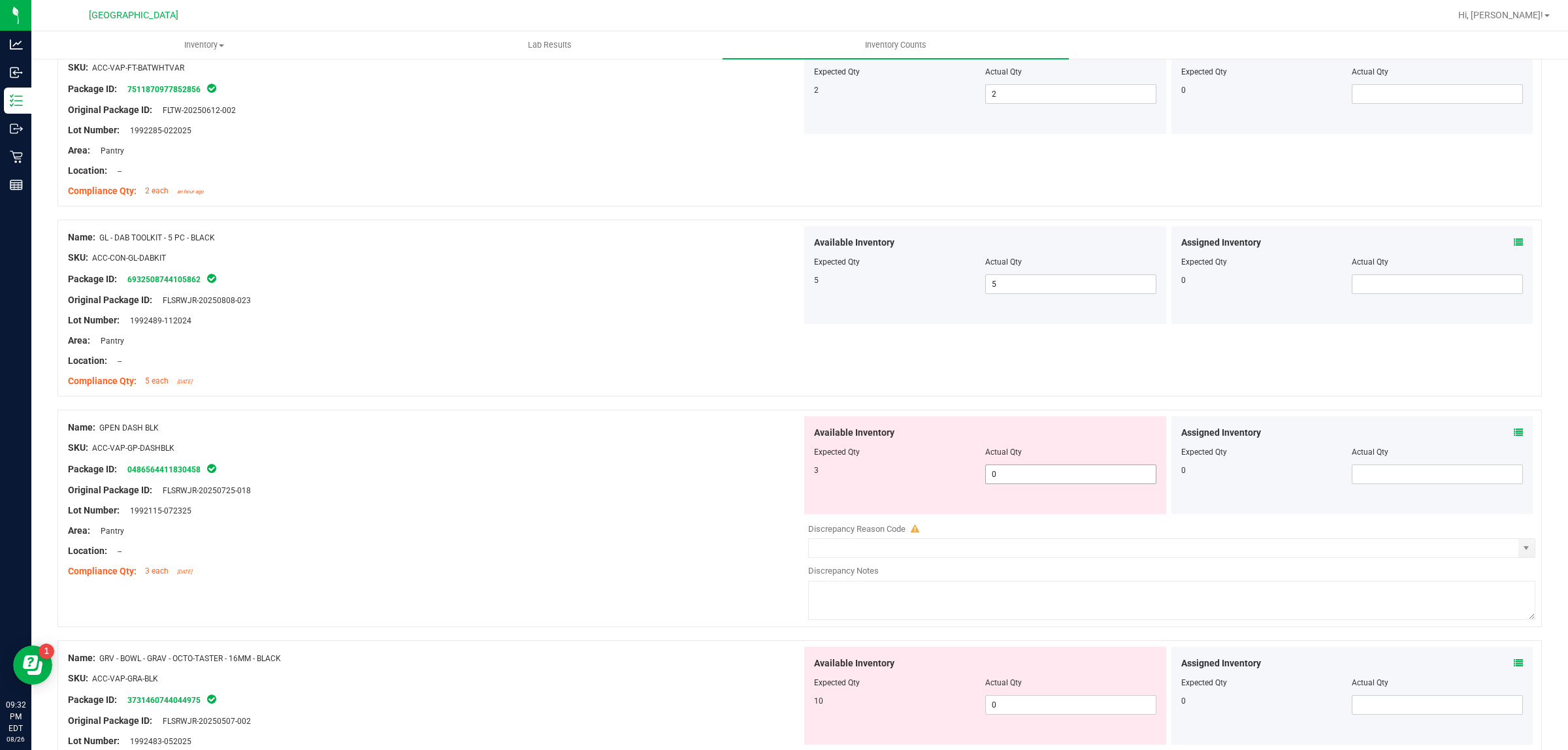
click at [1047, 484] on span "0 0" at bounding box center [1071, 475] width 171 height 20
type input "03"
type input "3"
click at [681, 461] on div at bounding box center [435, 458] width 734 height 7
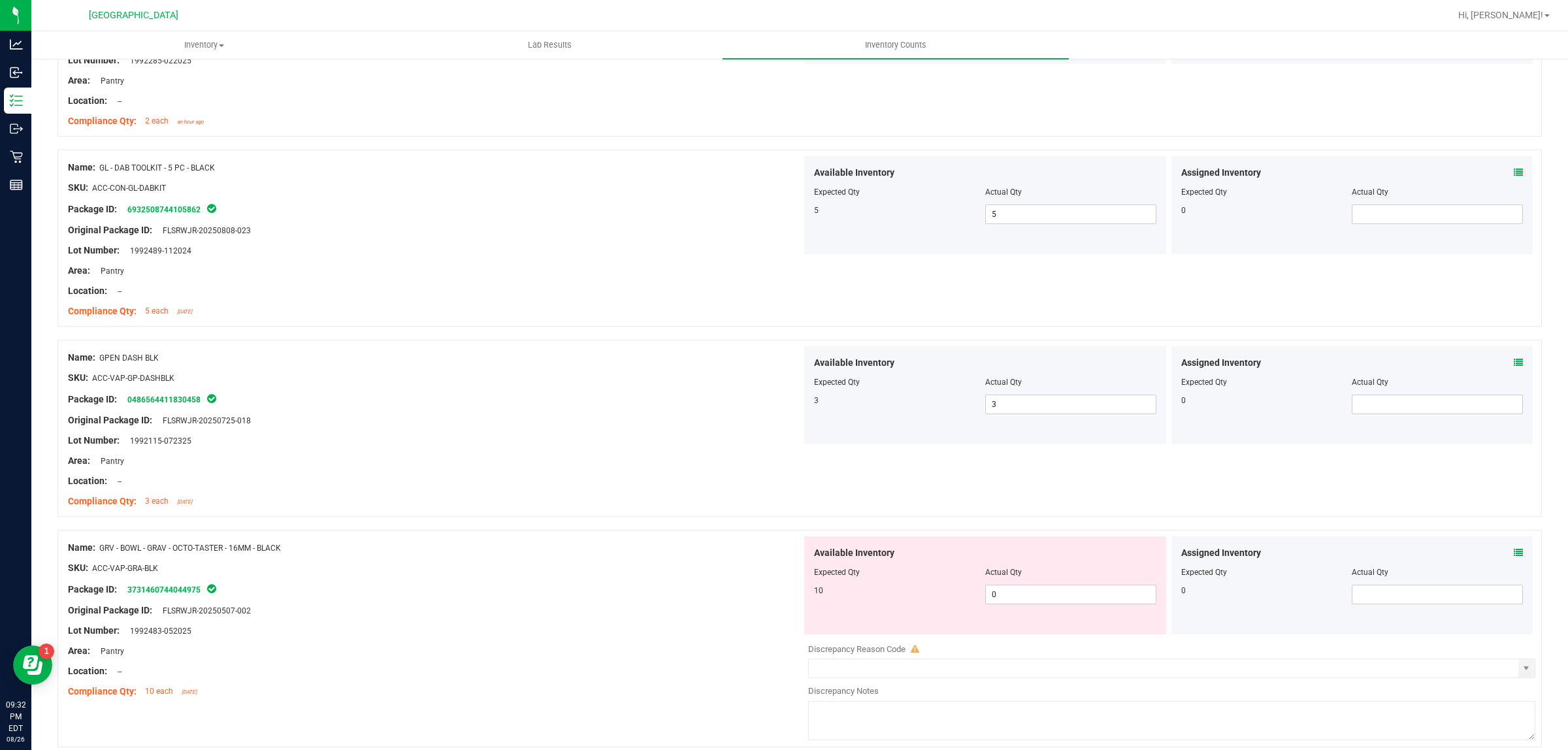
scroll to position [2859, 0]
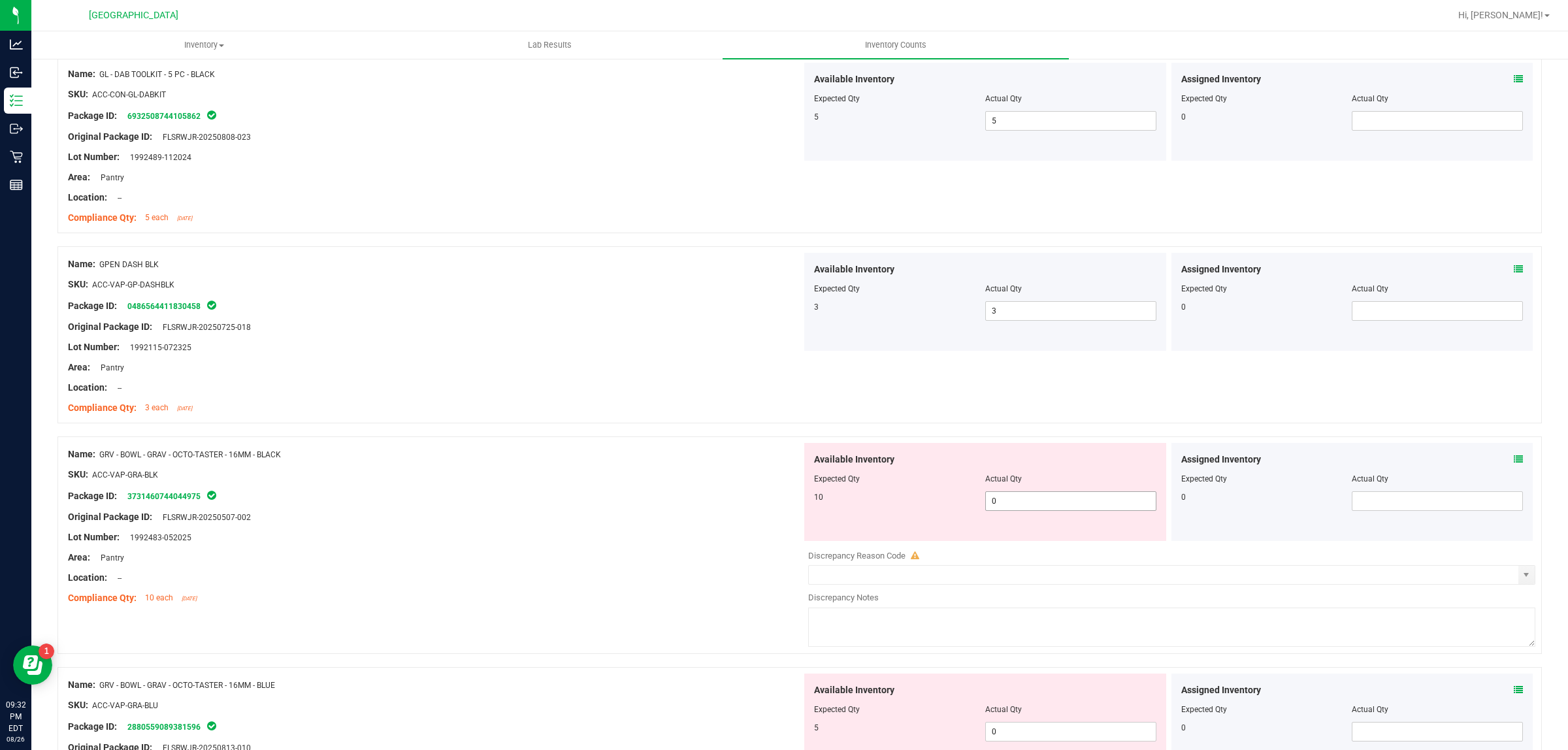
click at [1031, 510] on span "0 0" at bounding box center [1071, 502] width 171 height 20
type input "010"
type input "10"
click at [686, 523] on div "Original Package ID: FLSRWJR-20250507-002" at bounding box center [435, 517] width 734 height 14
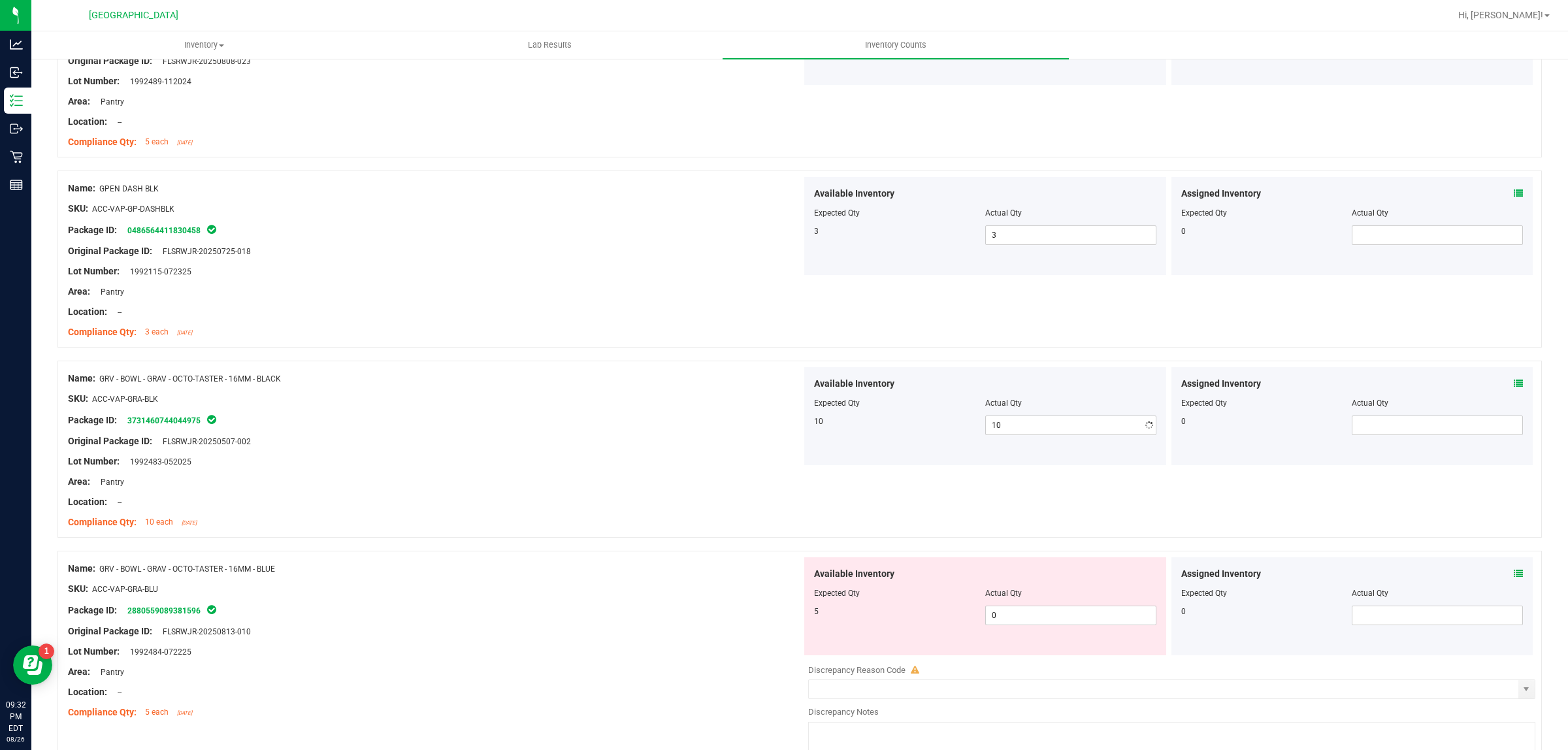
scroll to position [3021, 0]
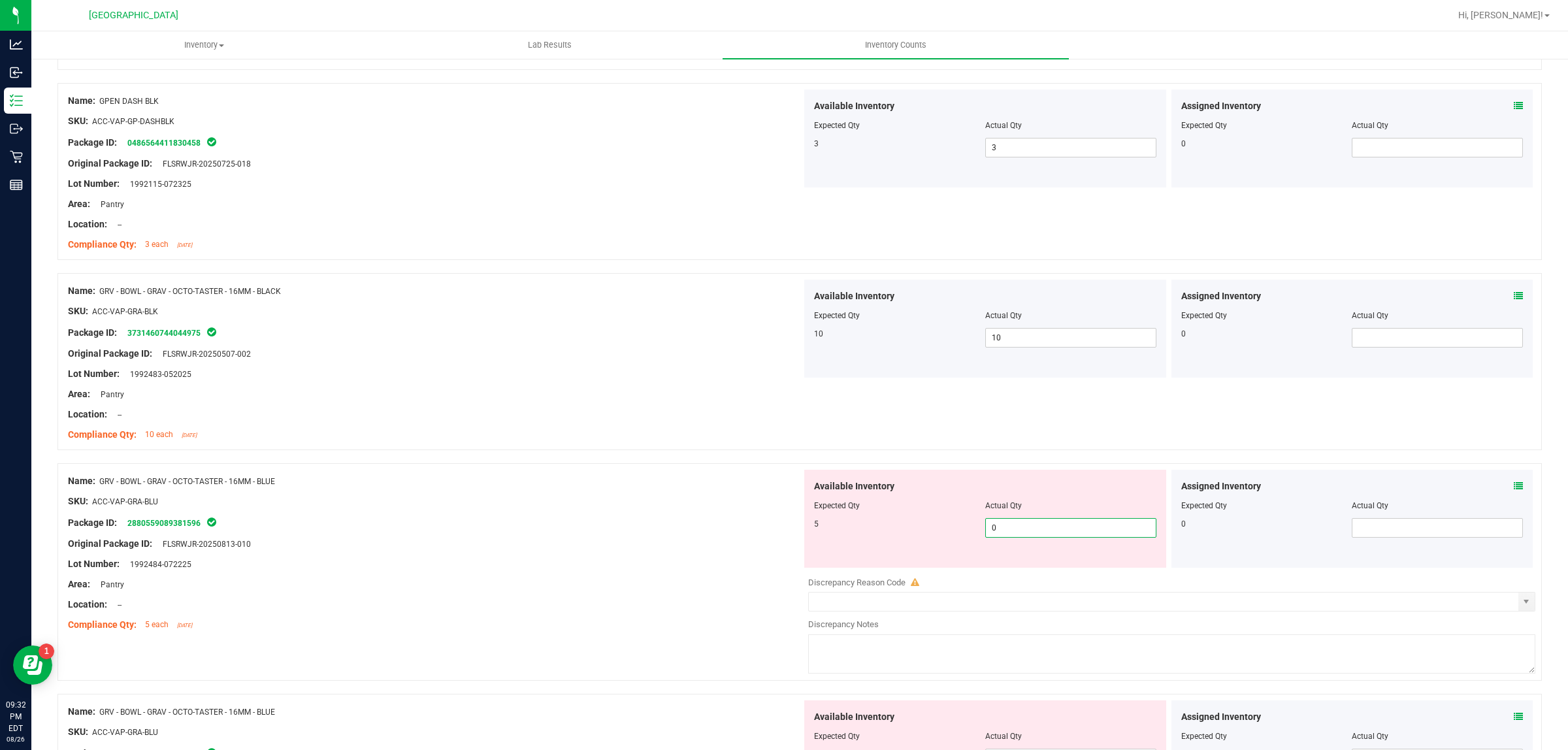
click at [1076, 528] on span "0 0" at bounding box center [1071, 528] width 171 height 20
type input "05"
type input "5"
click at [748, 524] on div "Package ID: 2880559089381596" at bounding box center [435, 522] width 734 height 16
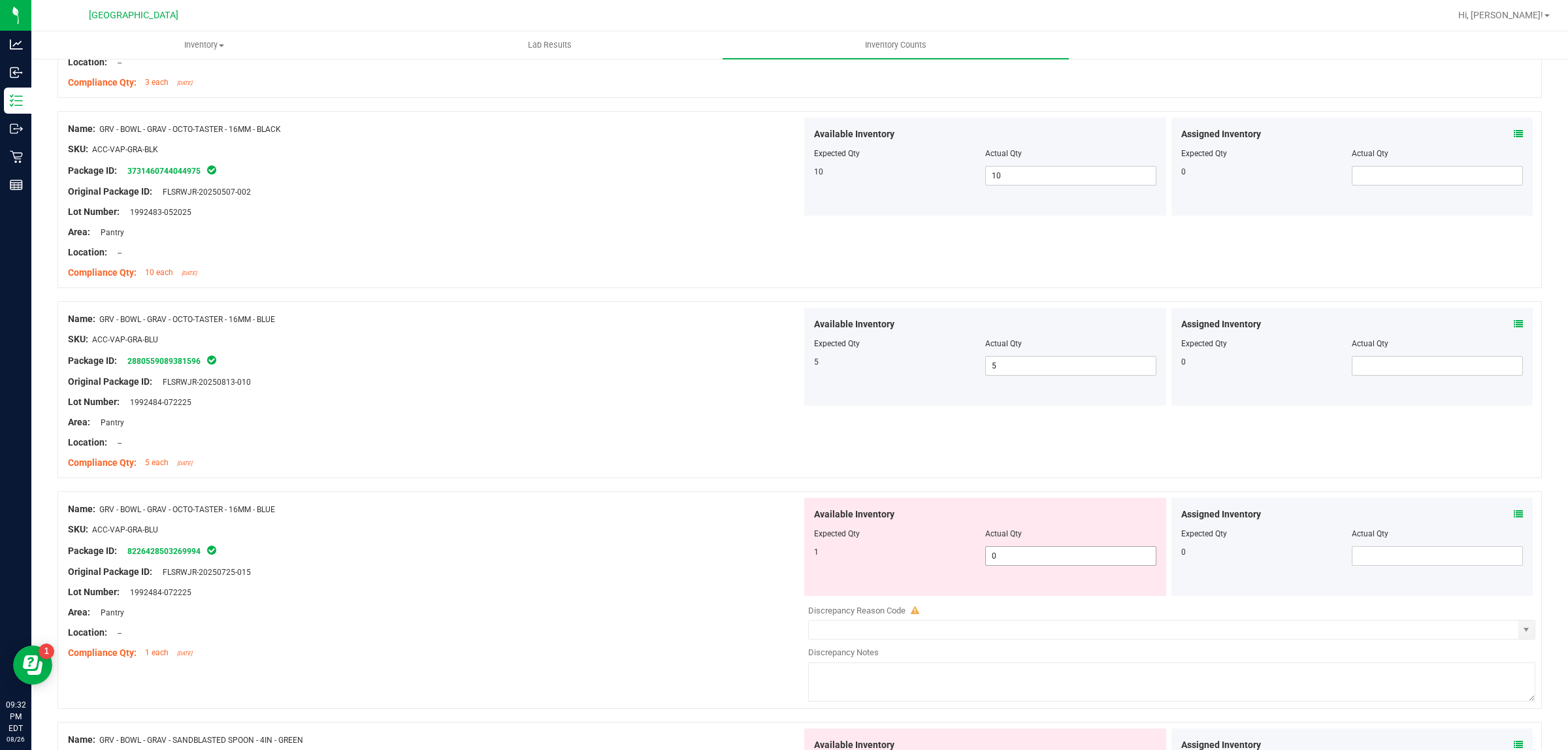
scroll to position [3185, 0]
click at [1042, 560] on span "0 0" at bounding box center [1071, 555] width 171 height 20
type input "01"
type input "1"
click at [639, 531] on div "SKU: ACC-VAP-GRA-BLU" at bounding box center [435, 528] width 734 height 14
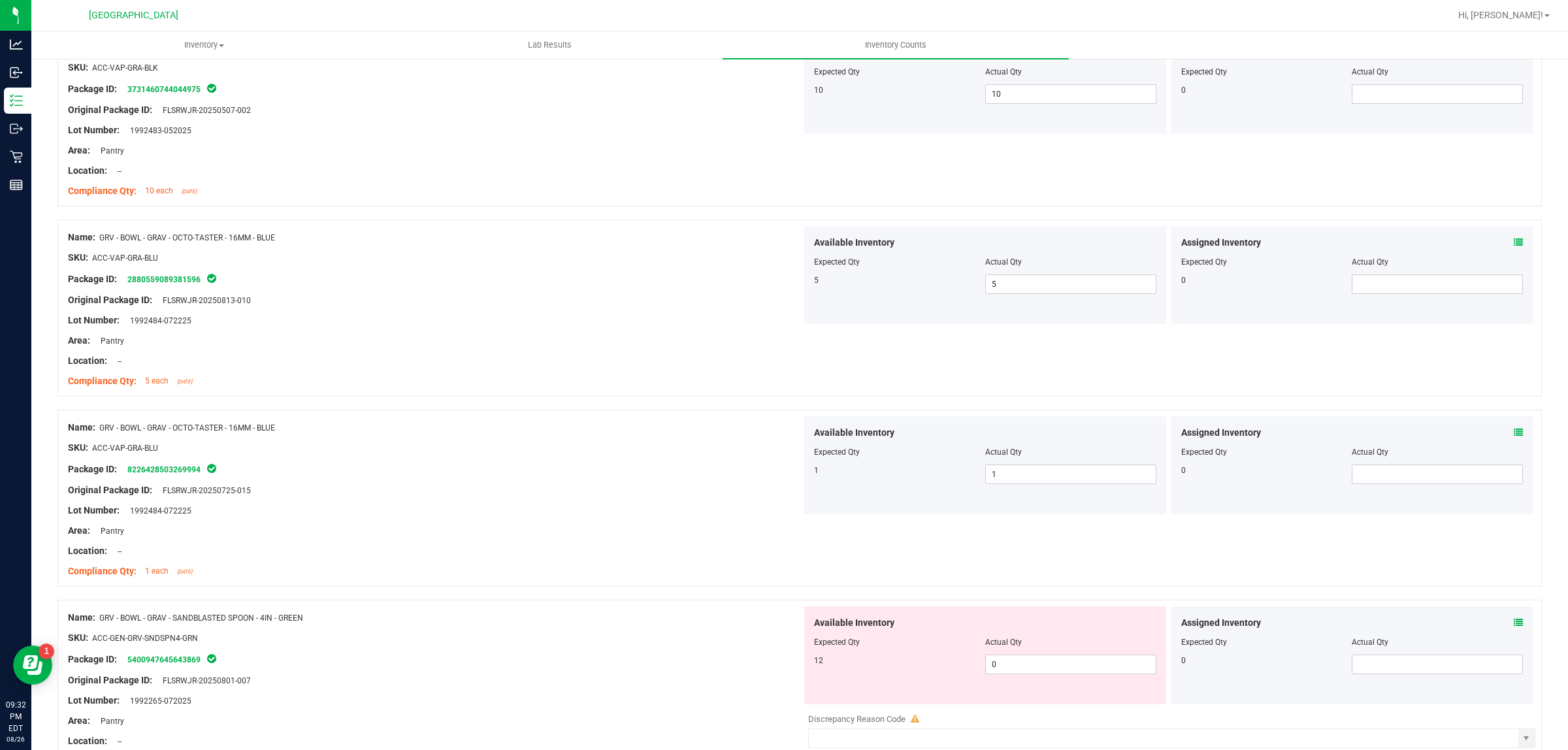
scroll to position [3267, 0]
click at [1006, 663] on span "0 0" at bounding box center [1071, 664] width 171 height 20
type input "012"
type input "12"
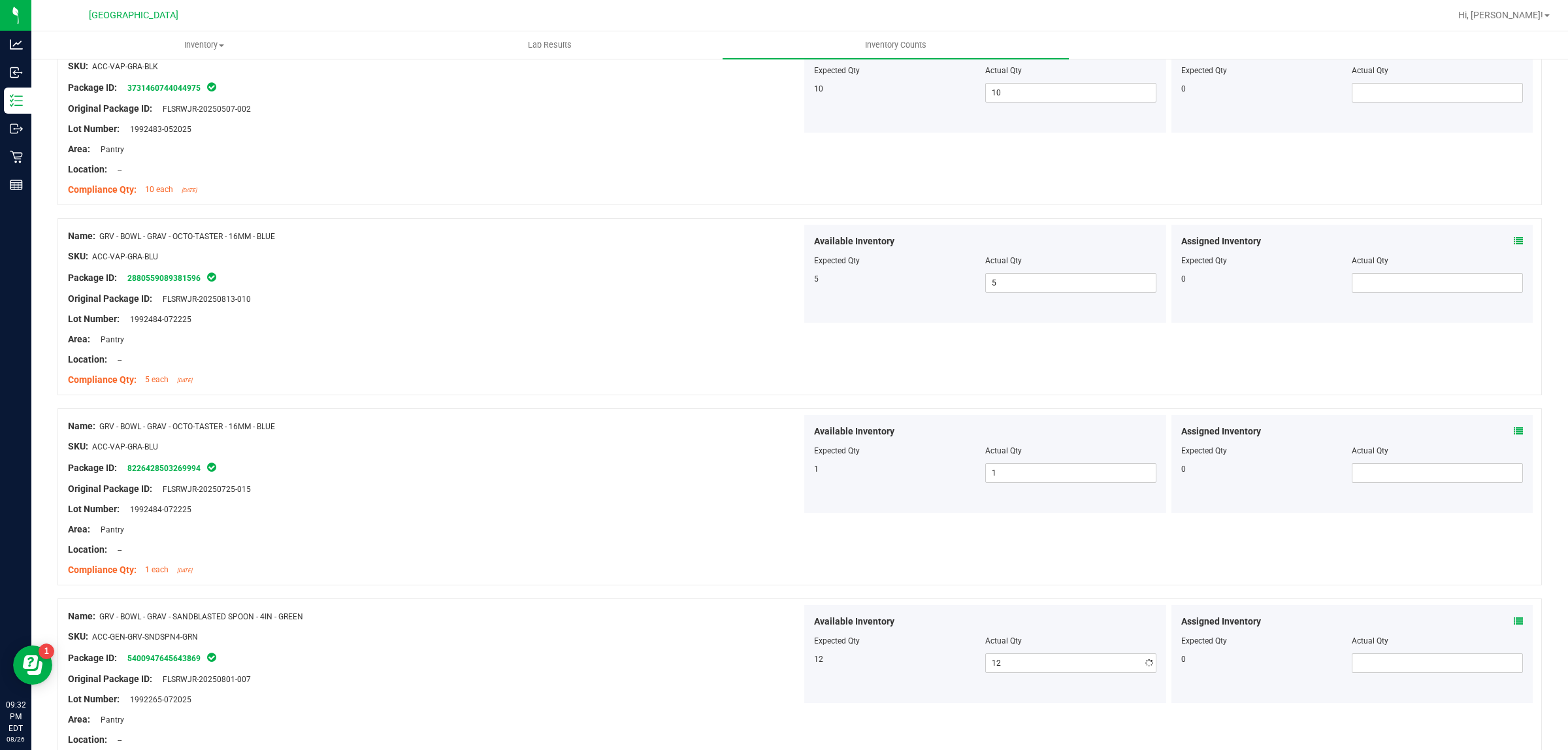
click at [742, 622] on div "Name: GRV - BOWL - GRAV - SANDBLASTED SPOON - 4IN - GREEN" at bounding box center [435, 616] width 734 height 14
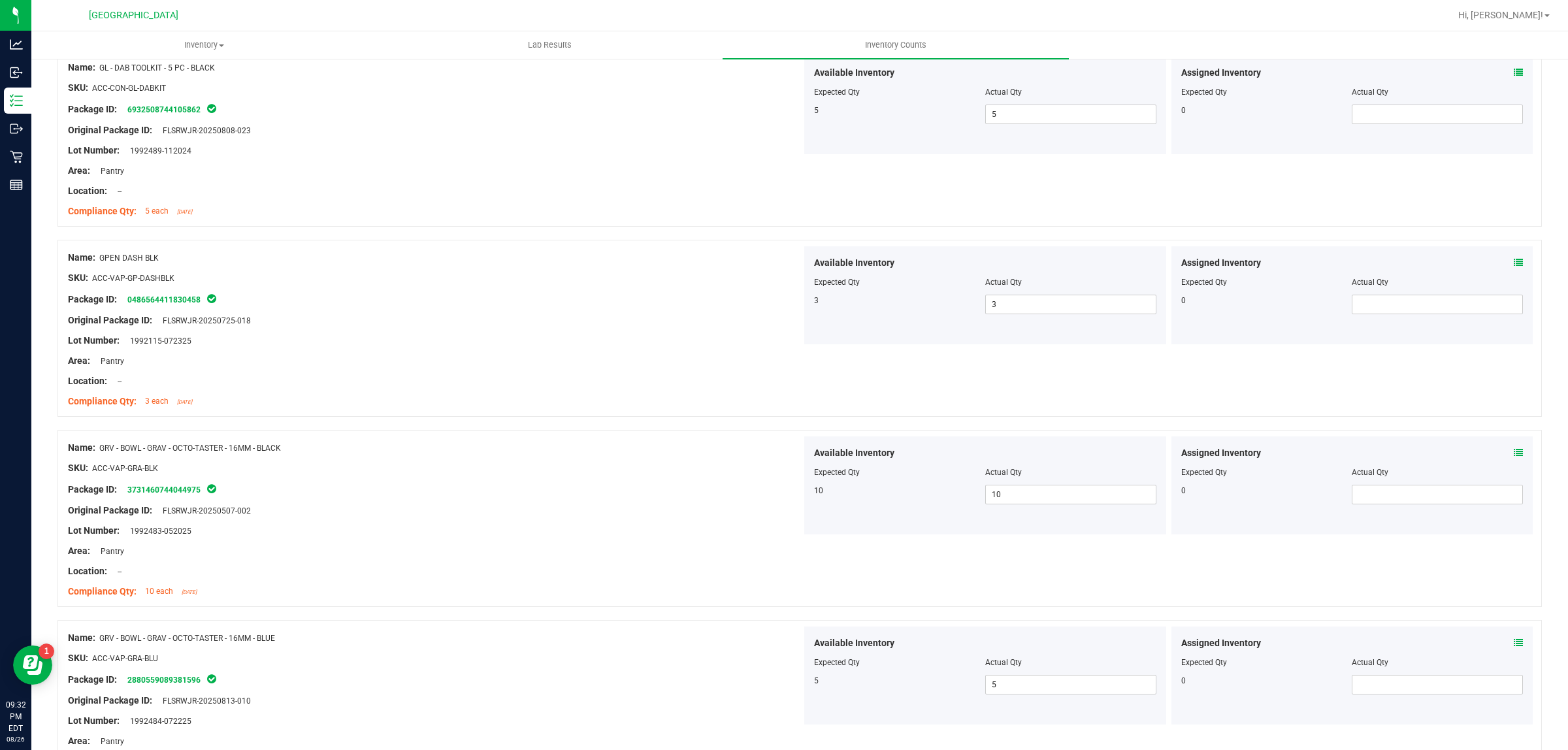
scroll to position [3355, 0]
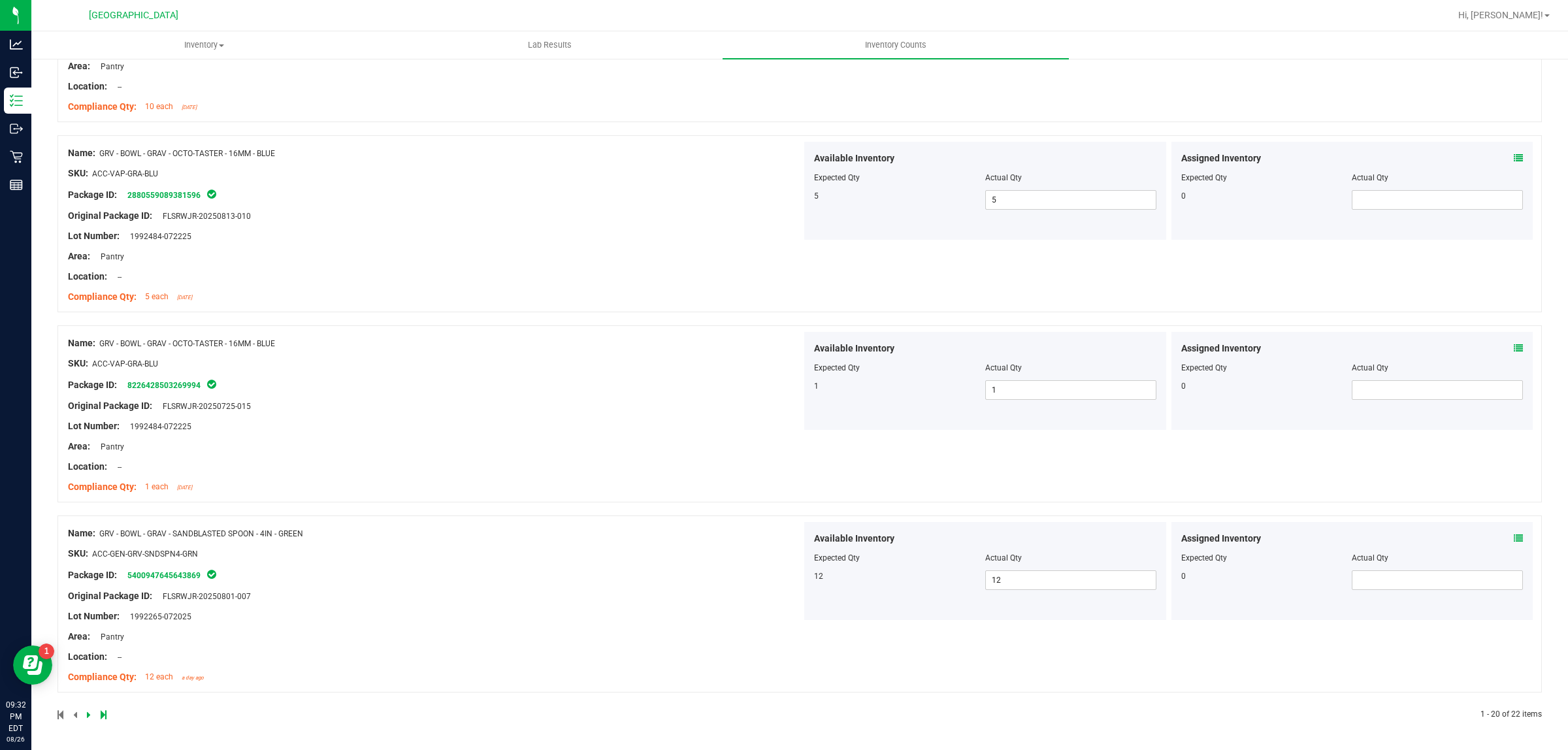
click at [101, 717] on icon at bounding box center [104, 715] width 6 height 8
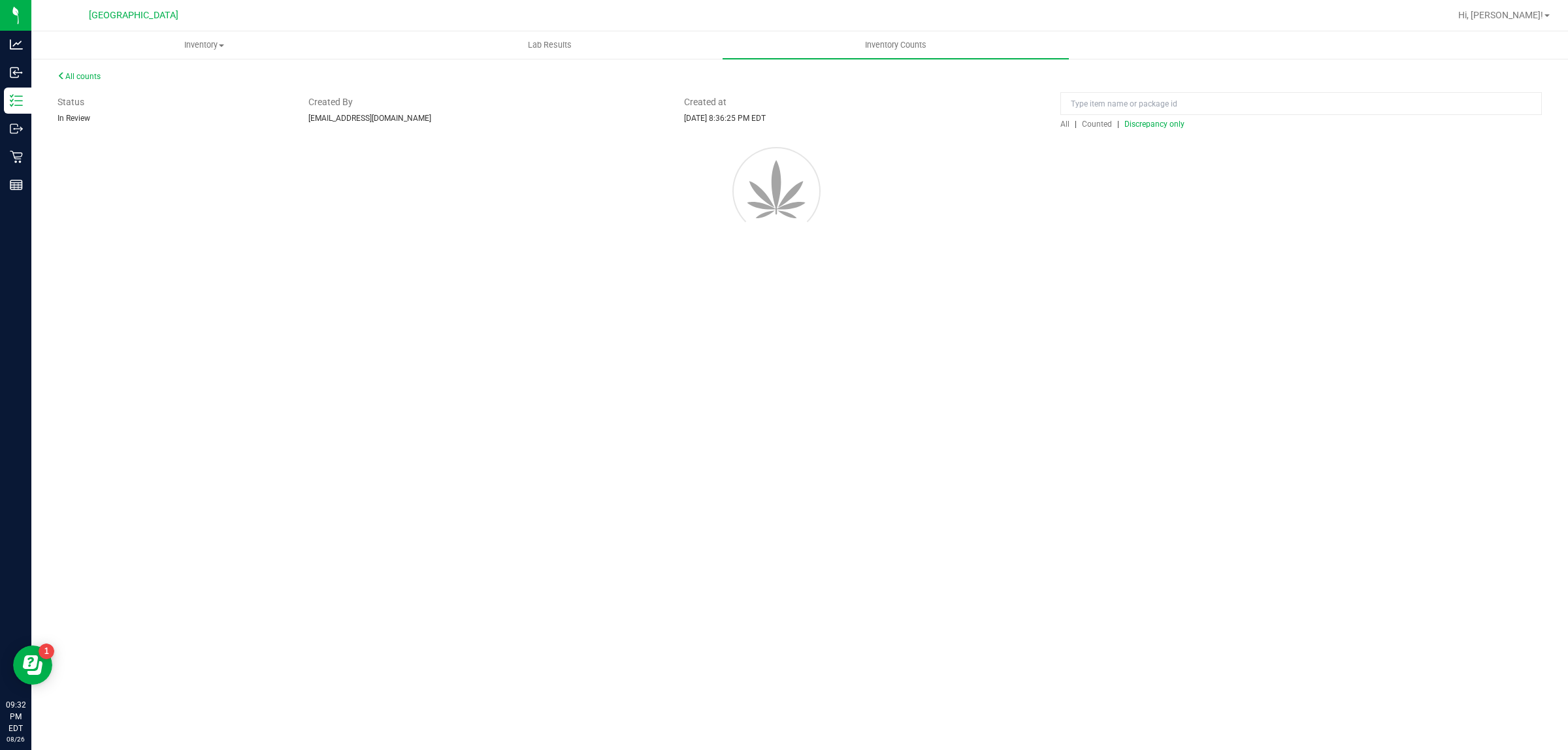
scroll to position [0, 0]
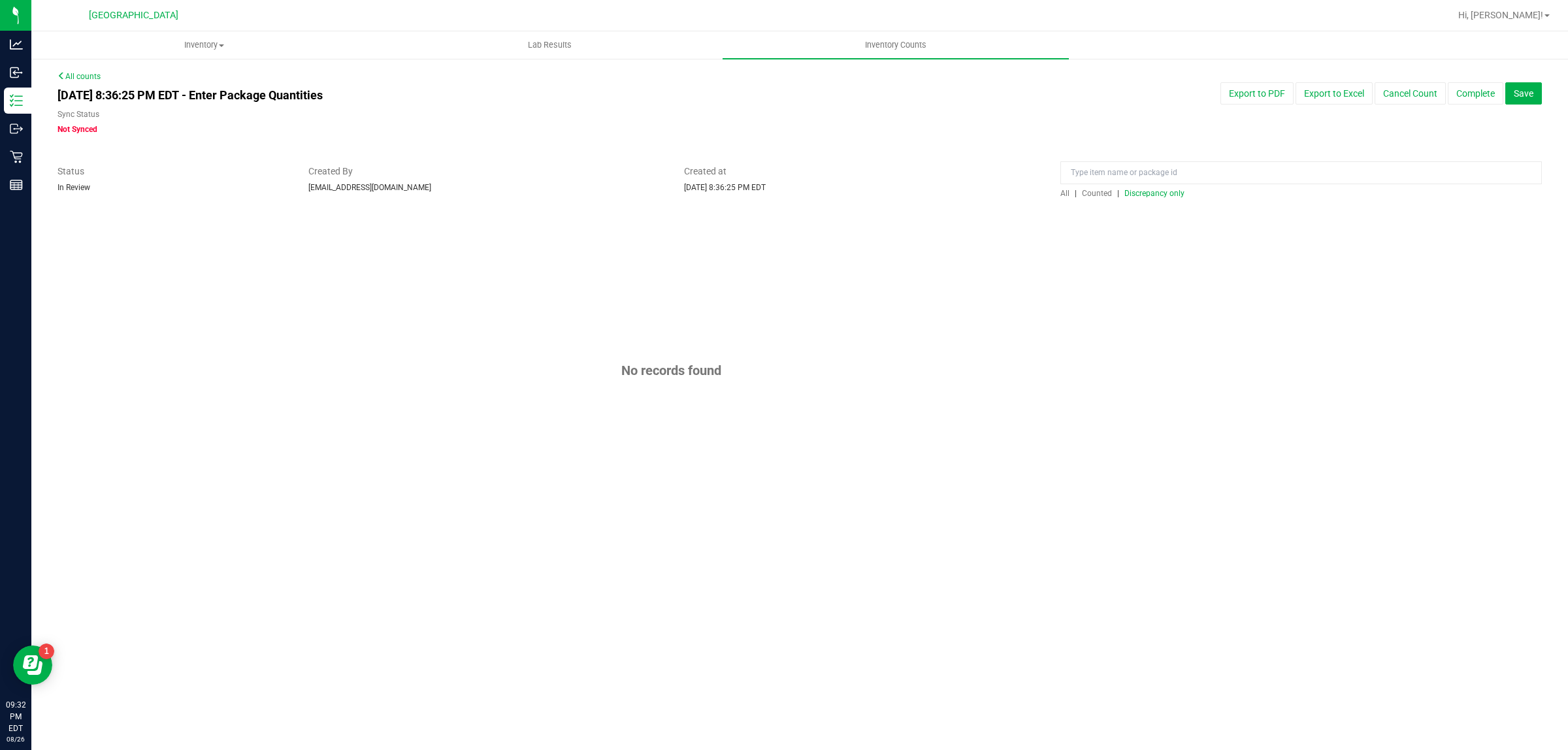
click at [1093, 195] on span "Counted" at bounding box center [1096, 193] width 30 height 9
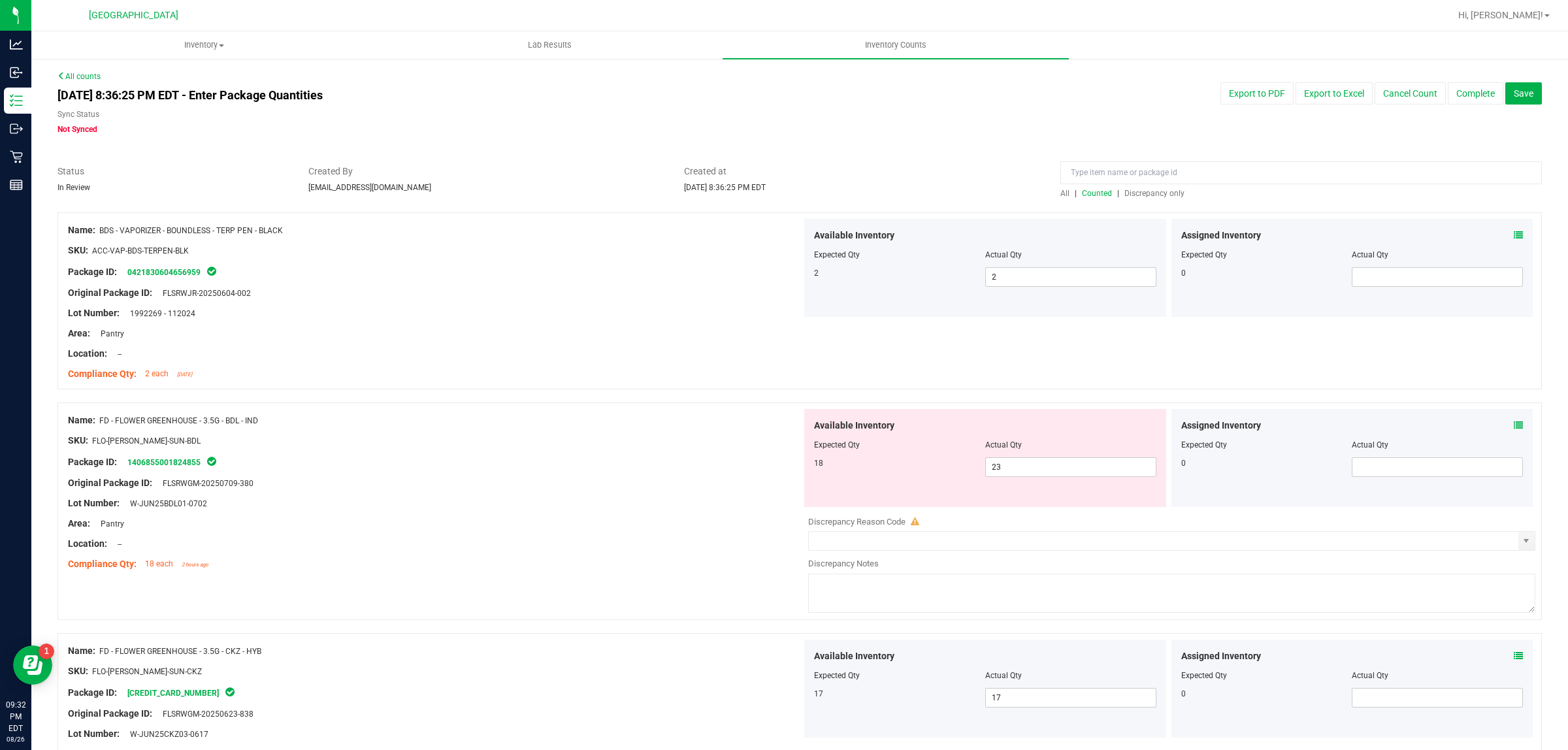
click at [1154, 191] on span "Discrepancy only" at bounding box center [1154, 193] width 60 height 9
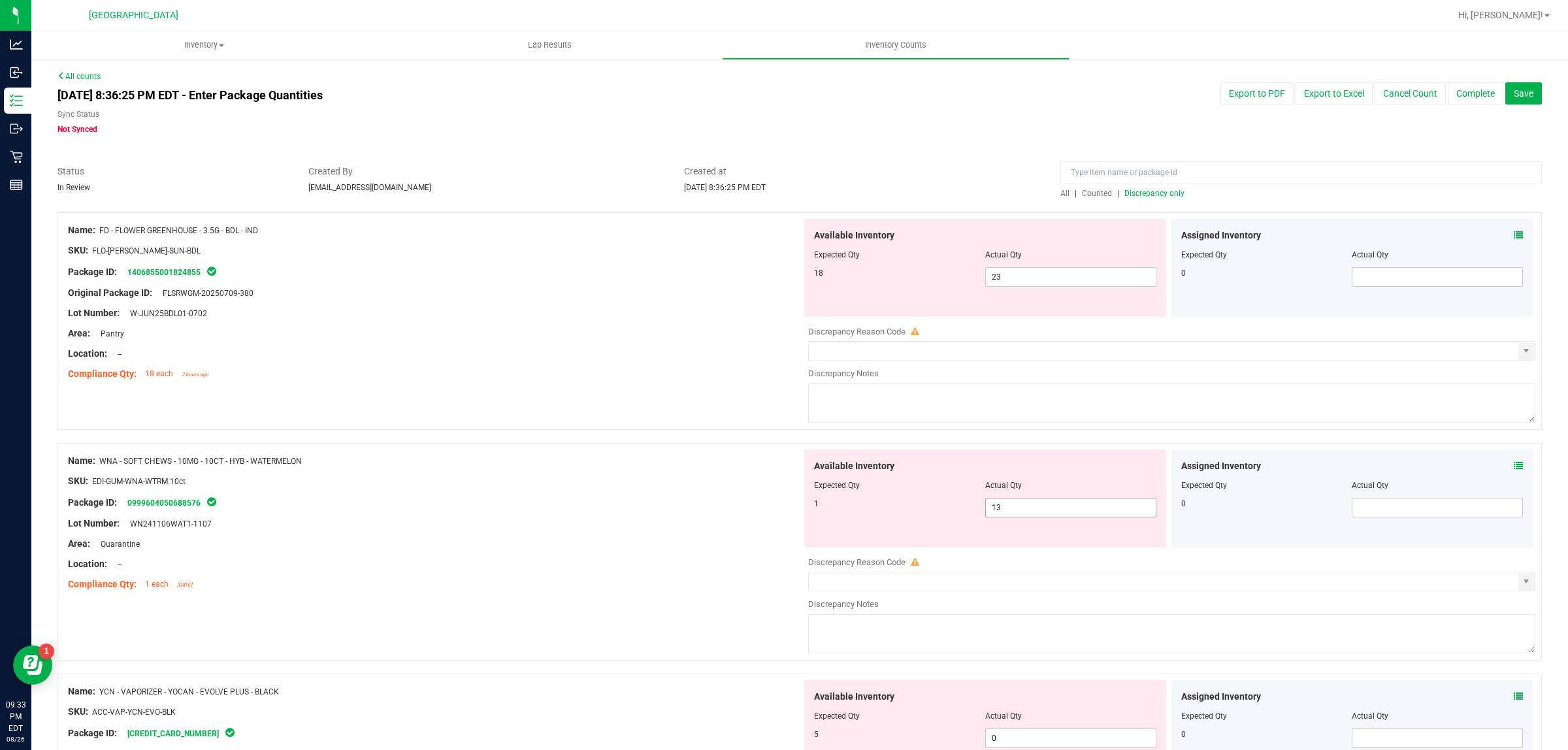
click at [1006, 505] on span "13 13" at bounding box center [1071, 508] width 171 height 20
type input "1"
click at [635, 262] on div at bounding box center [435, 261] width 734 height 7
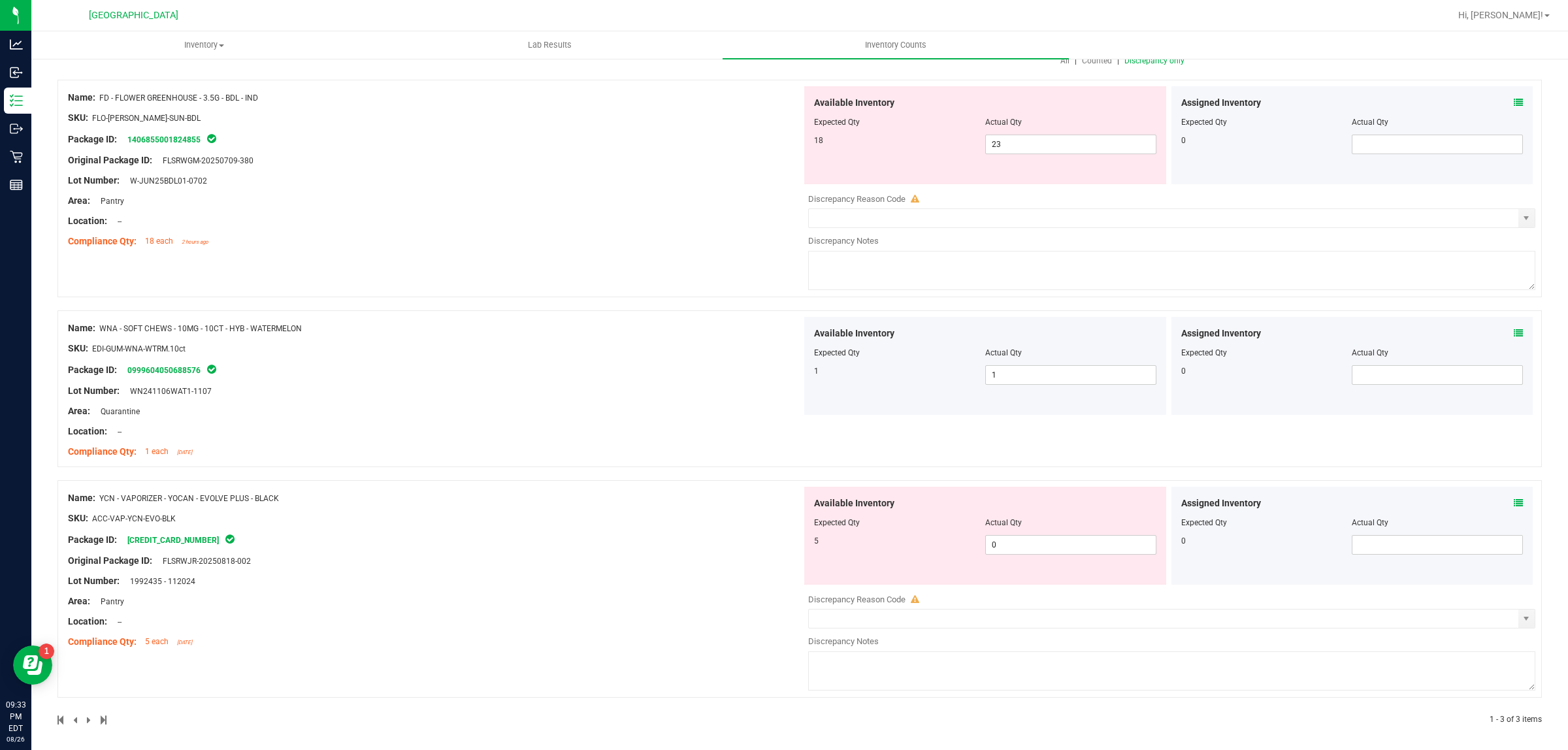
scroll to position [138, 0]
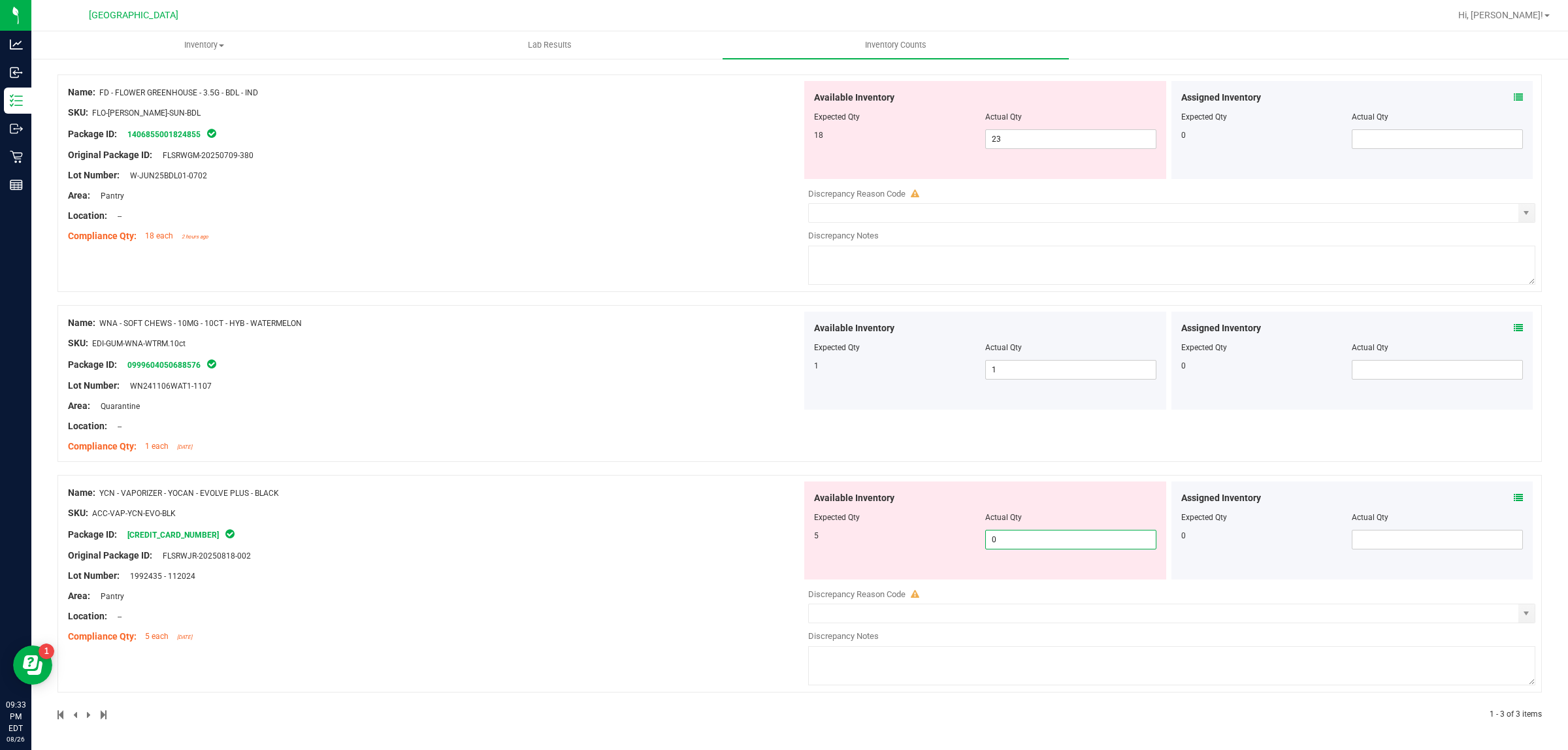
click at [1069, 539] on span "0 0" at bounding box center [1071, 540] width 171 height 20
type input "5"
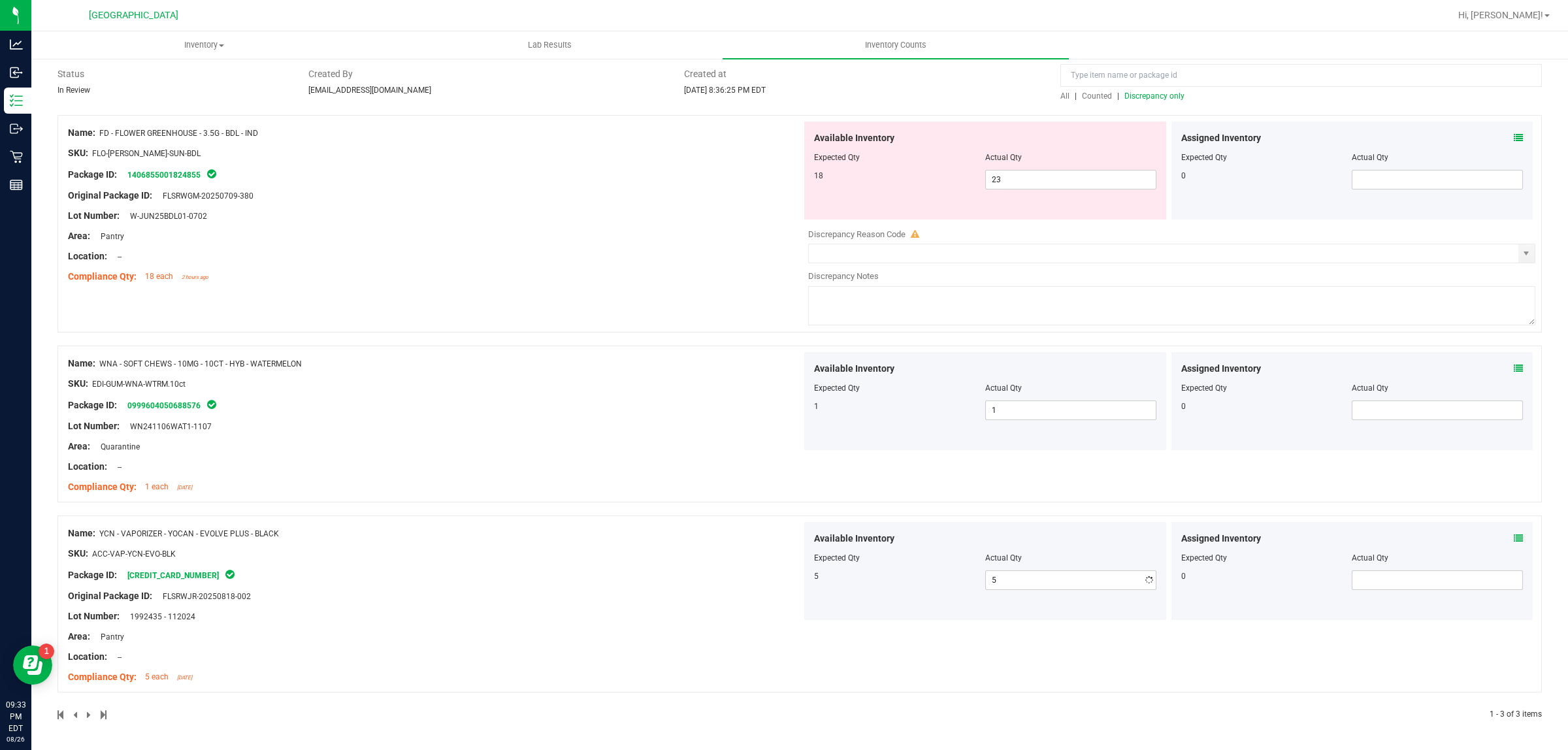
click at [577, 384] on div "Name: WNA - SOFT CHEWS - 10MG - 10CT - HYB - WATERMELON SKU: EDI-GUM-WNA-WTRM.1…" at bounding box center [435, 425] width 734 height 146
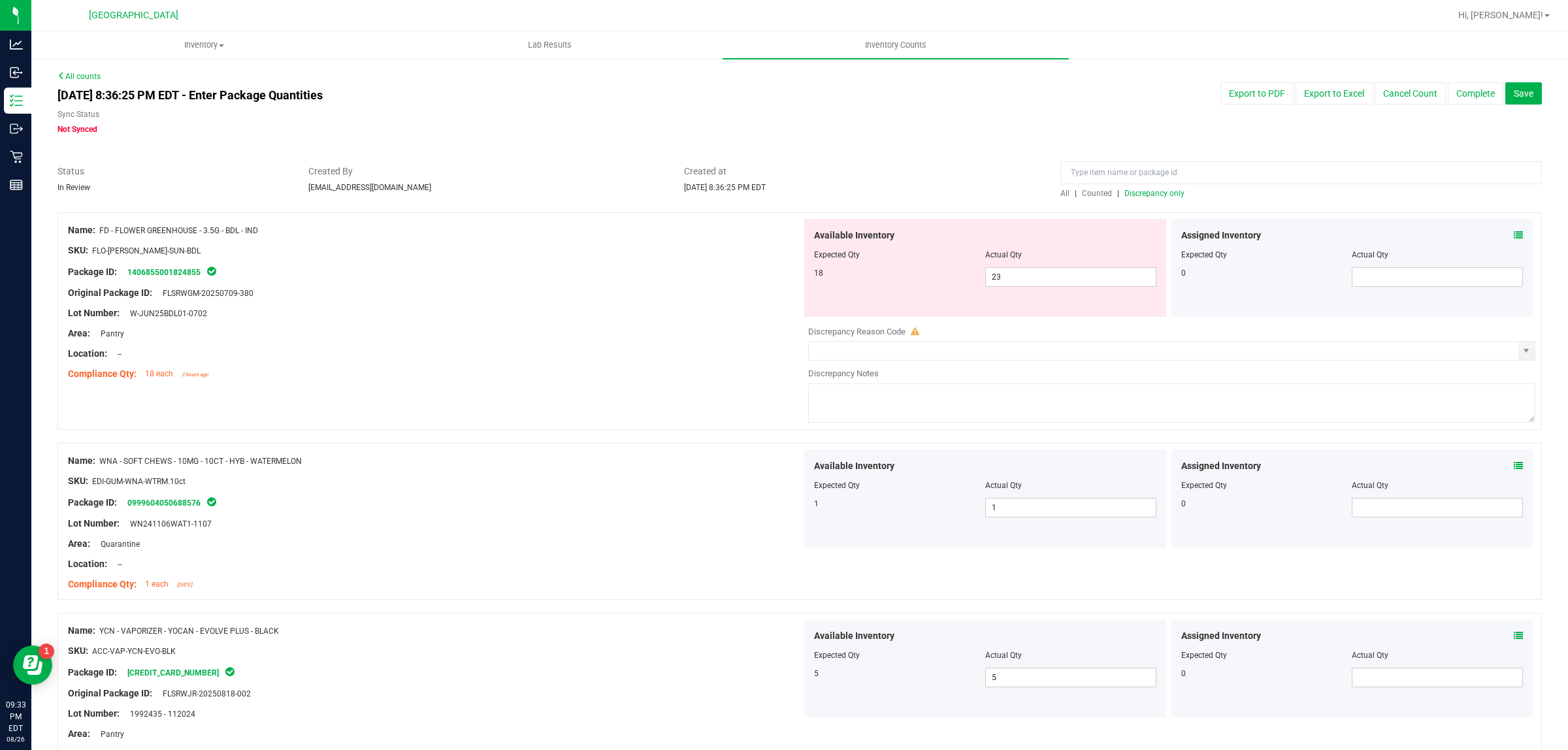
click at [1096, 189] on span "Counted" at bounding box center [1096, 193] width 30 height 9
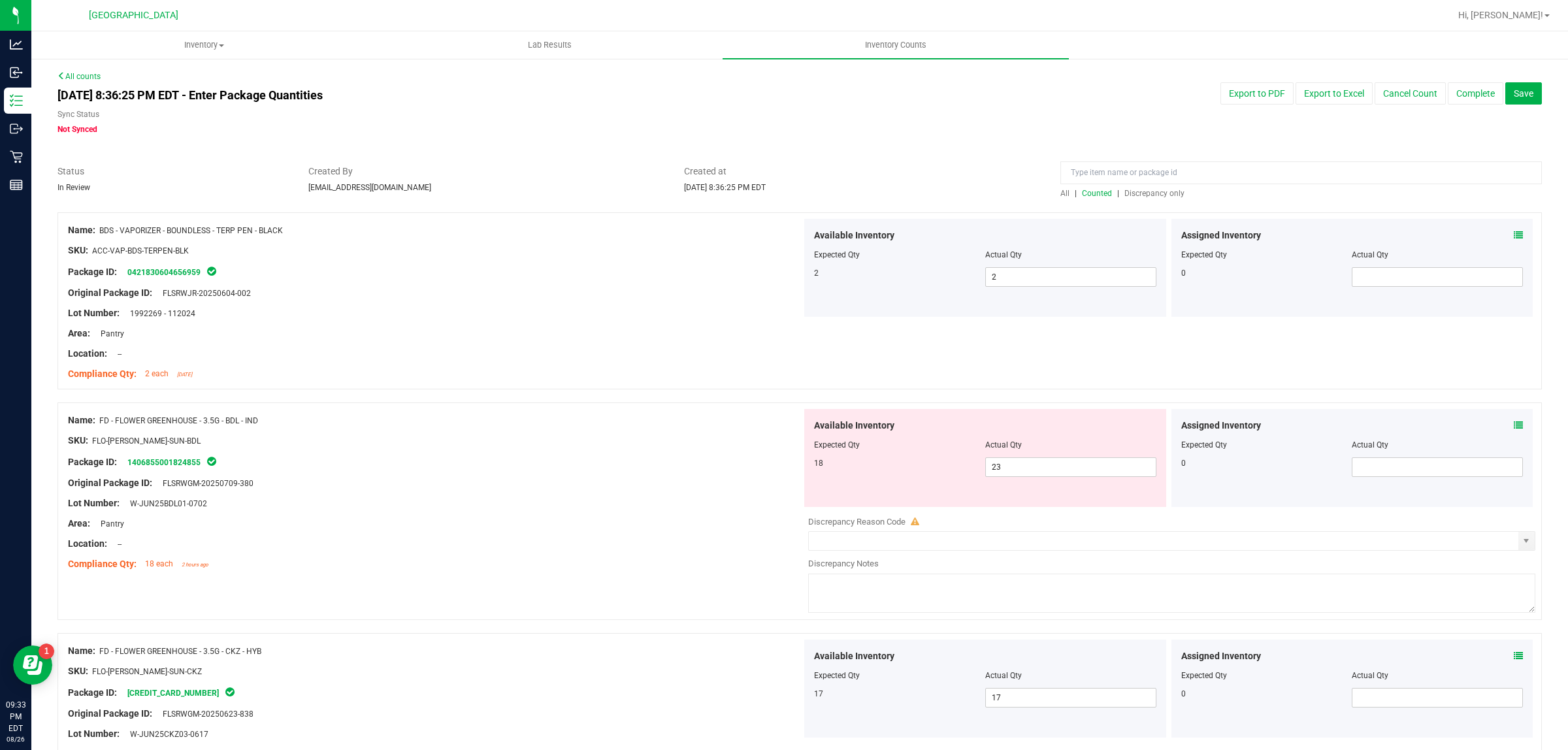
click at [1138, 190] on span "Discrepancy only" at bounding box center [1154, 193] width 60 height 9
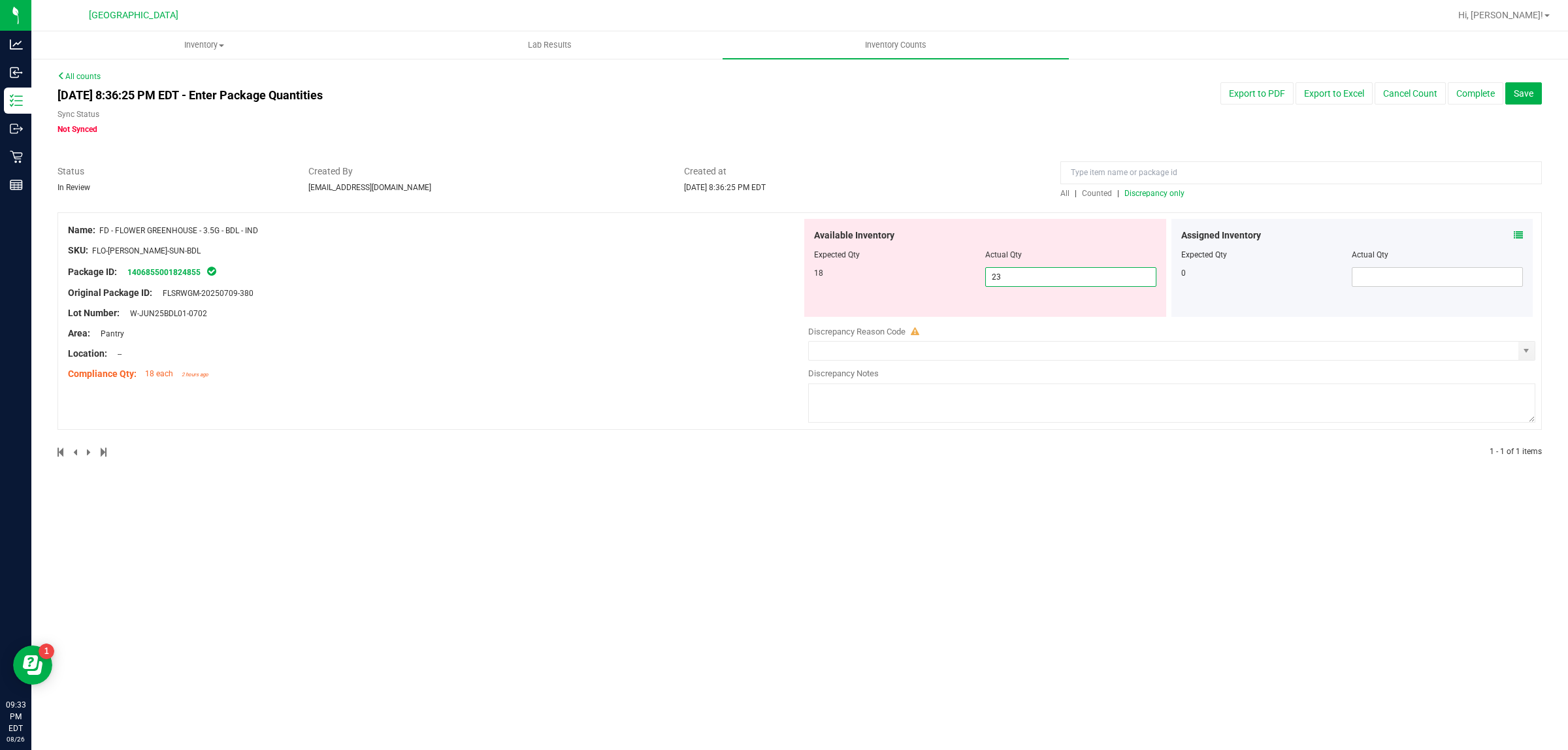
click at [1023, 283] on span "23 23" at bounding box center [1071, 278] width 171 height 20
type input "2"
type input "18"
click at [642, 284] on div at bounding box center [435, 283] width 734 height 7
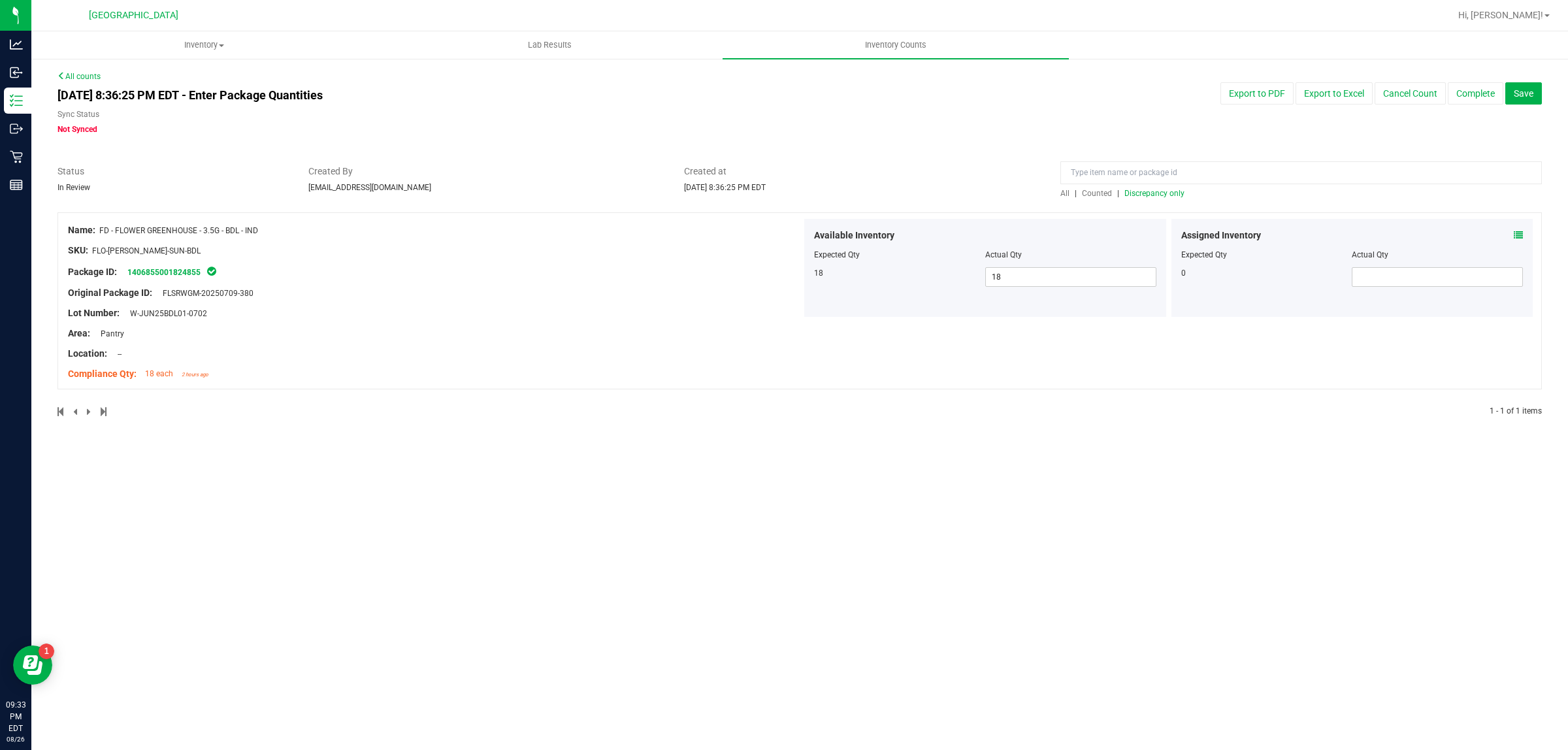
click at [1099, 191] on span "Counted" at bounding box center [1096, 193] width 30 height 9
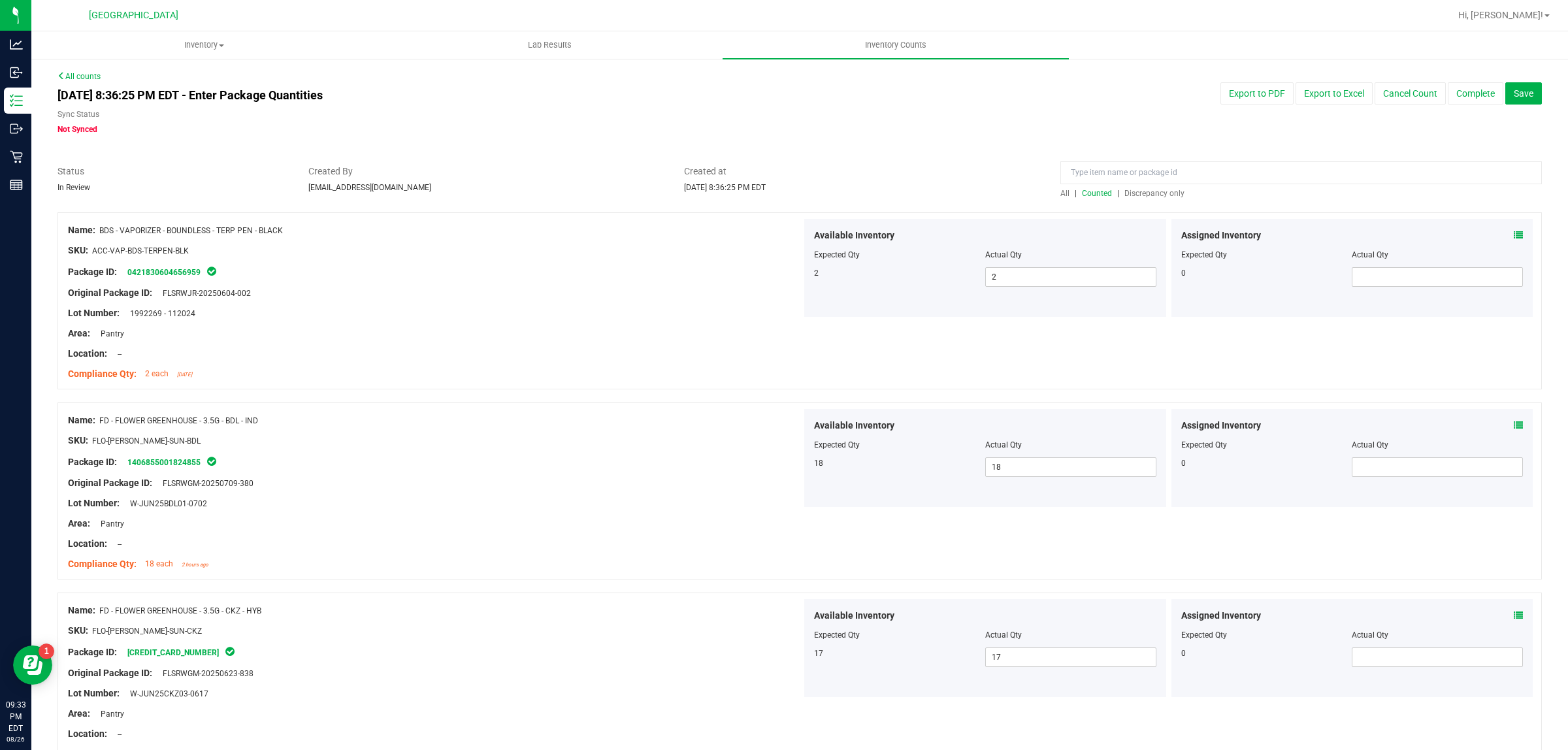
click at [1125, 193] on span "Discrepancy only" at bounding box center [1154, 193] width 60 height 9
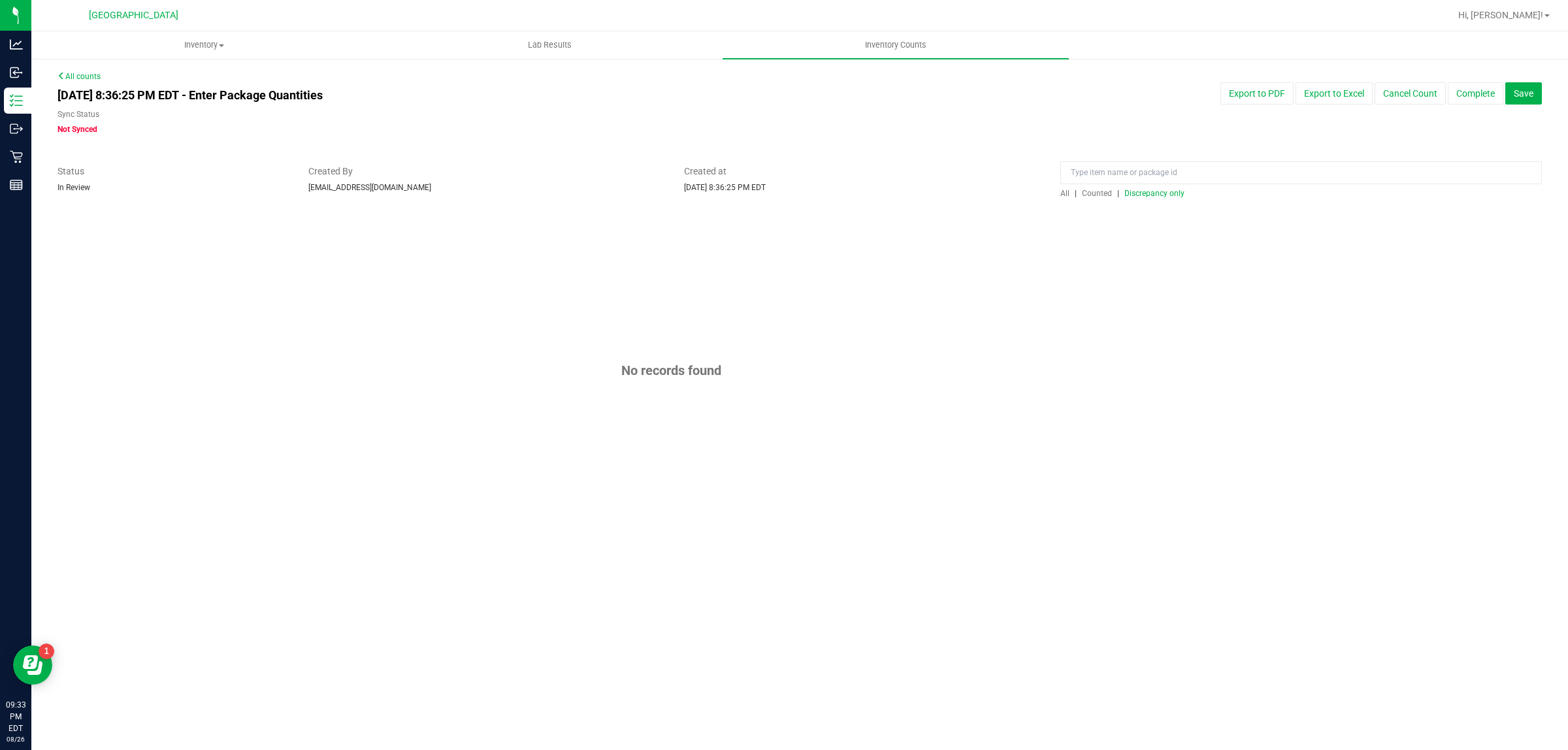
click at [1040, 281] on div "No records found" at bounding box center [800, 371] width 1485 height 317
click at [1063, 193] on span "All" at bounding box center [1065, 193] width 9 height 9
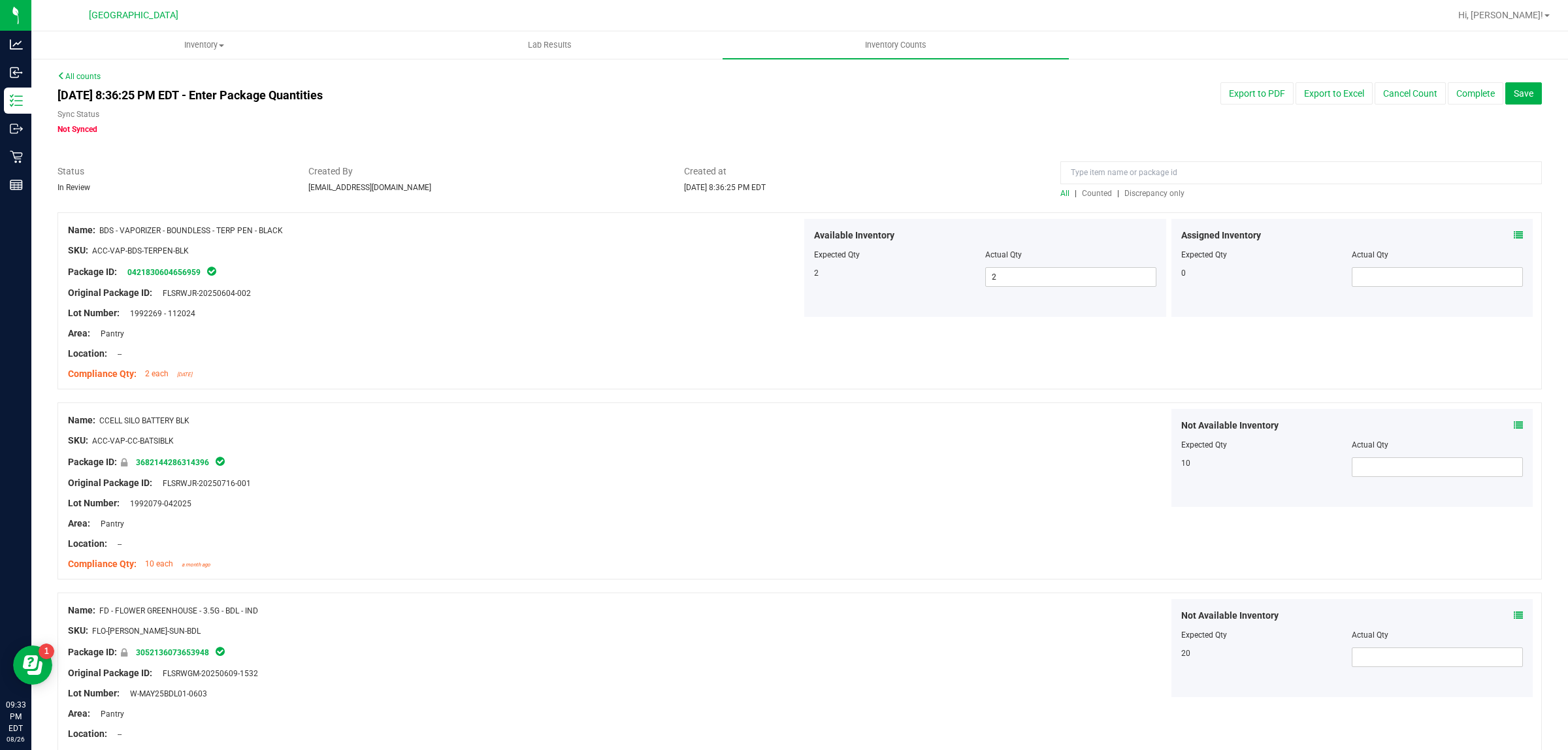
click at [1142, 190] on span "Discrepancy only" at bounding box center [1154, 193] width 60 height 9
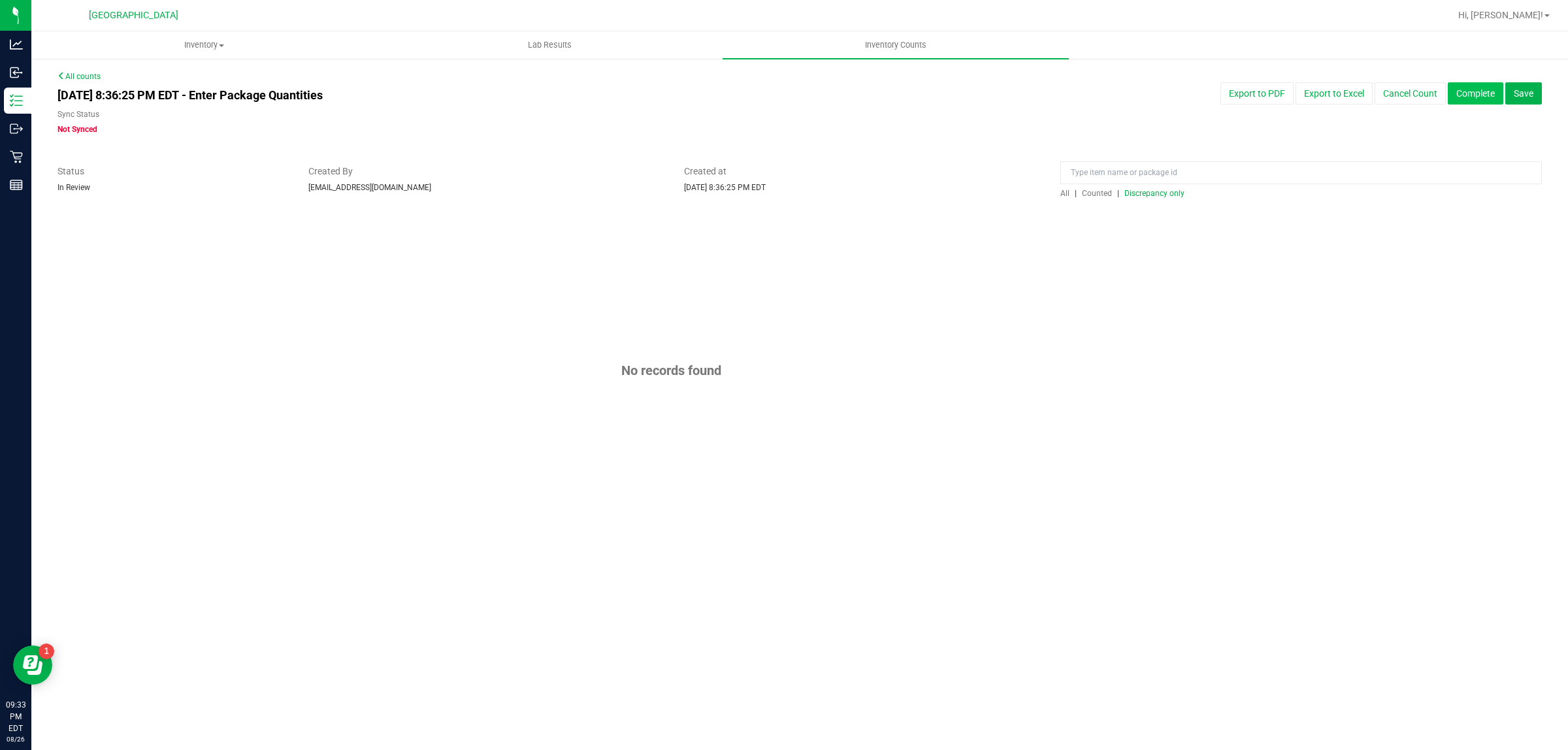
click at [1480, 96] on button "Complete" at bounding box center [1475, 93] width 56 height 22
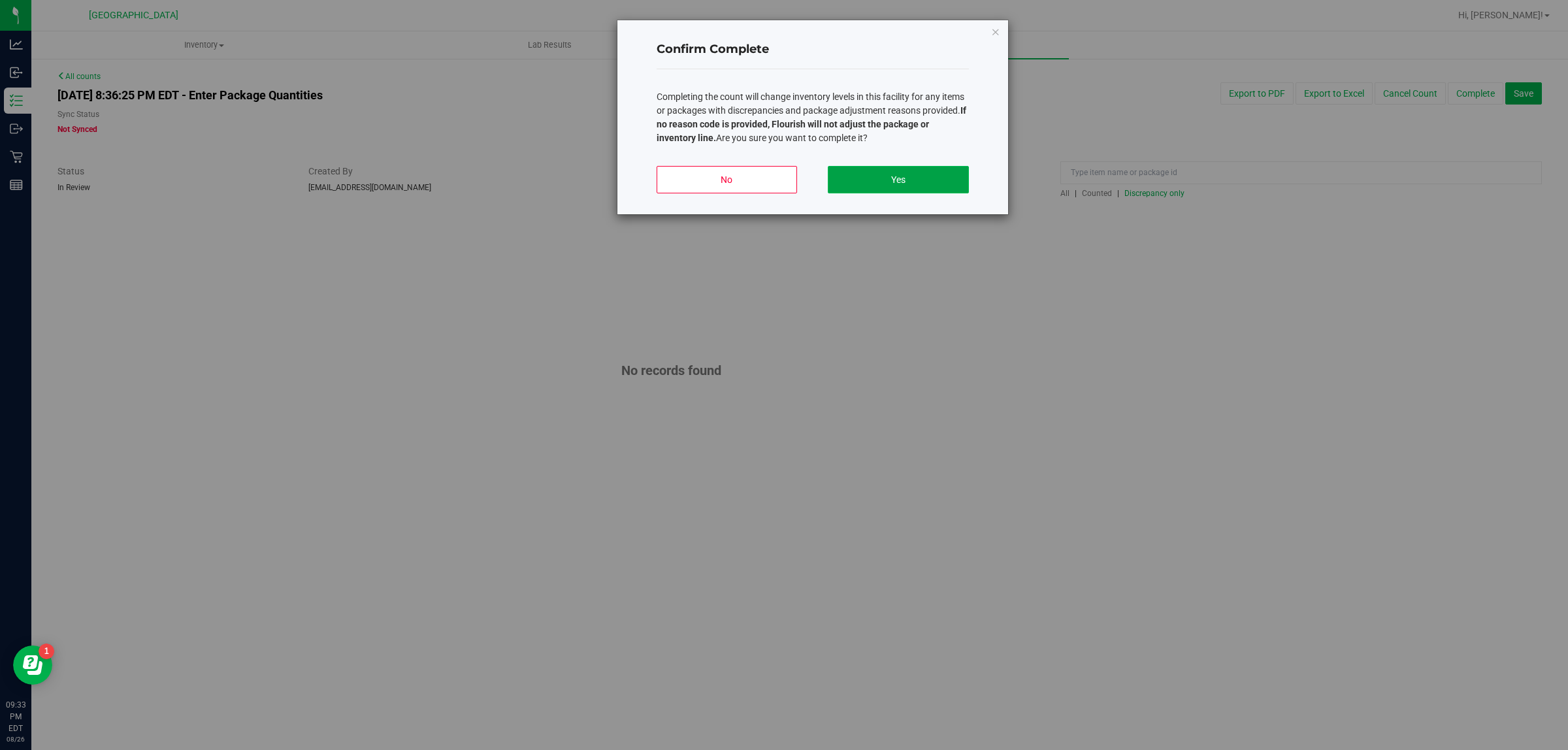
click at [923, 175] on button "Yes" at bounding box center [898, 180] width 141 height 28
